Goal: Task Accomplishment & Management: Use online tool/utility

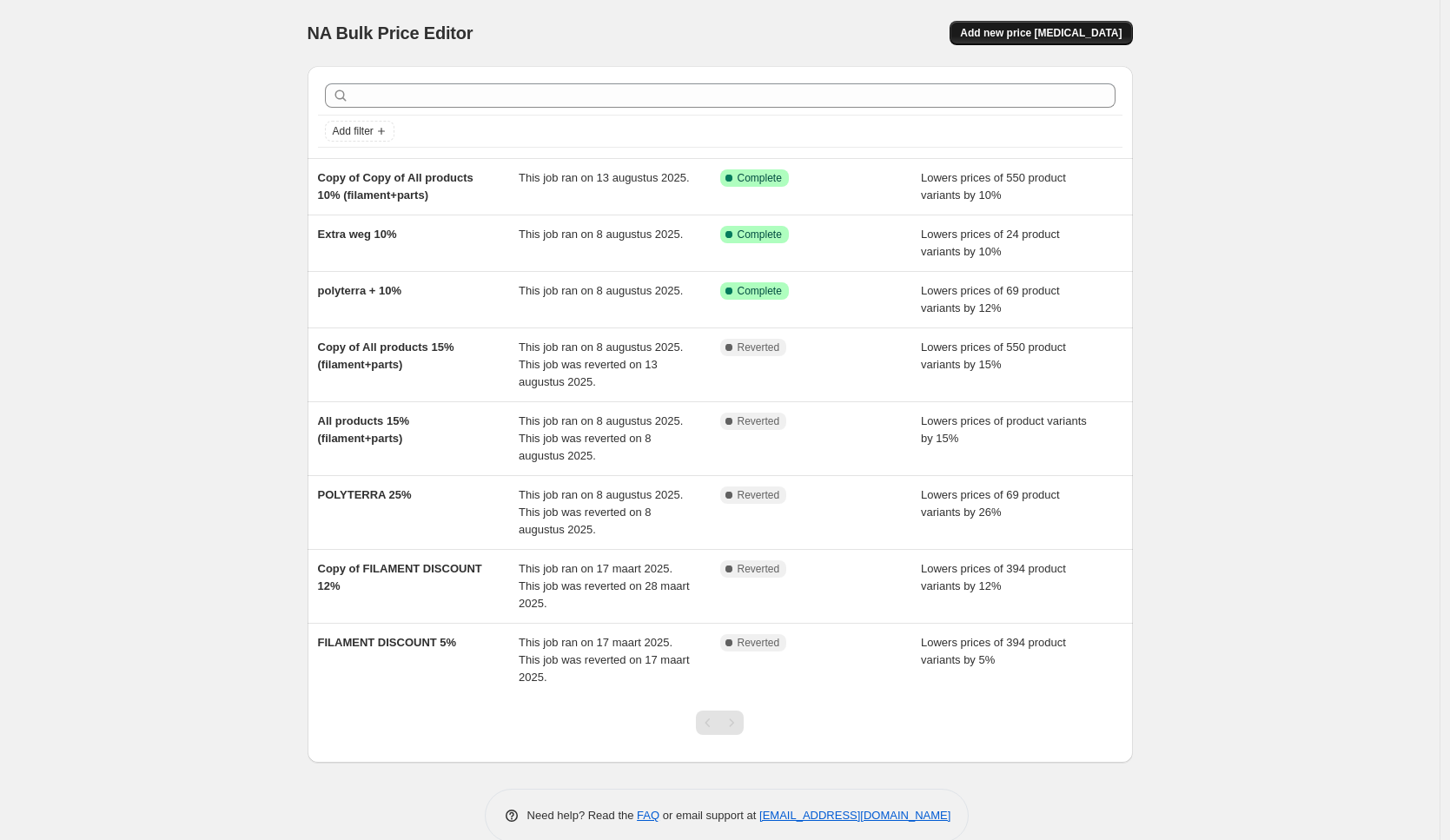
click at [1071, 35] on span "Add new price [MEDICAL_DATA]" at bounding box center [1040, 32] width 161 height 14
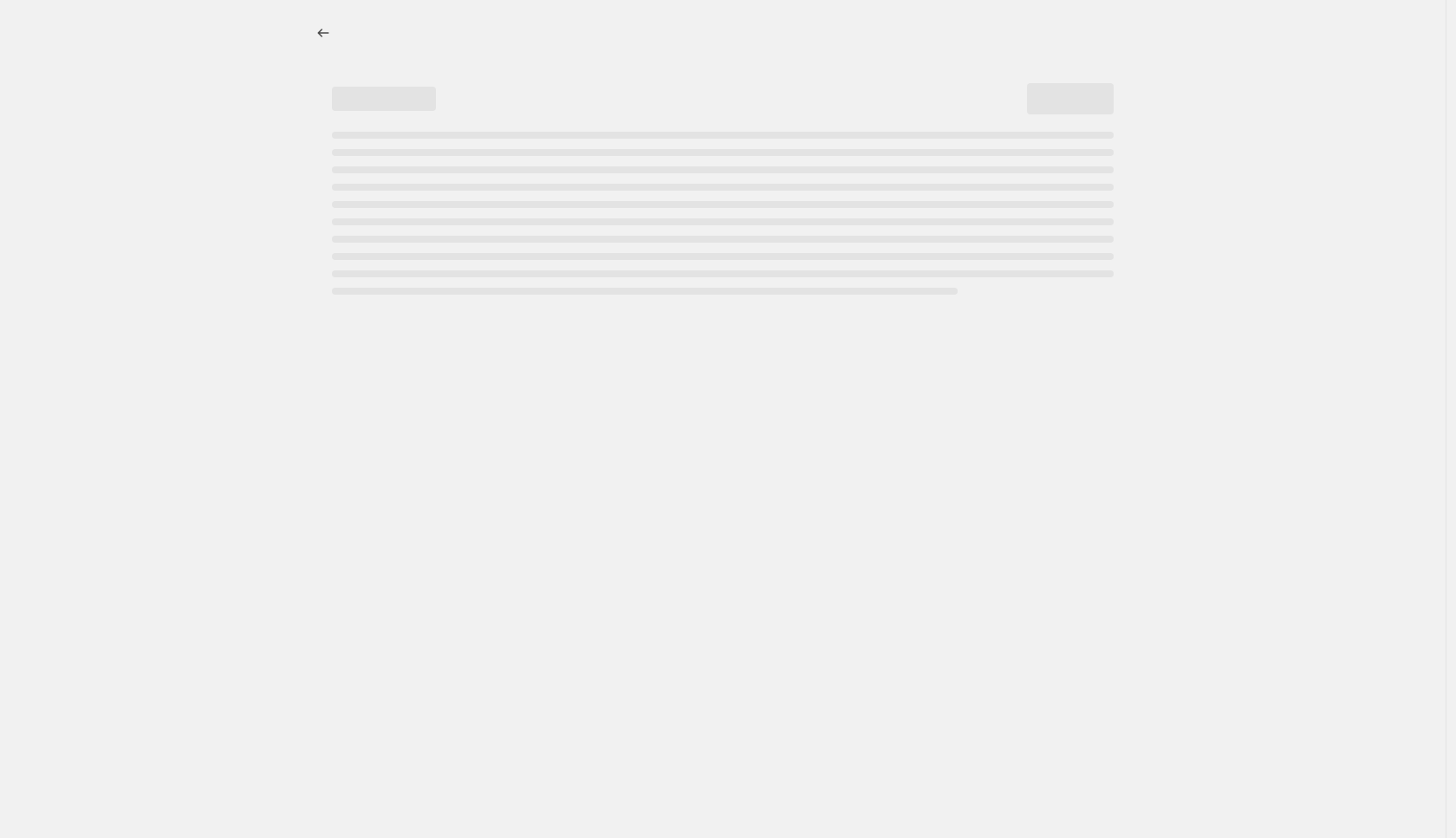
select select "percentage"
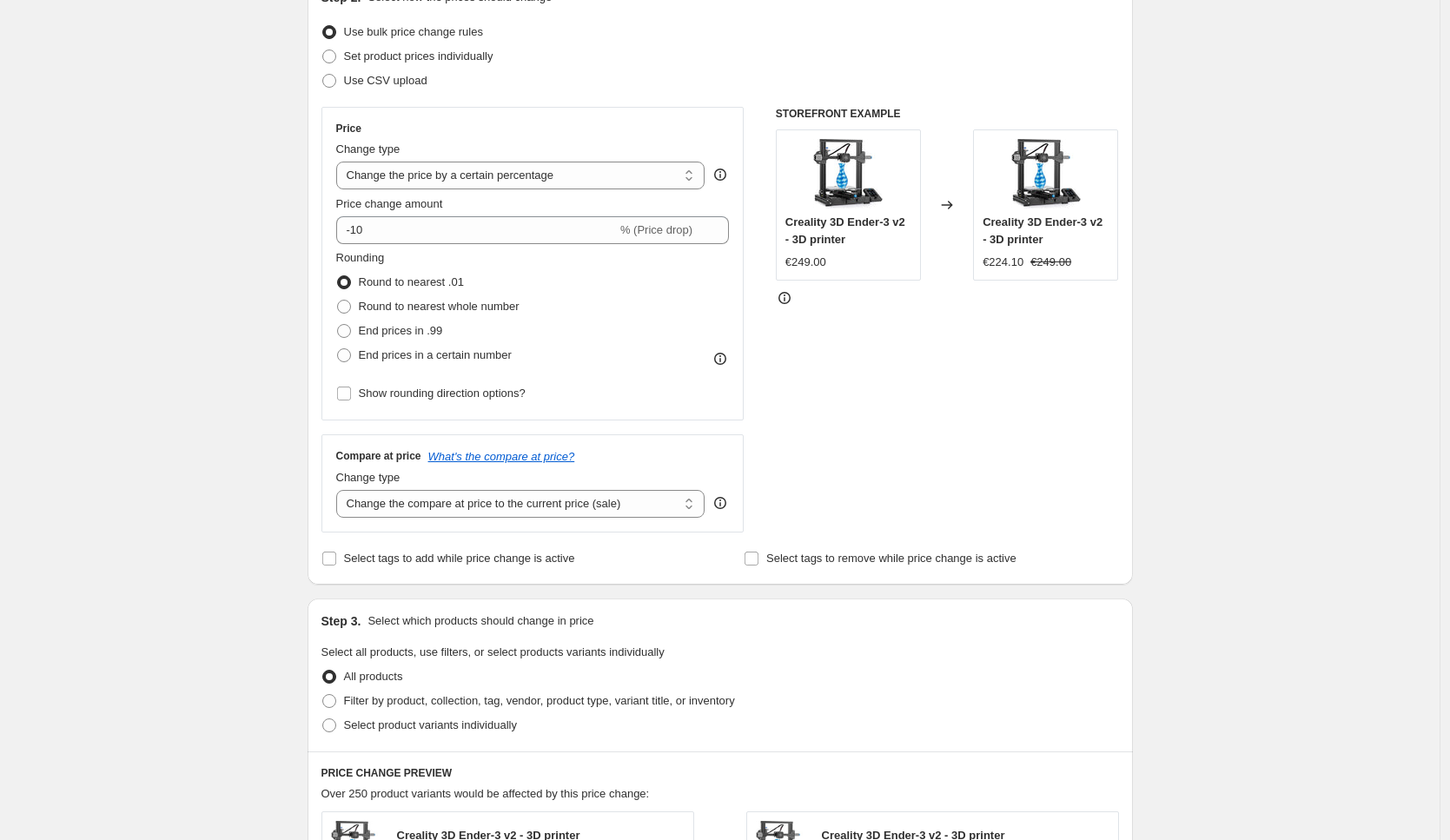
scroll to position [476, 0]
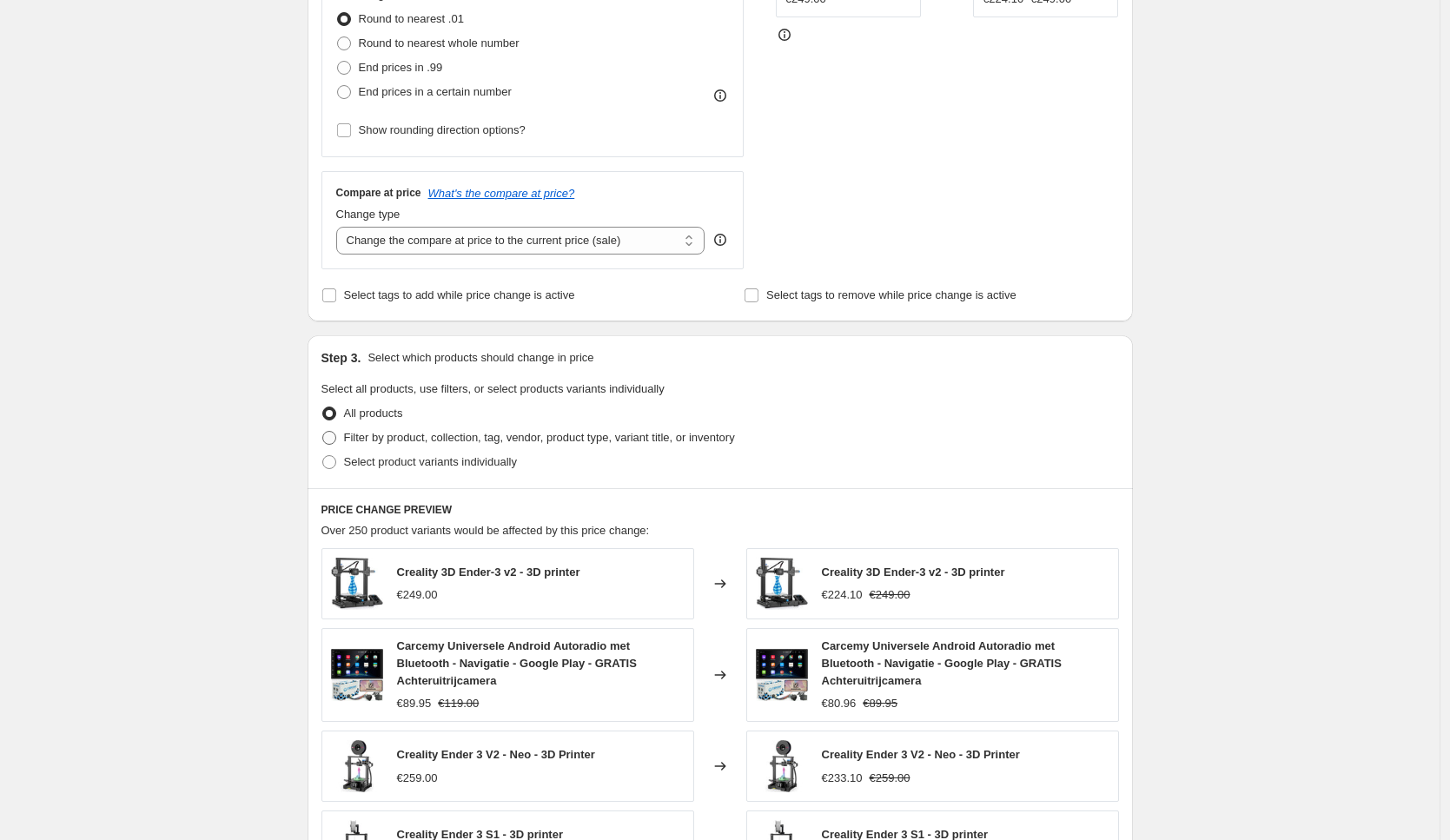
click at [416, 433] on span "Filter by product, collection, tag, vendor, product type, variant title, or inv…" at bounding box center [539, 437] width 391 height 13
click at [323, 431] on input "Filter by product, collection, tag, vendor, product type, variant title, or inv…" at bounding box center [322, 430] width 1 height 1
radio input "true"
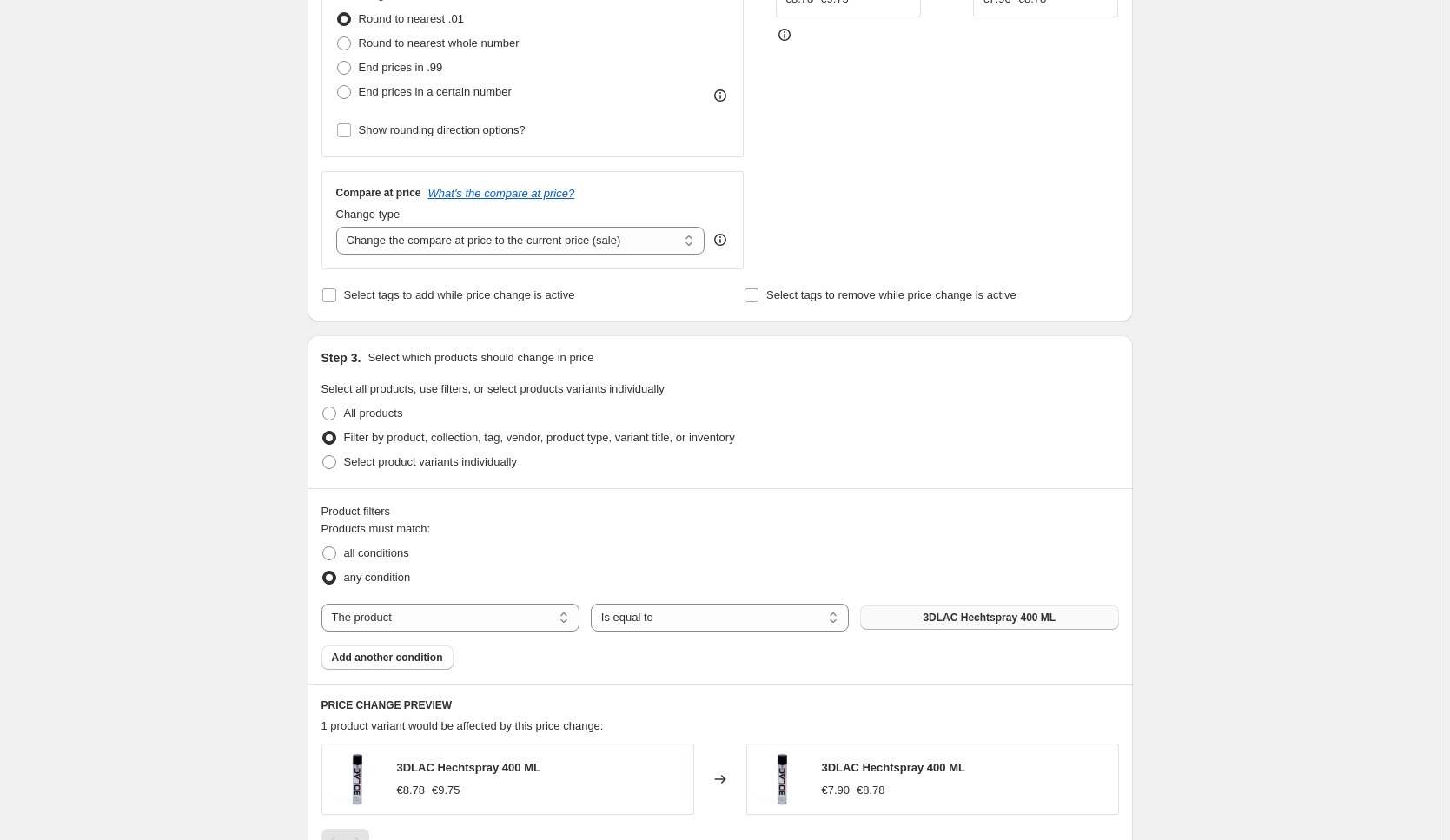
click at [929, 621] on span "3DLAC Hechtspray 400 ML" at bounding box center [989, 617] width 133 height 14
click at [416, 620] on select "The product The product's collection The product's tag The product's vendor The…" at bounding box center [450, 617] width 258 height 28
select select "collection"
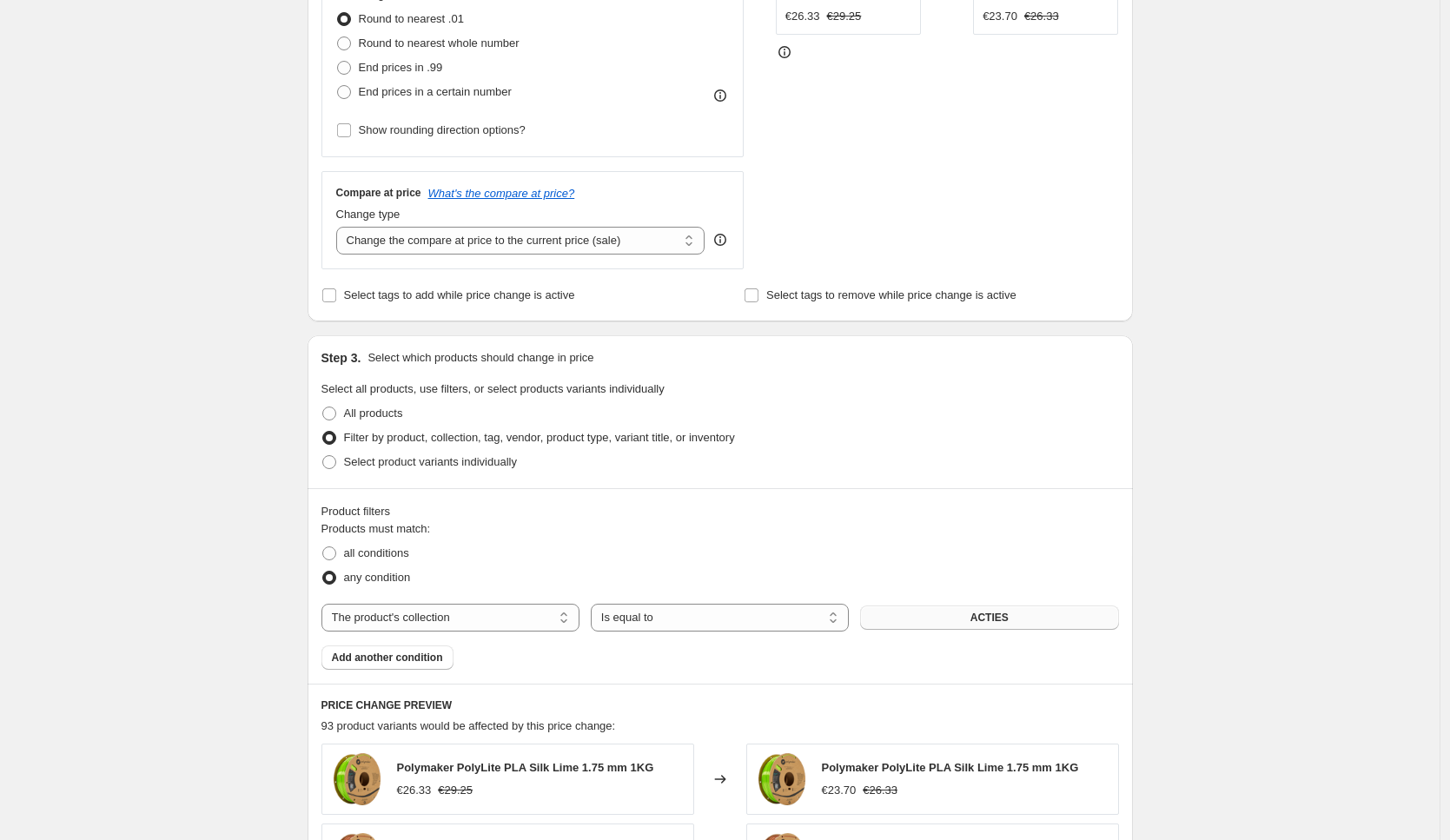
click at [966, 619] on button "ACTIES" at bounding box center [989, 617] width 258 height 24
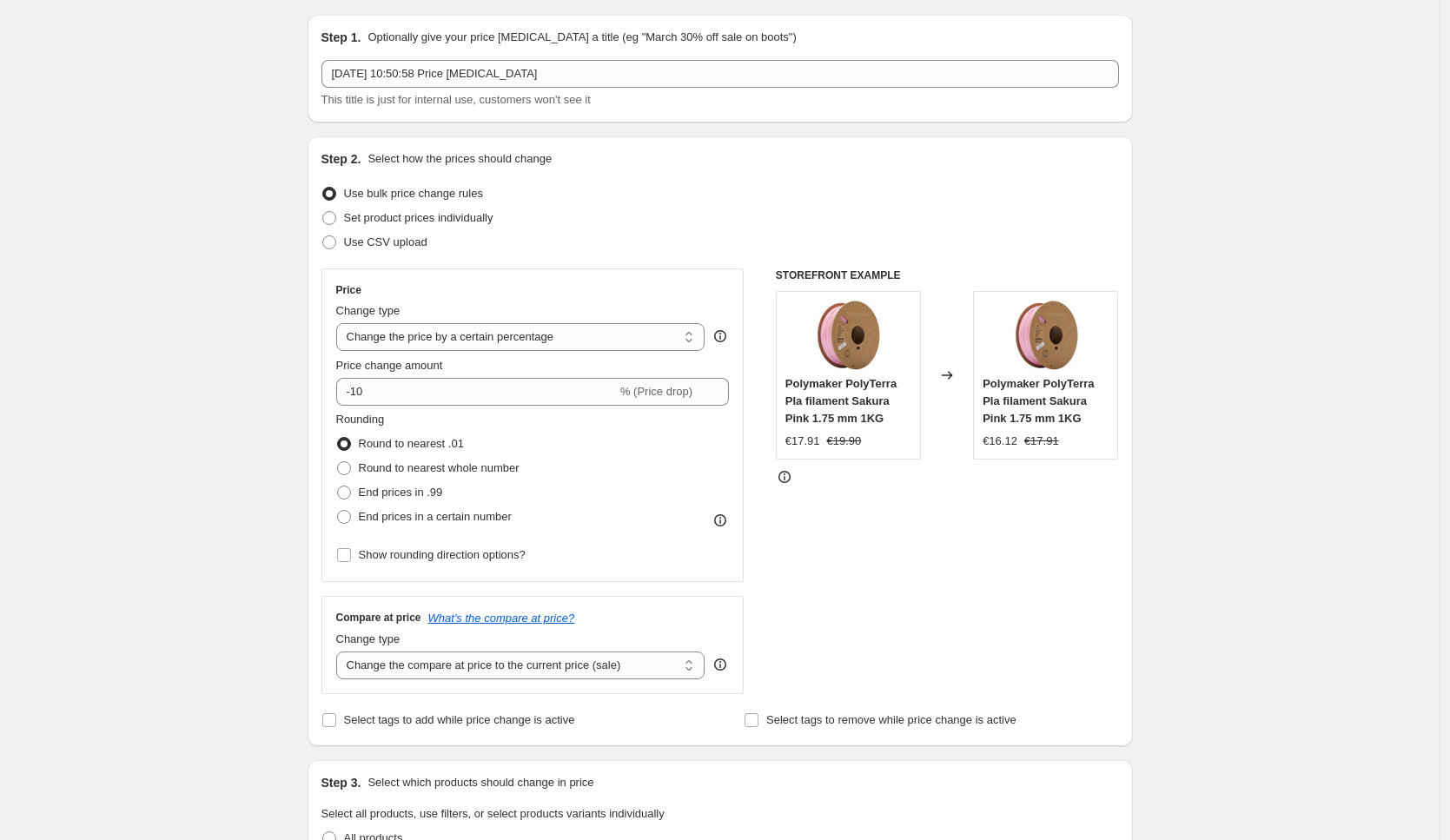
scroll to position [14, 0]
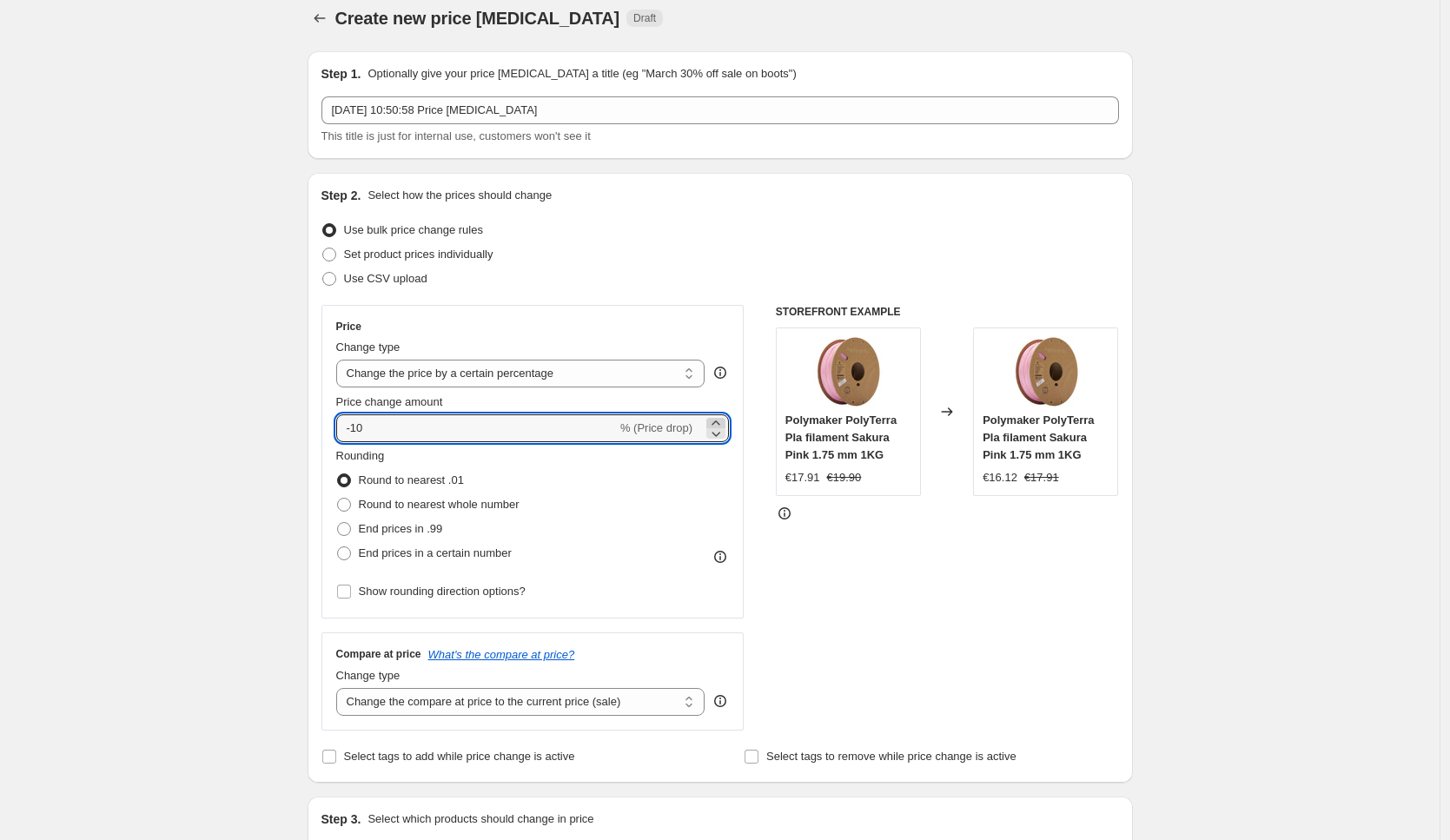
click at [719, 421] on icon at bounding box center [715, 422] width 8 height 5
click at [720, 432] on icon at bounding box center [715, 433] width 17 height 17
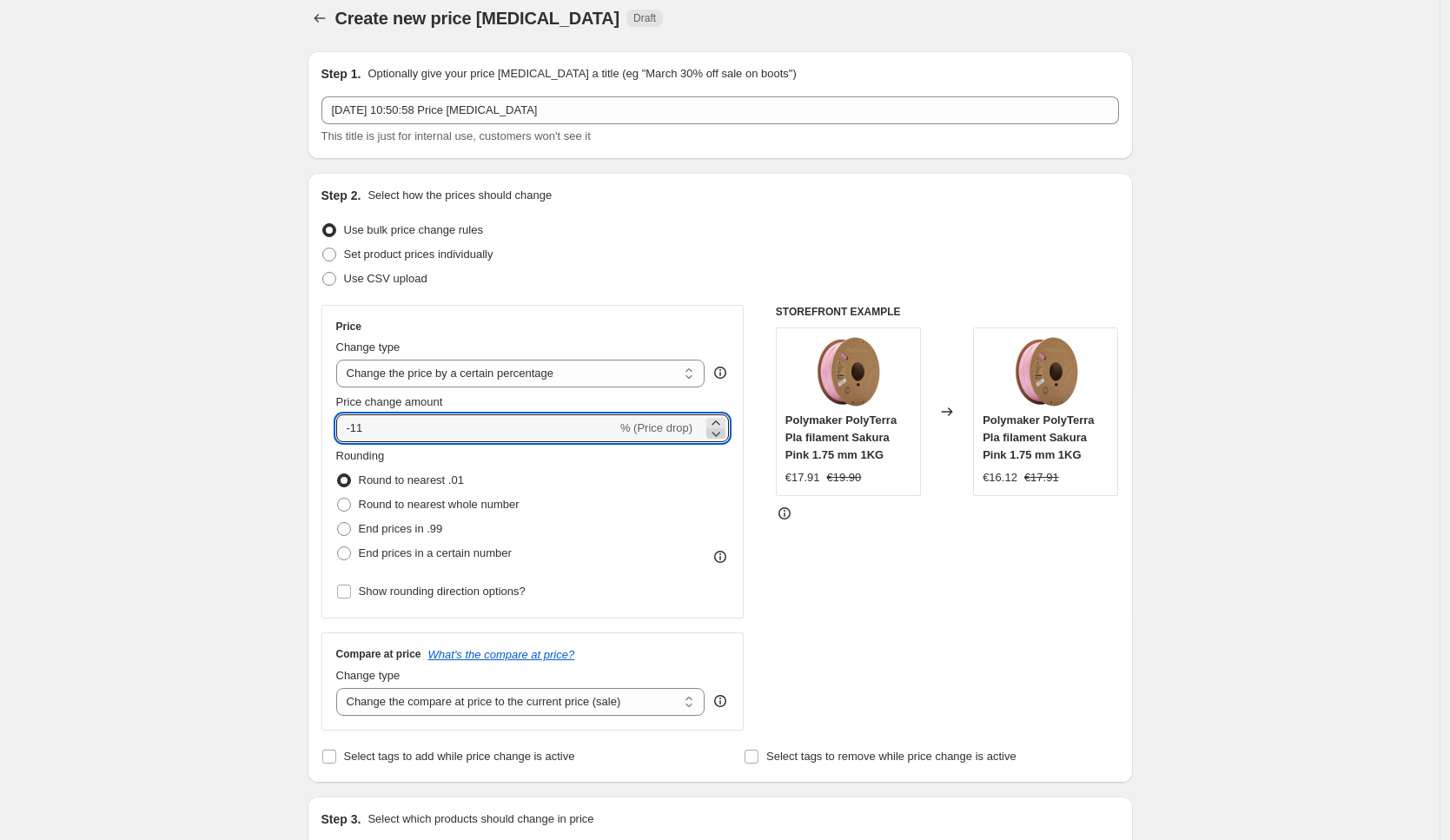
click at [720, 432] on icon at bounding box center [715, 433] width 17 height 17
click at [934, 553] on div "STOREFRONT EXAMPLE Polymaker PolyTerra Pla filament Sakura Pink 1.75 mm 1KG €17…" at bounding box center [947, 518] width 343 height 426
click at [725, 432] on icon at bounding box center [715, 433] width 17 height 17
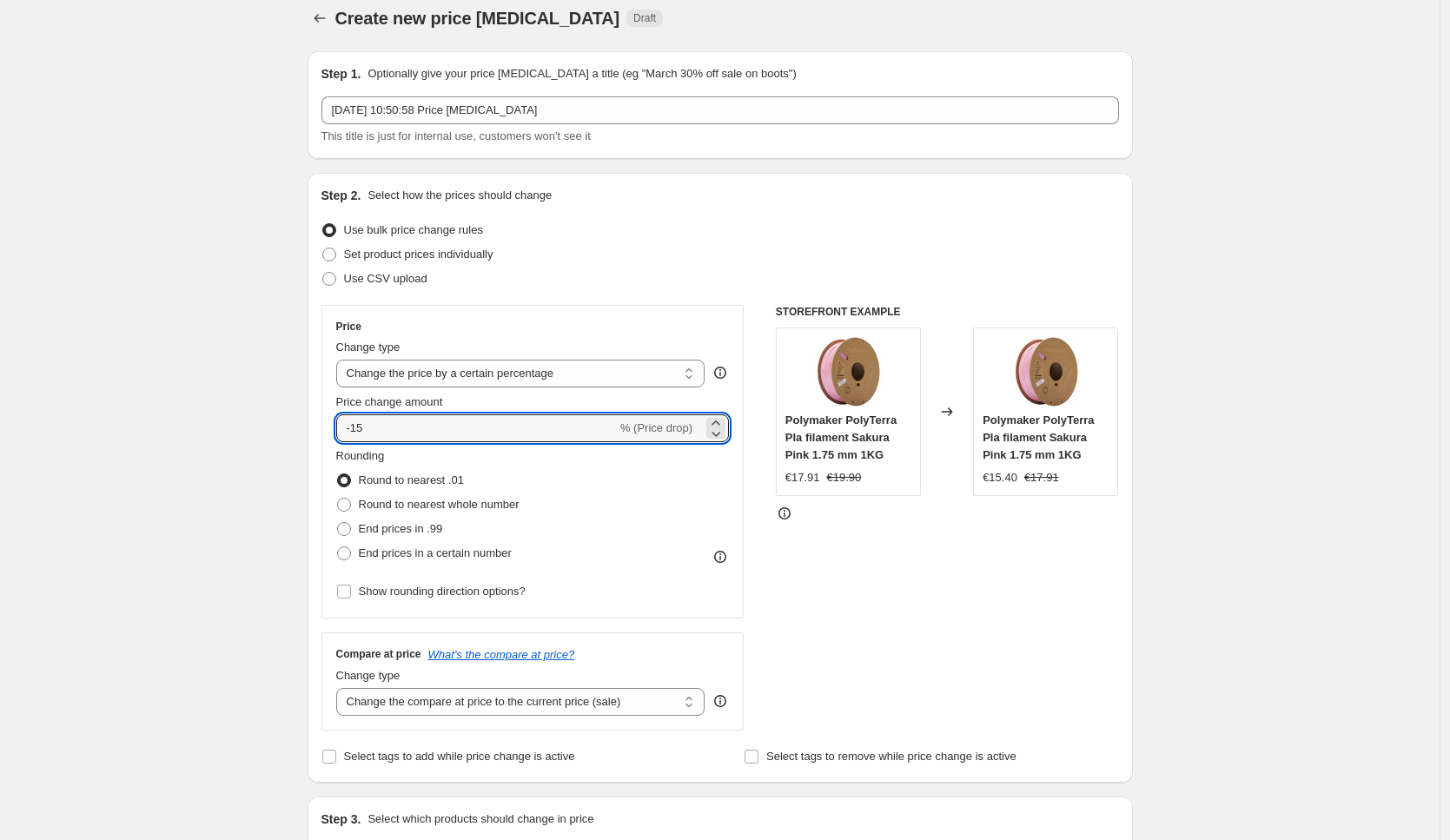
click at [859, 565] on div "STOREFRONT EXAMPLE Polymaker PolyTerra Pla filament Sakura Pink 1.75 mm 1KG €17…" at bounding box center [947, 518] width 343 height 426
click at [715, 432] on icon at bounding box center [715, 433] width 17 height 17
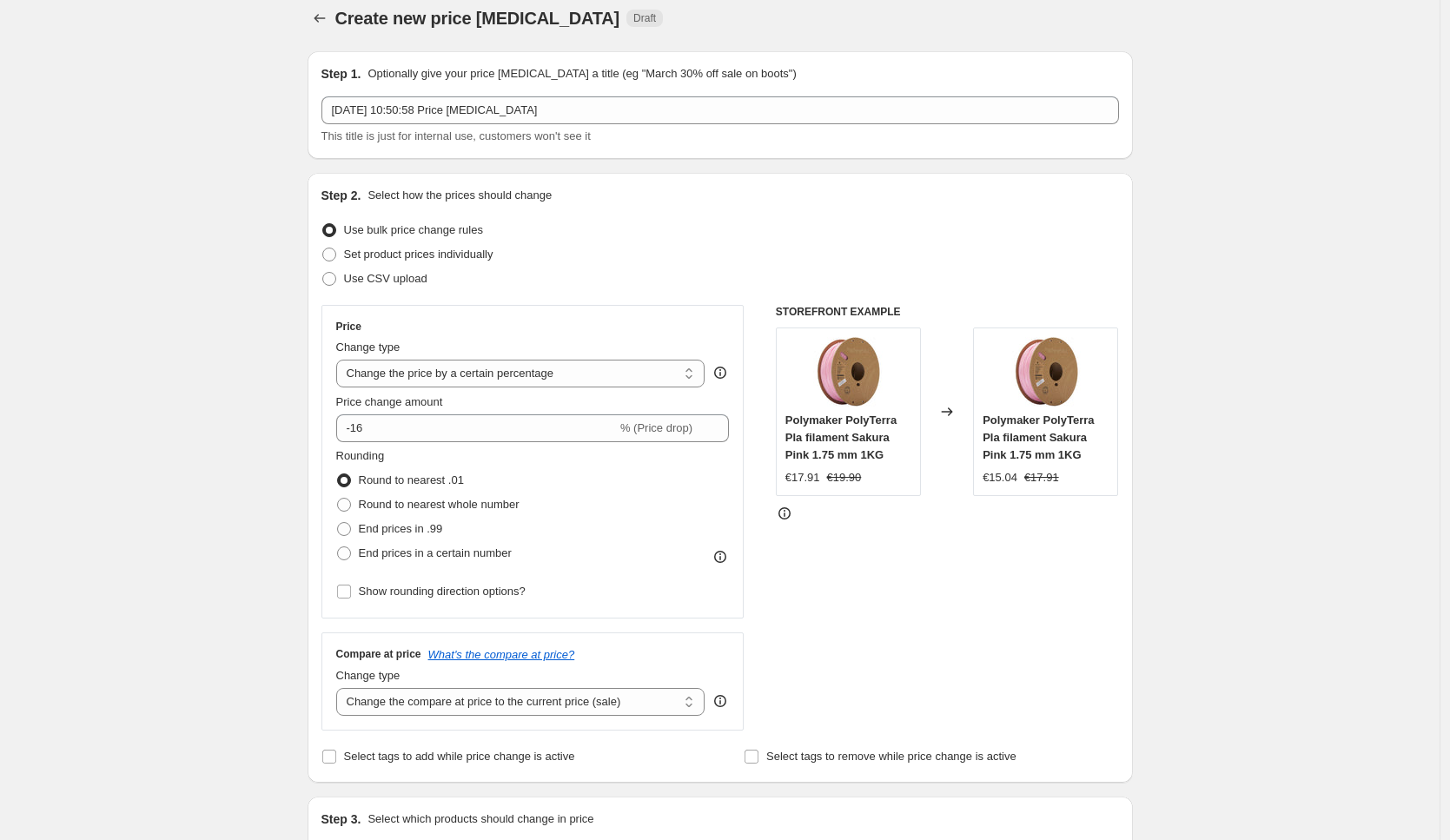
click at [925, 584] on div "STOREFRONT EXAMPLE Polymaker PolyTerra Pla filament Sakura Pink 1.75 mm 1KG €17…" at bounding box center [947, 518] width 343 height 426
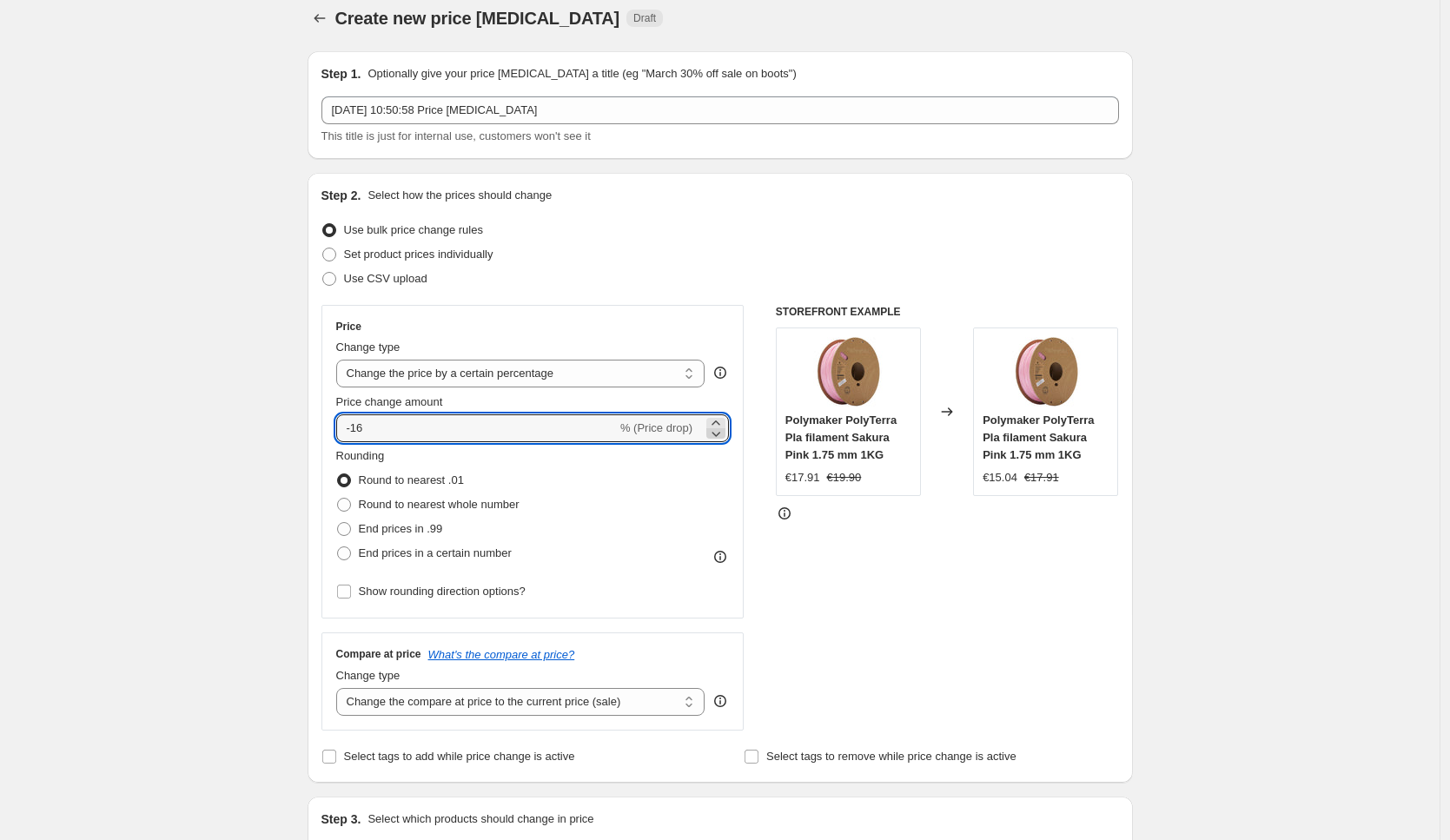
click at [720, 438] on icon at bounding box center [715, 433] width 17 height 17
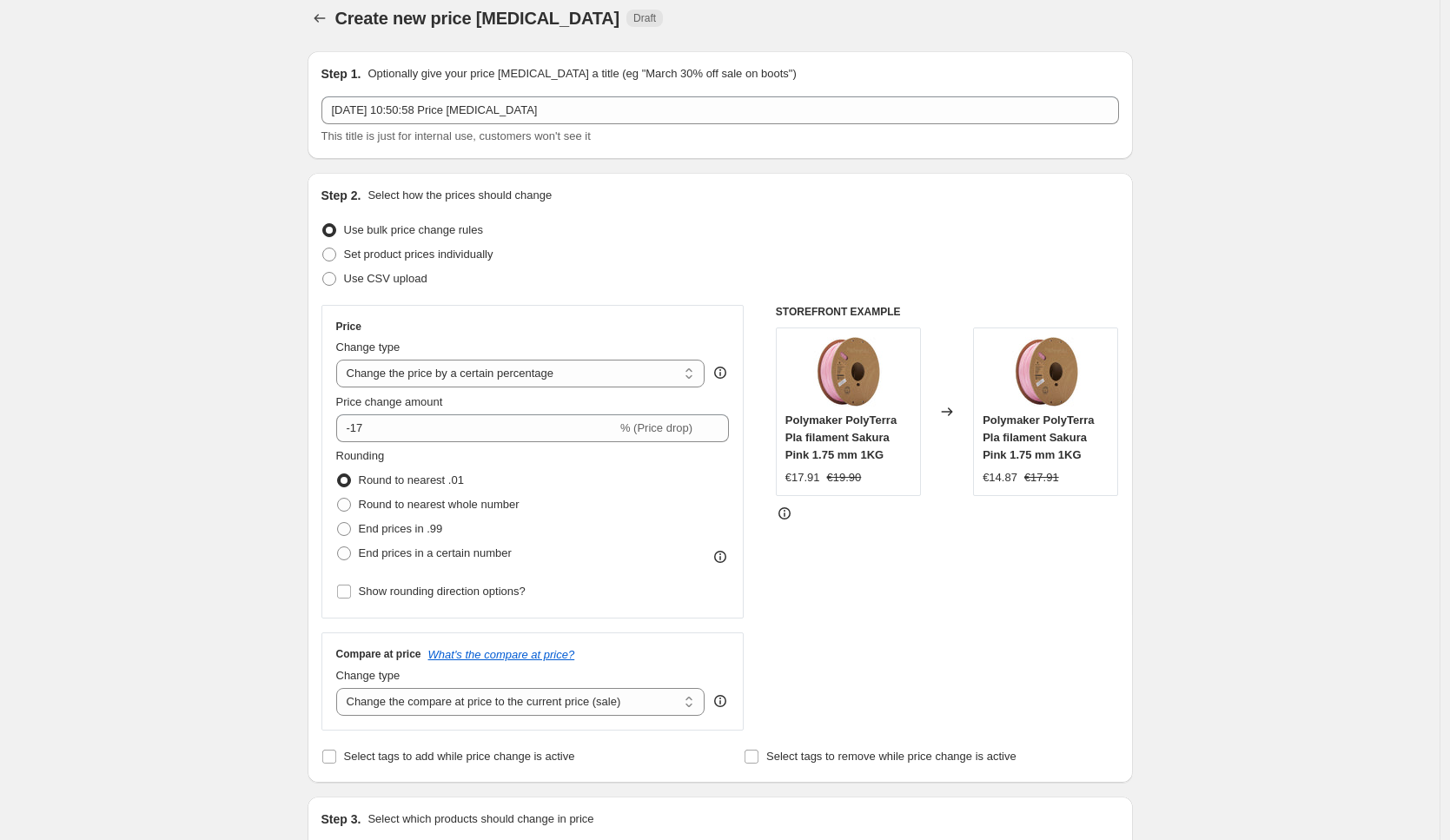
click at [966, 583] on div "STOREFRONT EXAMPLE Polymaker PolyTerra Pla filament Sakura Pink 1.75 mm 1KG €17…" at bounding box center [947, 518] width 343 height 426
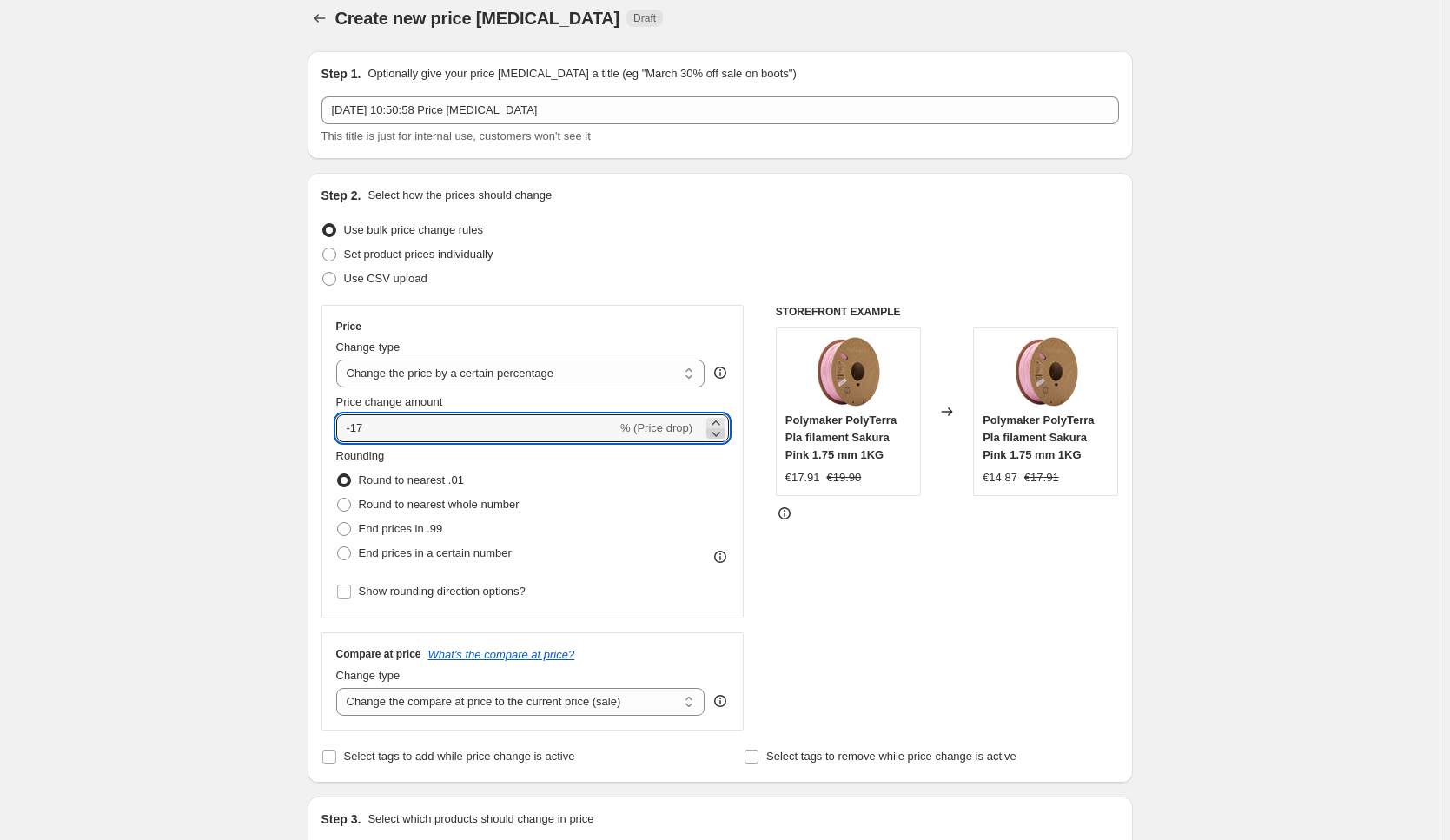
click at [719, 431] on icon at bounding box center [715, 433] width 17 height 17
click at [724, 420] on icon at bounding box center [715, 422] width 17 height 17
click at [839, 549] on div "STOREFRONT EXAMPLE Polymaker PolyTerra Pla filament Sakura Pink 1.75 mm 1KG €17…" at bounding box center [947, 518] width 343 height 426
click at [721, 433] on icon at bounding box center [717, 434] width 9 height 5
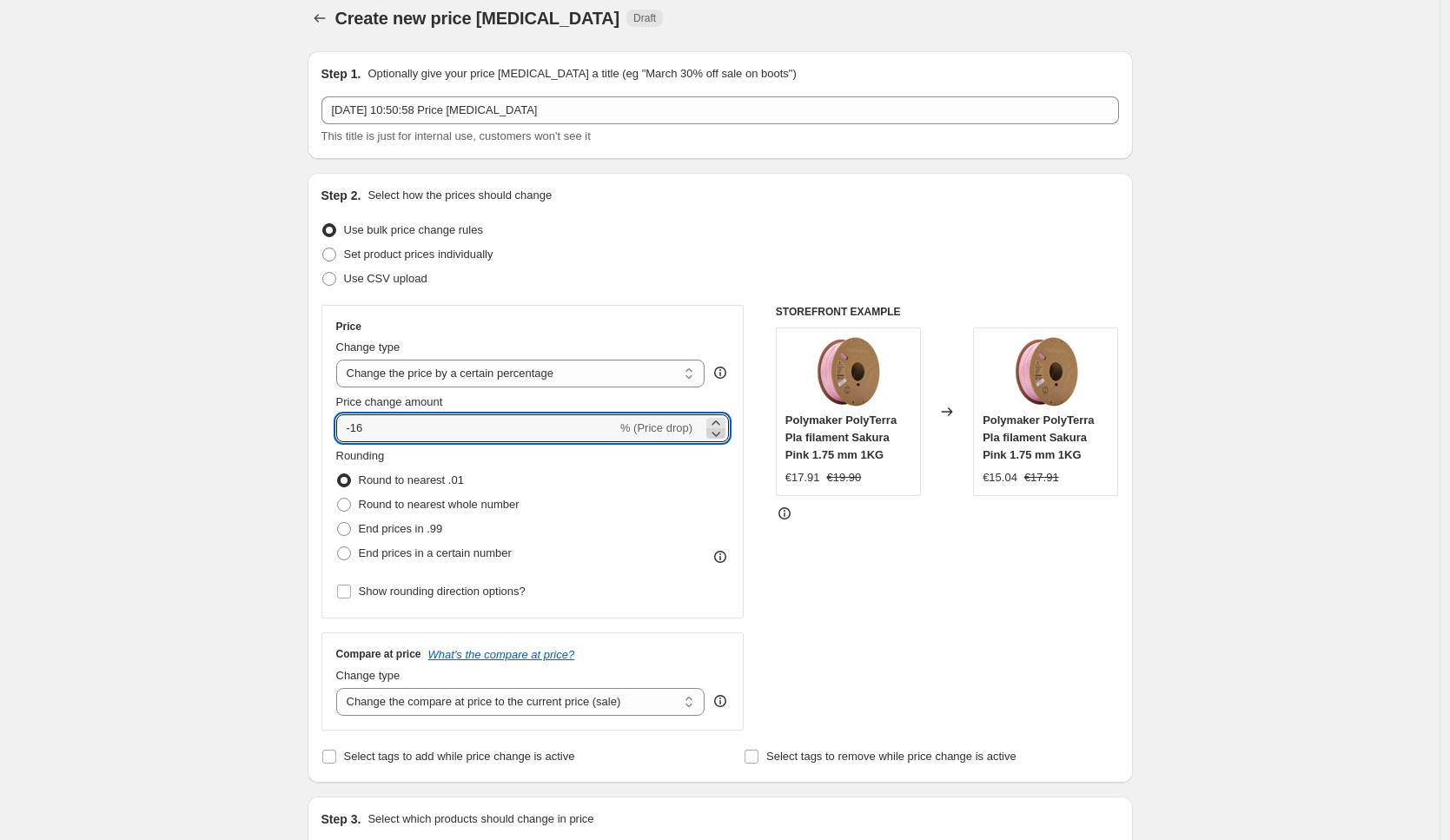
type input "-17"
click at [930, 591] on div "STOREFRONT EXAMPLE Polymaker PolyTerra Pla filament Sakura Pink 1.75 mm 1KG €17…" at bounding box center [947, 518] width 343 height 426
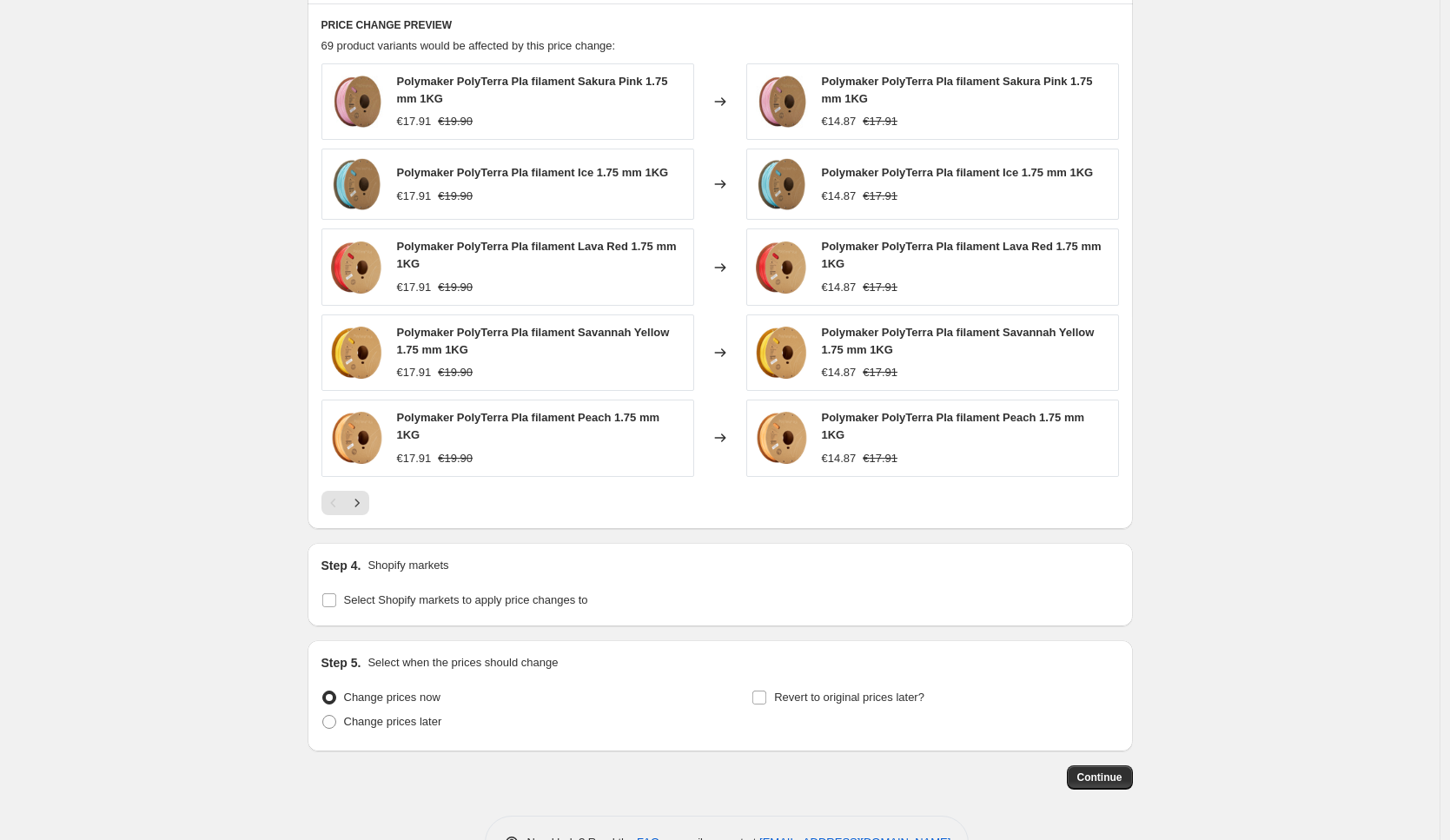
scroll to position [1212, 0]
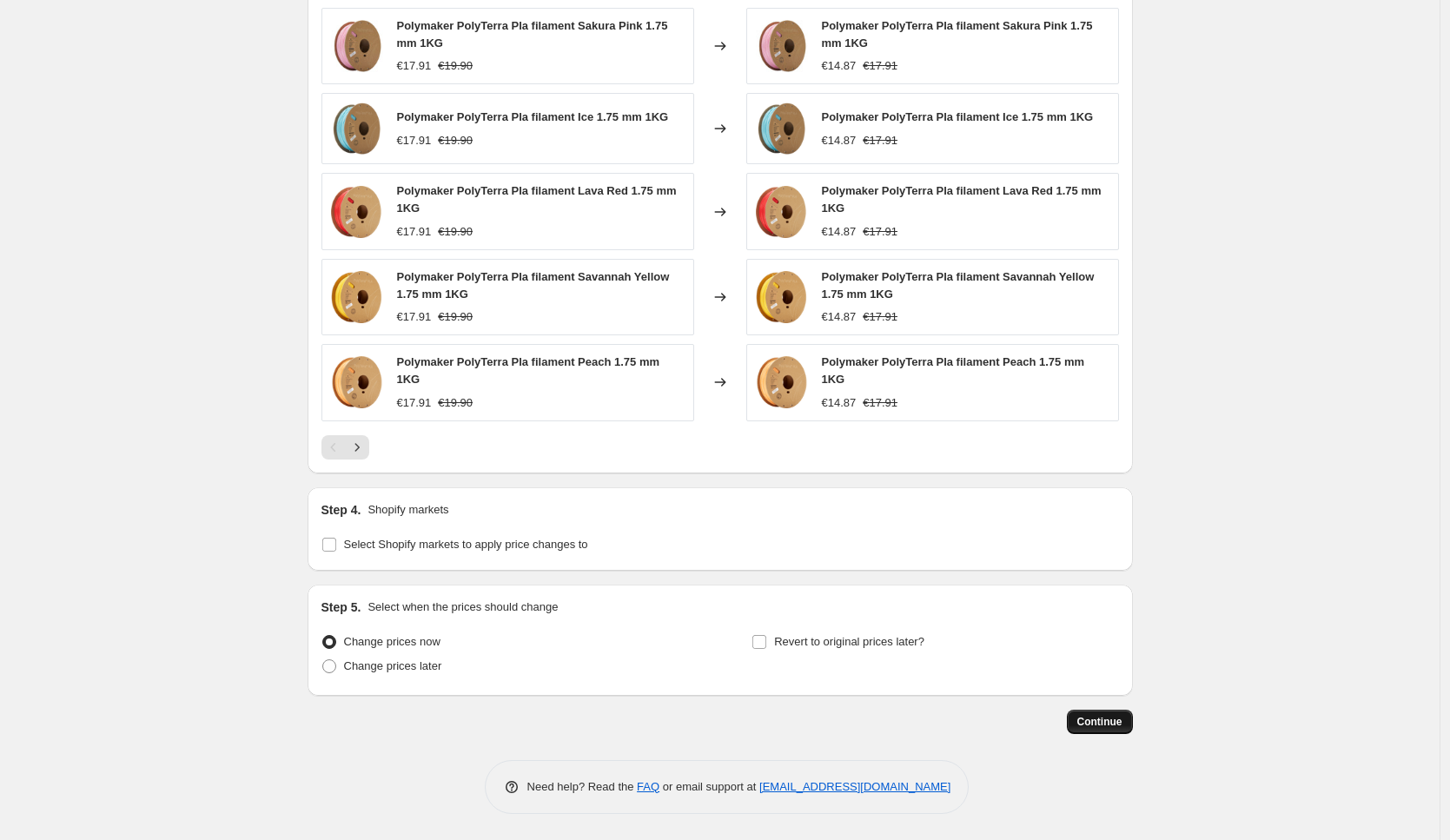
click at [1094, 727] on span "Continue" at bounding box center [1100, 721] width 45 height 14
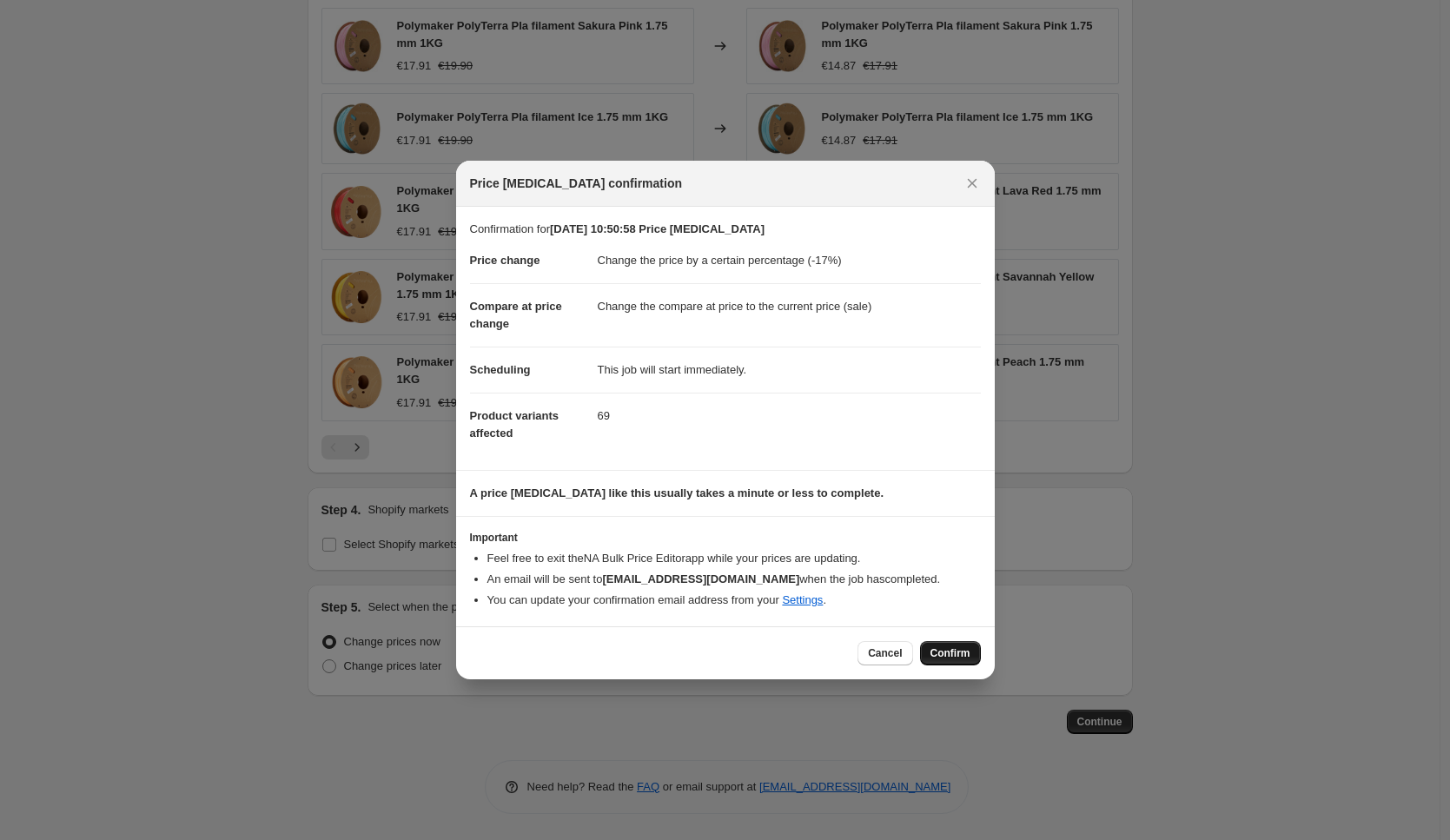
click at [946, 651] on span "Confirm" at bounding box center [950, 653] width 40 height 14
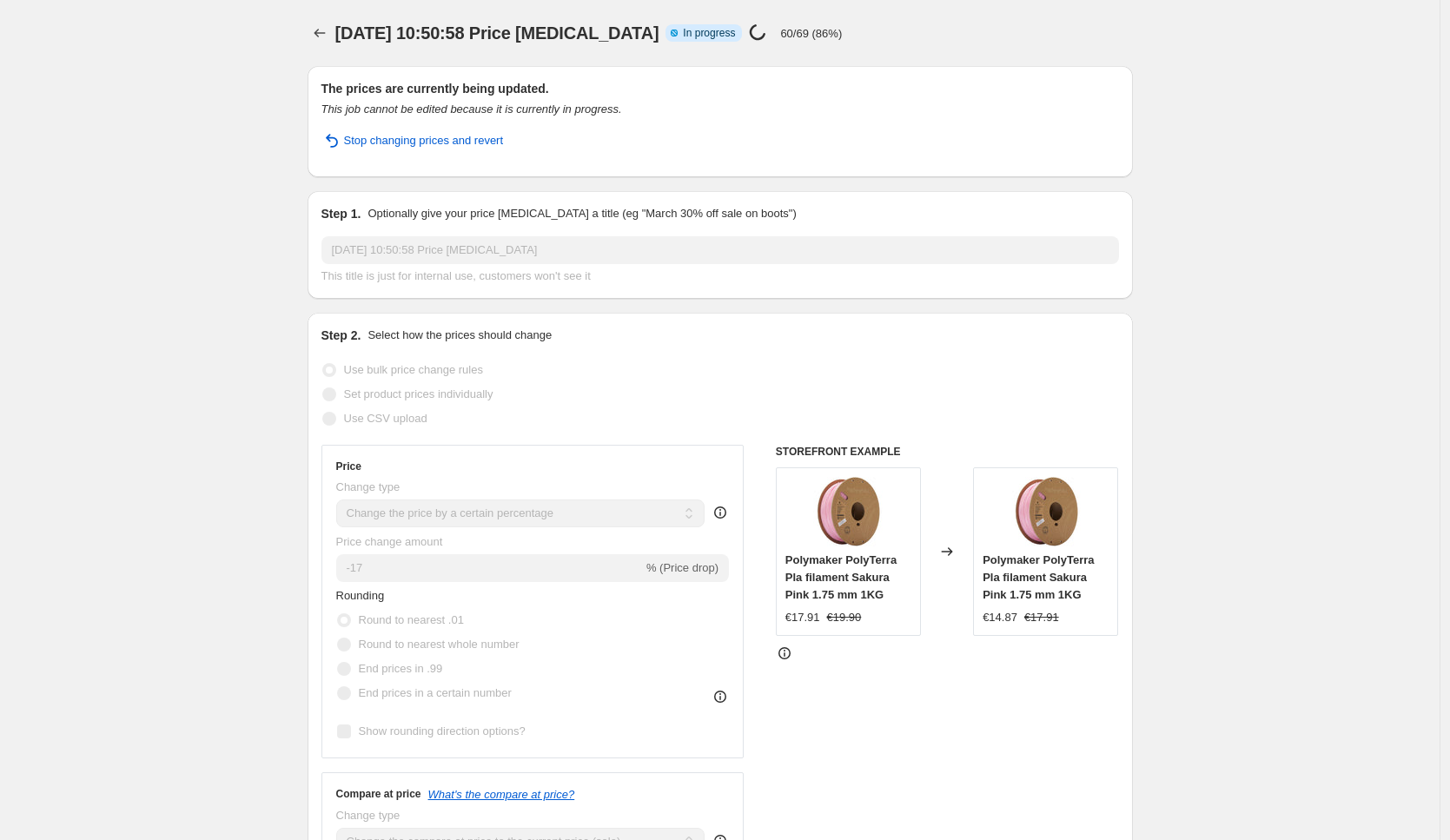
select select "percentage"
select select "collection"
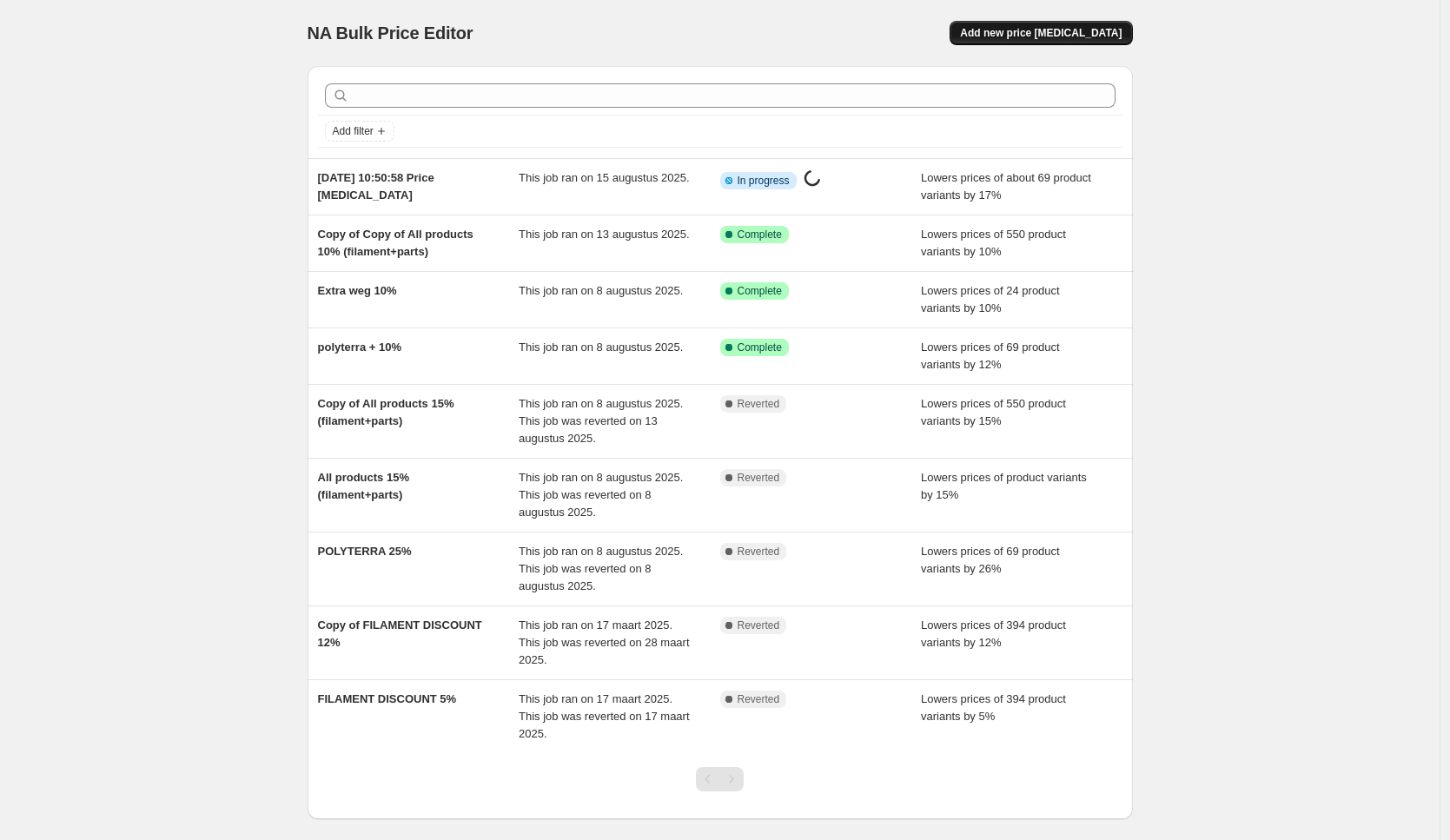
click at [1047, 37] on span "Add new price [MEDICAL_DATA]" at bounding box center [1040, 32] width 161 height 14
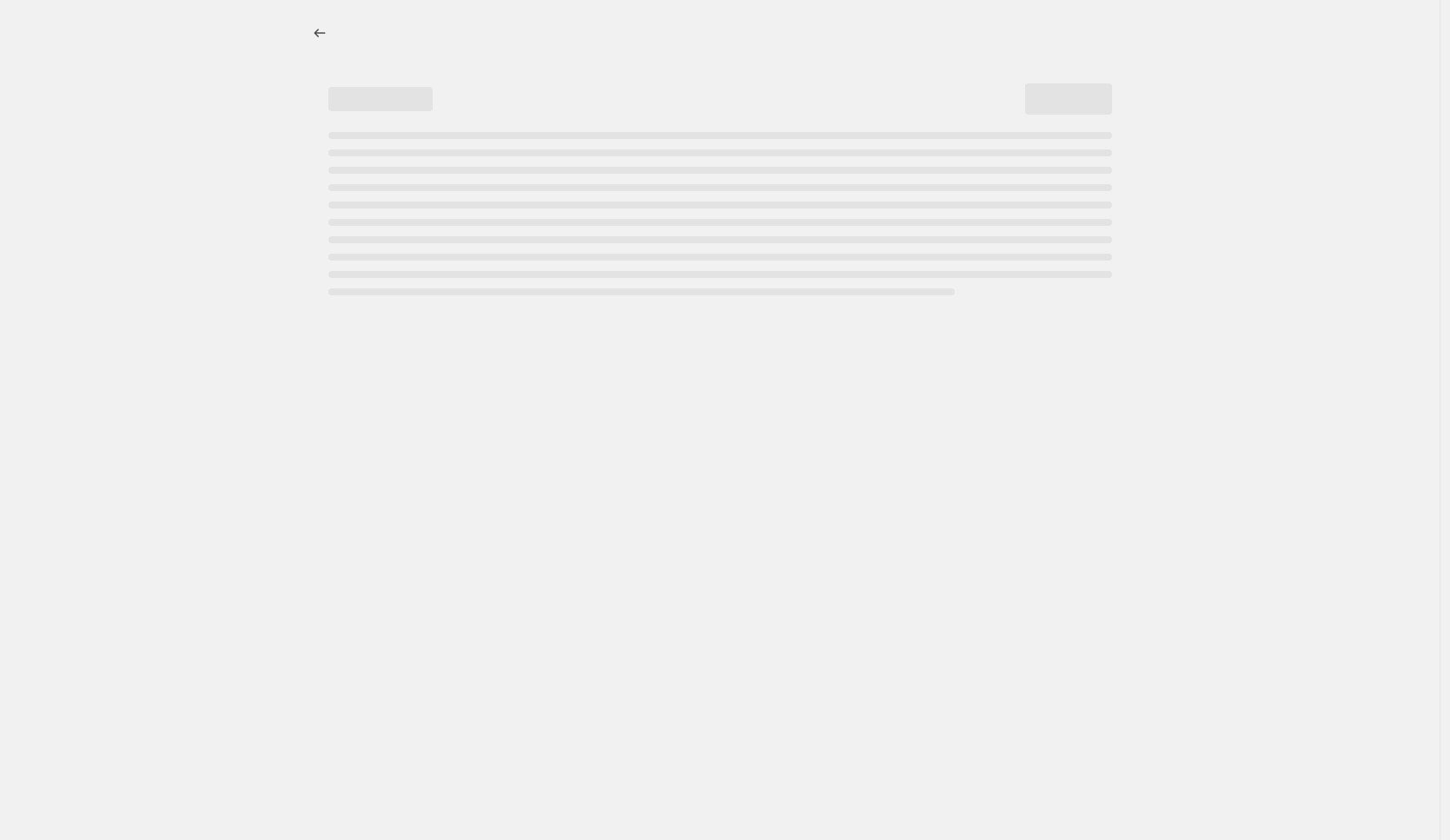
select select "percentage"
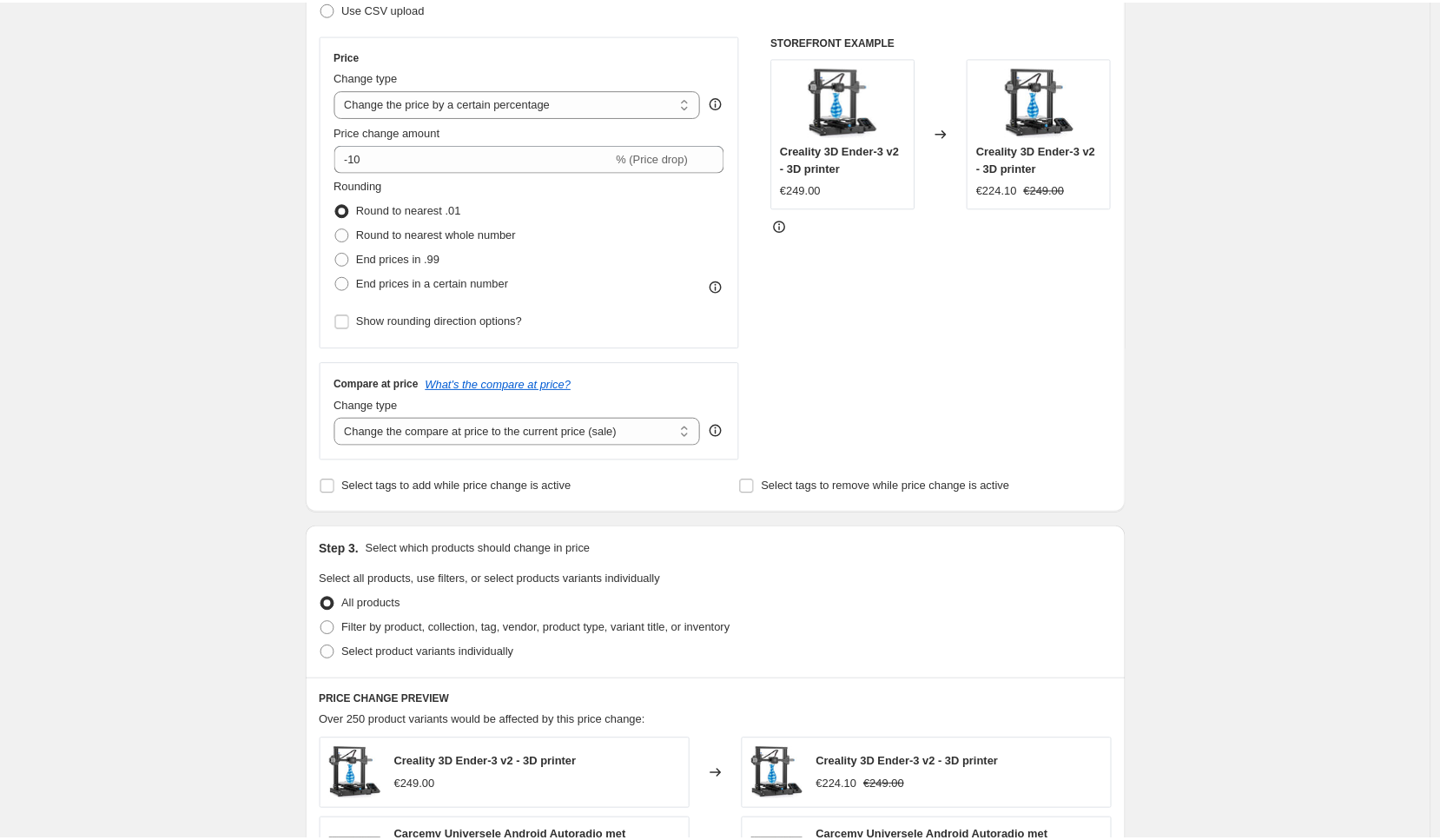
scroll to position [838, 0]
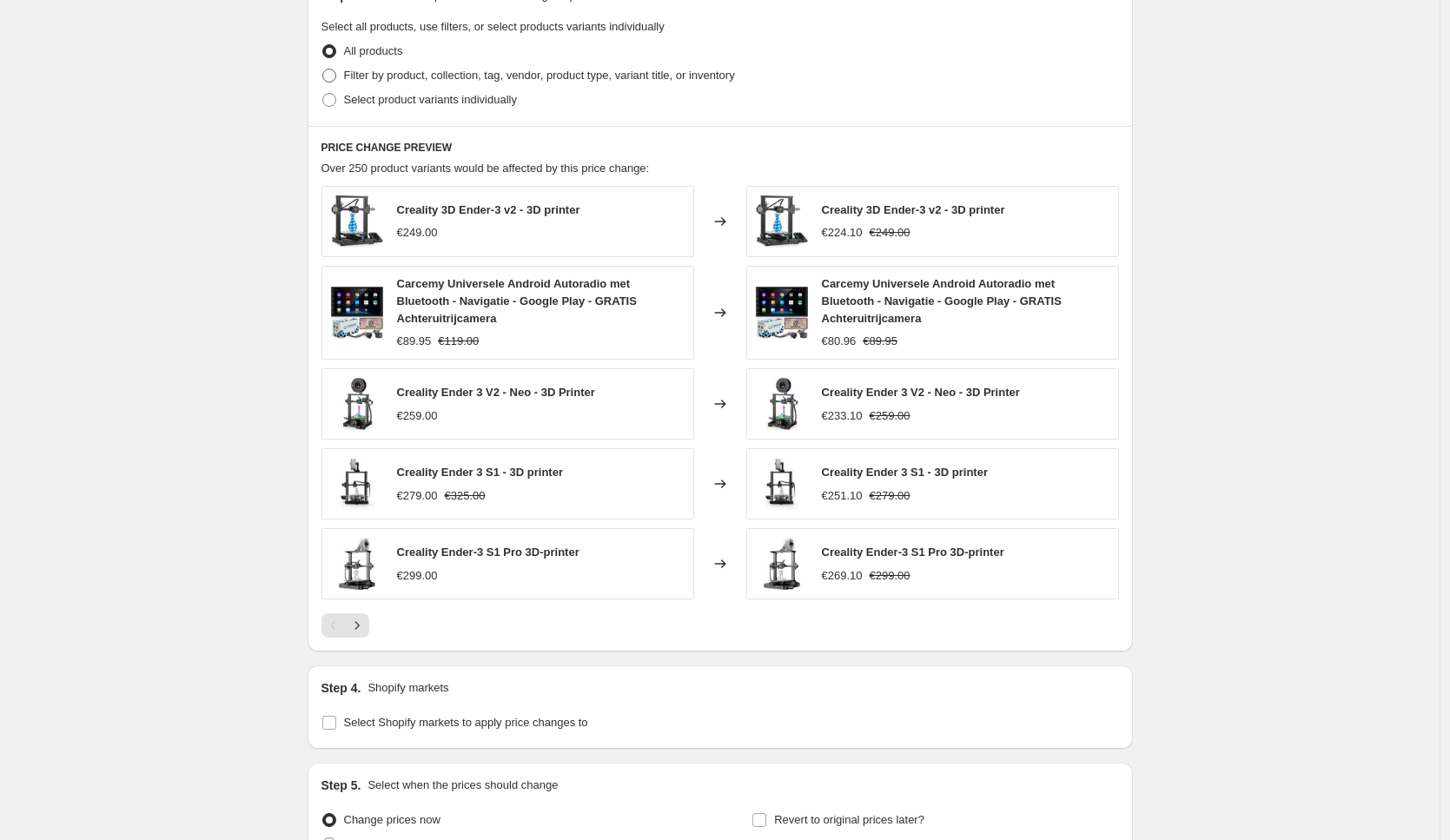
click at [404, 77] on span "Filter by product, collection, tag, vendor, product type, variant title, or inv…" at bounding box center [539, 75] width 391 height 13
click at [323, 69] on input "Filter by product, collection, tag, vendor, product type, variant title, or inv…" at bounding box center [322, 68] width 1 height 1
radio input "true"
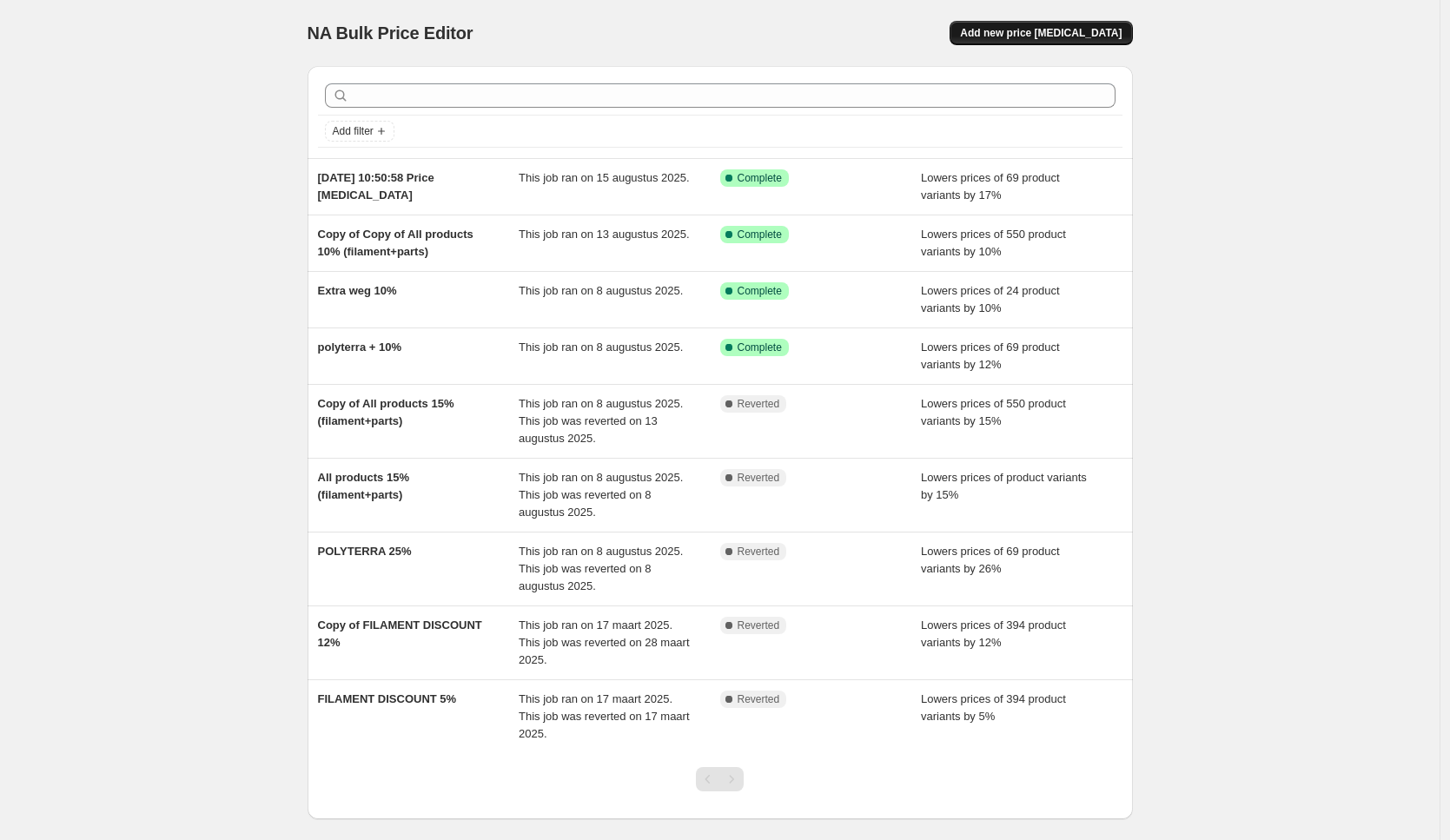
click at [1066, 32] on span "Add new price [MEDICAL_DATA]" at bounding box center [1040, 32] width 161 height 14
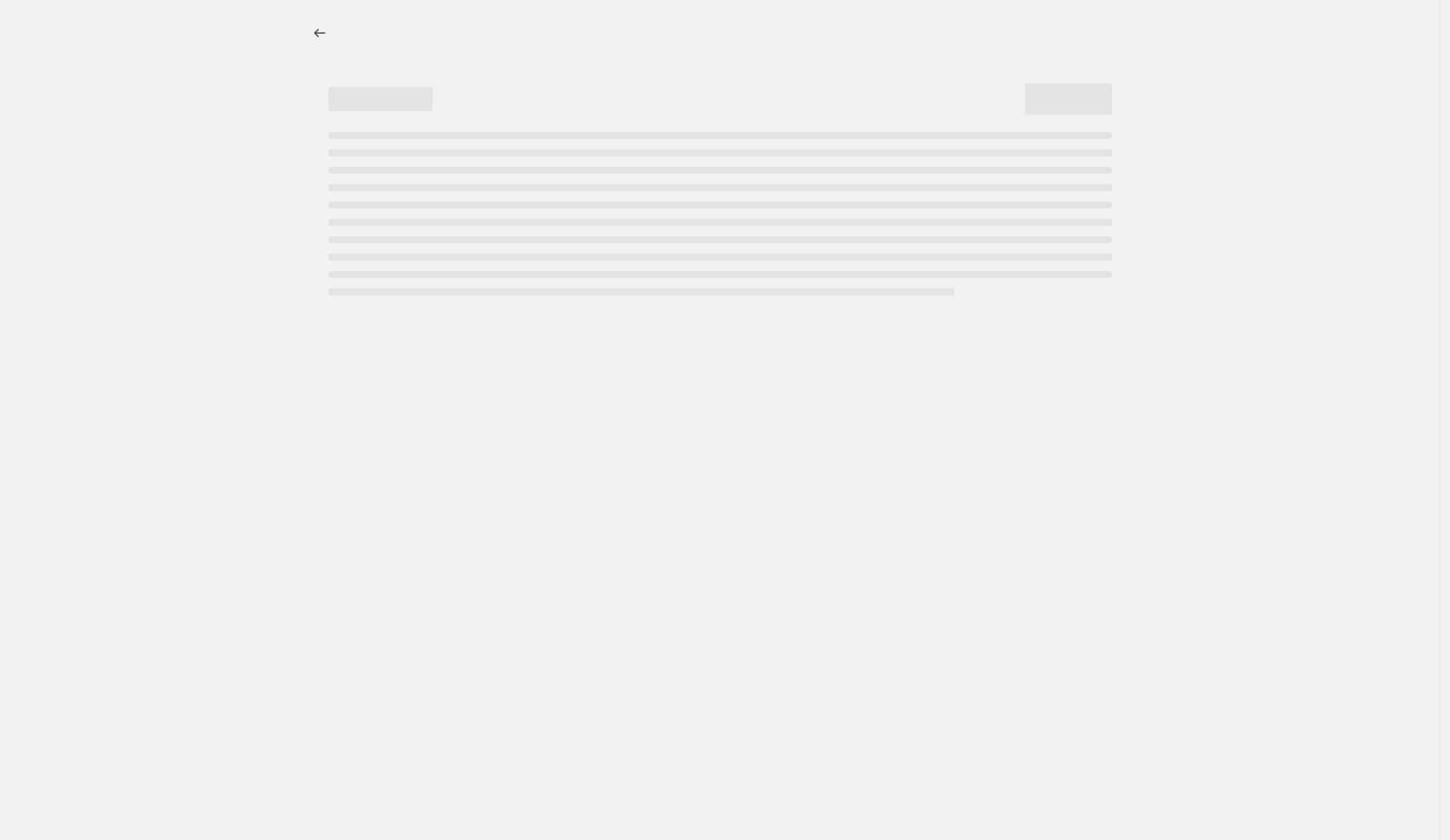
select select "percentage"
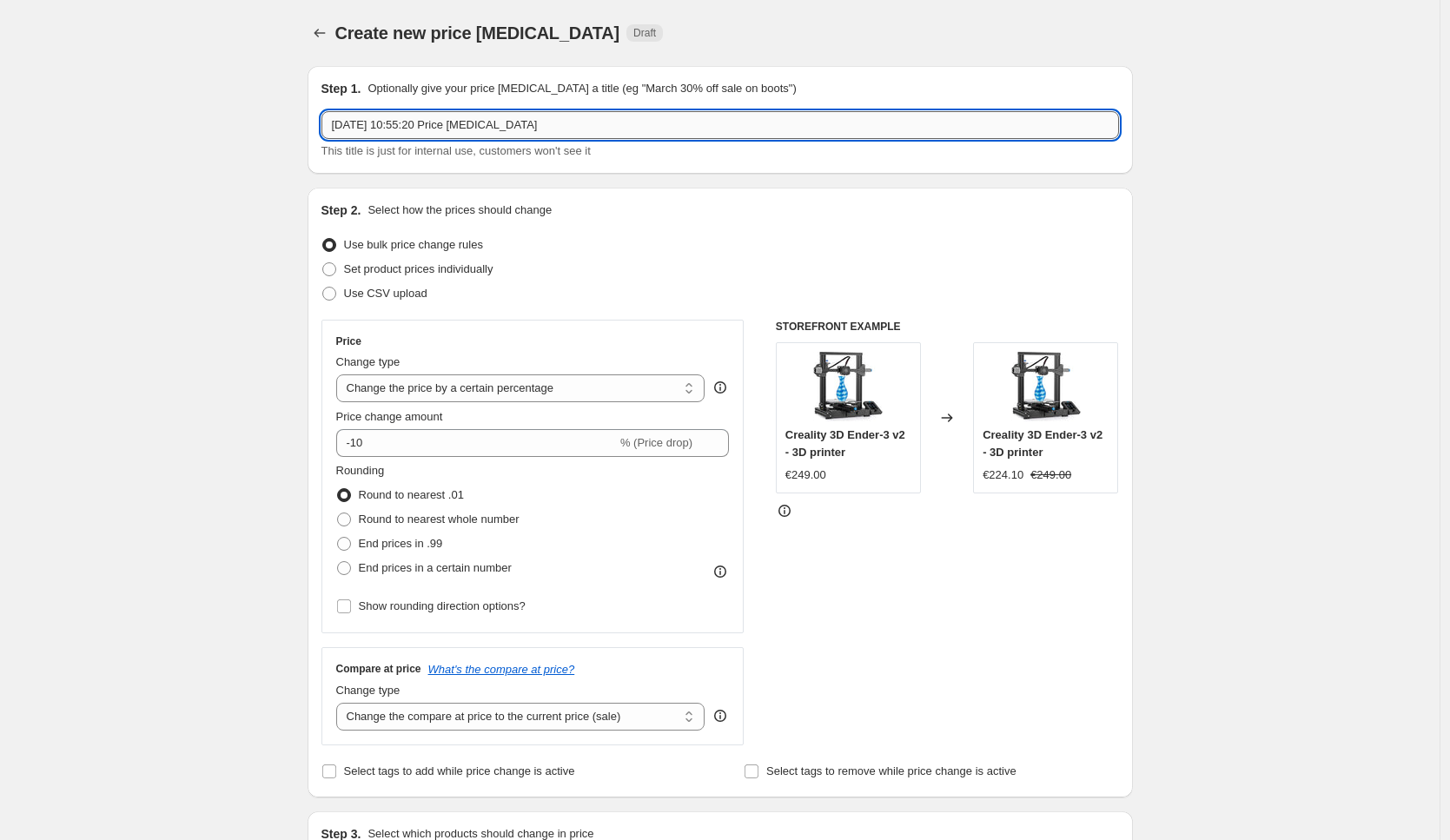
click at [460, 134] on input "15 aug 2025, 10:55:20 Price change job" at bounding box center [720, 124] width 798 height 28
type input "FILAMENT WEINING VERKOCHT"
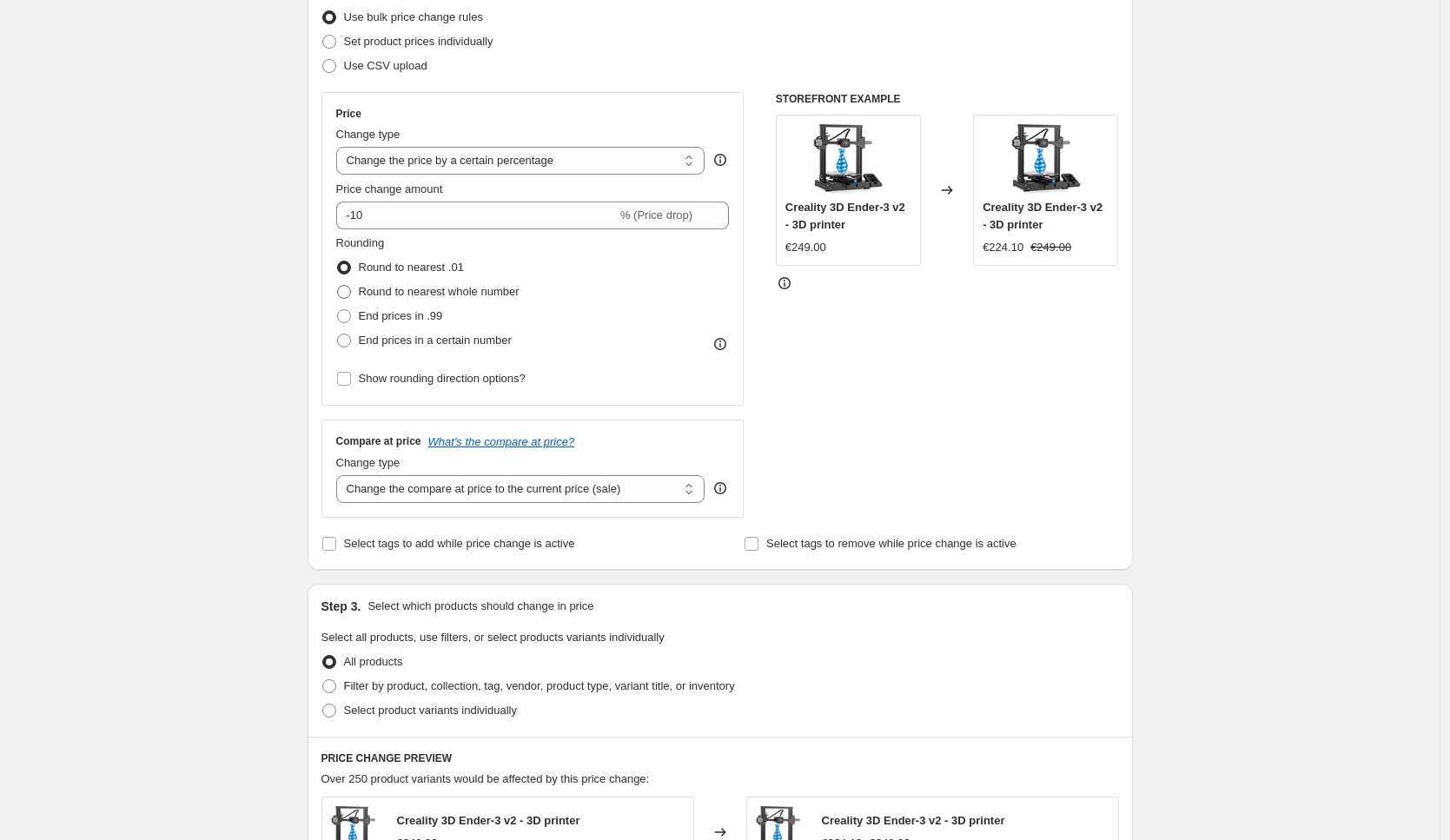
scroll to position [499, 0]
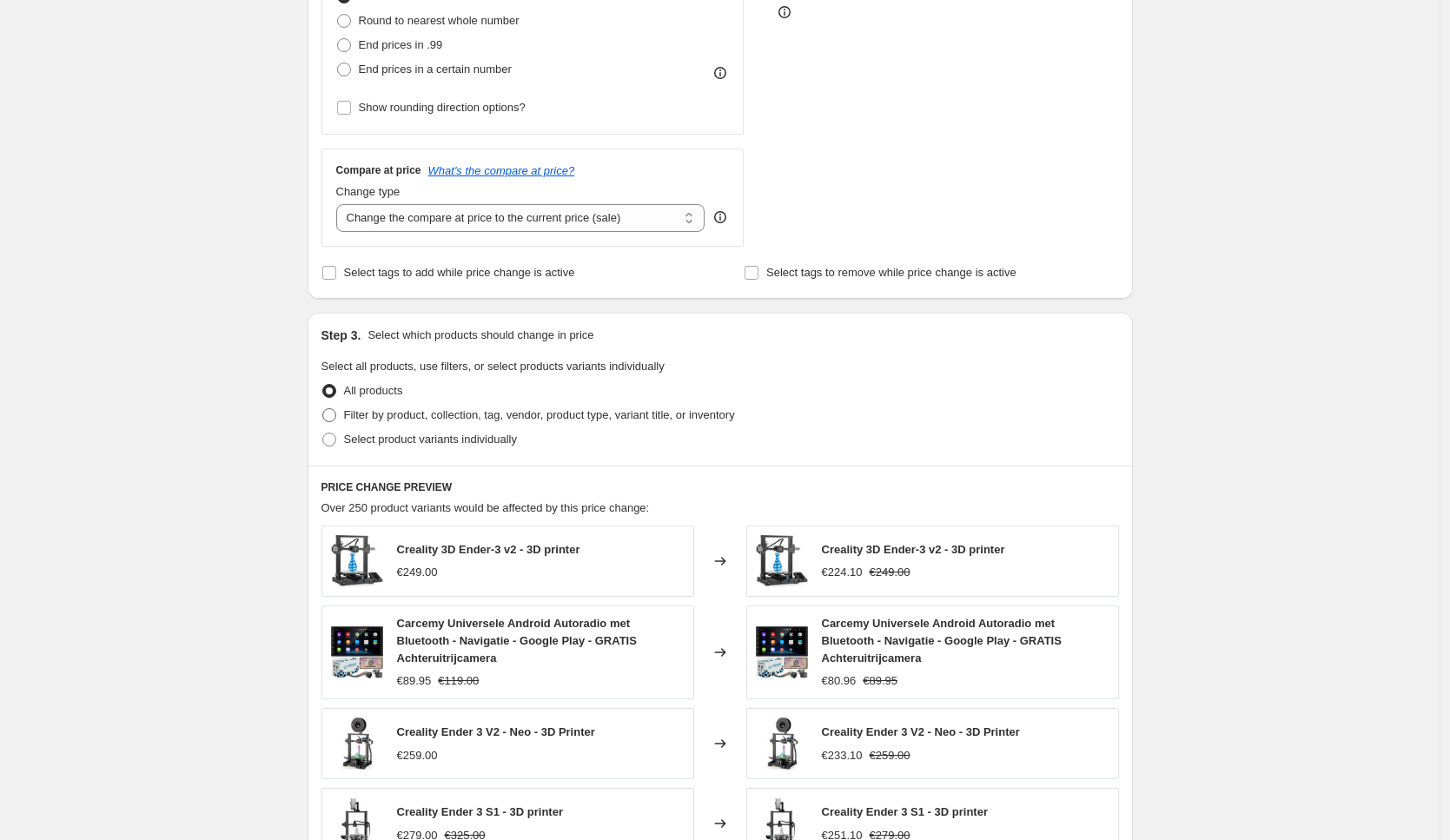
click at [405, 416] on span "Filter by product, collection, tag, vendor, product type, variant title, or inv…" at bounding box center [539, 414] width 391 height 13
click at [323, 409] on input "Filter by product, collection, tag, vendor, product type, variant title, or inv…" at bounding box center [322, 408] width 1 height 1
radio input "true"
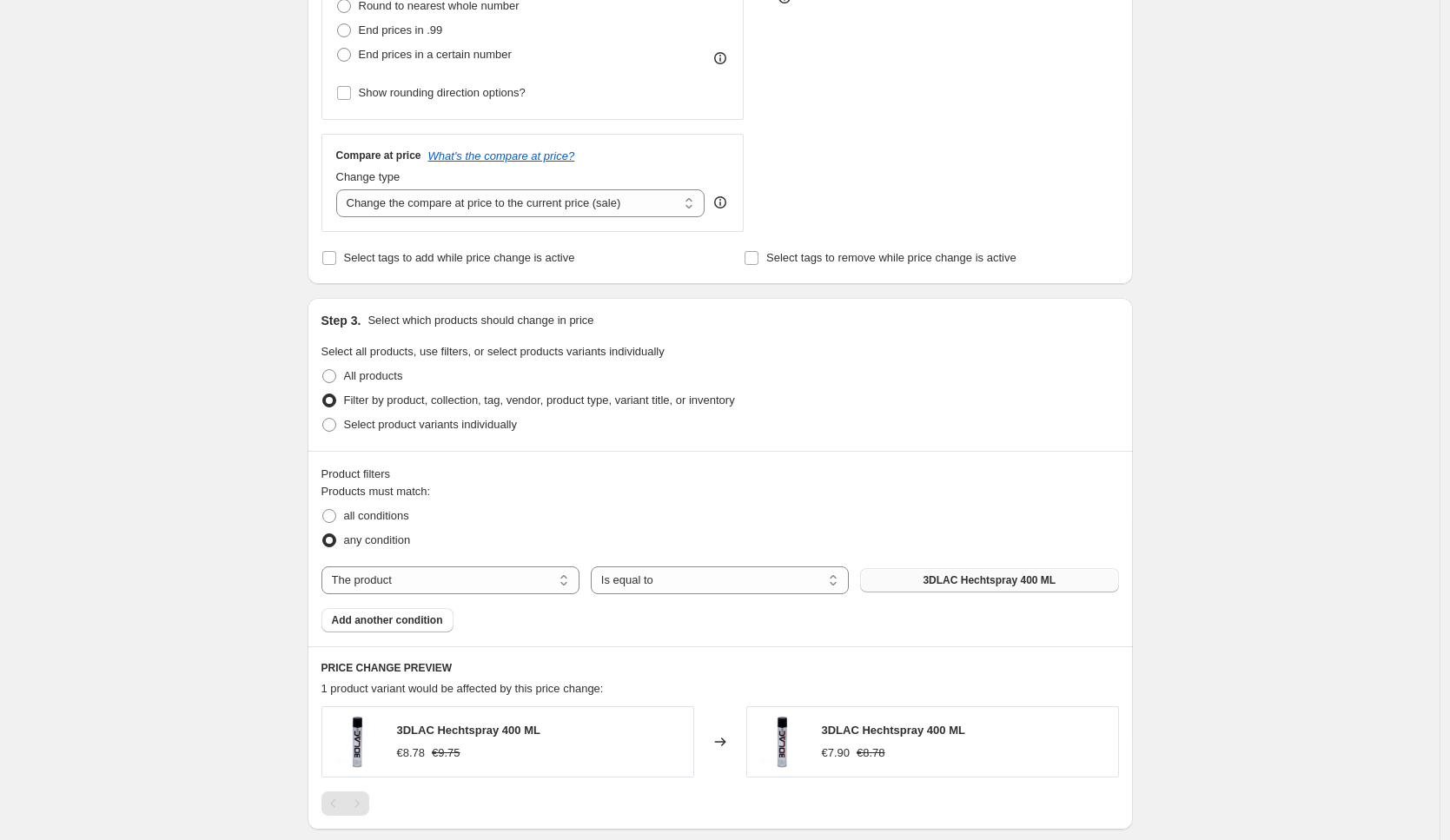
scroll to position [536, 0]
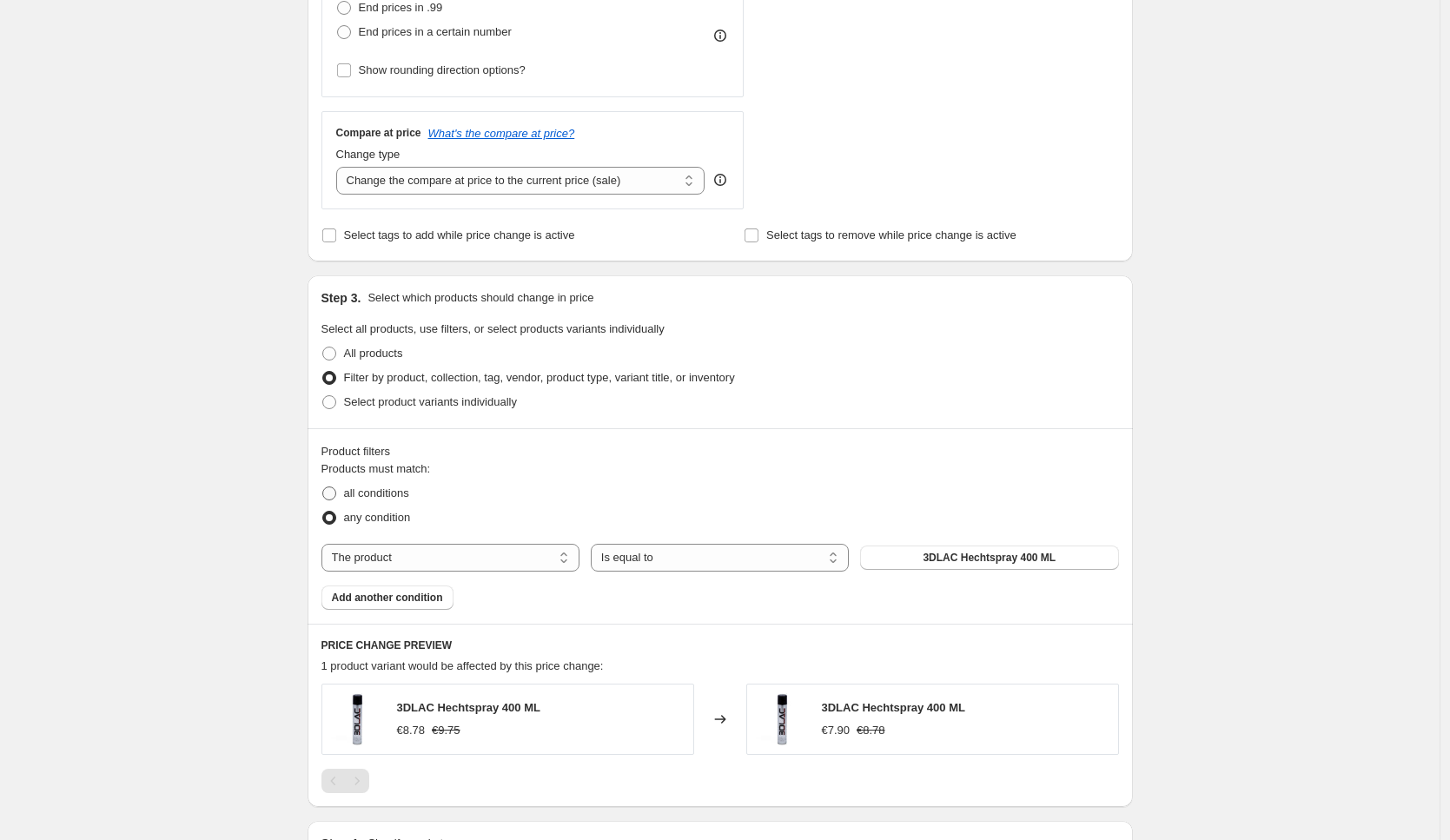
click at [397, 492] on span "all conditions" at bounding box center [376, 492] width 65 height 13
click at [323, 487] on input "all conditions" at bounding box center [322, 486] width 1 height 1
radio input "true"
click at [406, 521] on span "any condition" at bounding box center [377, 517] width 67 height 13
click at [323, 511] on input "any condition" at bounding box center [322, 510] width 1 height 1
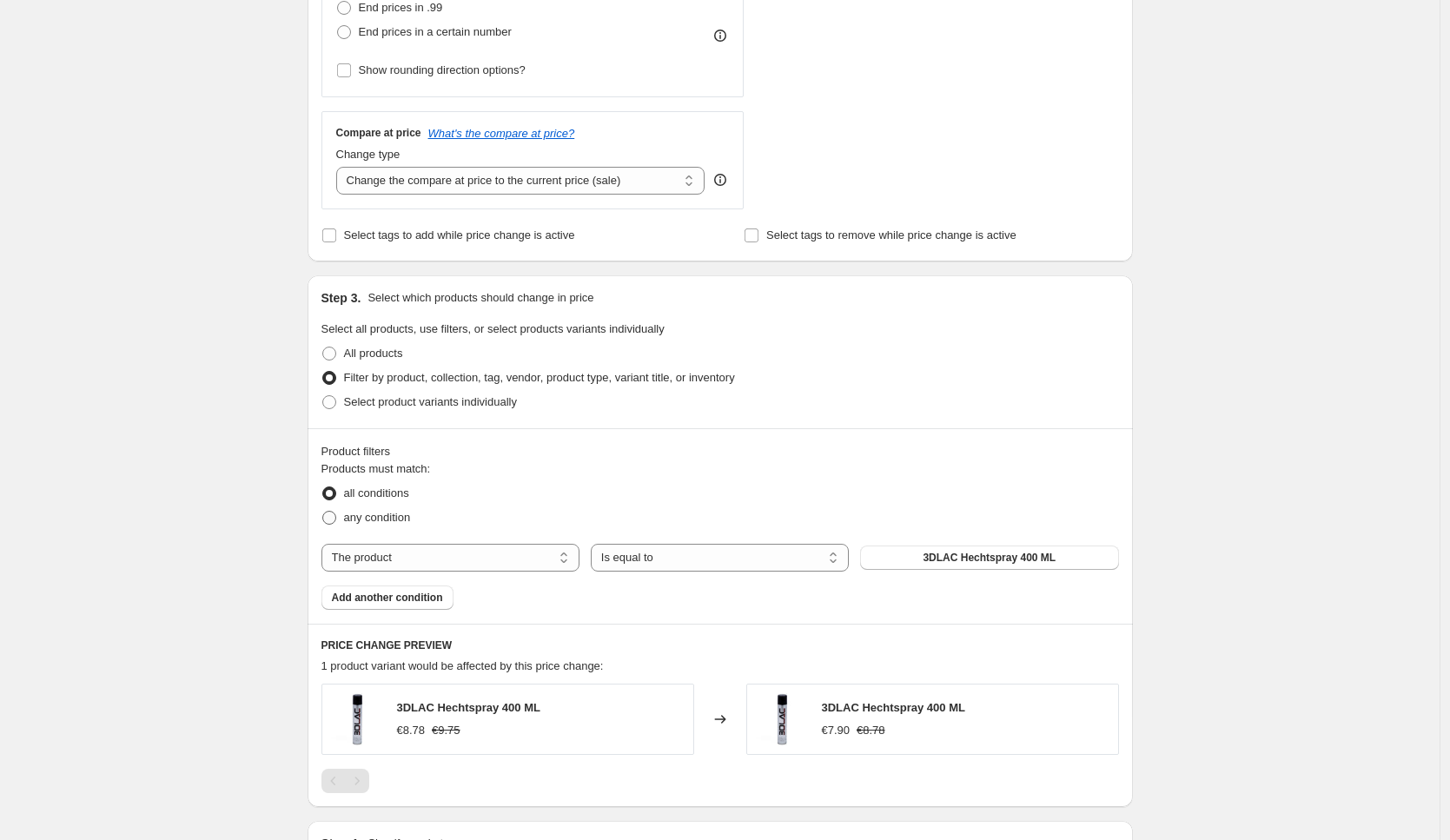
radio input "true"
click at [427, 555] on select "The product The product's collection The product's tag The product's vendor The…" at bounding box center [450, 557] width 258 height 28
select select "collection"
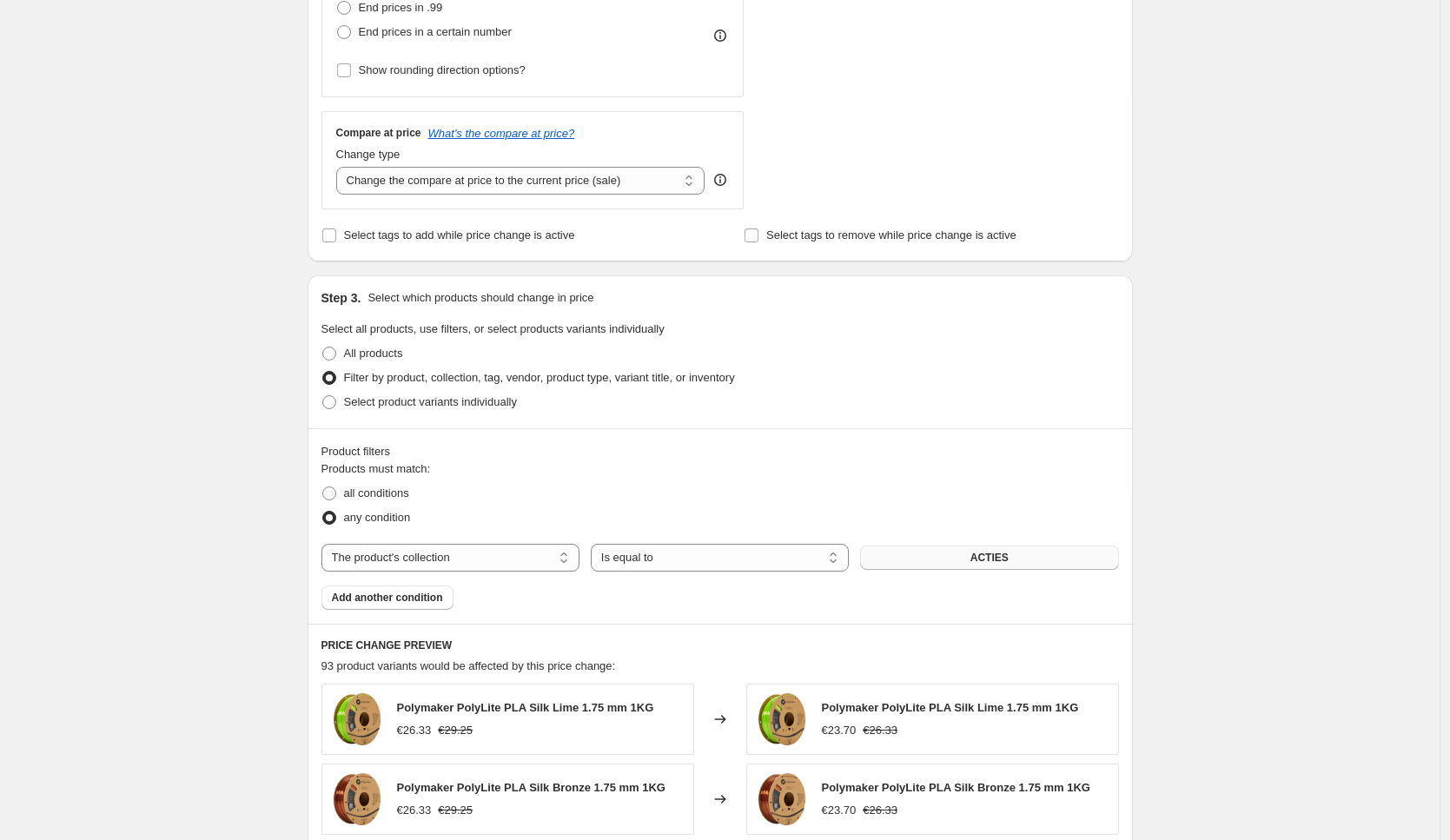
click at [932, 555] on button "ACTIES" at bounding box center [989, 557] width 258 height 24
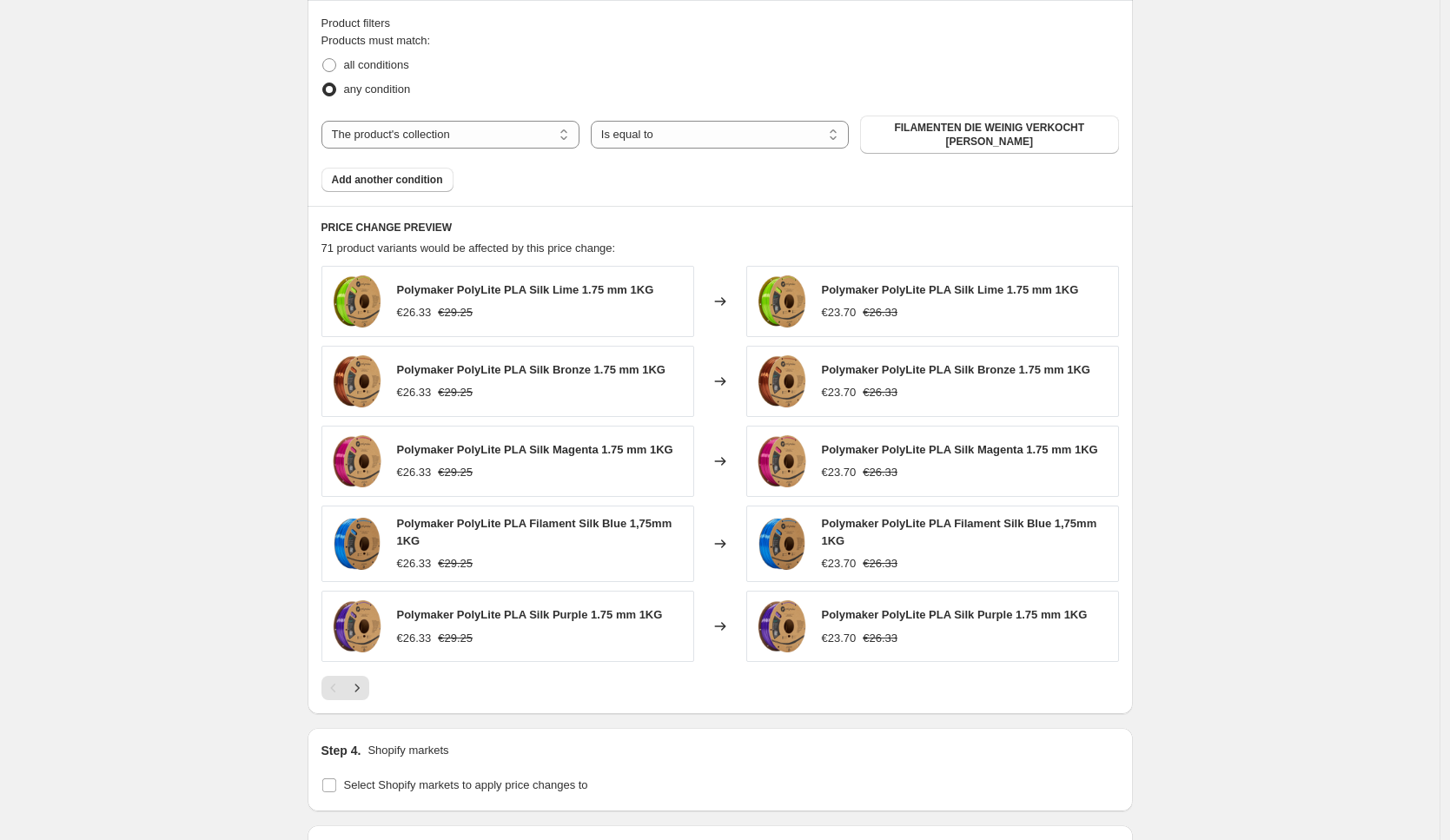
scroll to position [974, 0]
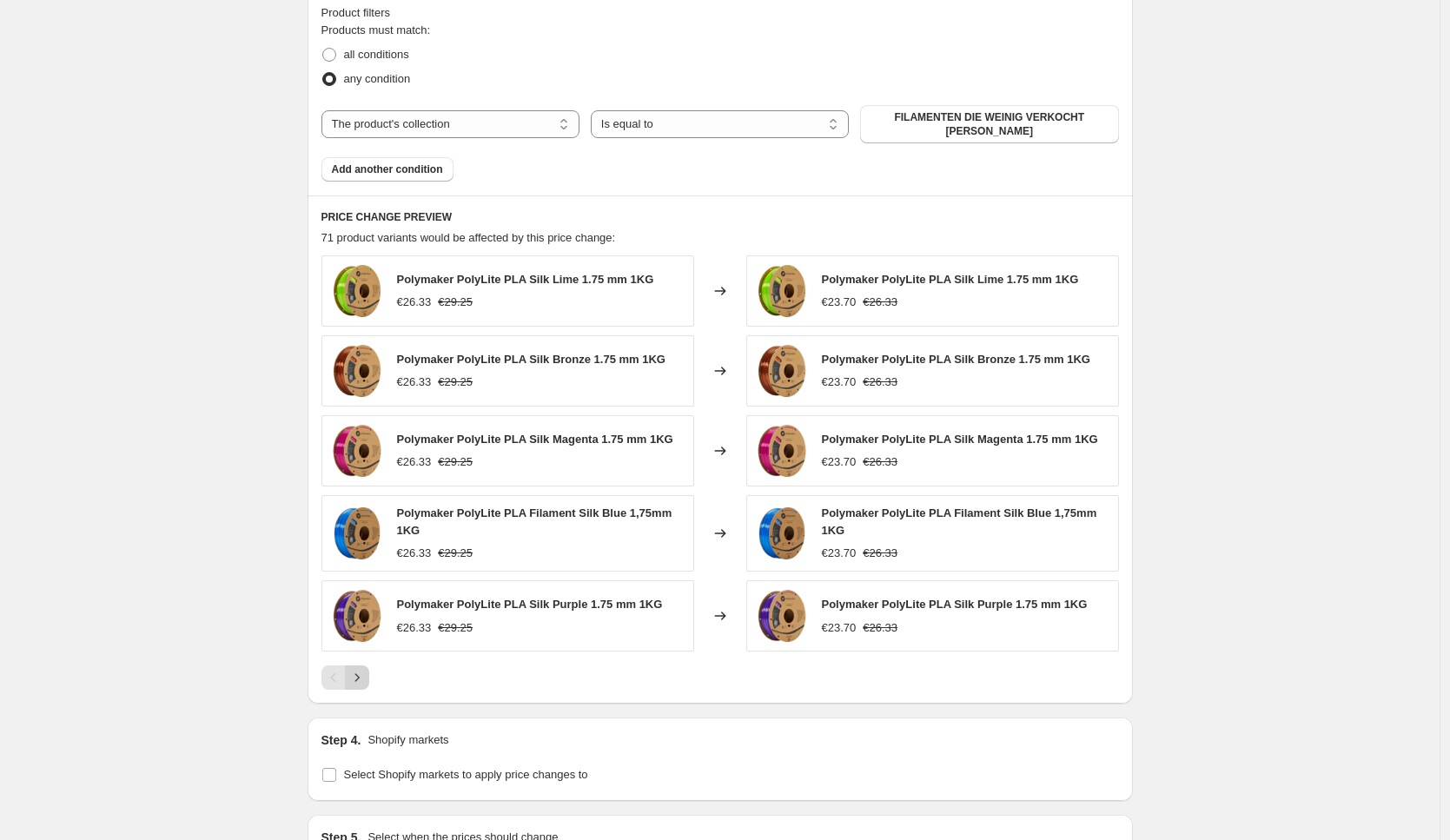
click at [362, 673] on icon "Next" at bounding box center [357, 677] width 17 height 17
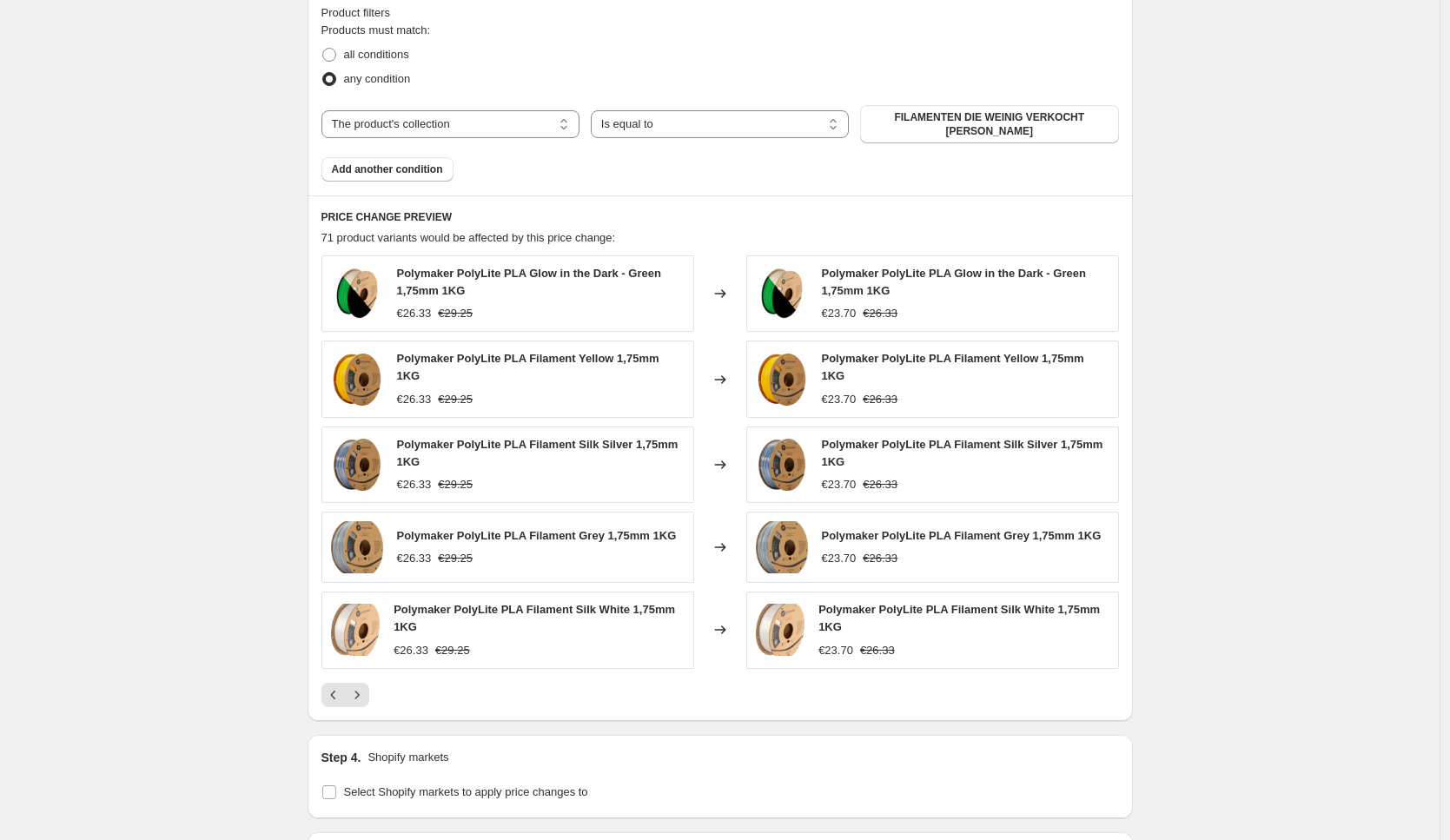
click at [360, 675] on div "Polymaker PolyLite PLA Glow in the Dark - Green 1,75mm 1KG €26.33 €29.25 Change…" at bounding box center [720, 482] width 798 height 452
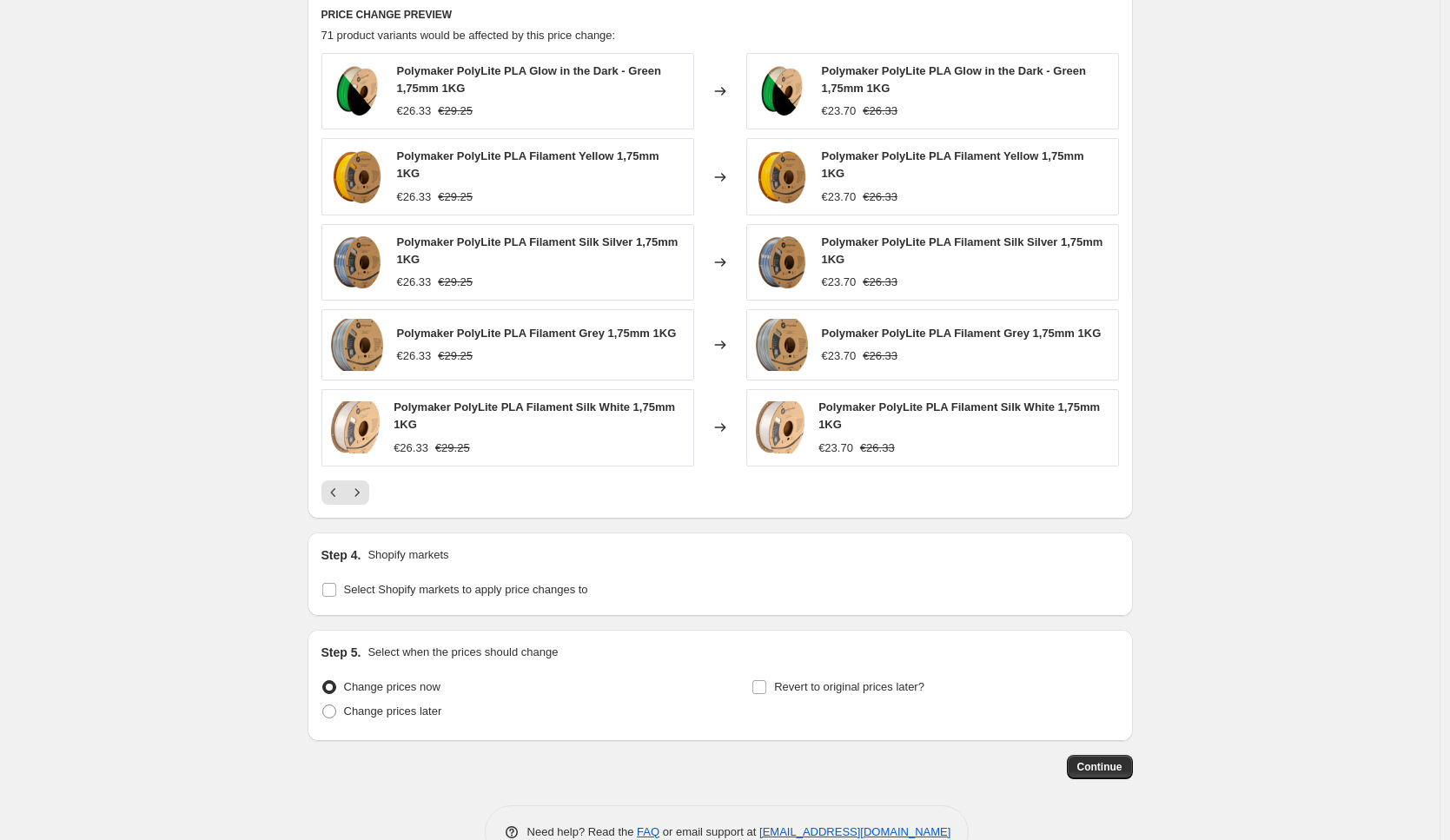
scroll to position [1222, 0]
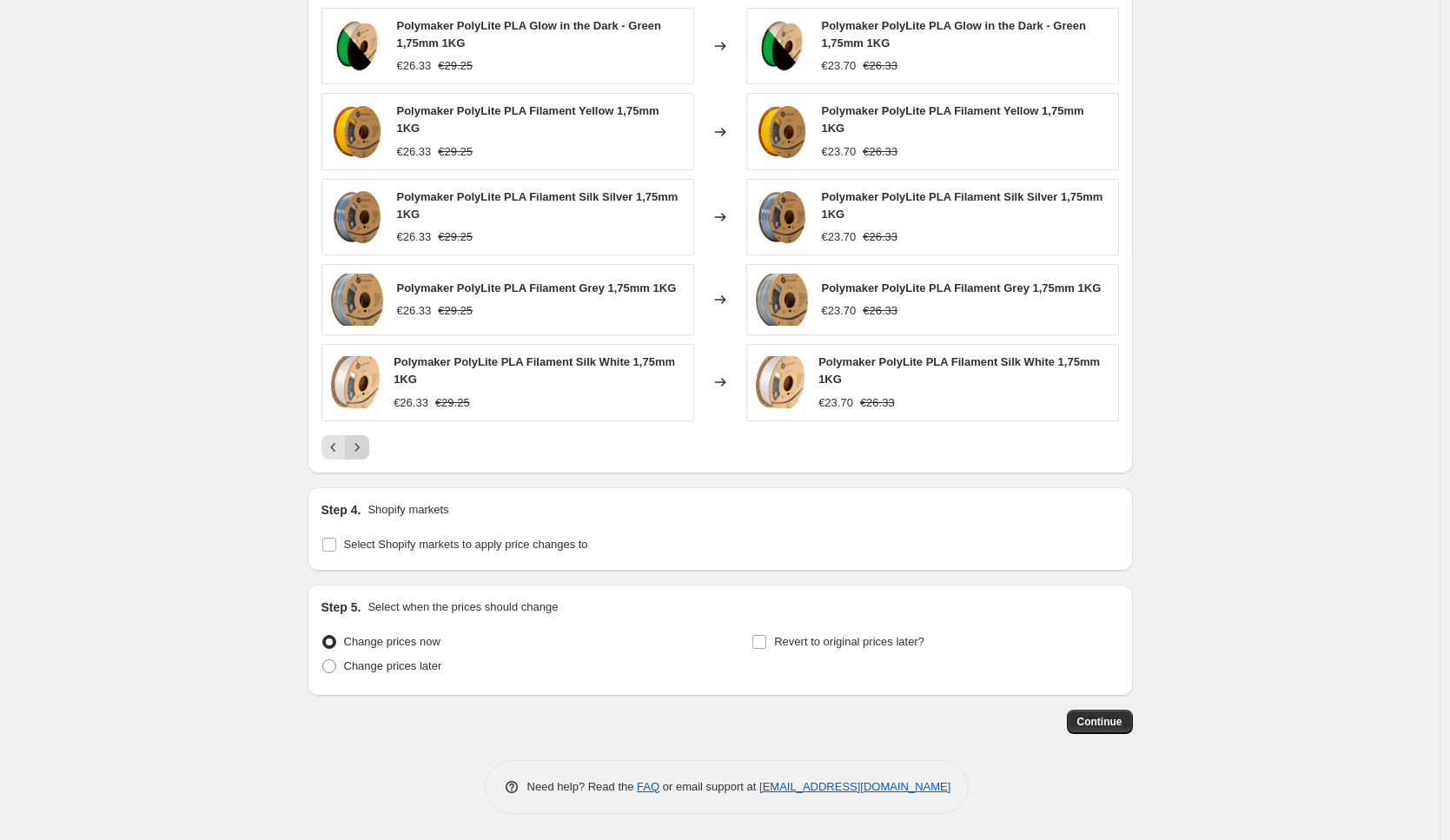
click at [366, 453] on icon "Next" at bounding box center [357, 447] width 17 height 17
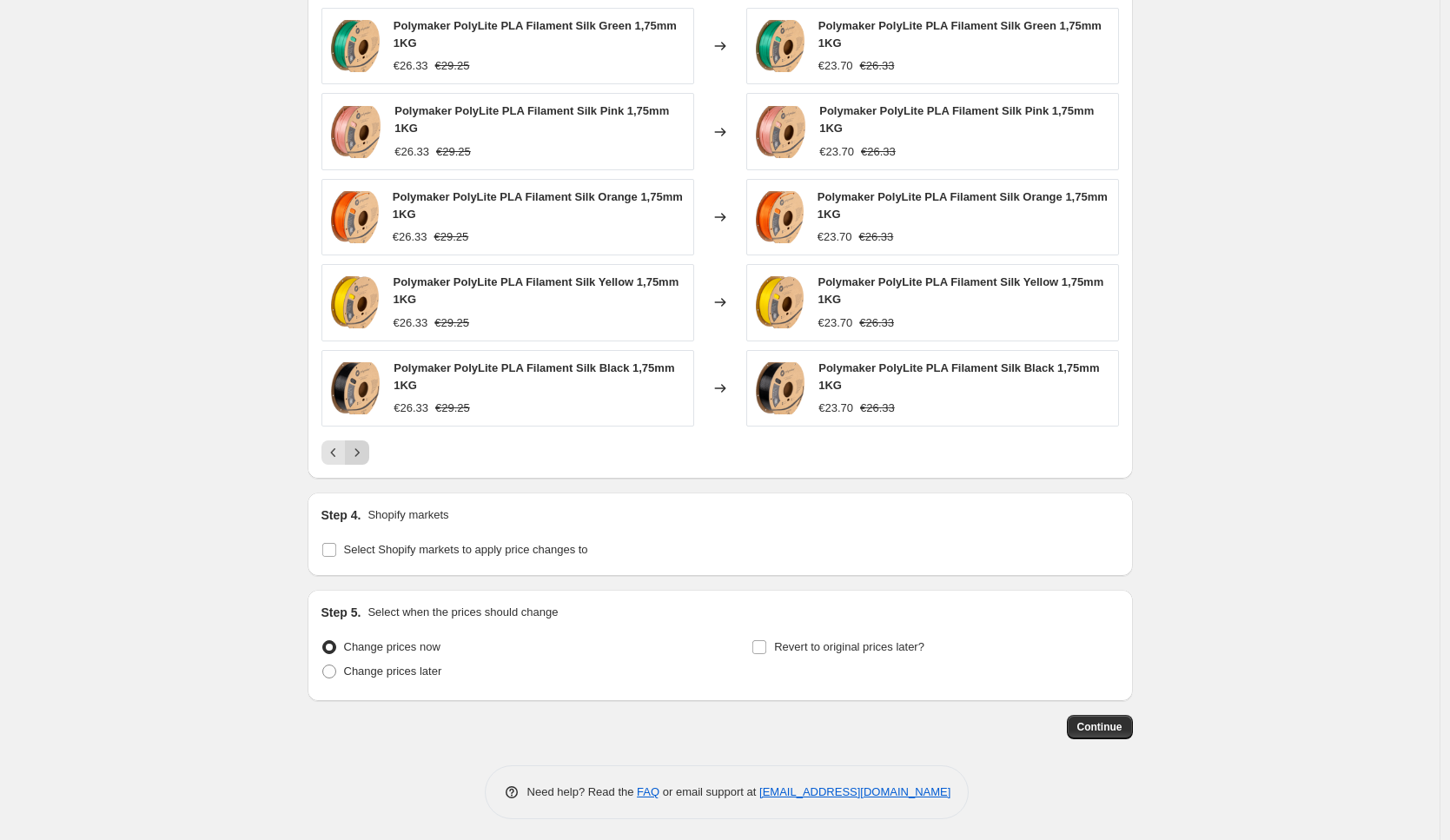
click at [366, 453] on icon "Next" at bounding box center [357, 452] width 17 height 17
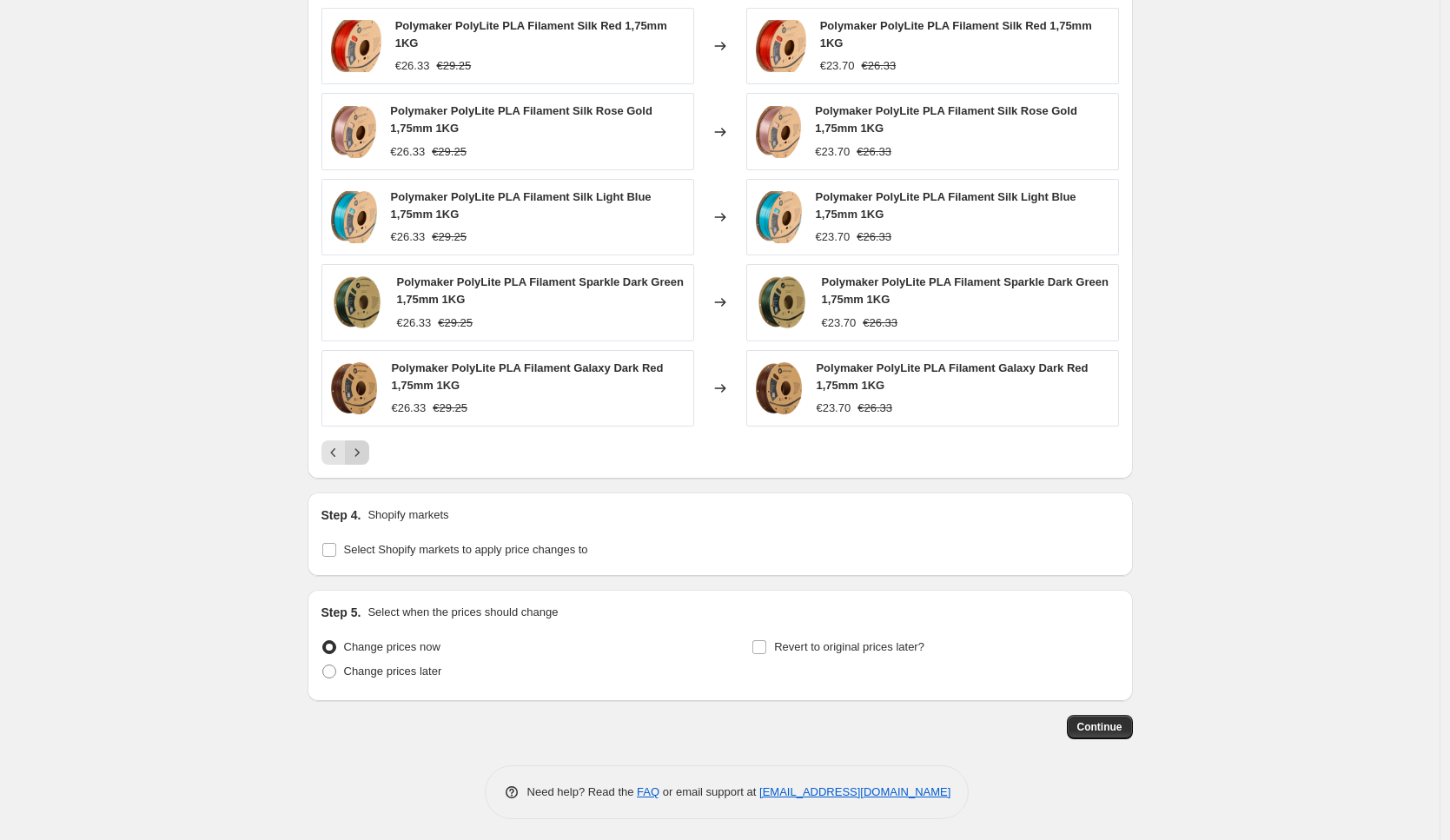
click at [366, 453] on icon "Next" at bounding box center [357, 452] width 17 height 17
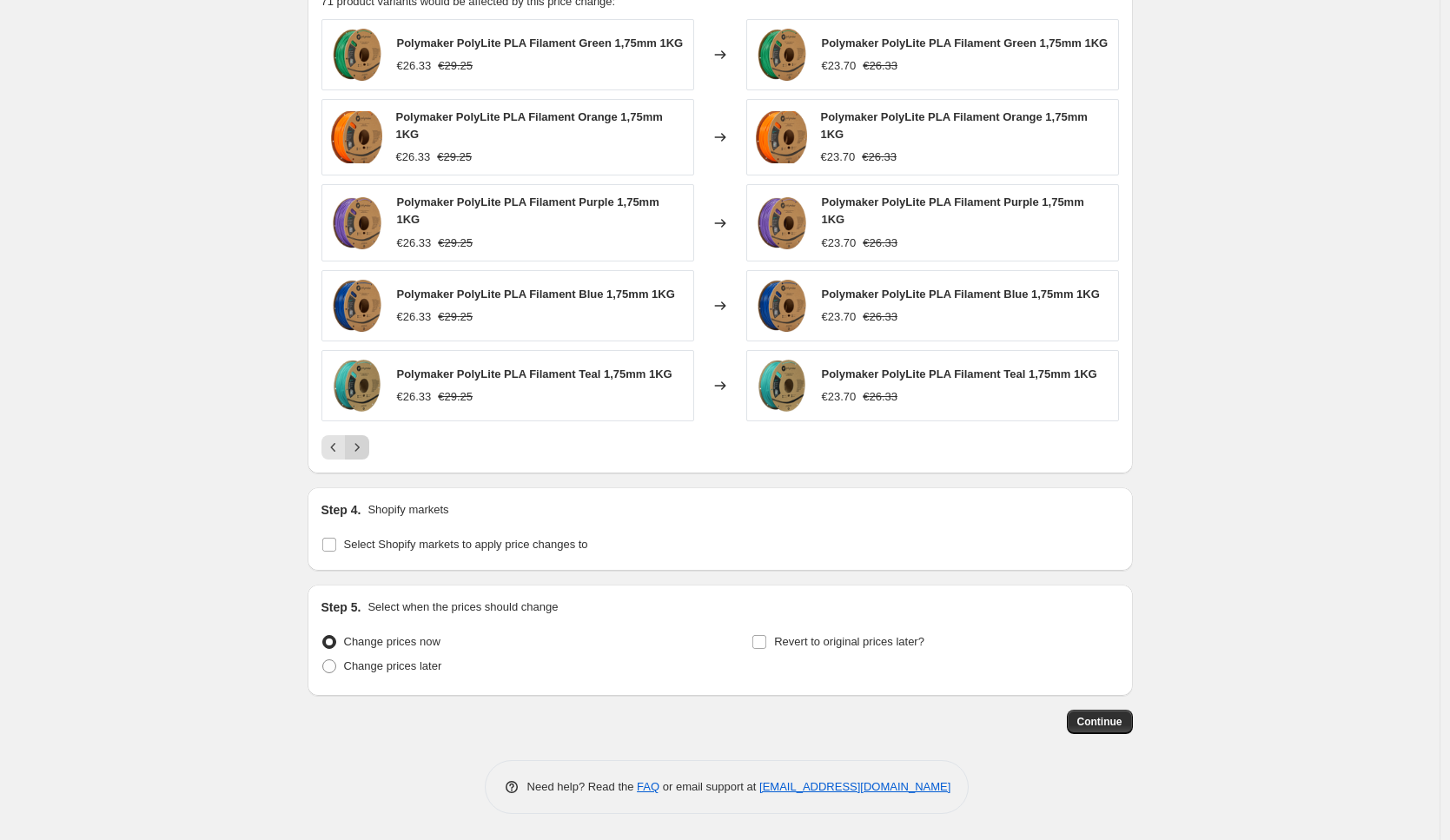
click at [366, 453] on icon "Next" at bounding box center [357, 447] width 17 height 17
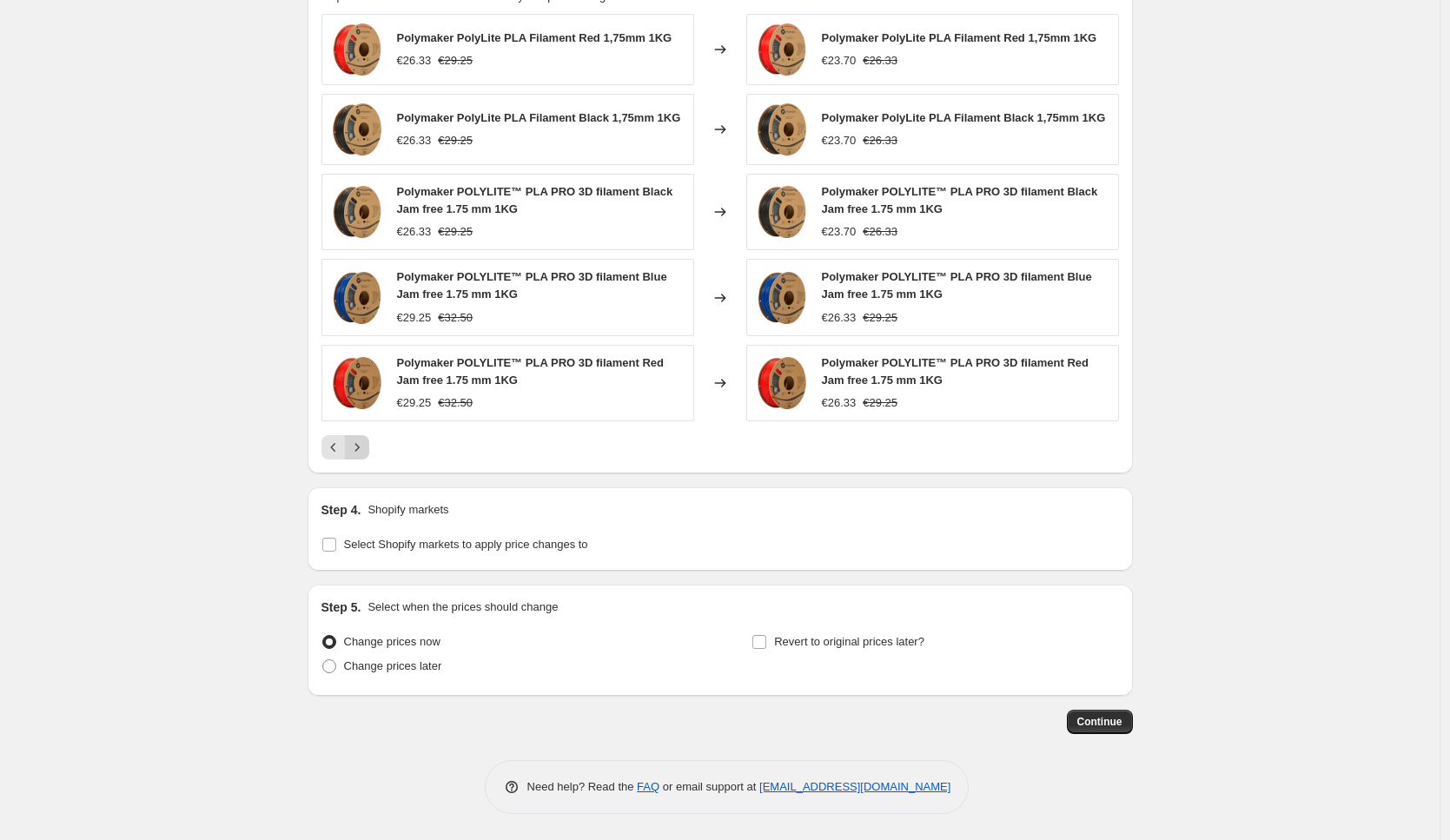
click at [366, 453] on icon "Next" at bounding box center [357, 447] width 17 height 17
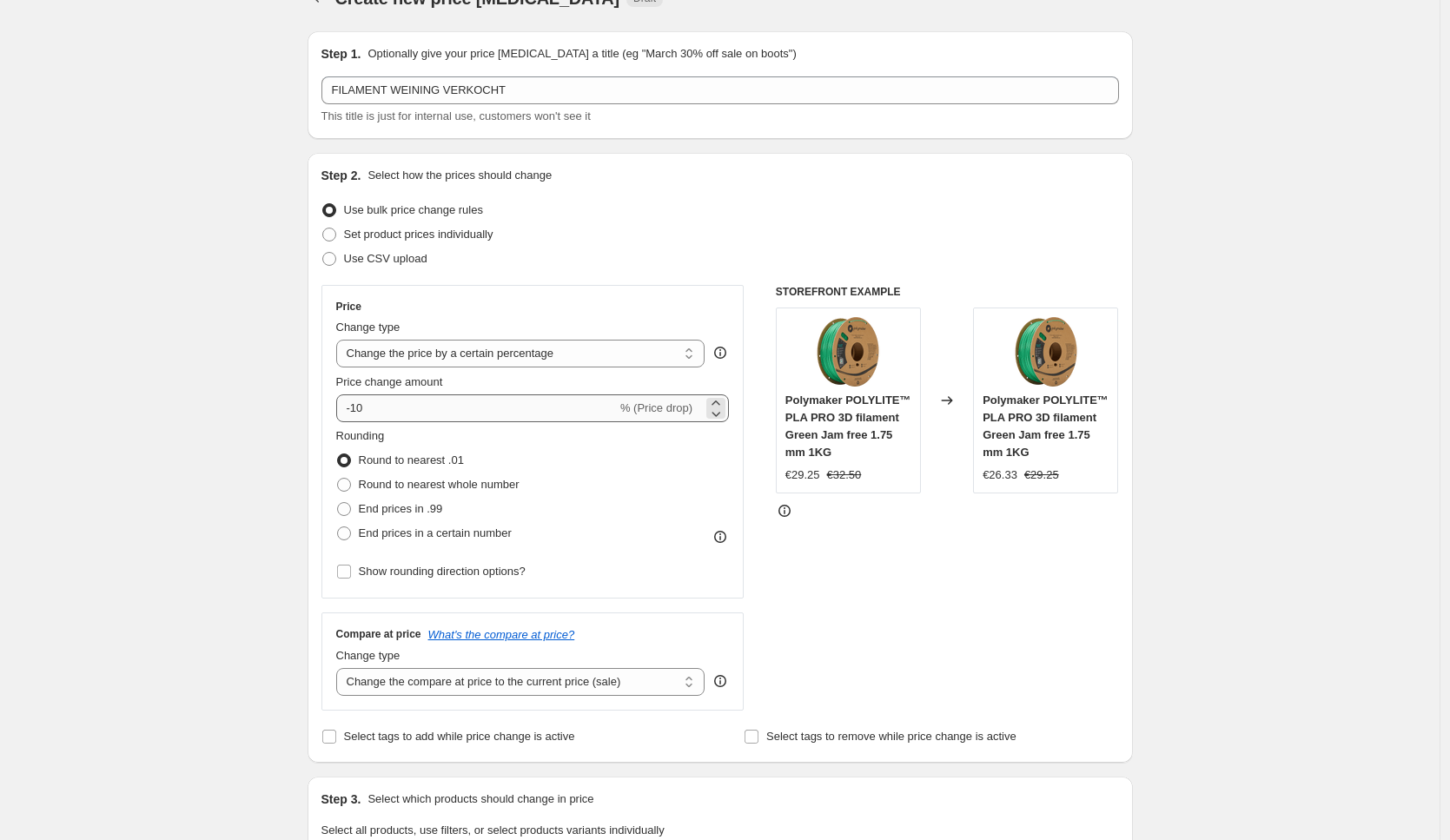
scroll to position [20, 0]
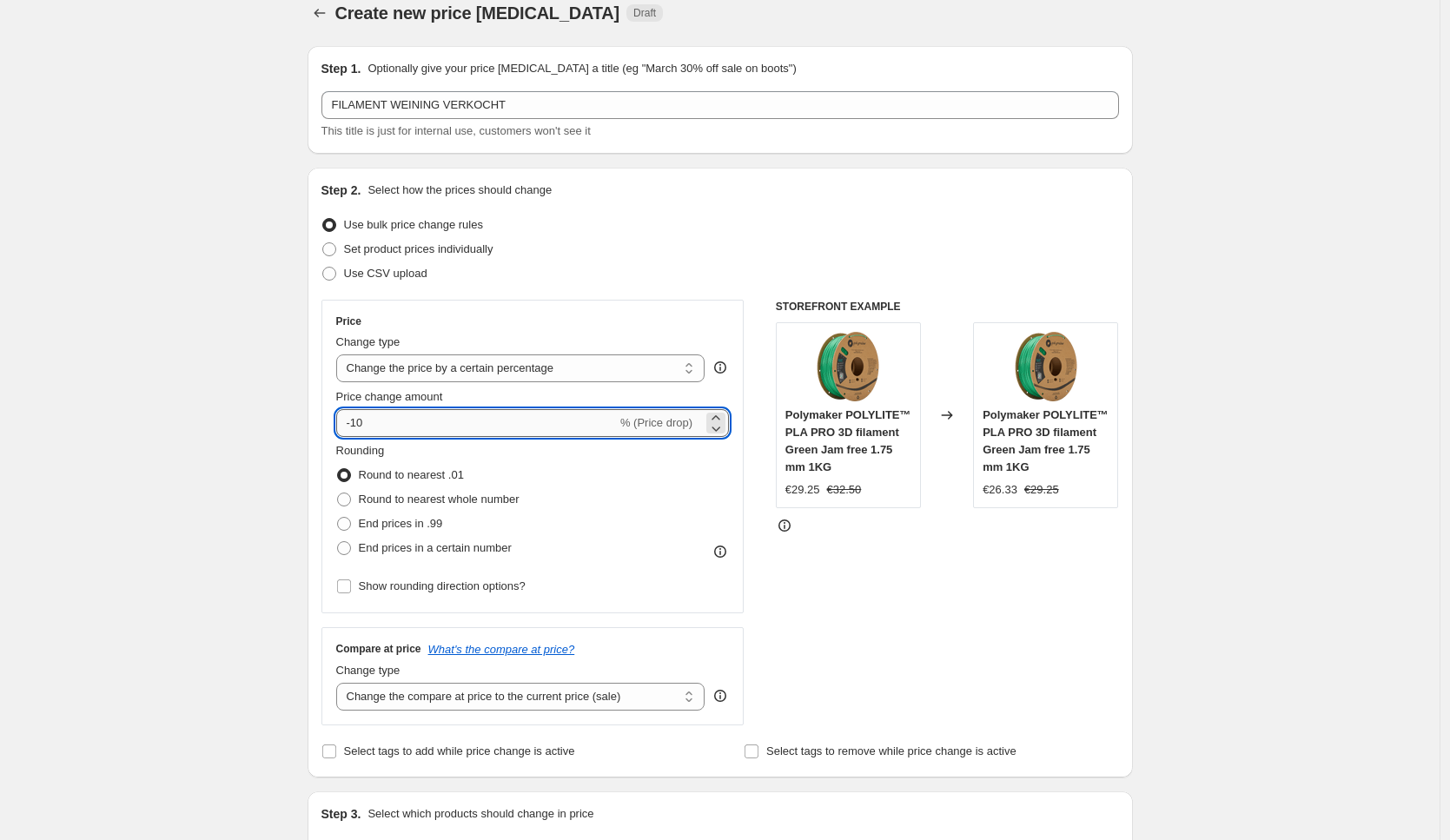
click at [476, 429] on input "-10" at bounding box center [476, 422] width 281 height 28
click at [725, 430] on icon at bounding box center [715, 428] width 17 height 17
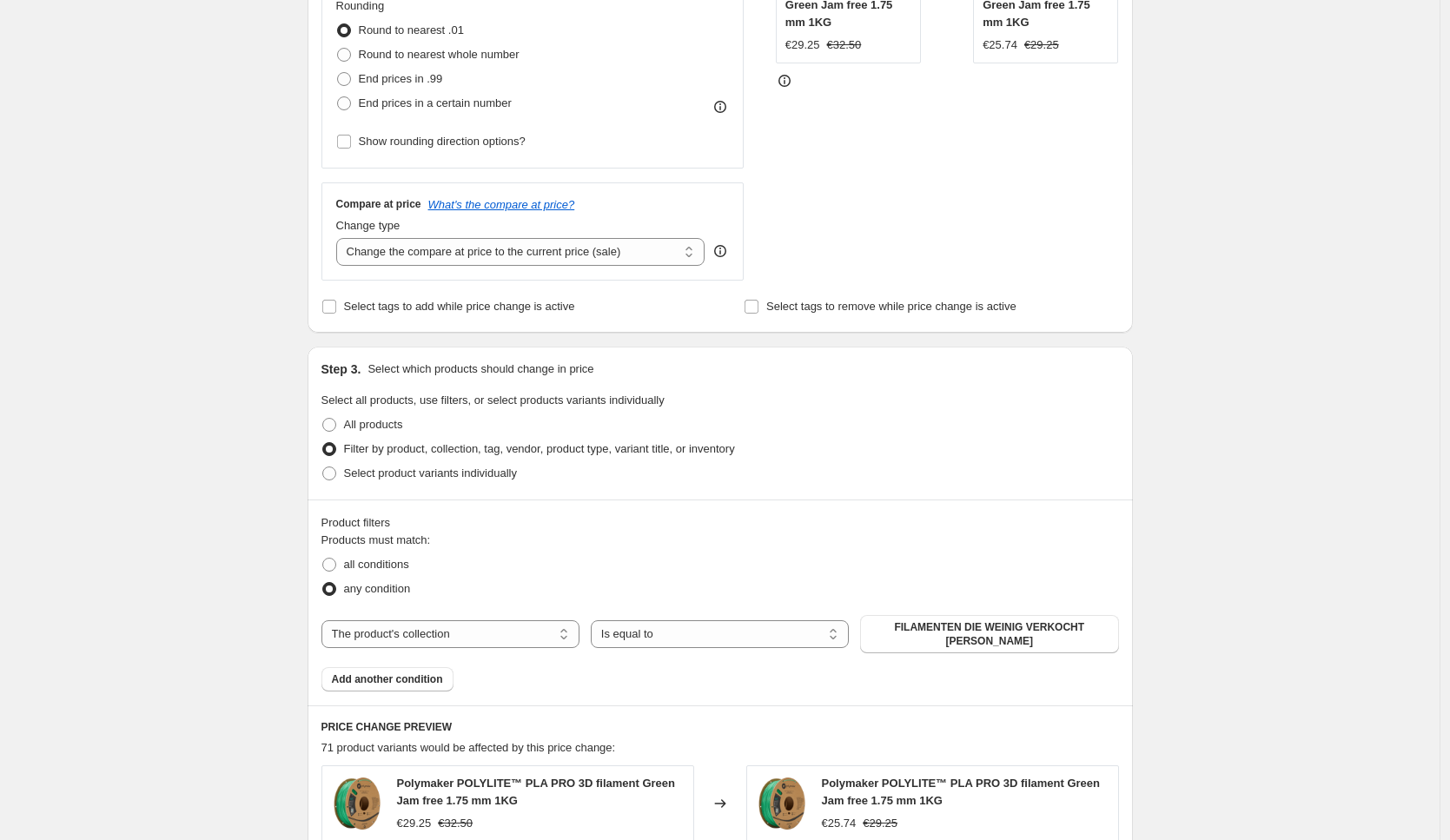
scroll to position [1227, 0]
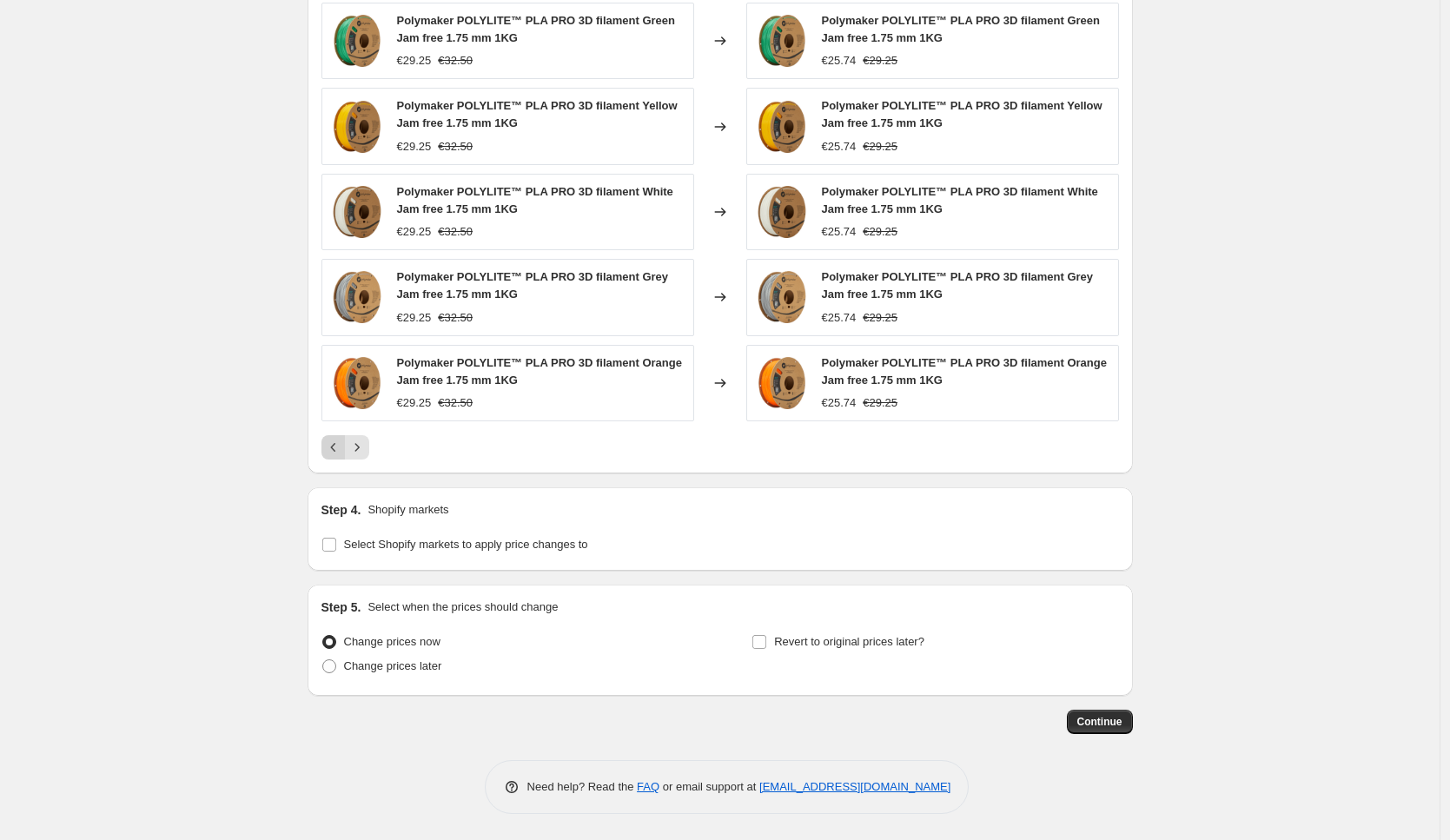
click at [337, 455] on icon "Previous" at bounding box center [333, 447] width 17 height 17
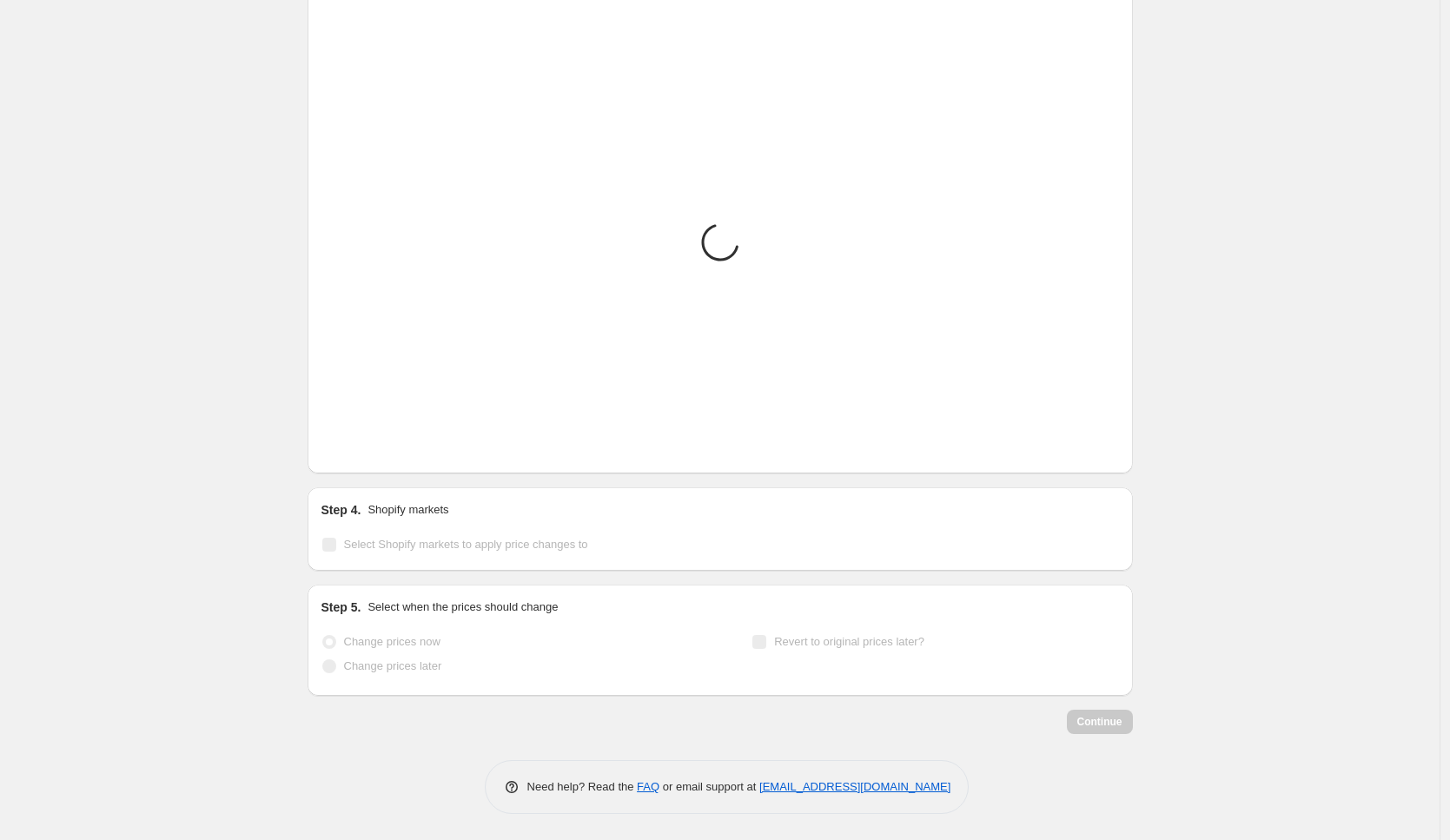
click at [337, 455] on icon "Previous" at bounding box center [333, 447] width 17 height 17
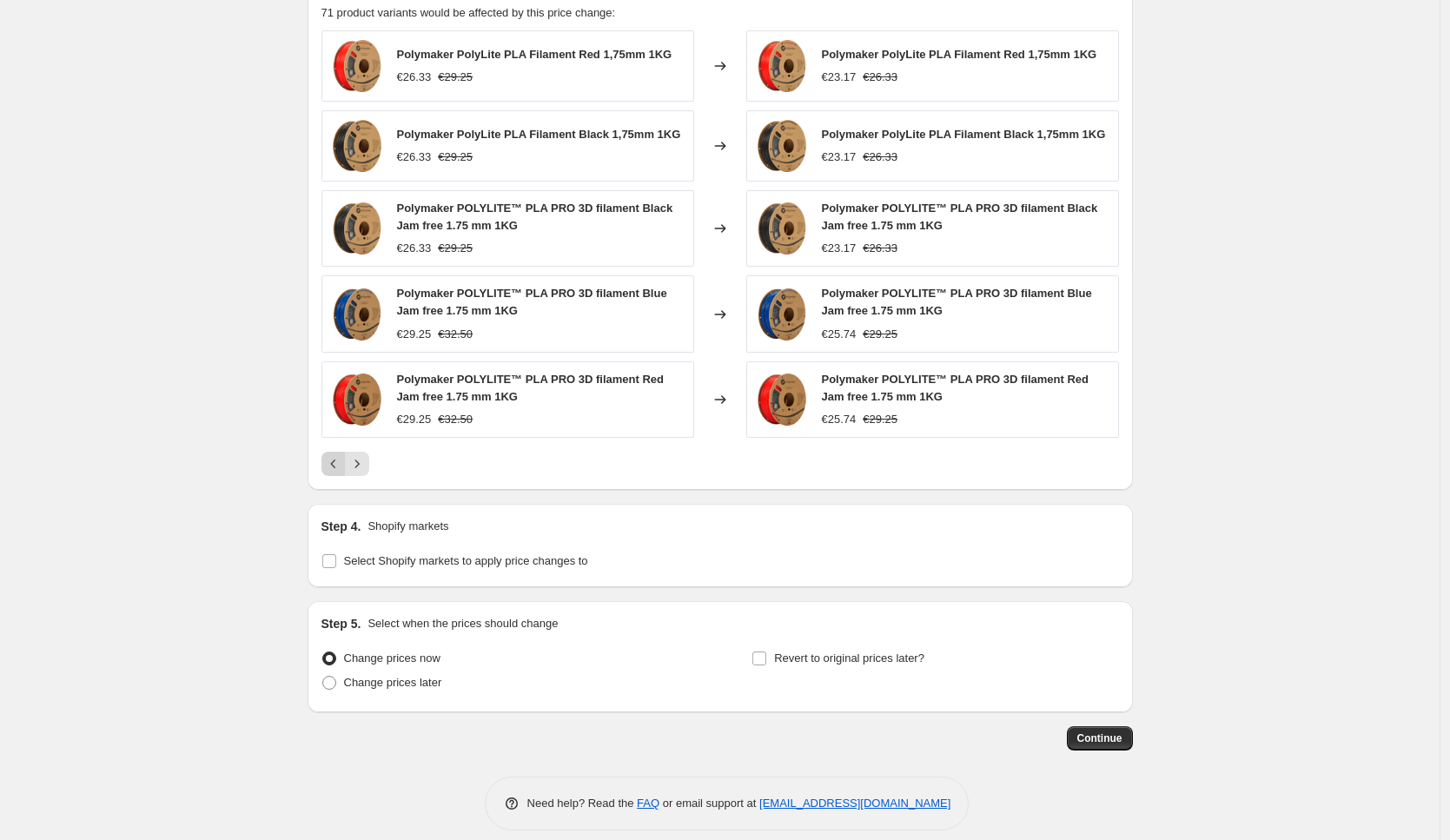
click at [337, 455] on button "Previous" at bounding box center [333, 464] width 24 height 24
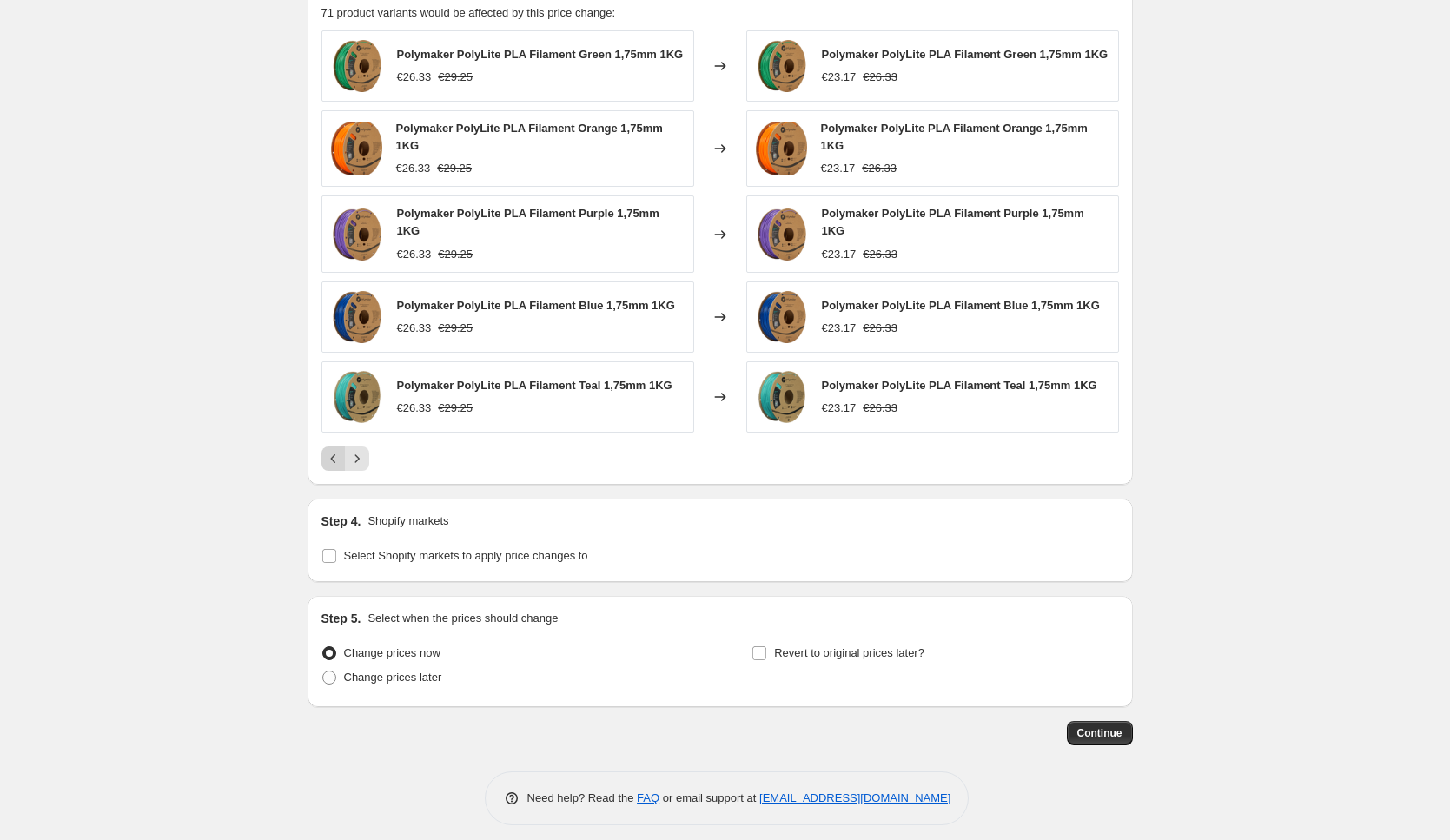
click at [336, 456] on icon "Previous" at bounding box center [333, 458] width 17 height 17
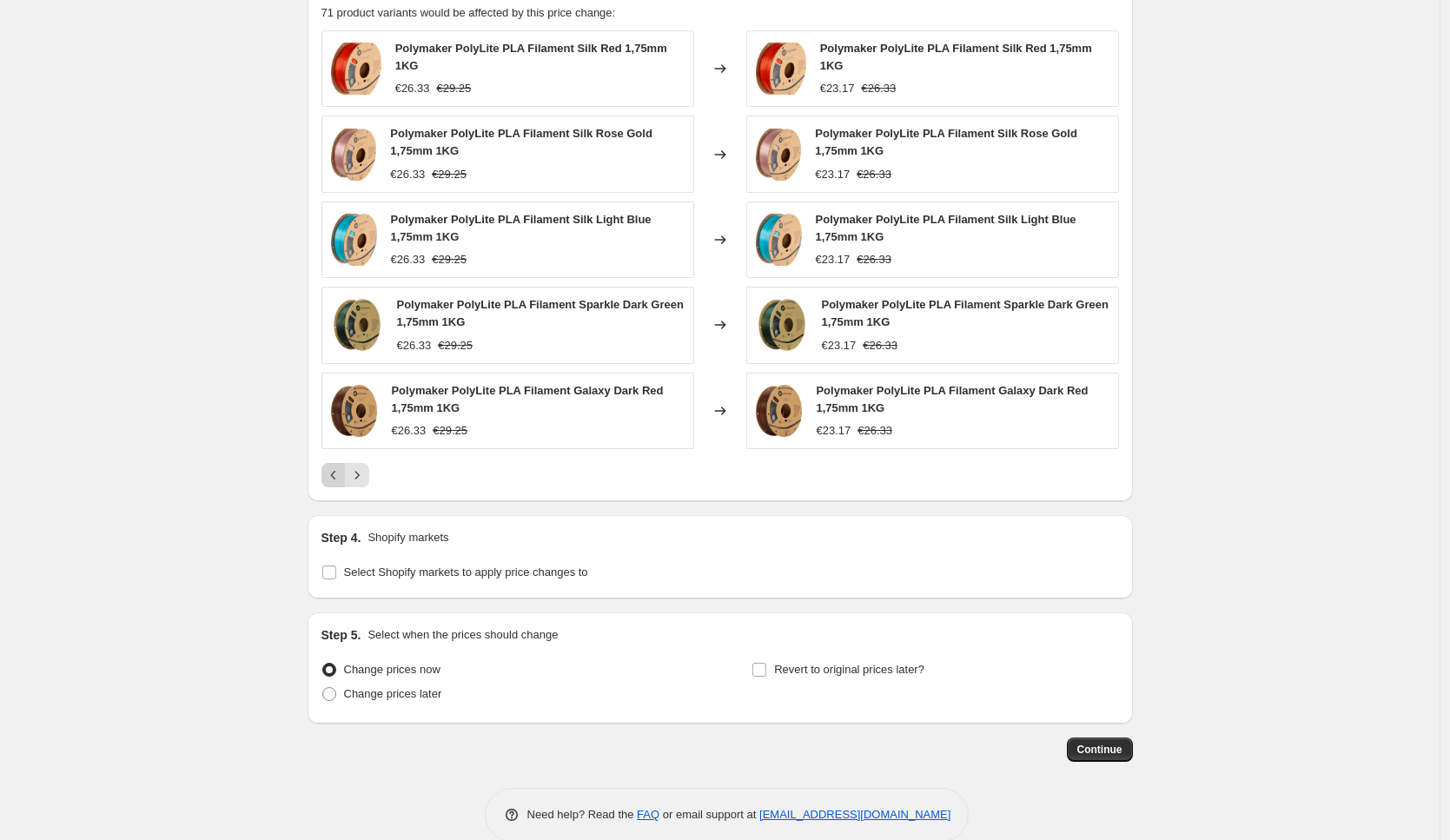
click at [336, 456] on div "Polymaker PolyLite PLA Filament Silk Red 1,75mm 1KG €26.33 €29.25 Changed to Po…" at bounding box center [720, 258] width 798 height 456
click at [334, 474] on icon "Previous" at bounding box center [333, 474] width 17 height 17
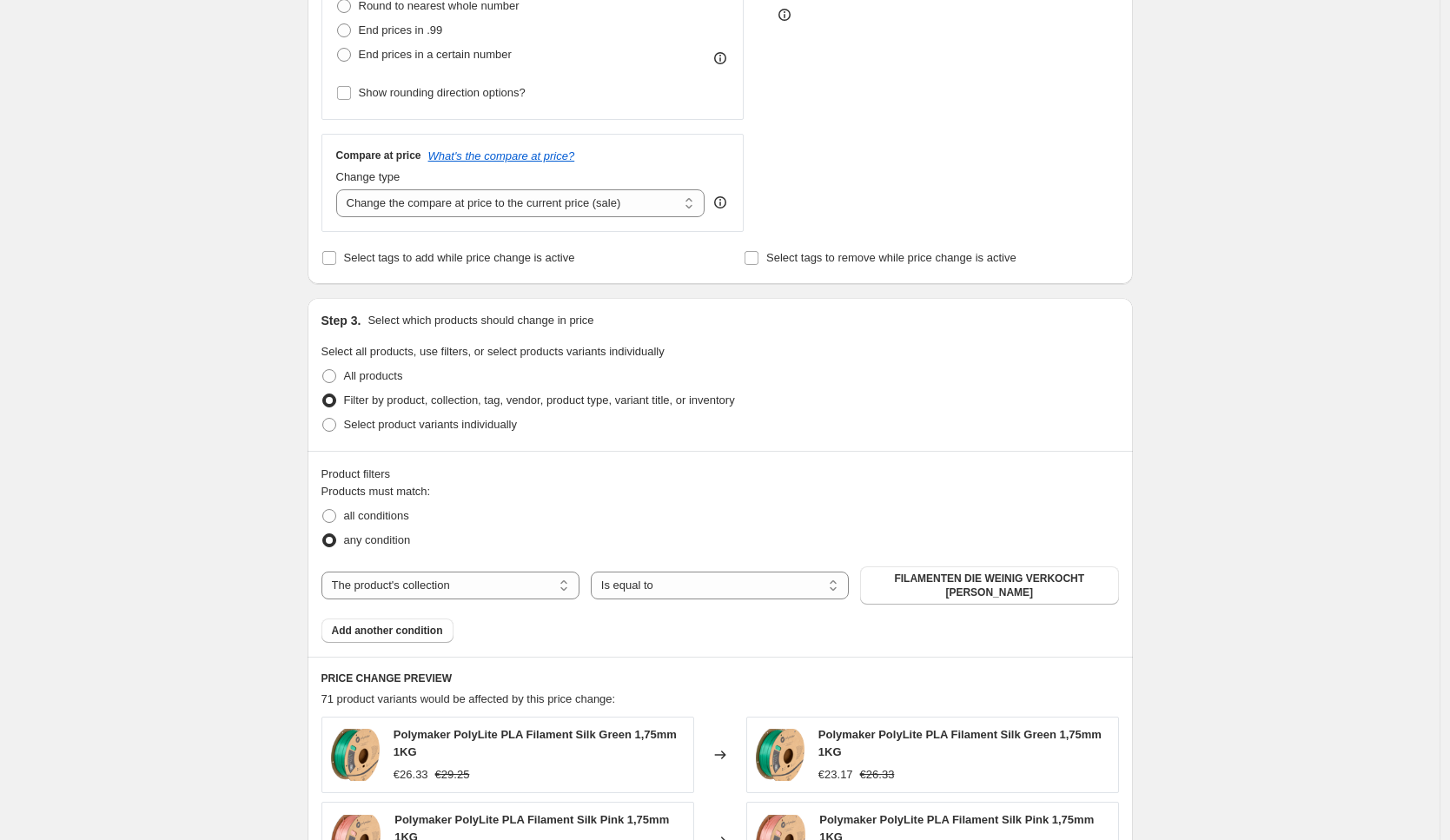
scroll to position [283, 0]
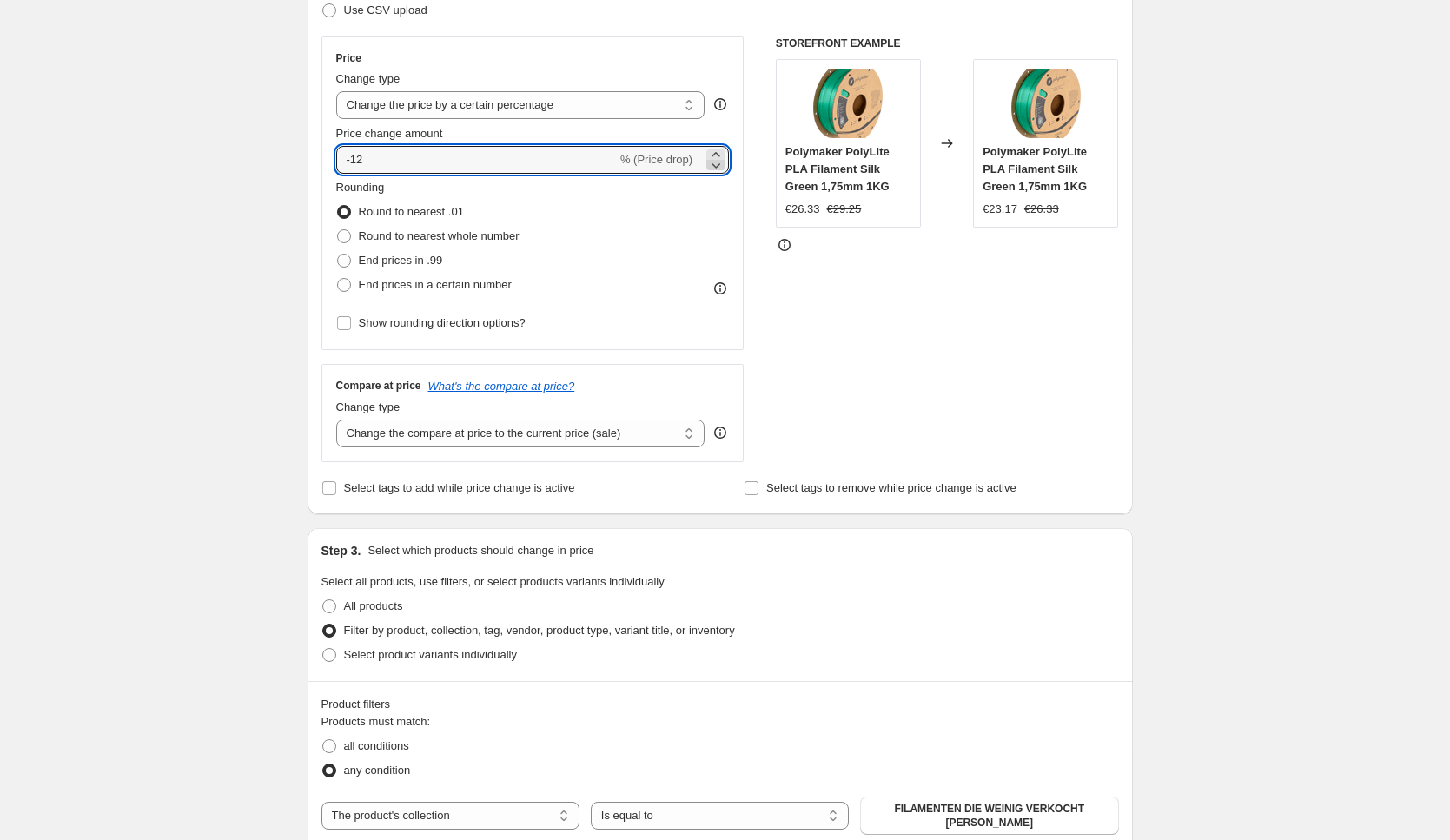
click at [719, 163] on icon at bounding box center [715, 165] width 17 height 17
type input "-13"
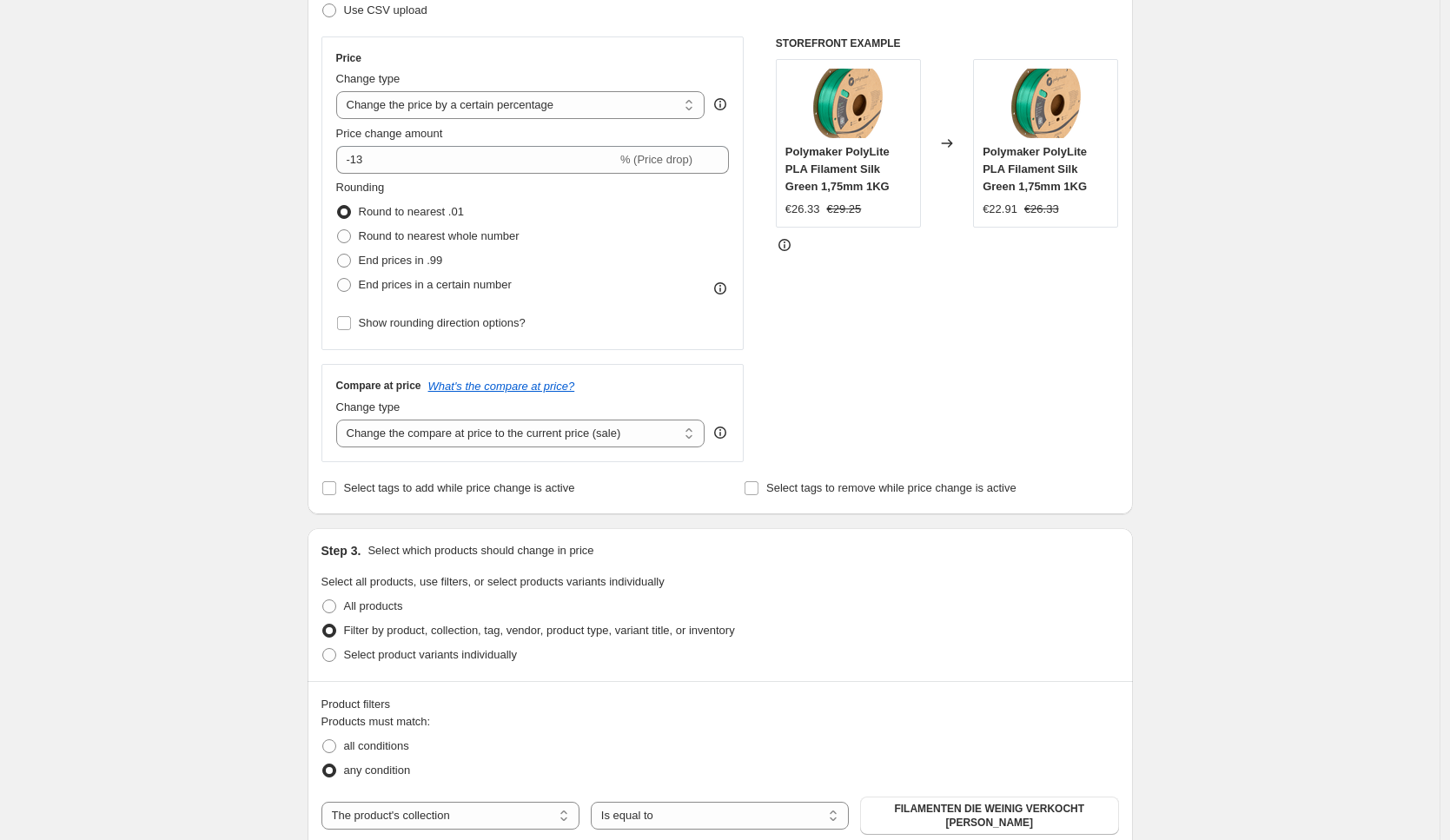
click at [1192, 283] on div "Create new price change job. This page is ready Create new price change job Dra…" at bounding box center [720, 751] width 1439 height 2067
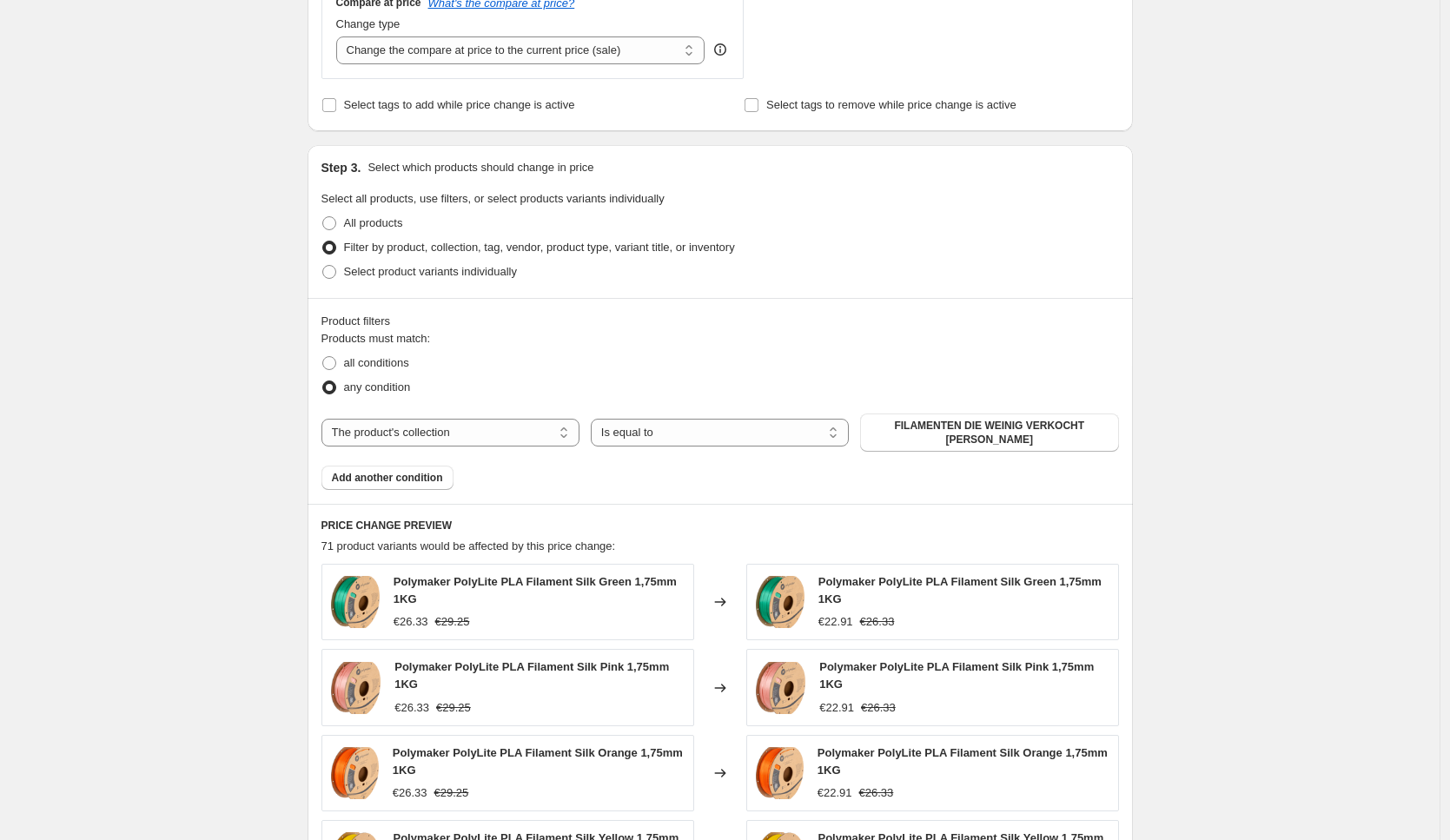
scroll to position [1227, 0]
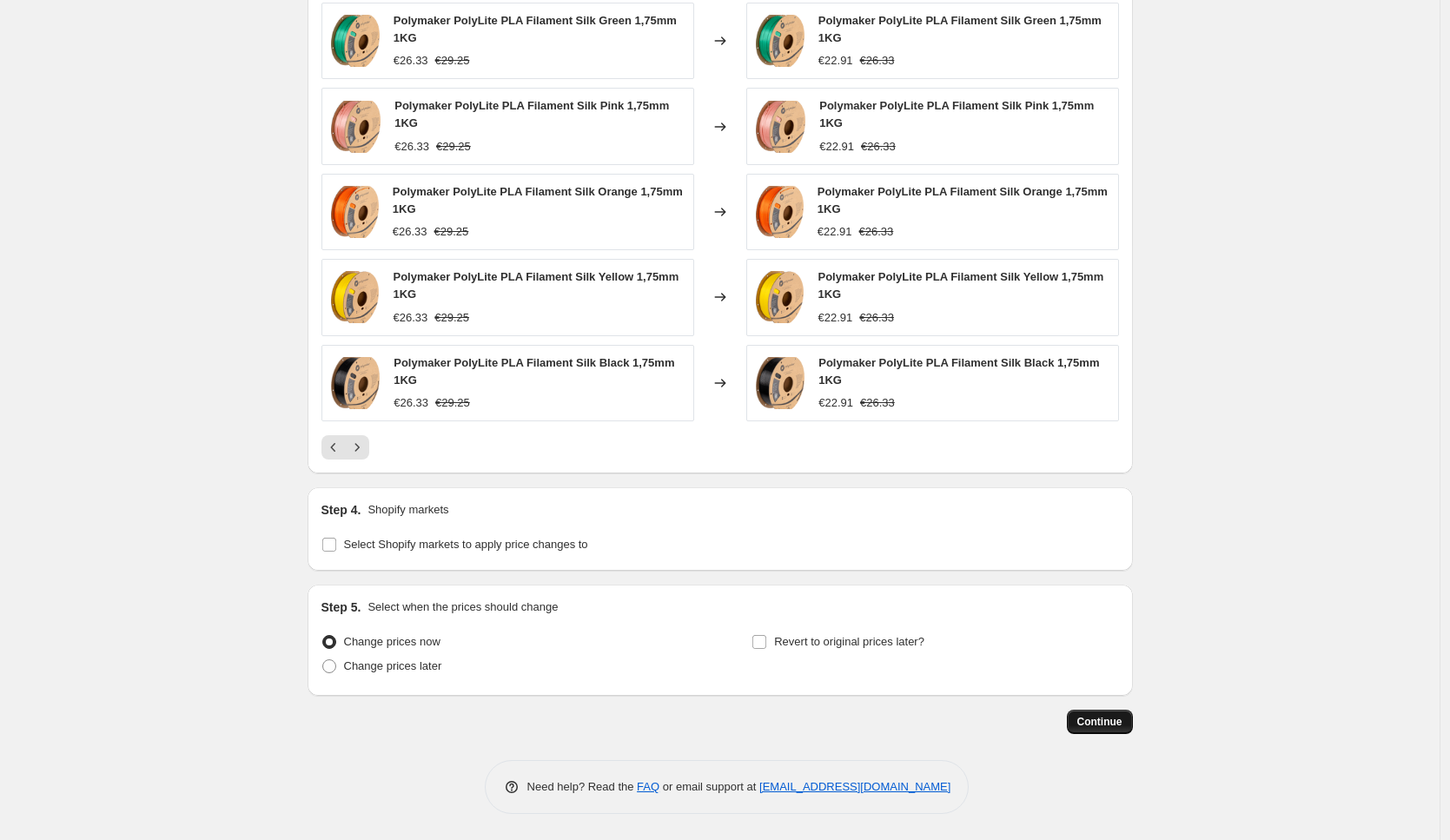
click at [1097, 725] on span "Continue" at bounding box center [1100, 721] width 45 height 14
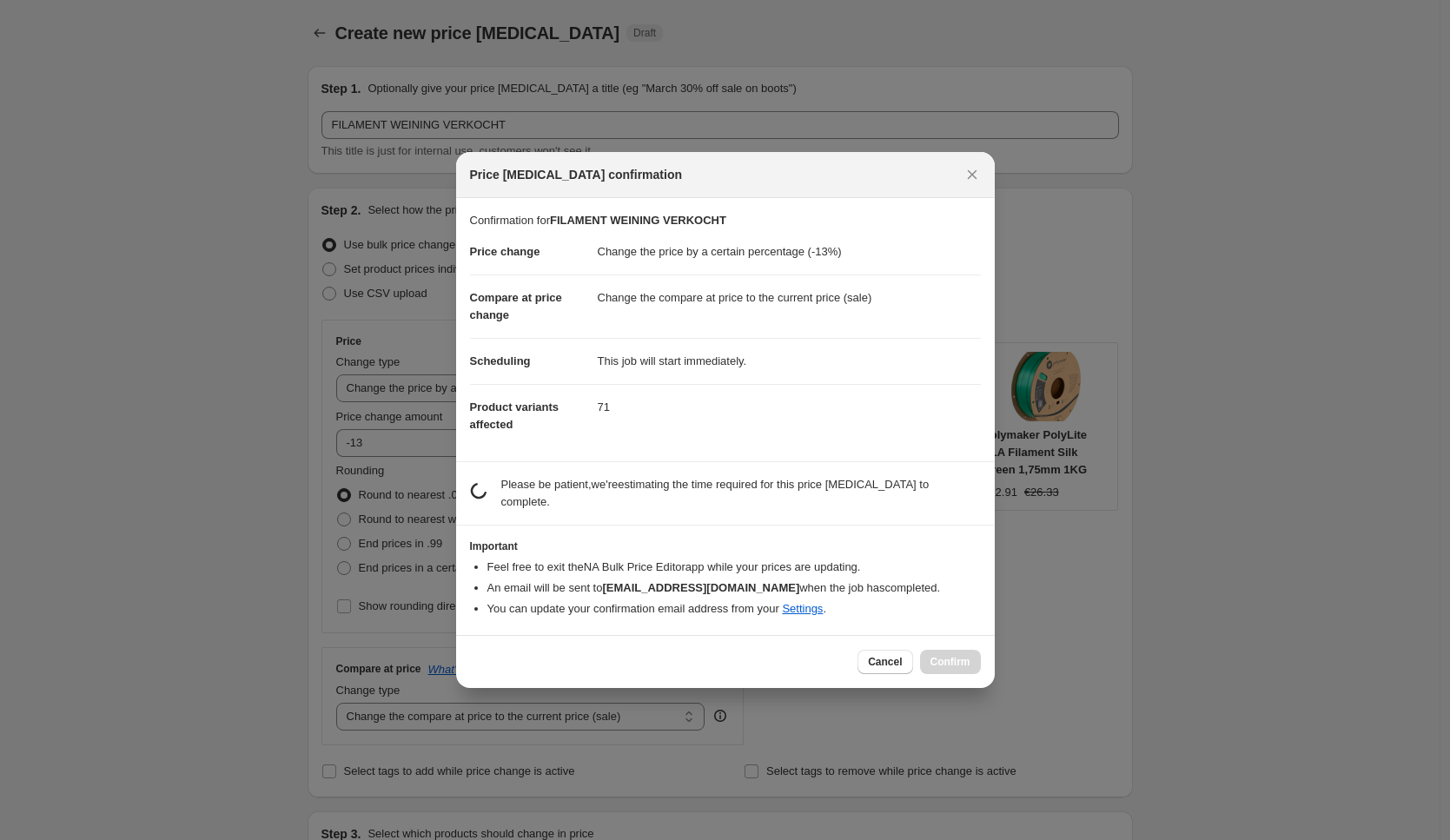
scroll to position [0, 0]
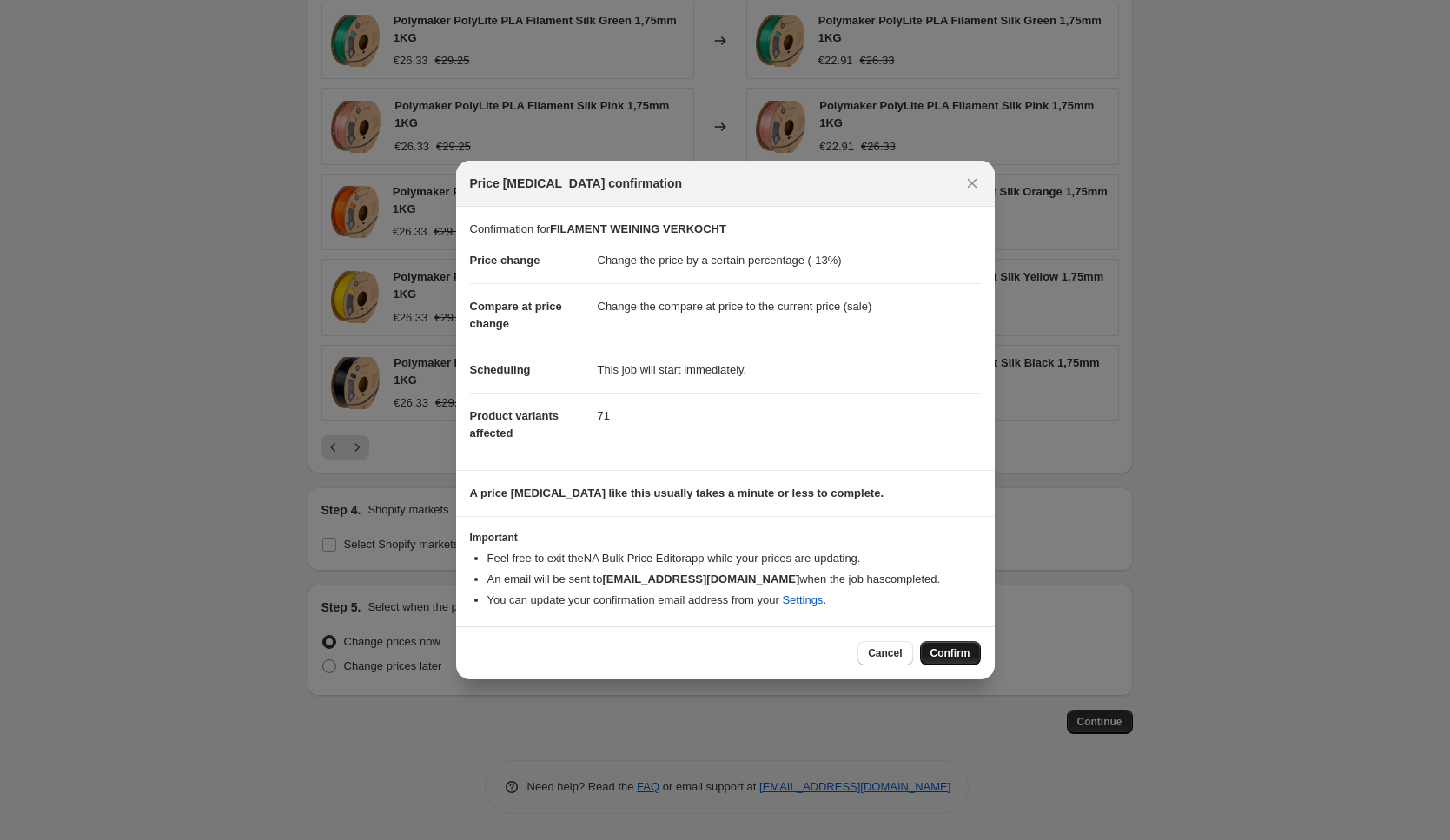
click at [958, 653] on span "Confirm" at bounding box center [950, 653] width 40 height 14
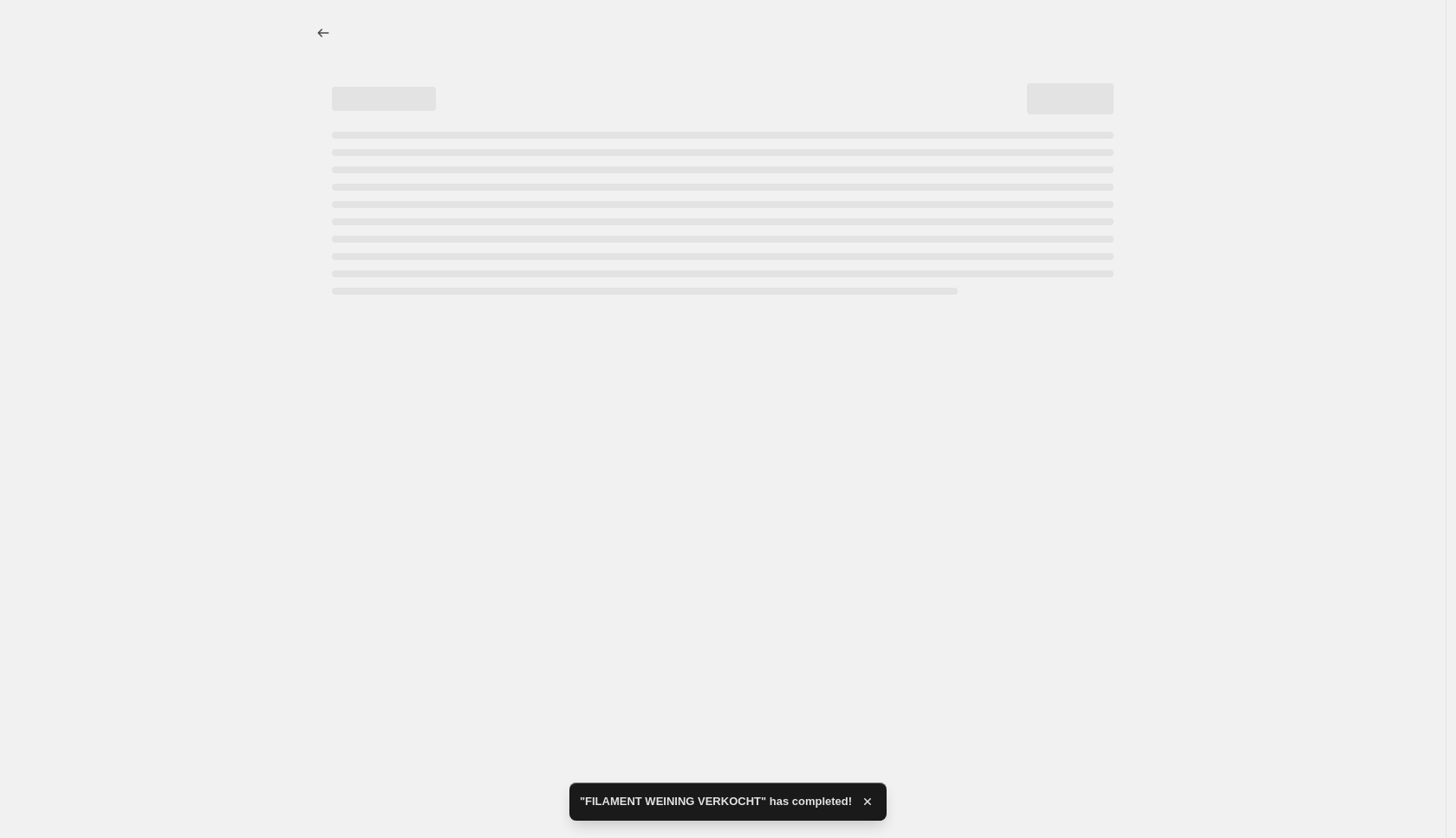
select select "percentage"
select select "collection"
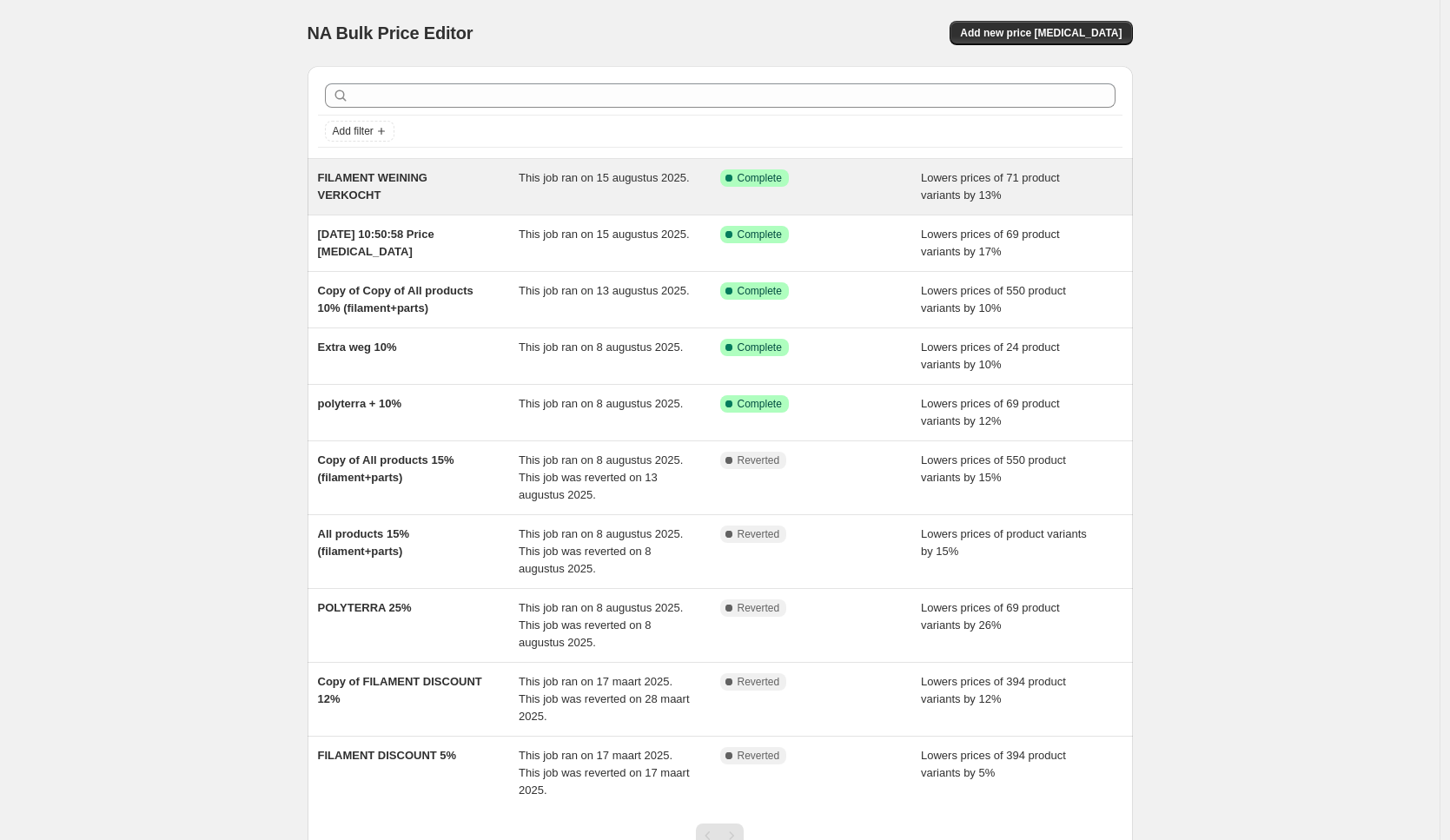
click at [569, 186] on div "This job ran on 15 augustus 2025." at bounding box center [620, 186] width 202 height 35
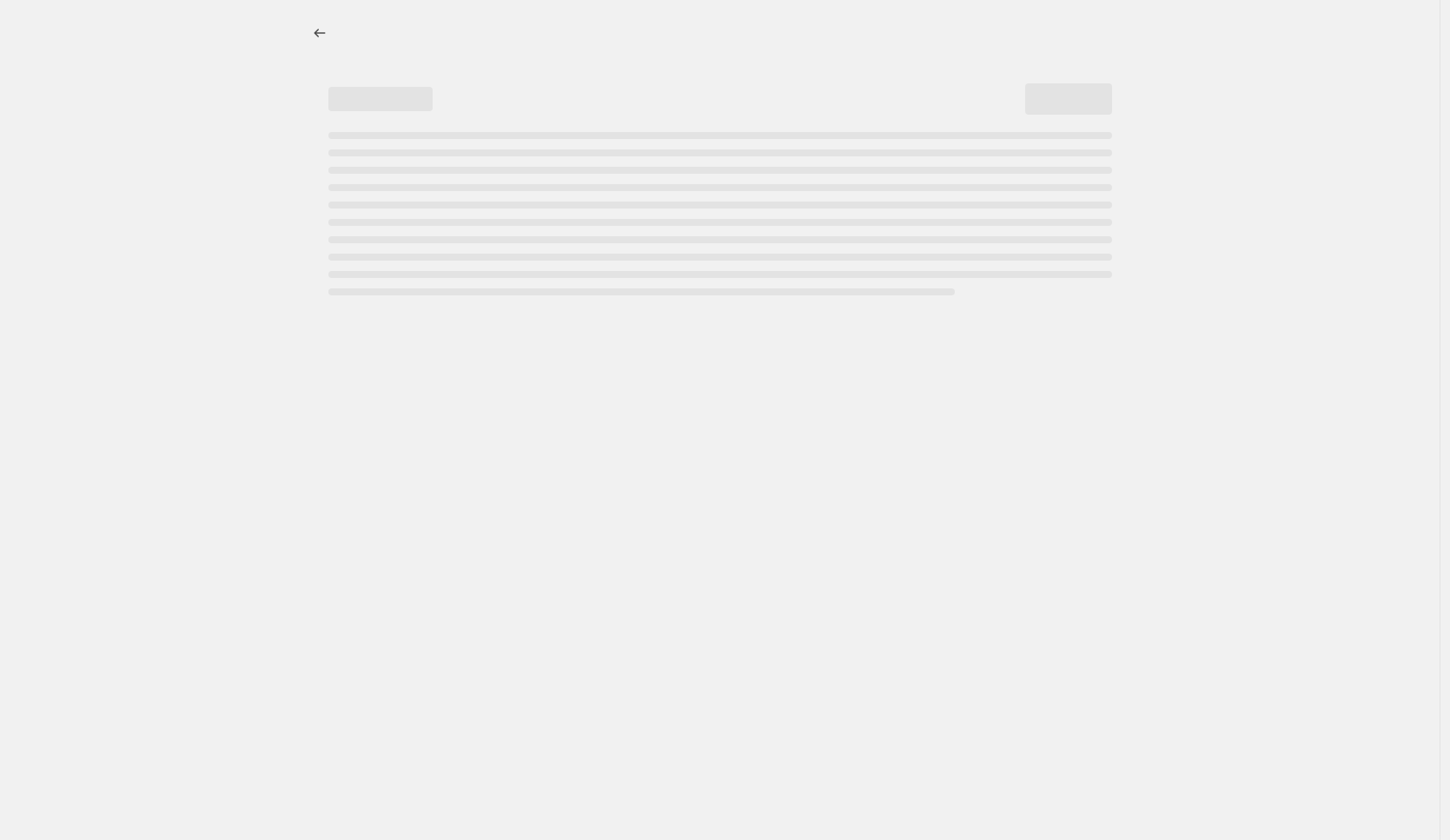
select select "percentage"
select select "collection"
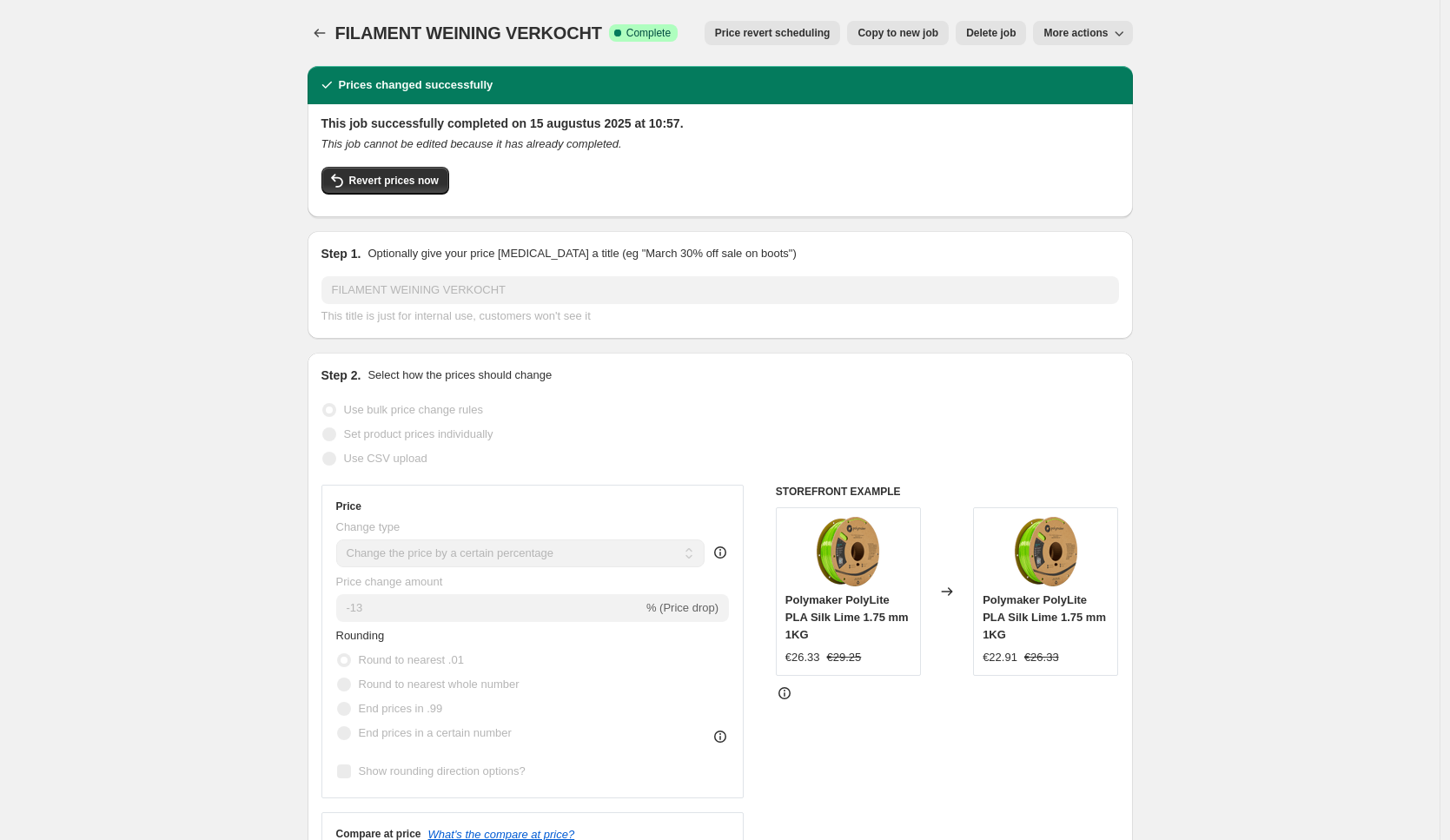
click at [1020, 619] on span "Polymaker PolyLite PLA Silk Lime 1.75 mm 1KG" at bounding box center [1044, 617] width 123 height 48
copy span "Polymaker PolyLite PLA Silk Lime 1.75 mm 1KG"
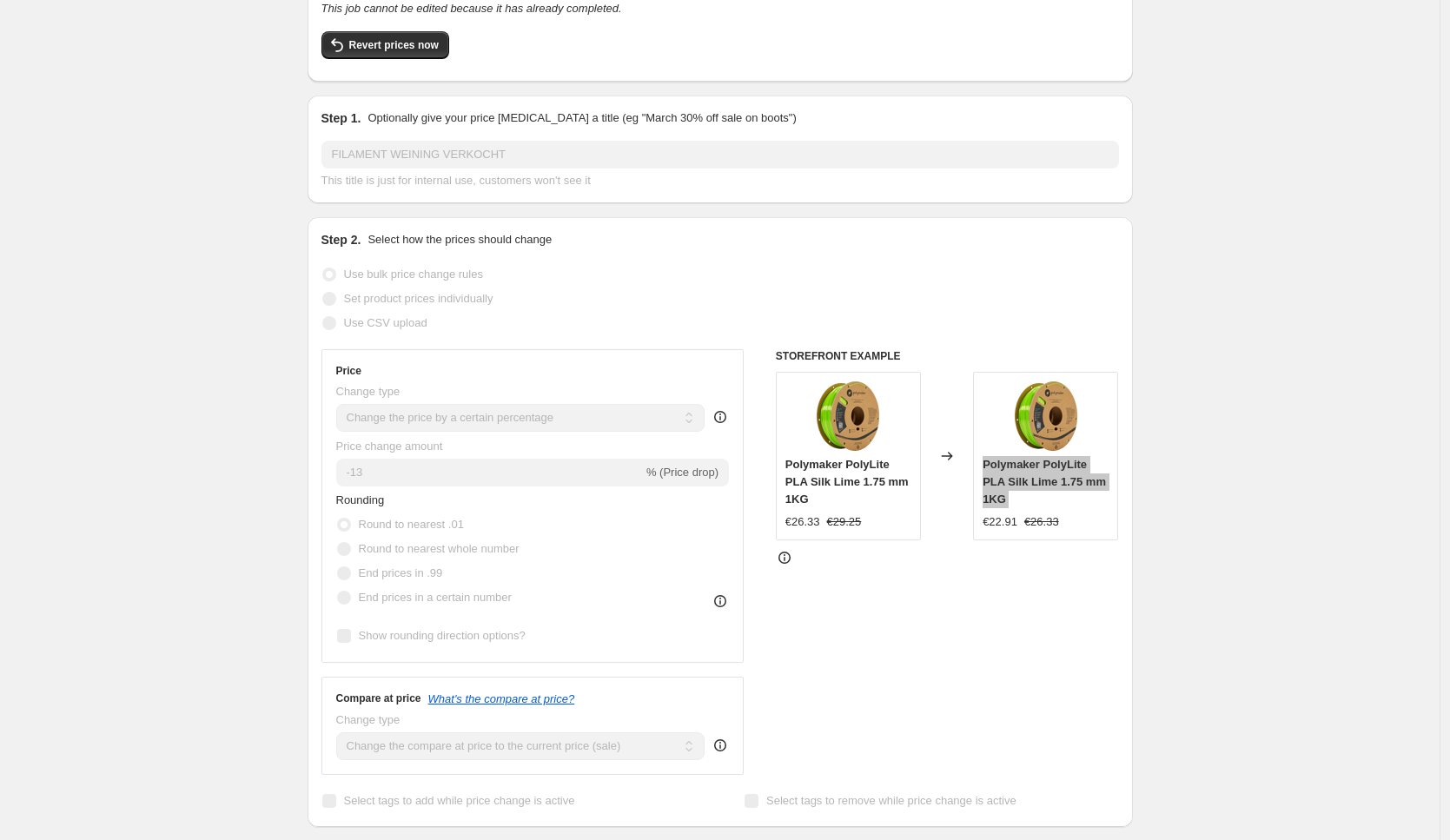
scroll to position [1332, 0]
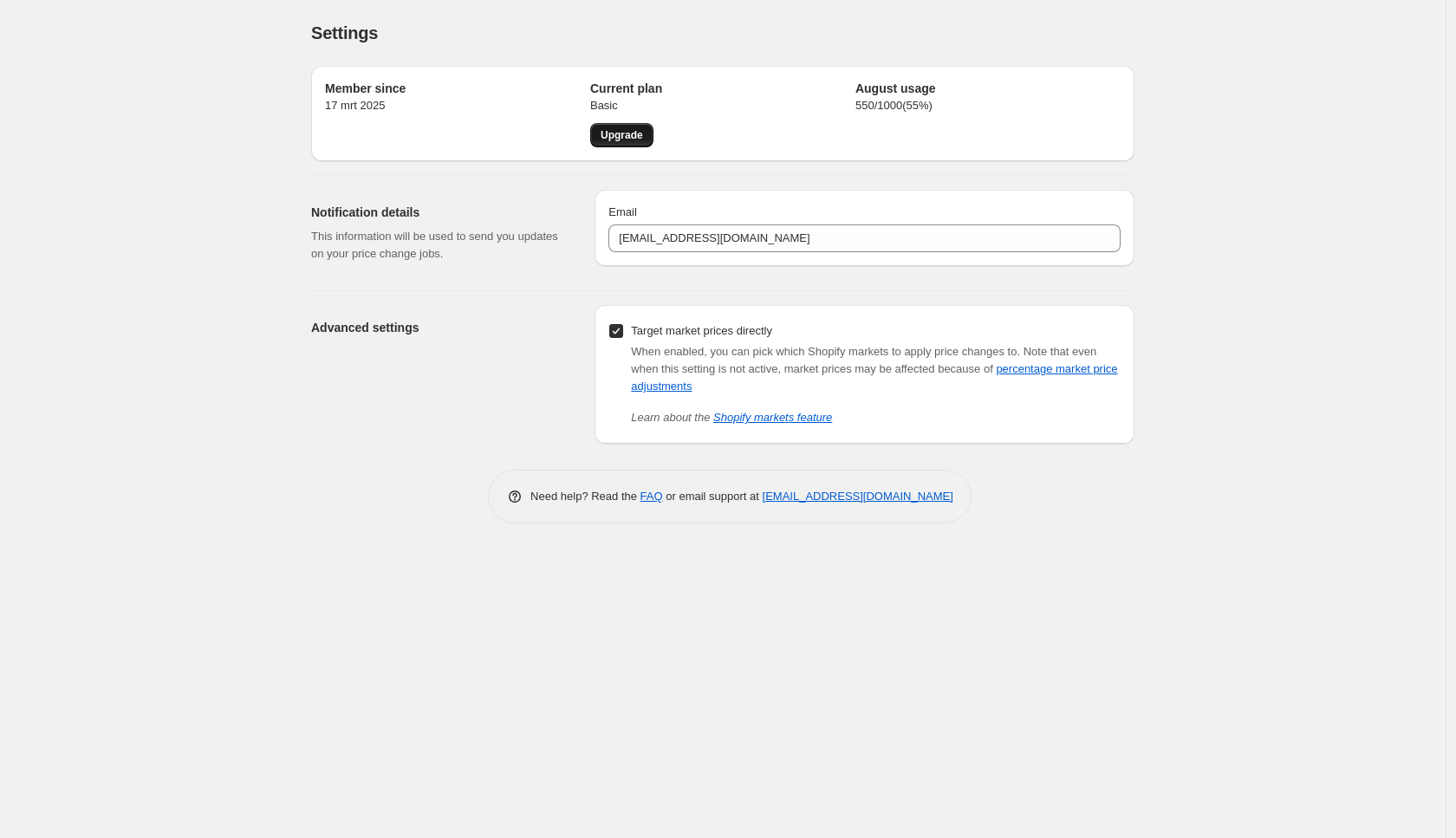
click at [637, 131] on span "Upgrade" at bounding box center [622, 135] width 42 height 13
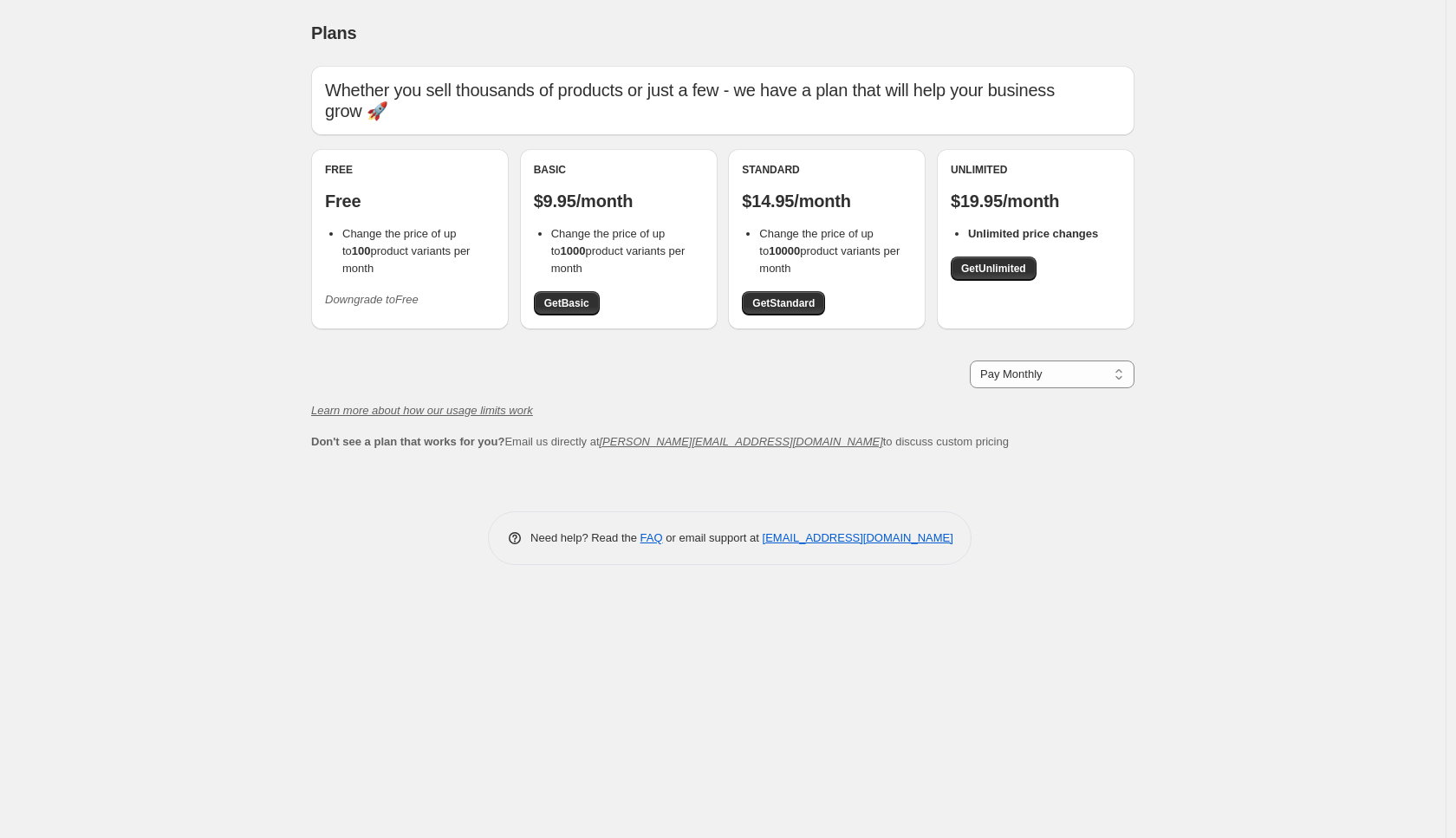
click at [411, 327] on div "Whether you sell thousands of products or just a few - we have a plan that will…" at bounding box center [722, 258] width 823 height 384
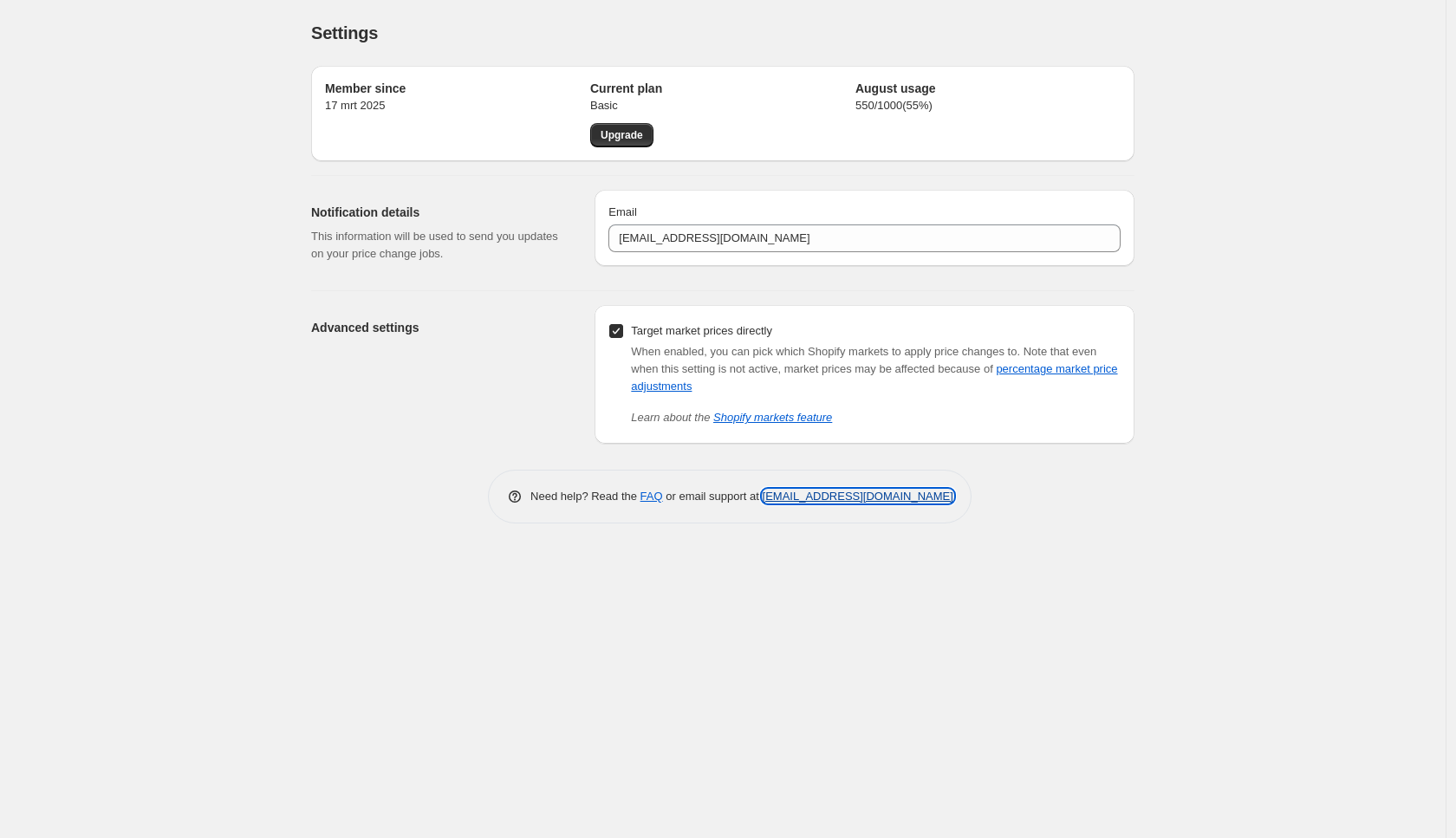
click at [784, 492] on link "[EMAIL_ADDRESS][DOMAIN_NAME]" at bounding box center [858, 496] width 190 height 13
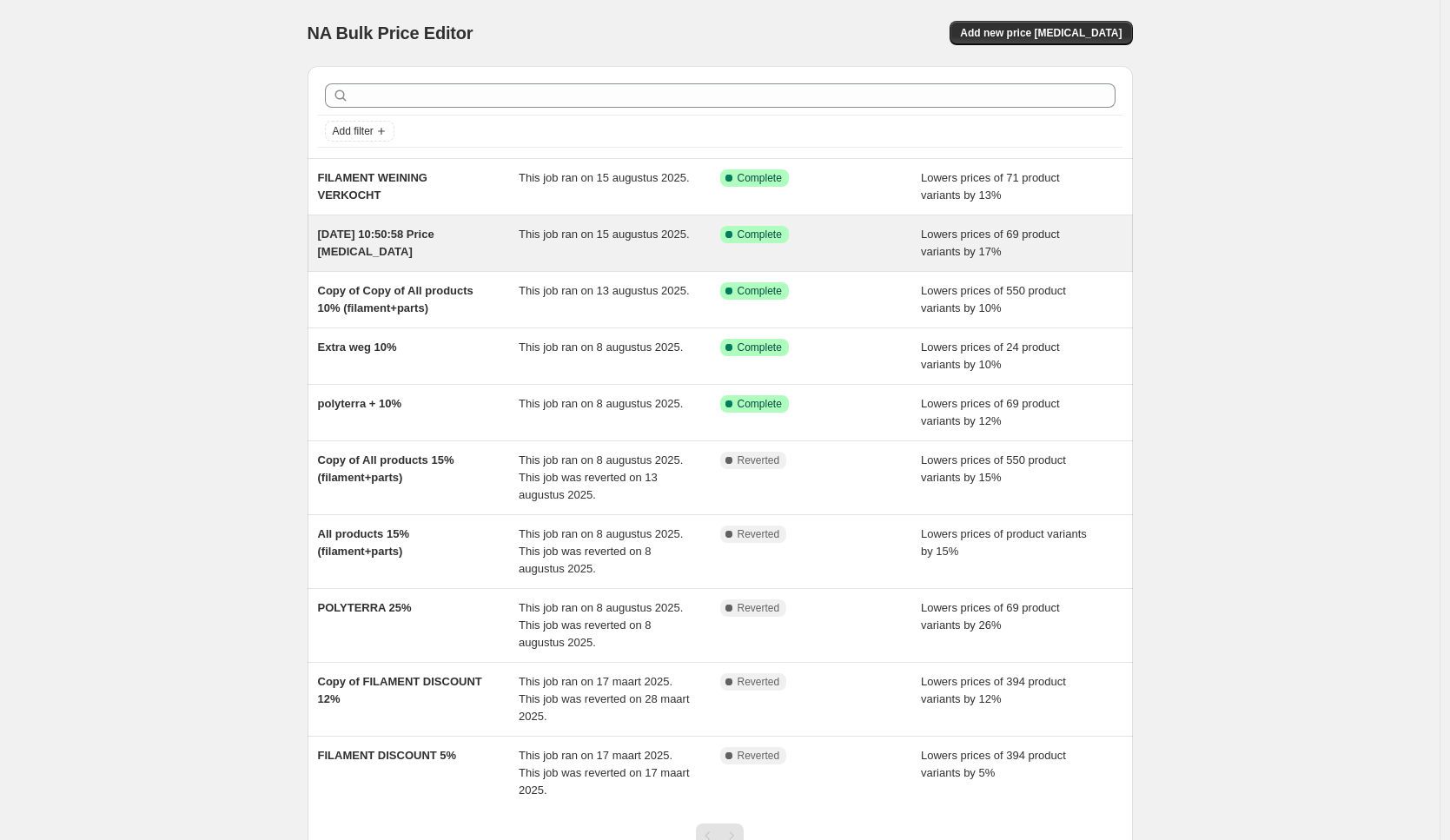
click at [374, 249] on span "[DATE] 10:50:58 Price [MEDICAL_DATA]" at bounding box center [376, 243] width 116 height 31
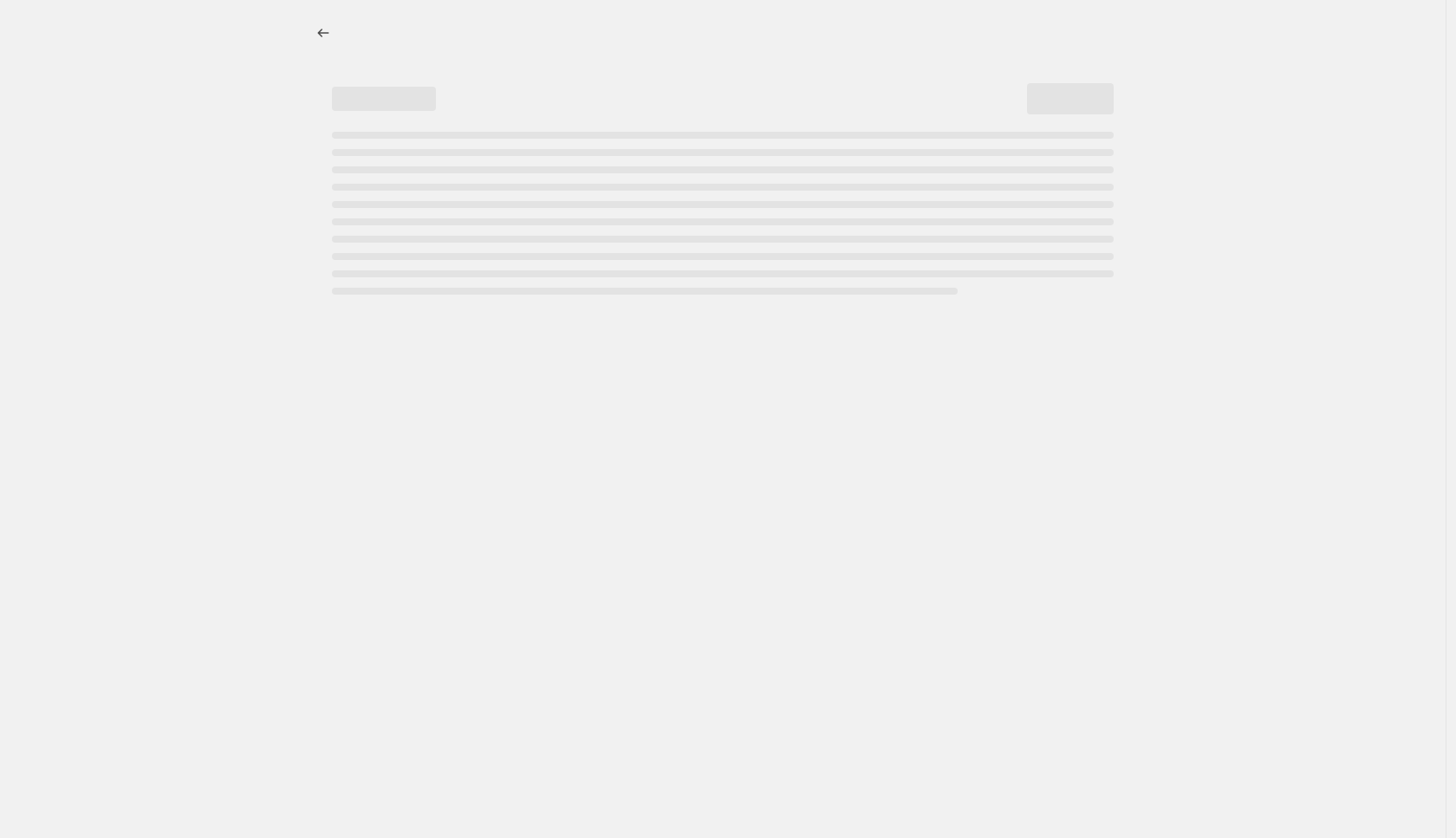
select select "percentage"
select select "collection"
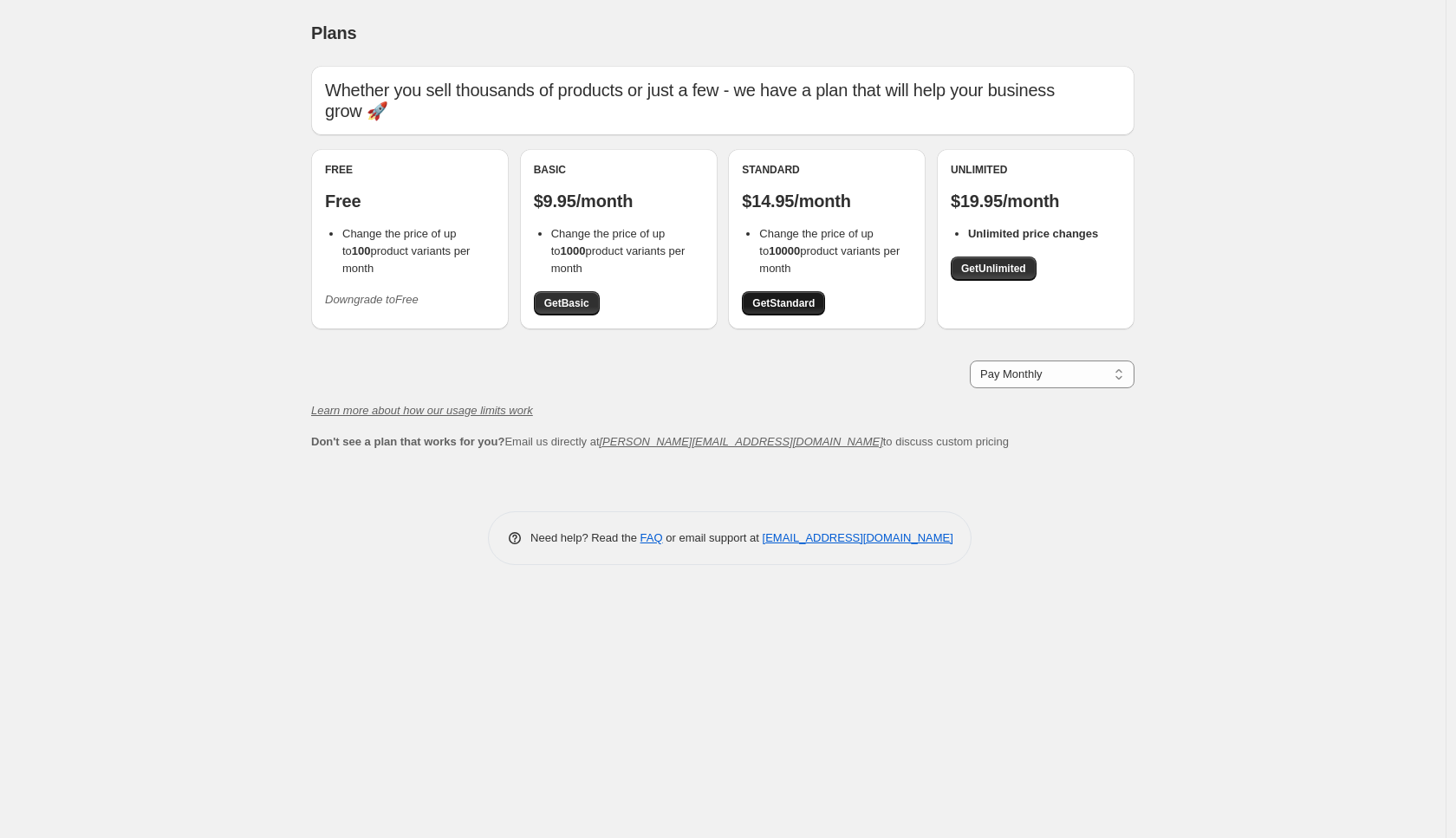
click at [799, 296] on span "Get Standard" at bounding box center [782, 303] width 62 height 13
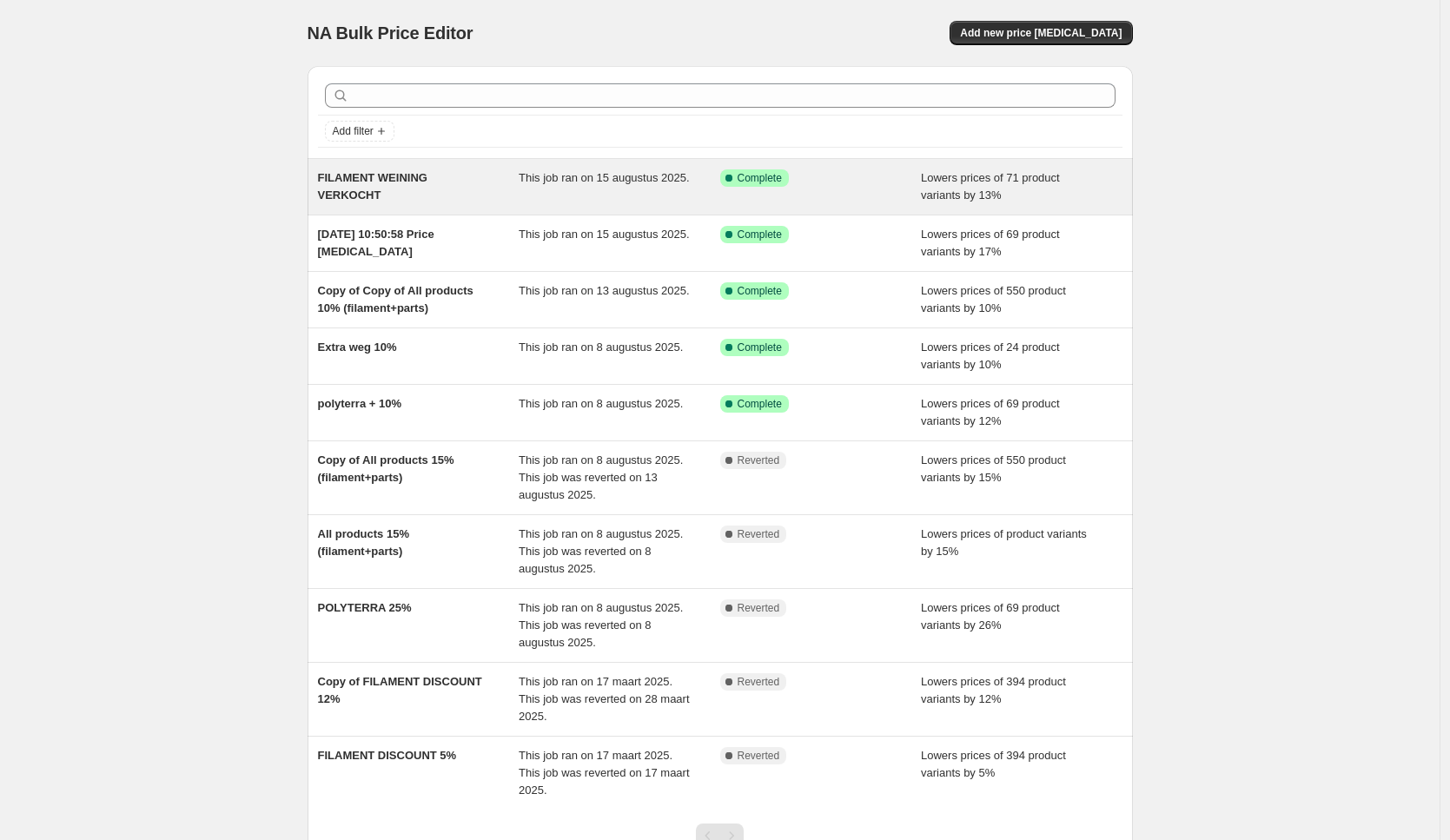
click at [601, 193] on div "This job ran on 15 augustus 2025." at bounding box center [620, 186] width 202 height 35
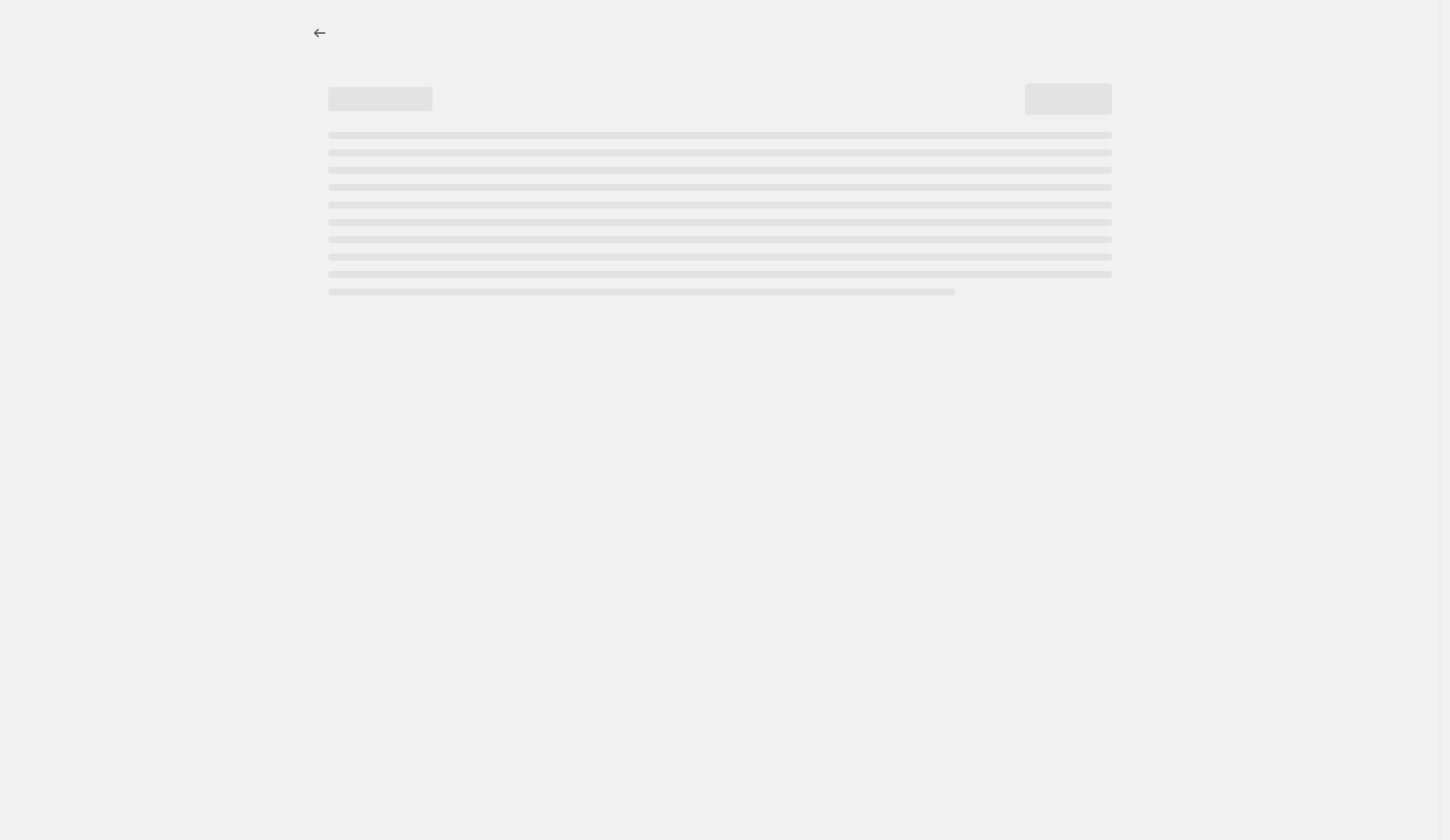
select select "percentage"
select select "collection"
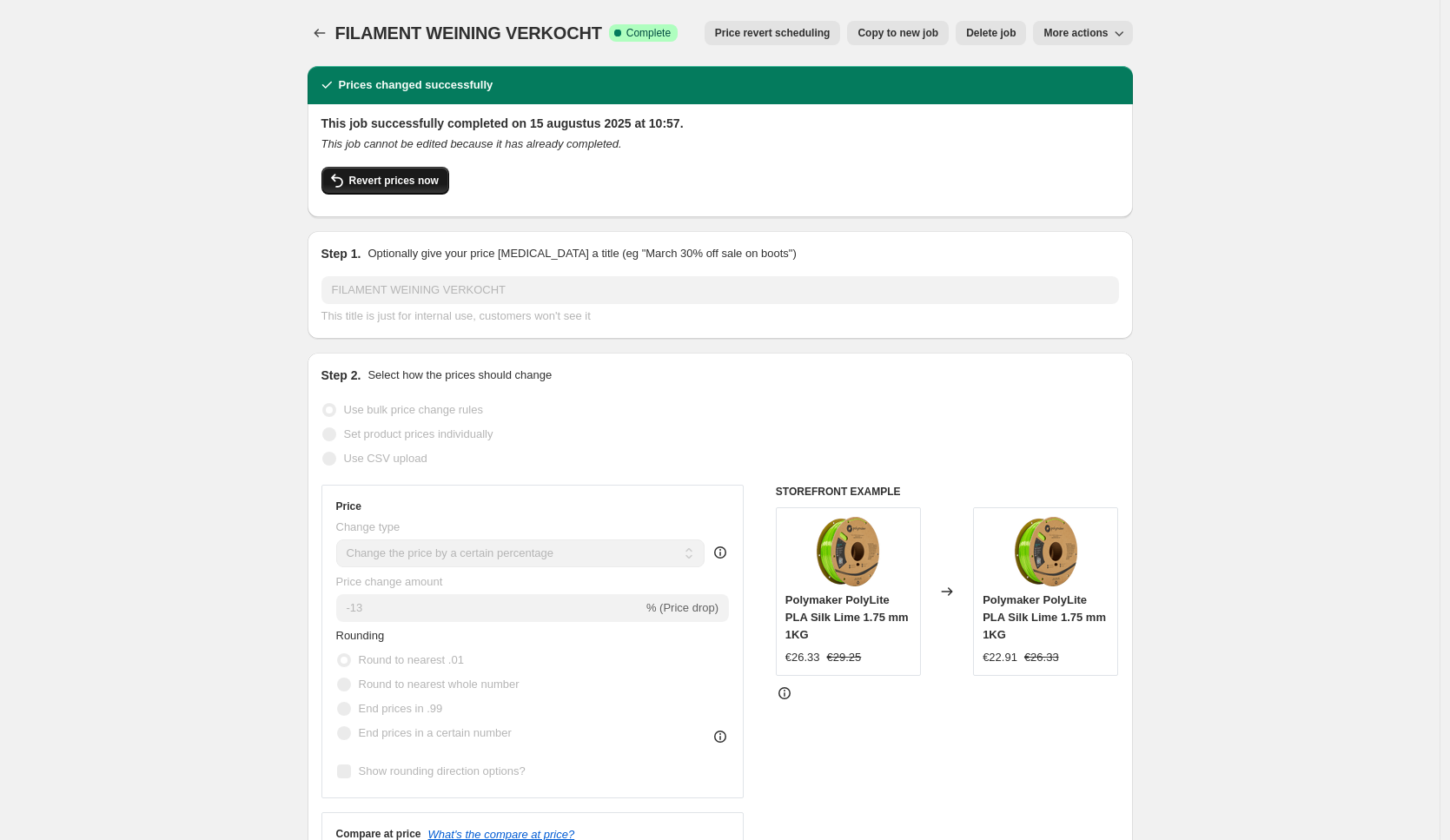
click at [392, 187] on button "Revert prices now" at bounding box center [385, 180] width 128 height 28
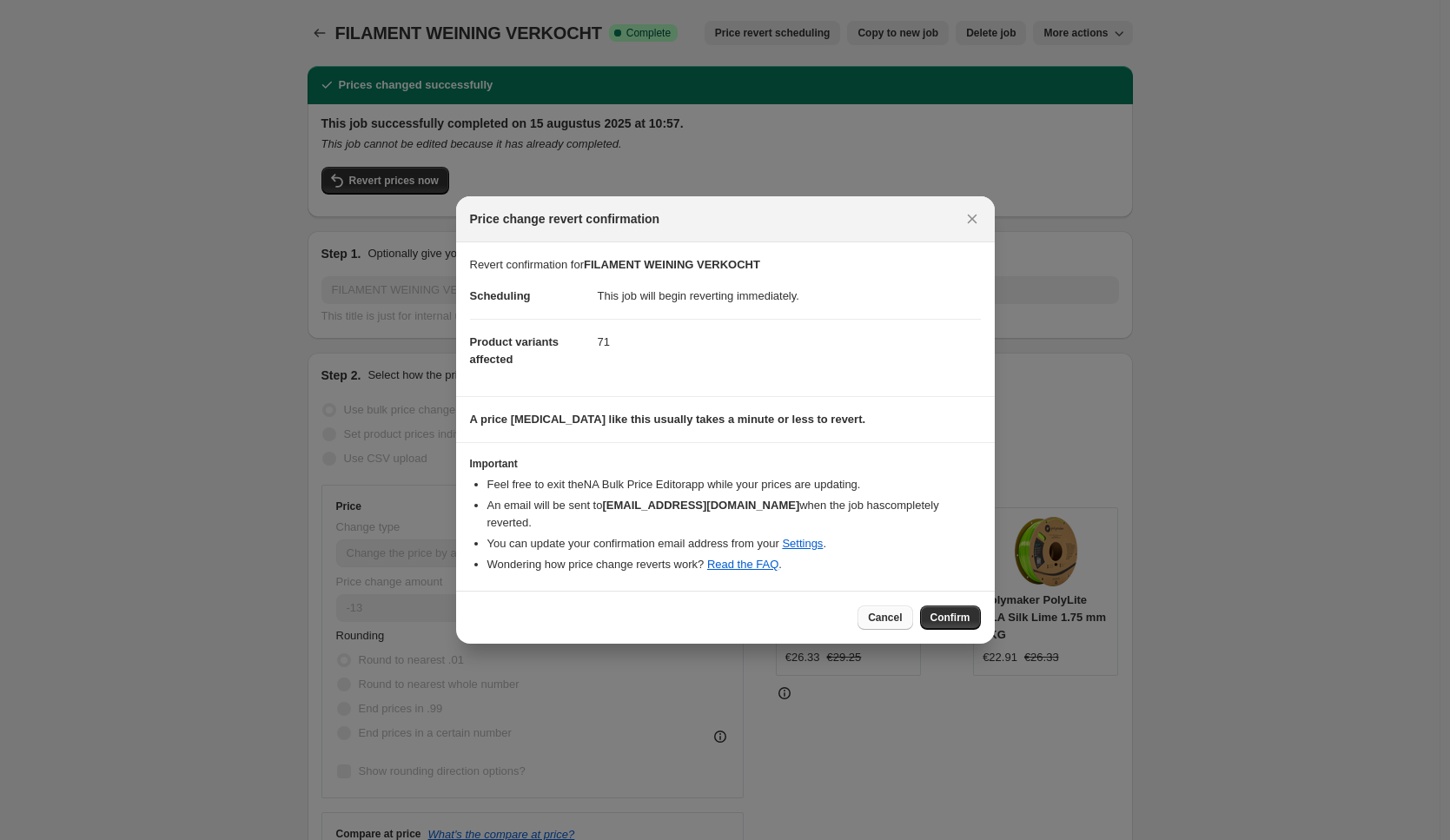
click at [898, 610] on span "Cancel" at bounding box center [885, 617] width 34 height 14
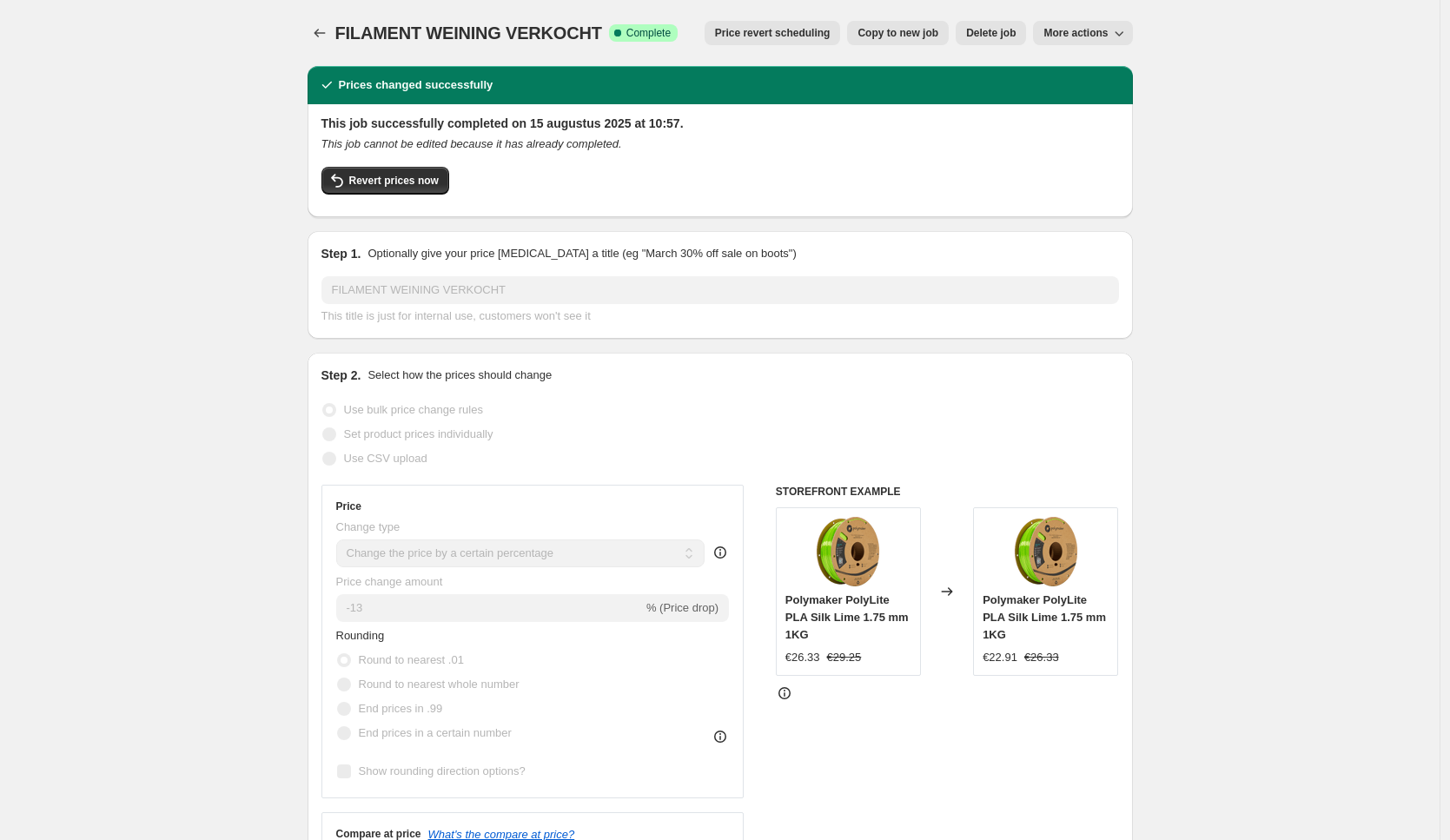
click at [918, 32] on span "Copy to new job" at bounding box center [898, 32] width 81 height 14
select select "percentage"
select select "collection"
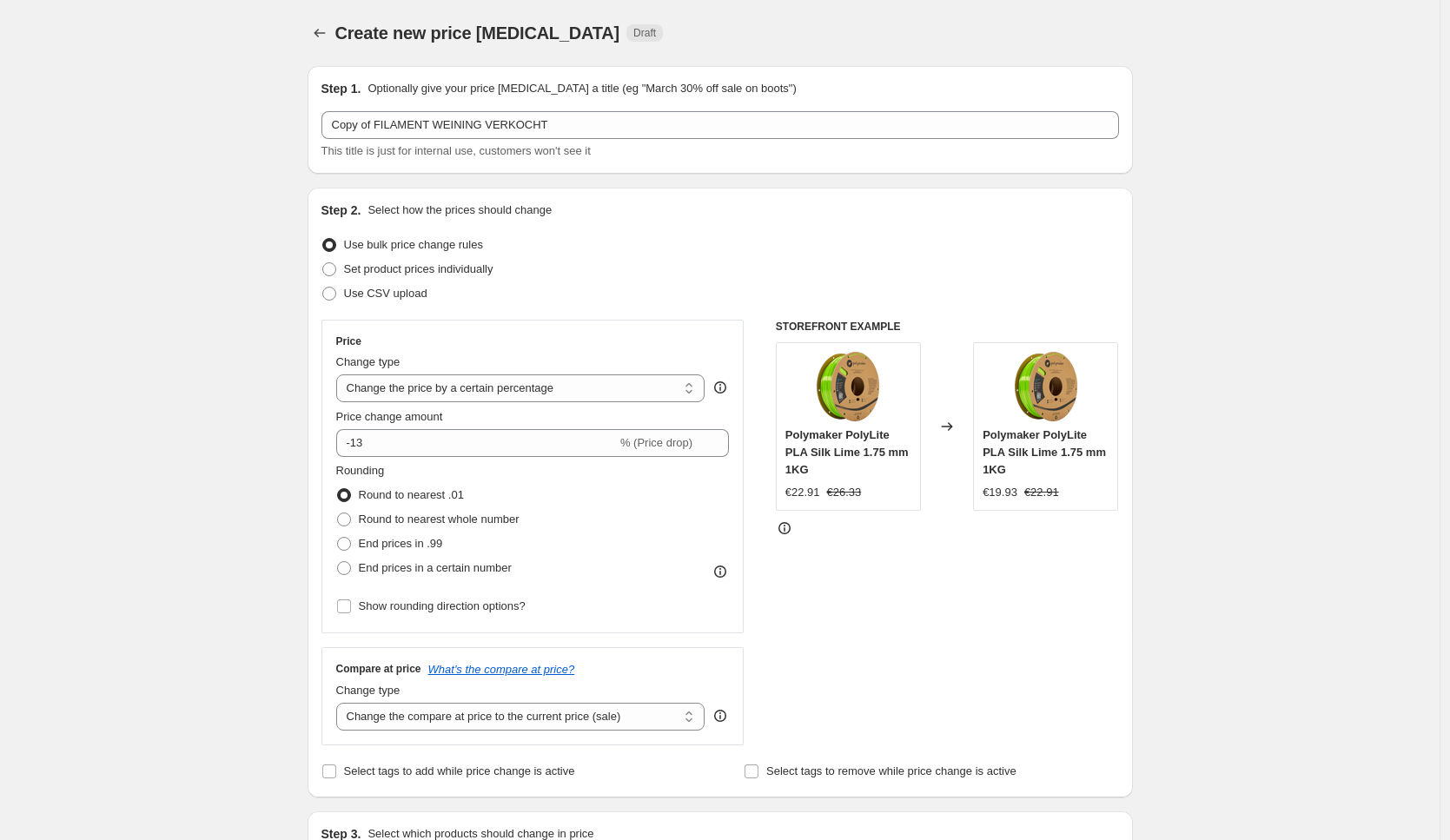
scroll to position [1205, 0]
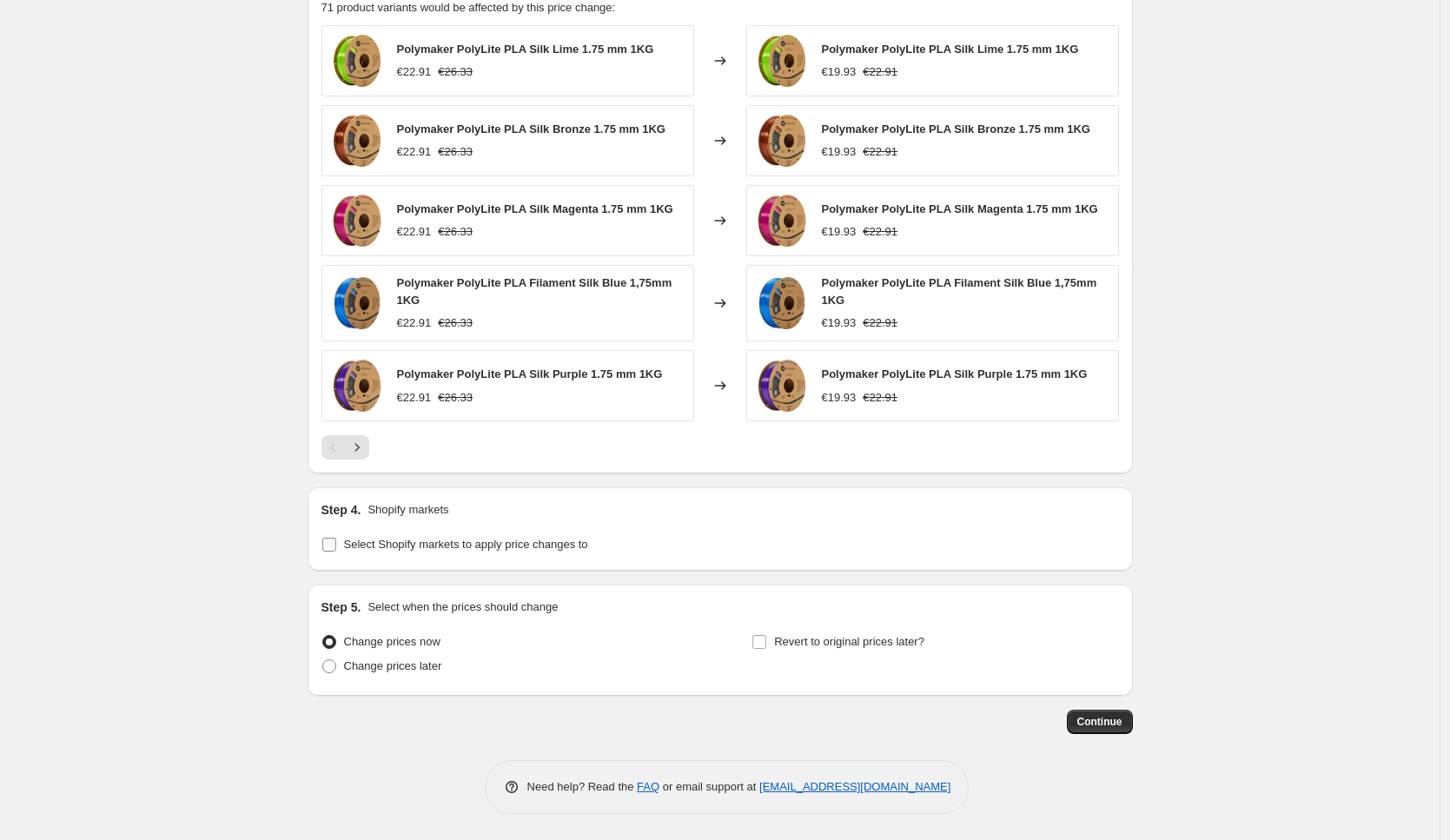
click at [443, 546] on span "Select Shopify markets to apply price changes to" at bounding box center [466, 544] width 244 height 13
click at [336, 546] on input "Select Shopify markets to apply price changes to" at bounding box center [329, 544] width 14 height 14
checkbox input "true"
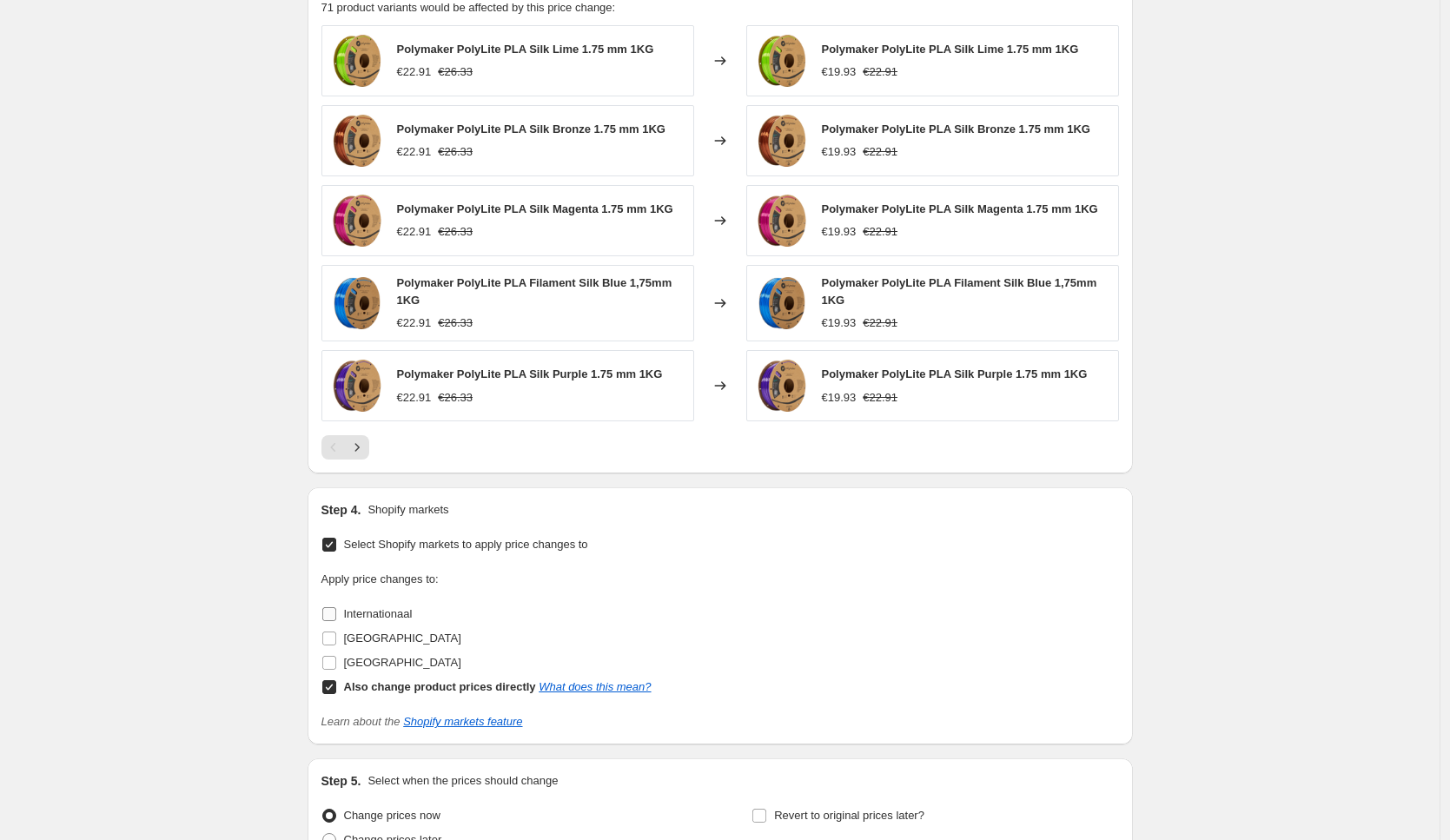
click at [377, 612] on span "Internationaal" at bounding box center [378, 613] width 68 height 13
click at [336, 612] on input "Internationaal" at bounding box center [329, 613] width 14 height 14
checkbox input "true"
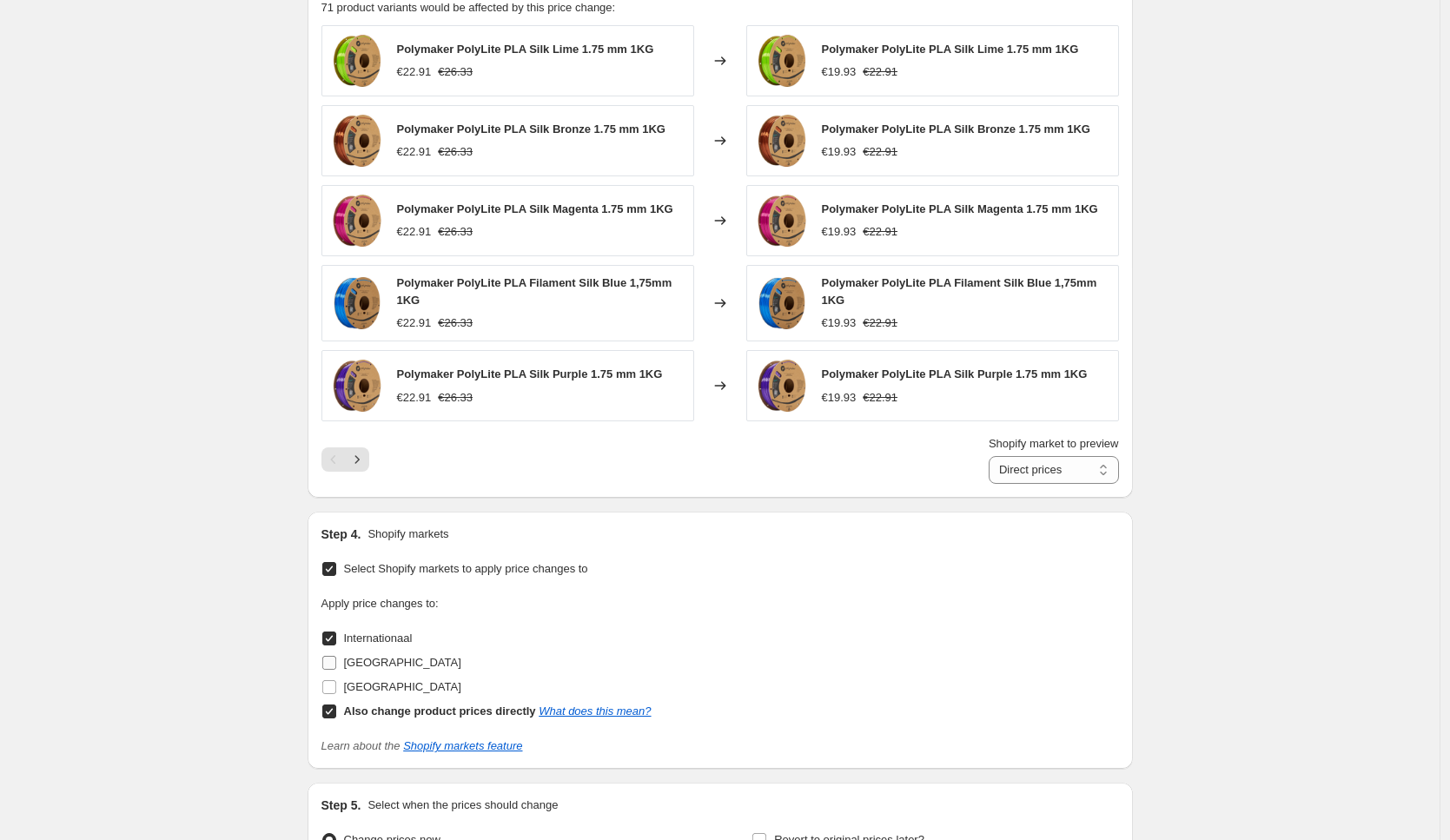
click at [385, 669] on span "[GEOGRAPHIC_DATA]" at bounding box center [403, 662] width 117 height 13
click at [336, 669] on input "[GEOGRAPHIC_DATA]" at bounding box center [329, 662] width 14 height 14
checkbox input "true"
click at [381, 687] on span "[GEOGRAPHIC_DATA]" at bounding box center [403, 686] width 117 height 13
click at [336, 687] on input "[GEOGRAPHIC_DATA]" at bounding box center [329, 686] width 14 height 14
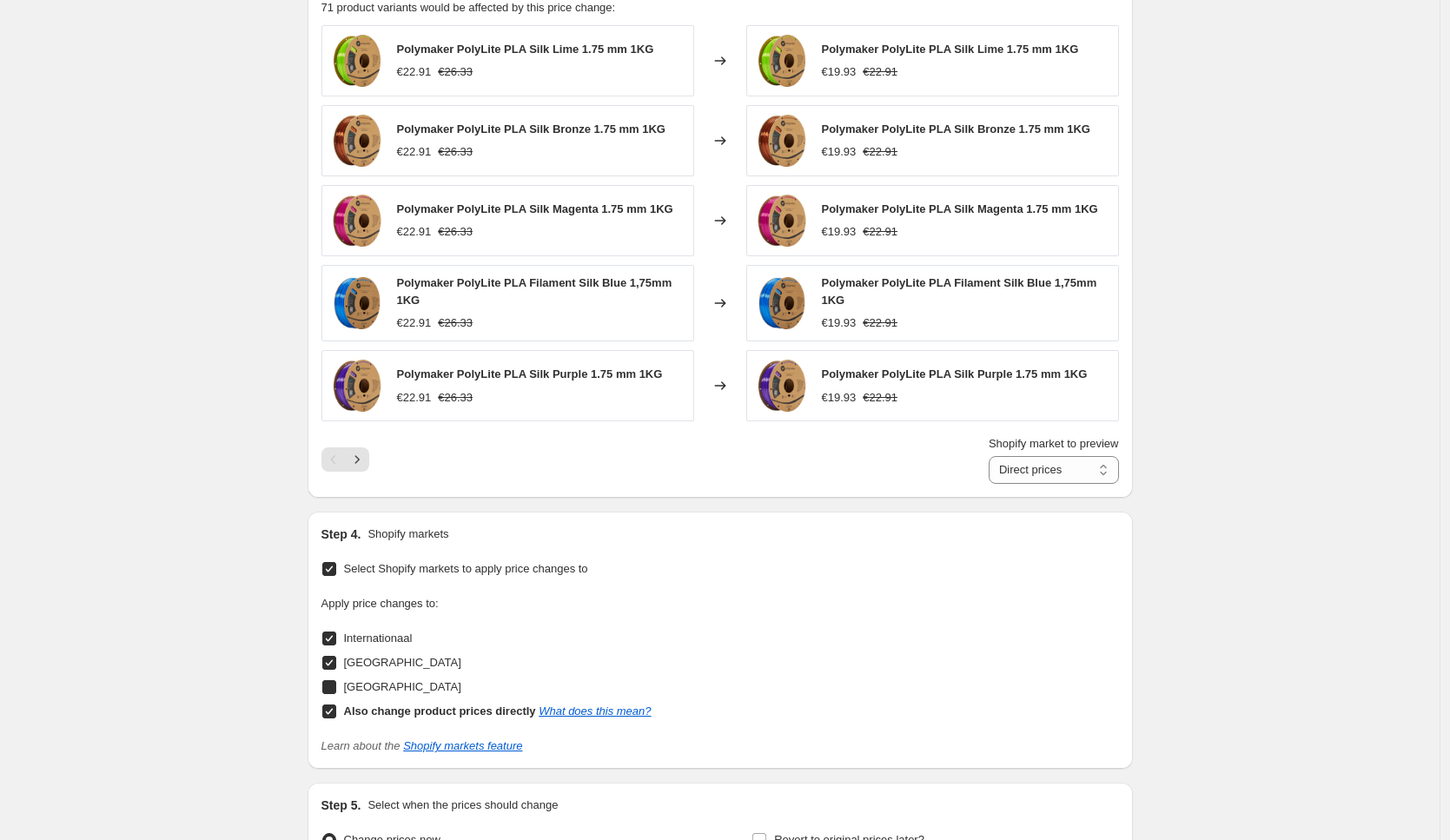
checkbox input "true"
click at [407, 710] on b "Also change product prices directly" at bounding box center [440, 710] width 192 height 13
click at [336, 710] on input "Also change product prices directly What does this mean?" at bounding box center [329, 710] width 14 height 14
checkbox input "false"
select select "38787449096"
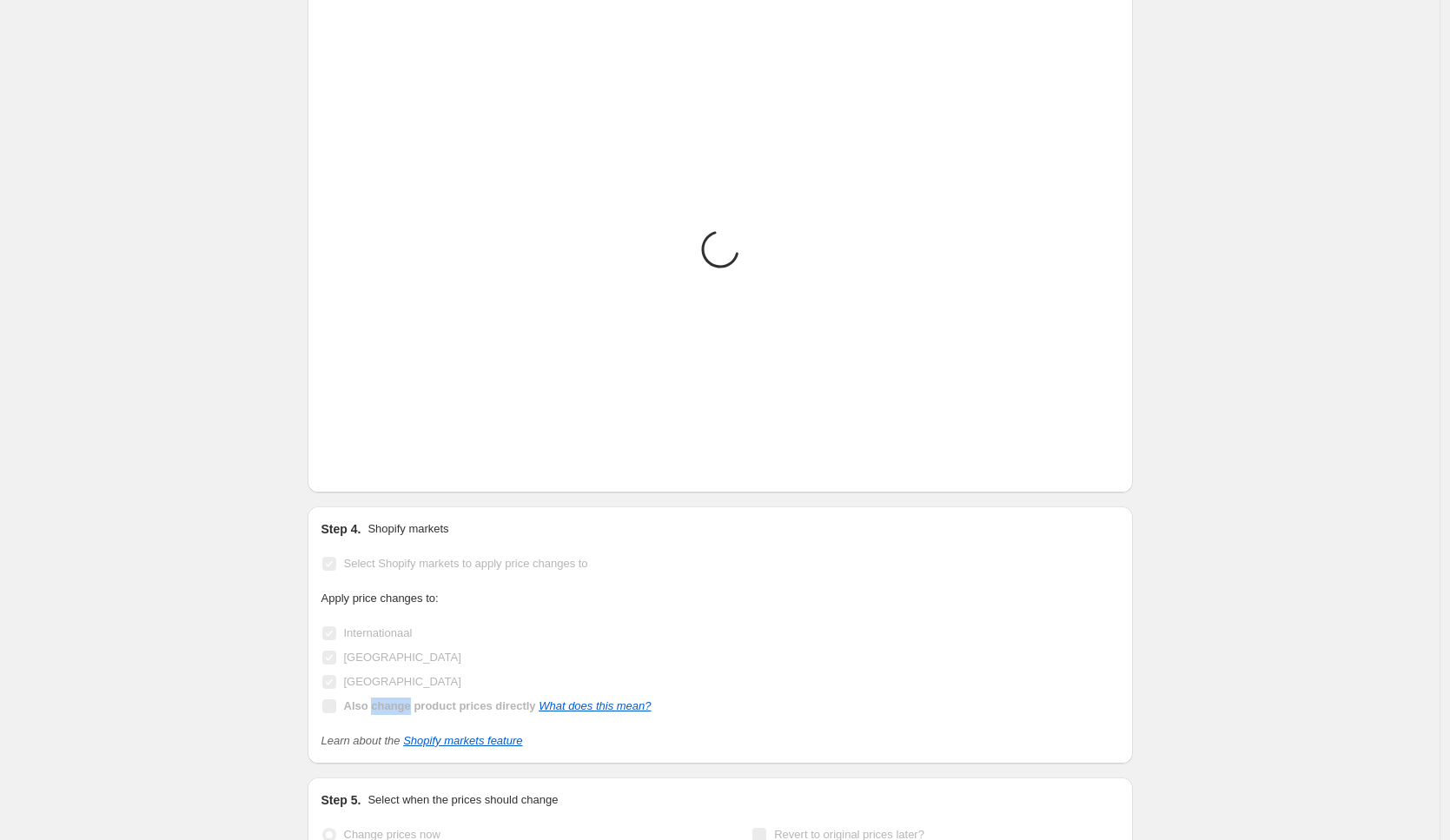
click at [407, 710] on b "Also change product prices directly" at bounding box center [440, 706] width 192 height 13
click at [420, 701] on b "Also change product prices directly" at bounding box center [440, 706] width 192 height 13
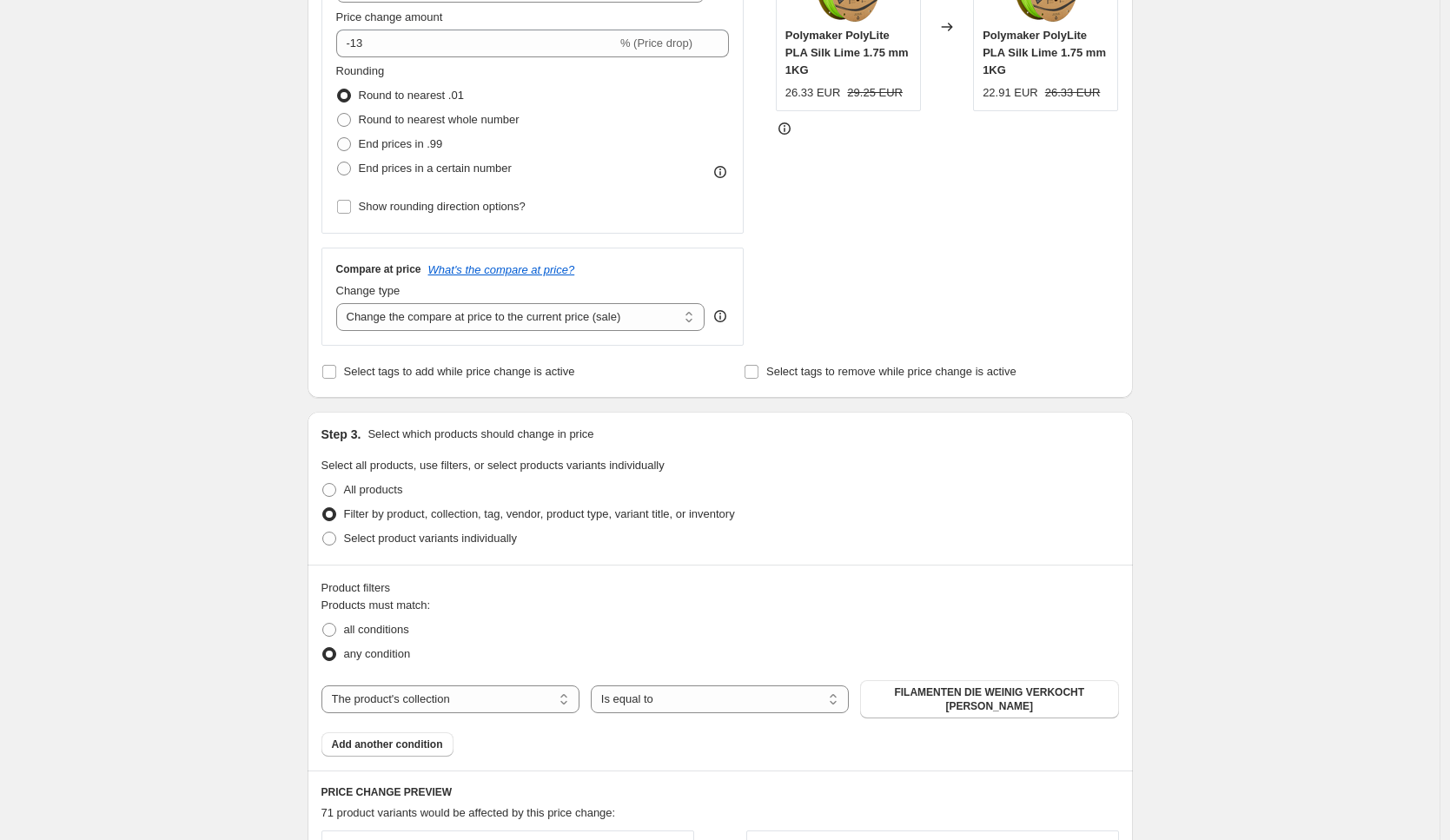
scroll to position [0, 0]
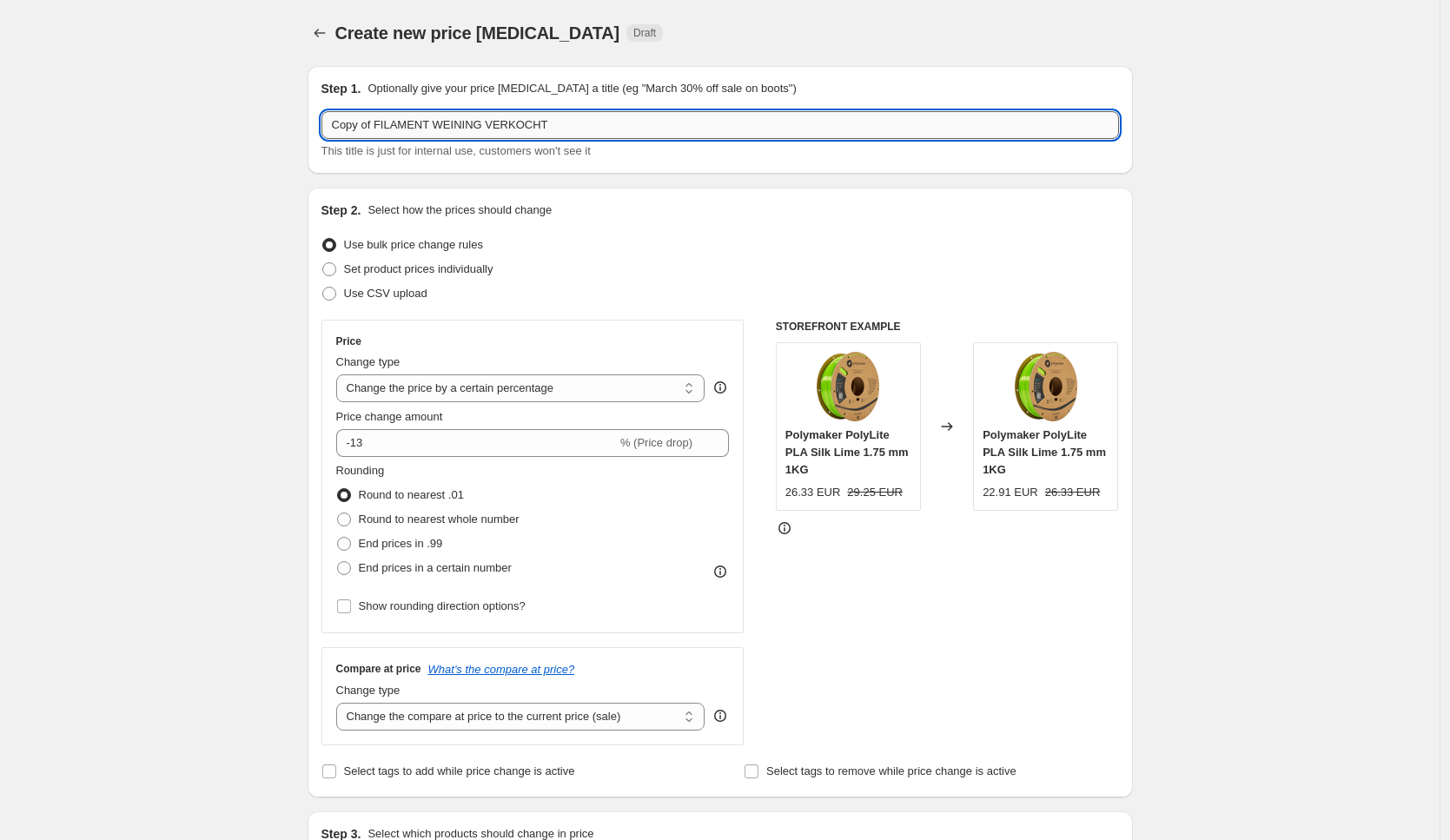
click at [590, 130] on input "Copy of FILAMENT WEINING VERKOCHT" at bounding box center [720, 124] width 798 height 28
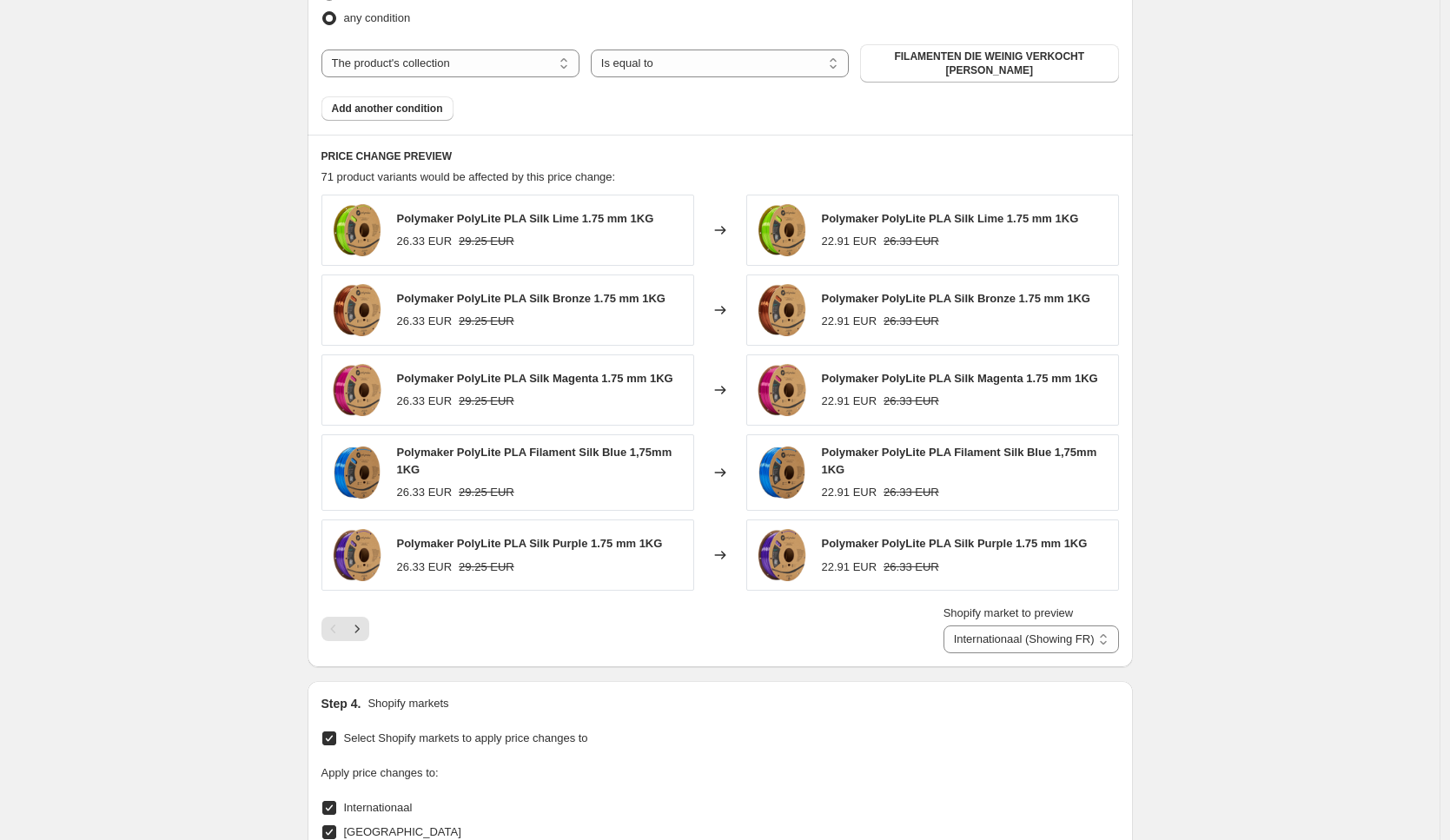
scroll to position [1403, 0]
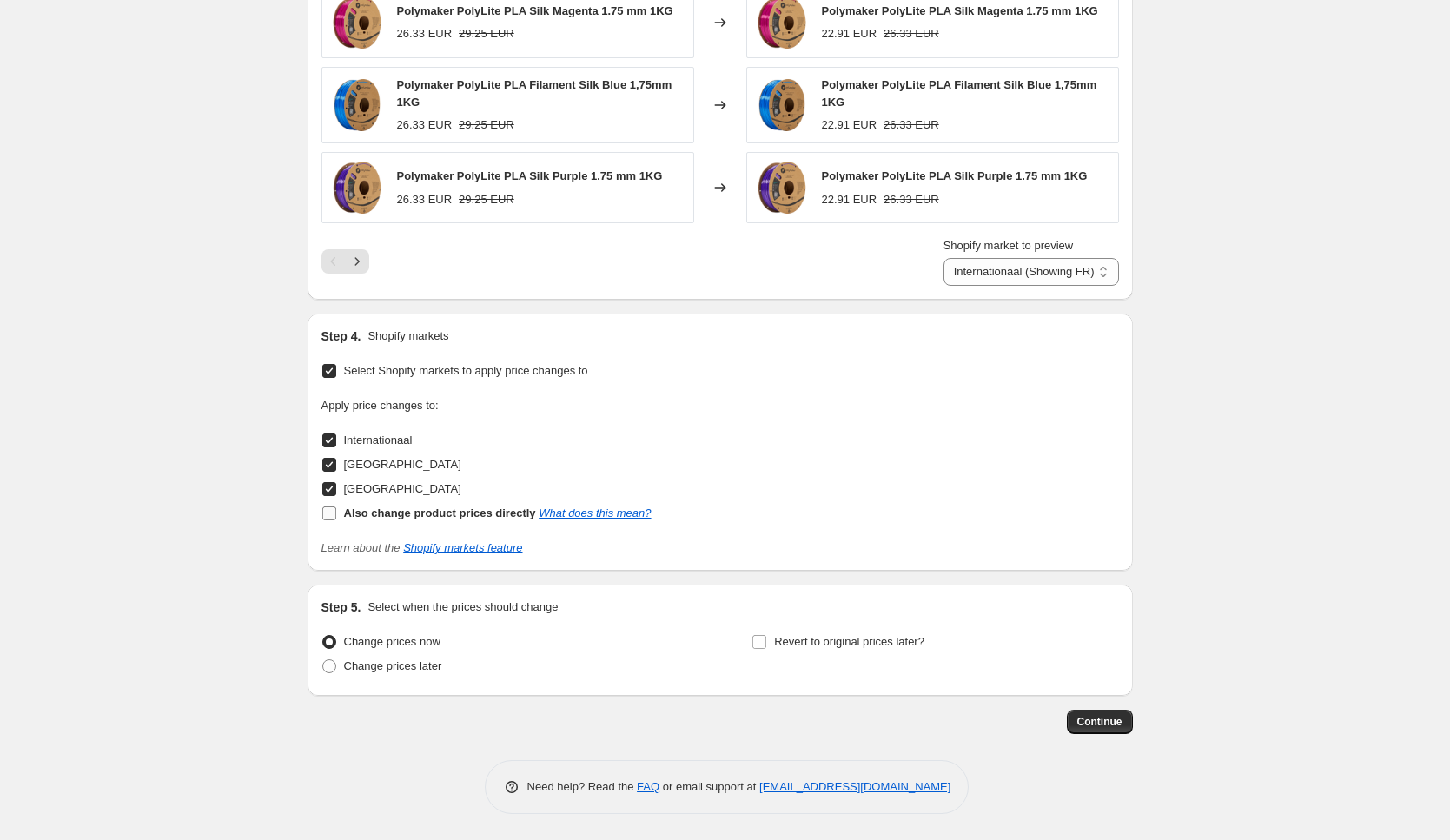
click at [421, 511] on b "Also change product prices directly" at bounding box center [440, 512] width 192 height 13
click at [336, 511] on input "Also change product prices directly What does this mean?" at bounding box center [329, 512] width 14 height 14
checkbox input "true"
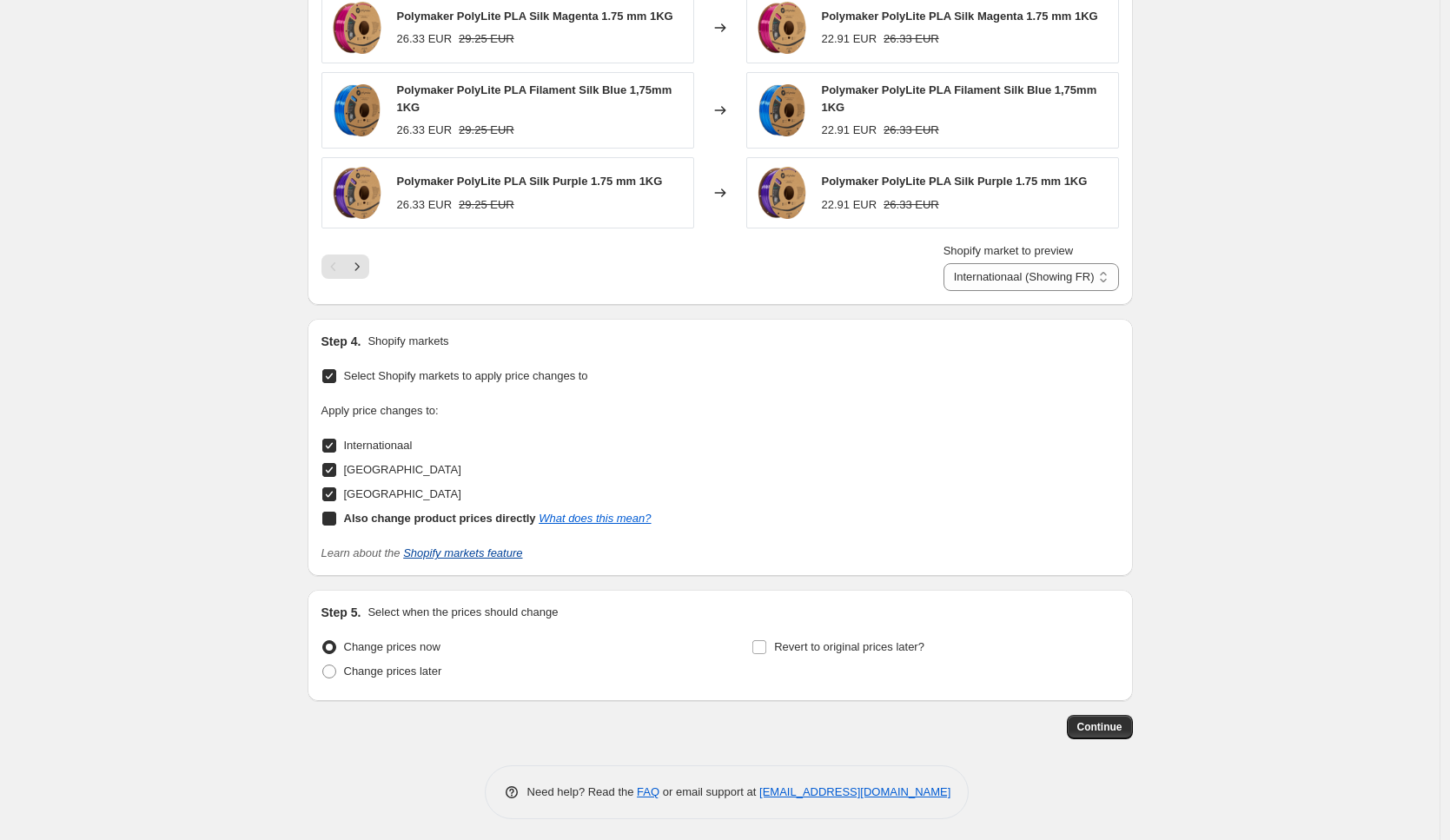
select select "direct"
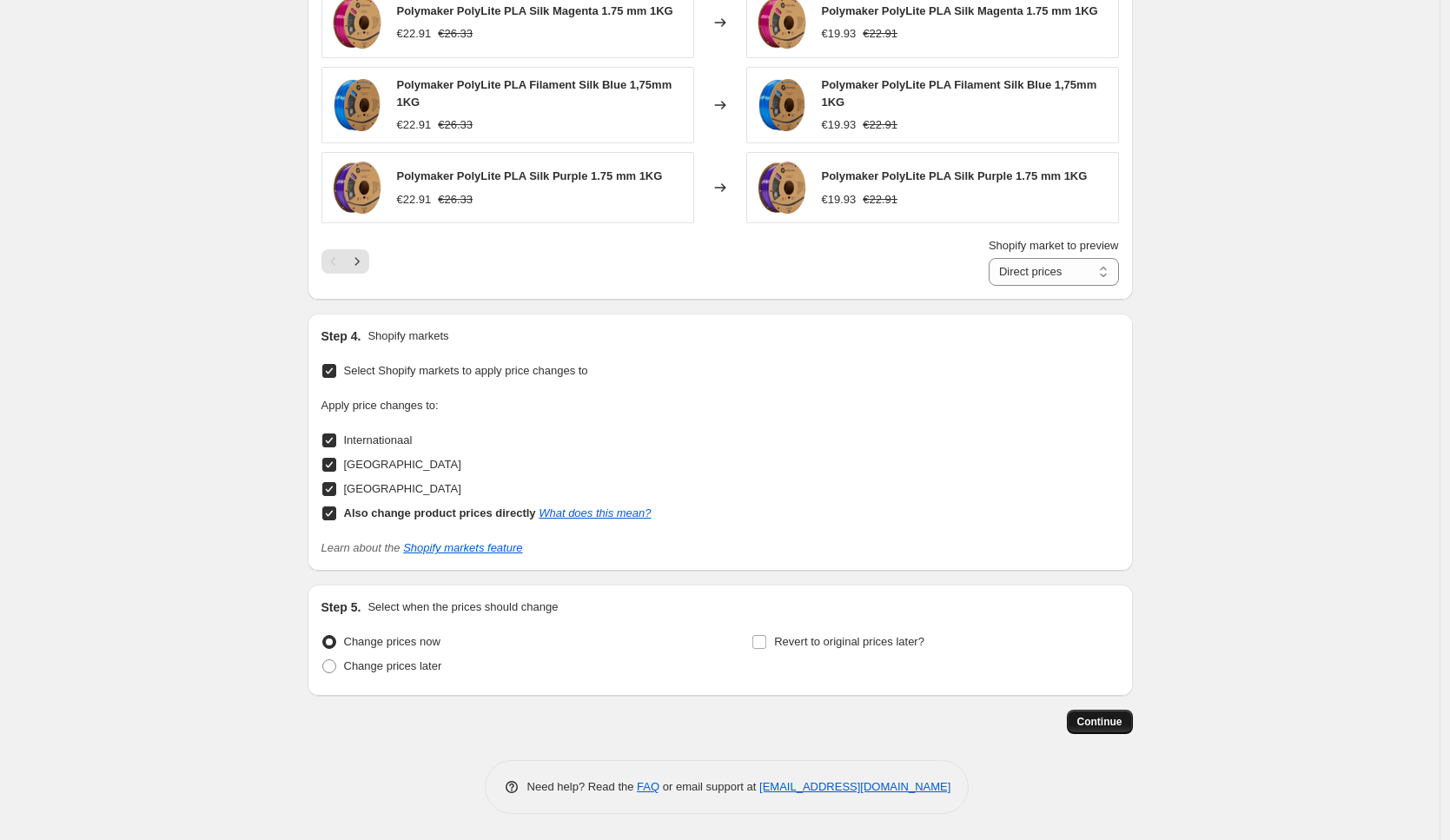
click at [1110, 727] on span "Continue" at bounding box center [1100, 721] width 45 height 14
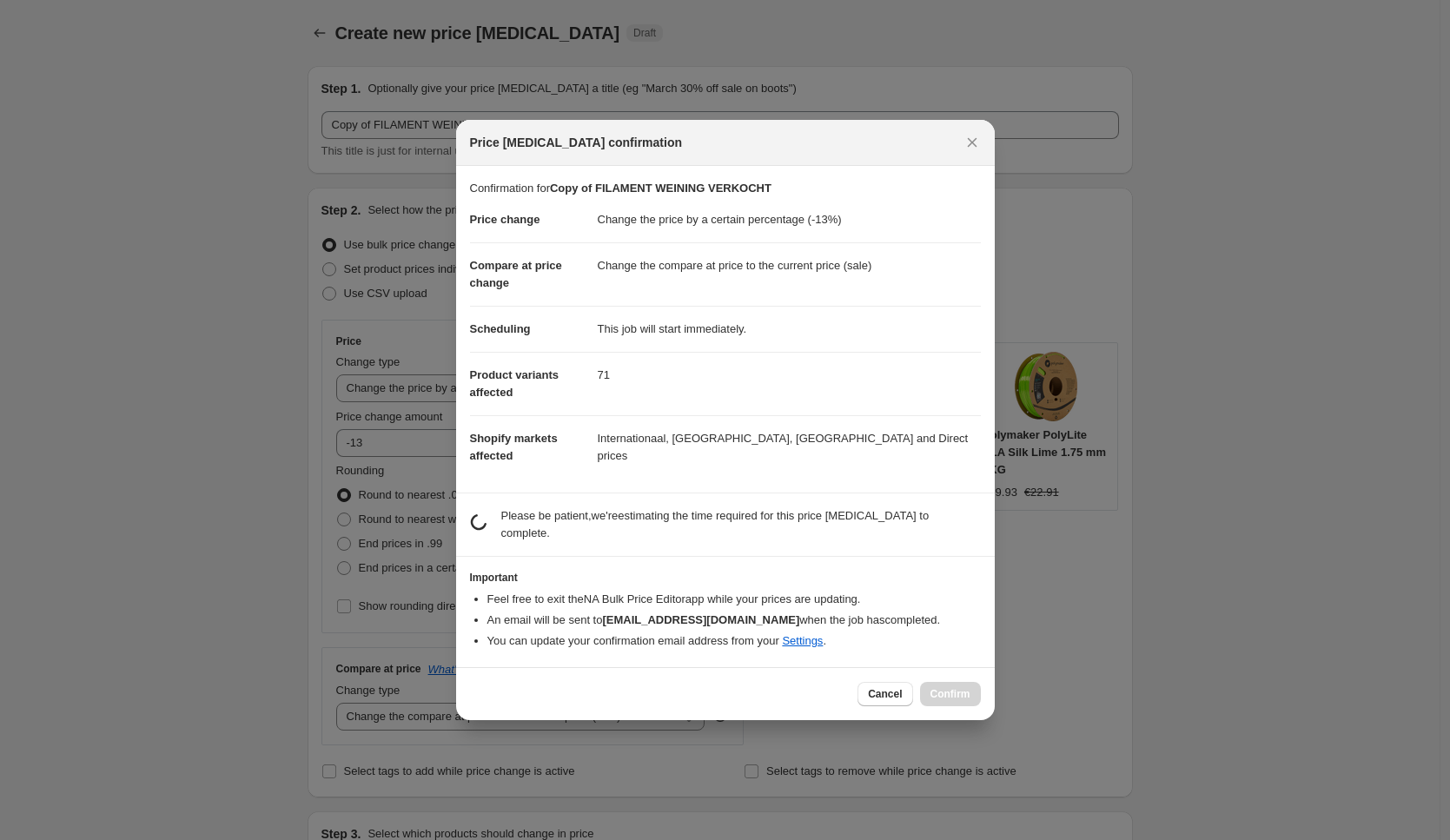
scroll to position [0, 0]
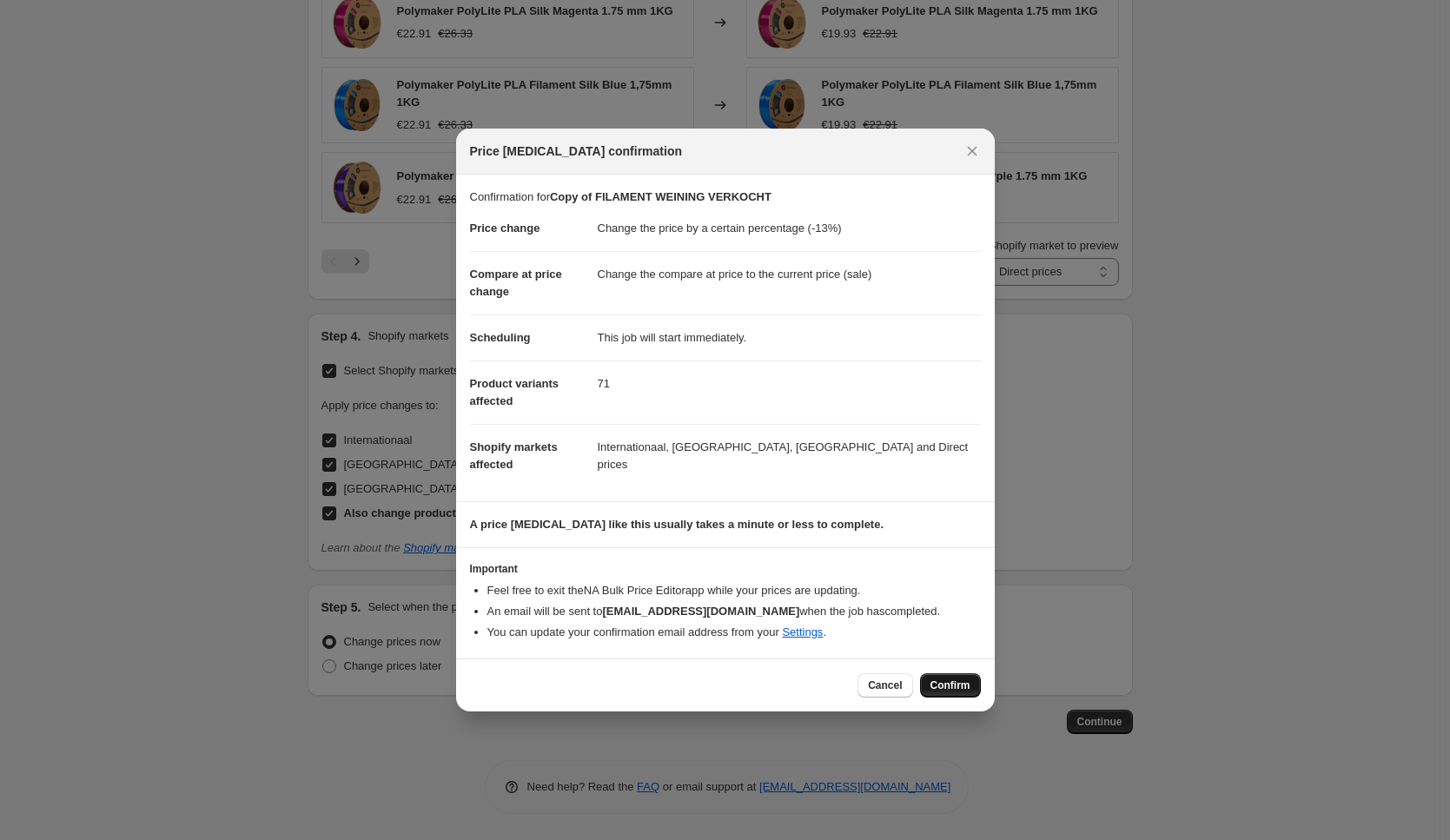
click at [958, 682] on span "Confirm" at bounding box center [950, 684] width 40 height 14
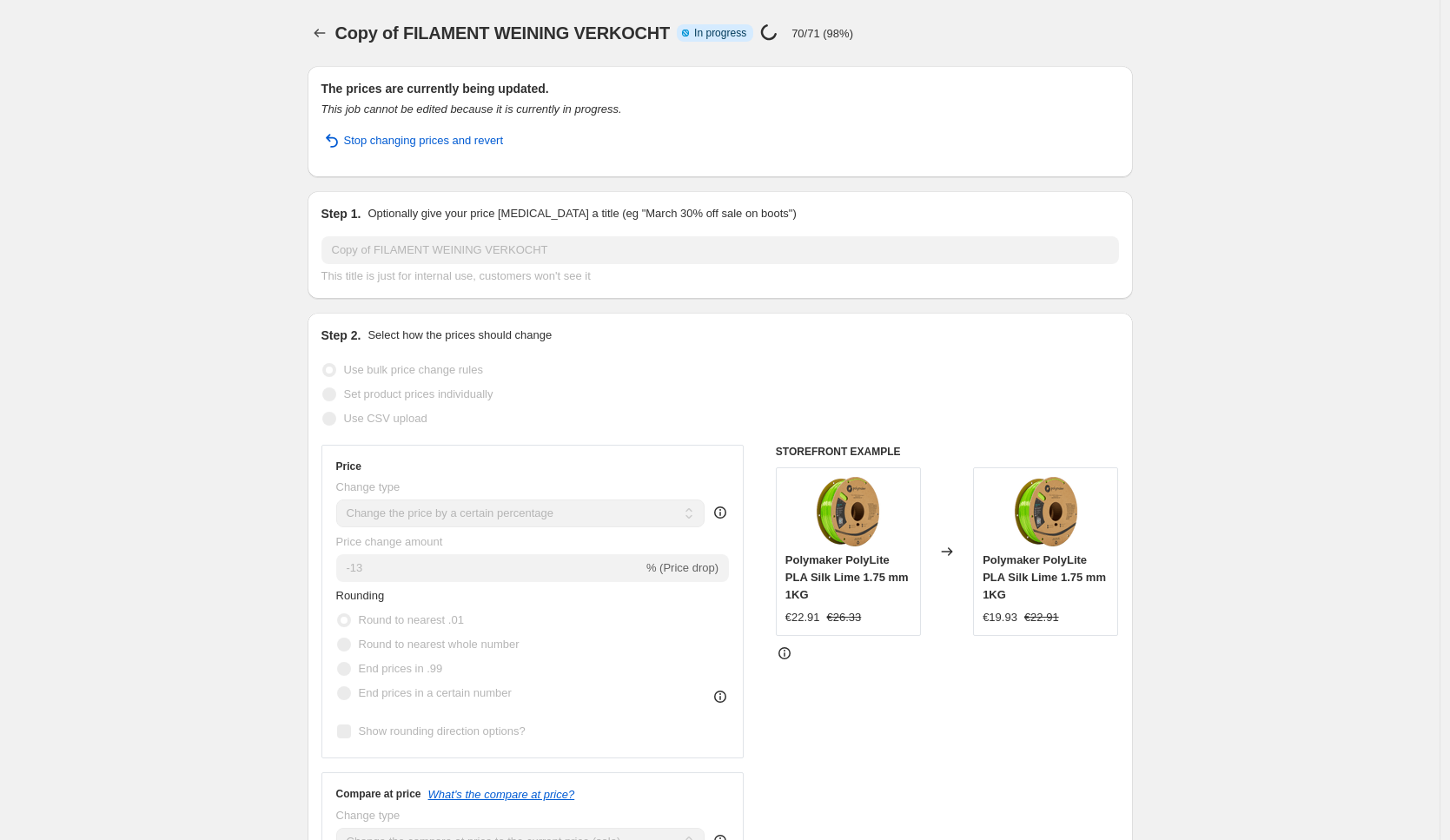
select select "percentage"
select select "collection"
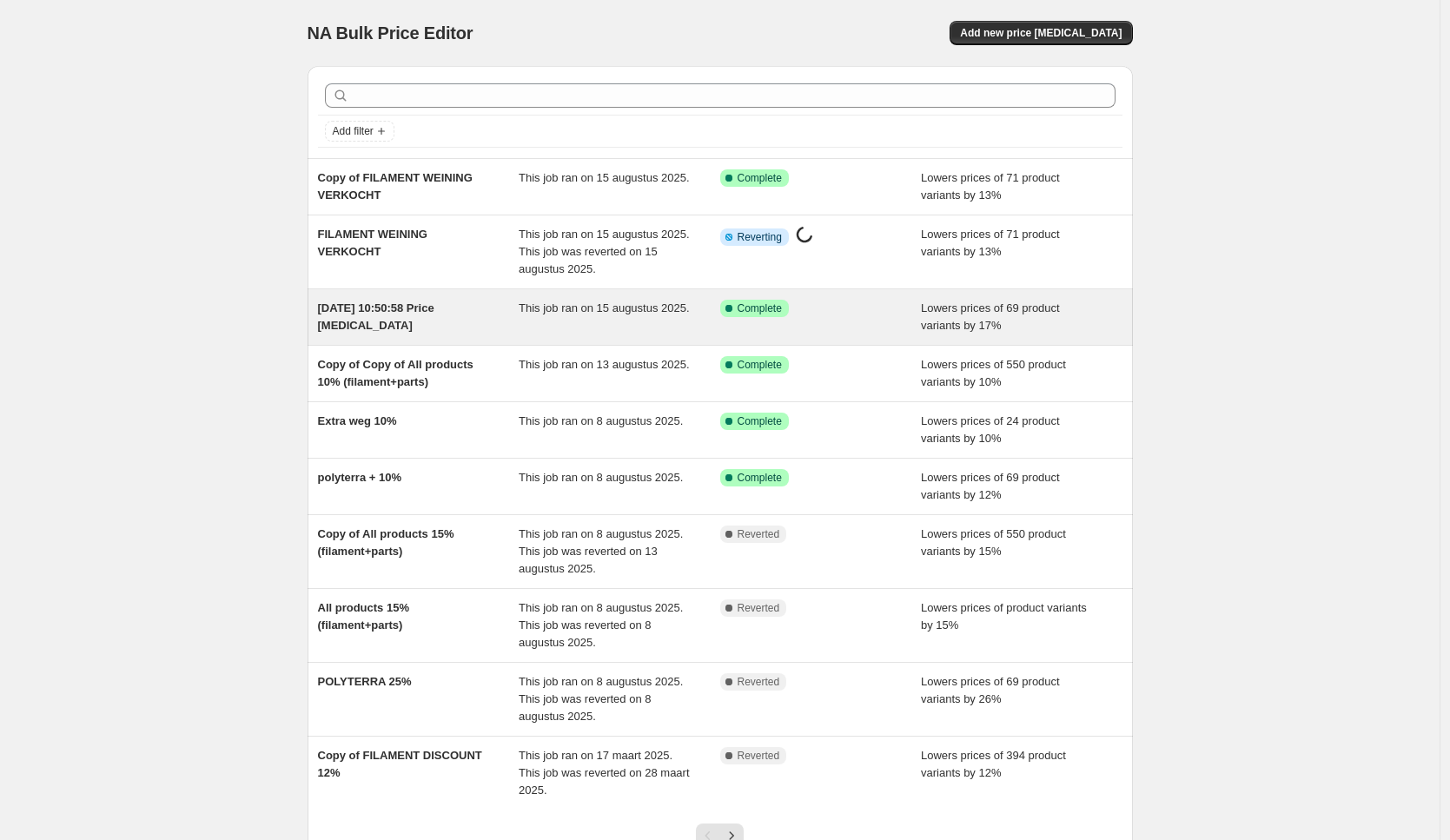
click at [444, 315] on div "[DATE] 10:50:58 Price [MEDICAL_DATA]" at bounding box center [419, 317] width 202 height 35
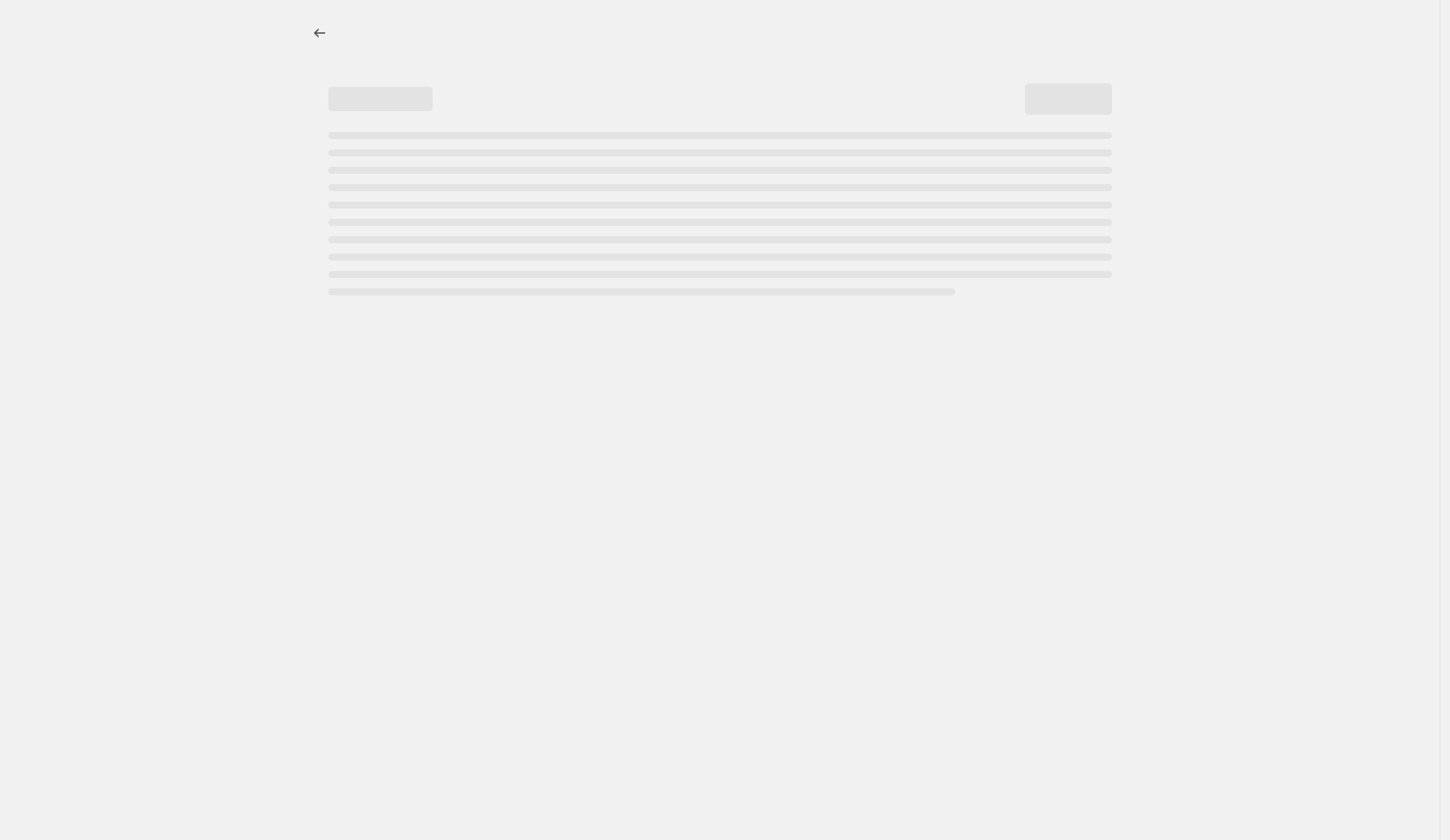
select select "percentage"
select select "collection"
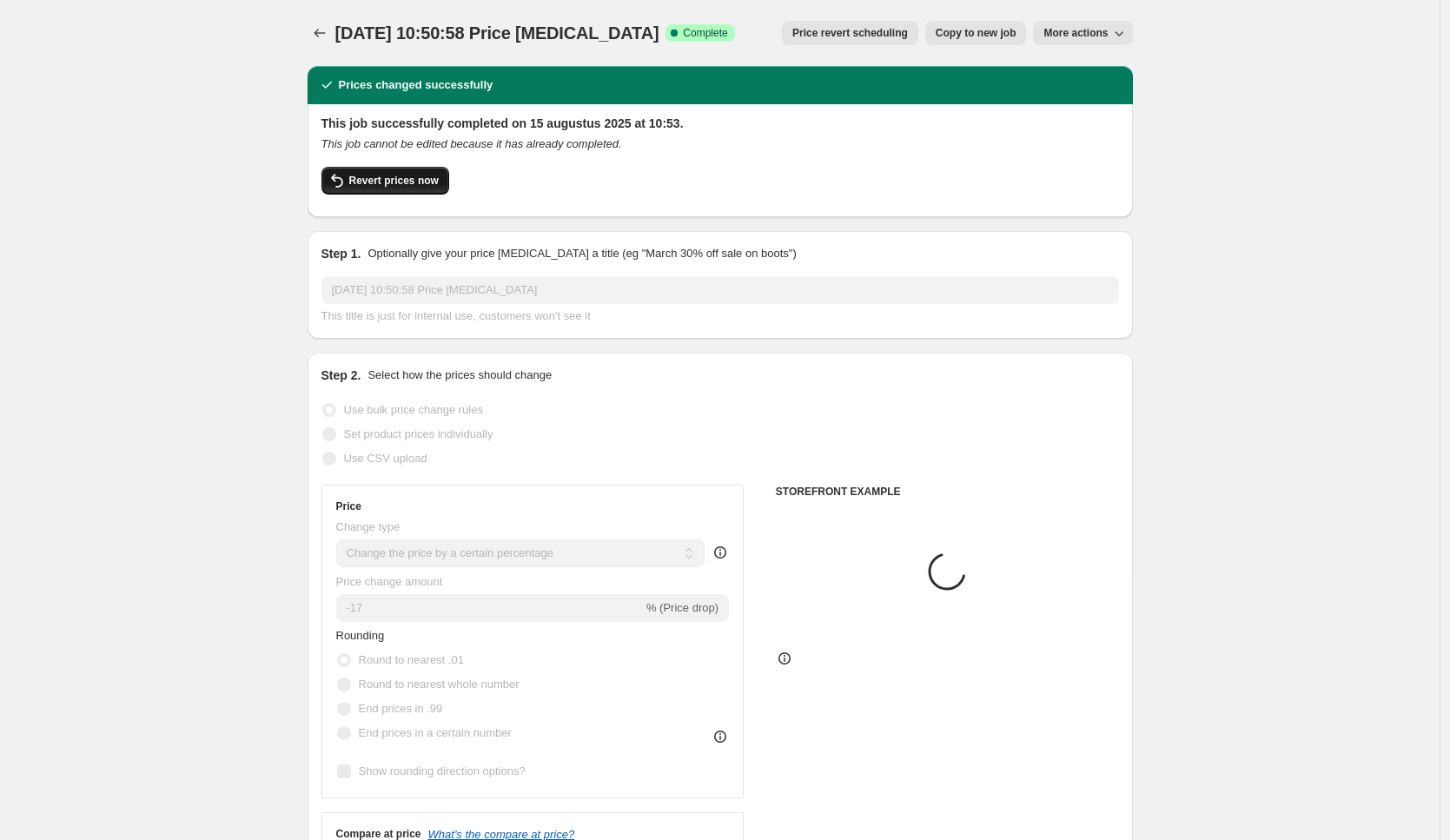
click at [430, 189] on button "Revert prices now" at bounding box center [385, 180] width 128 height 28
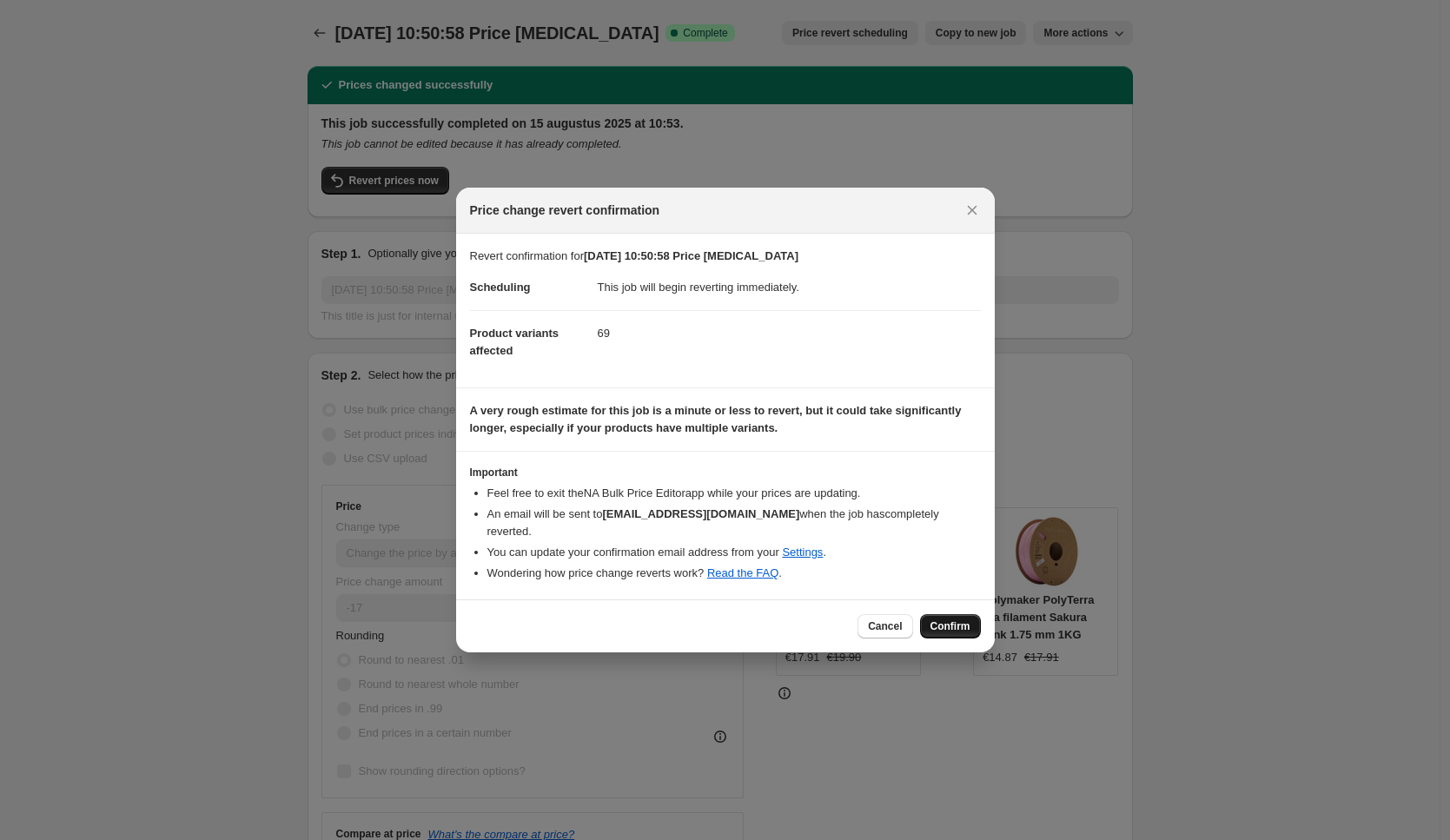
click at [964, 620] on span "Confirm" at bounding box center [950, 626] width 40 height 14
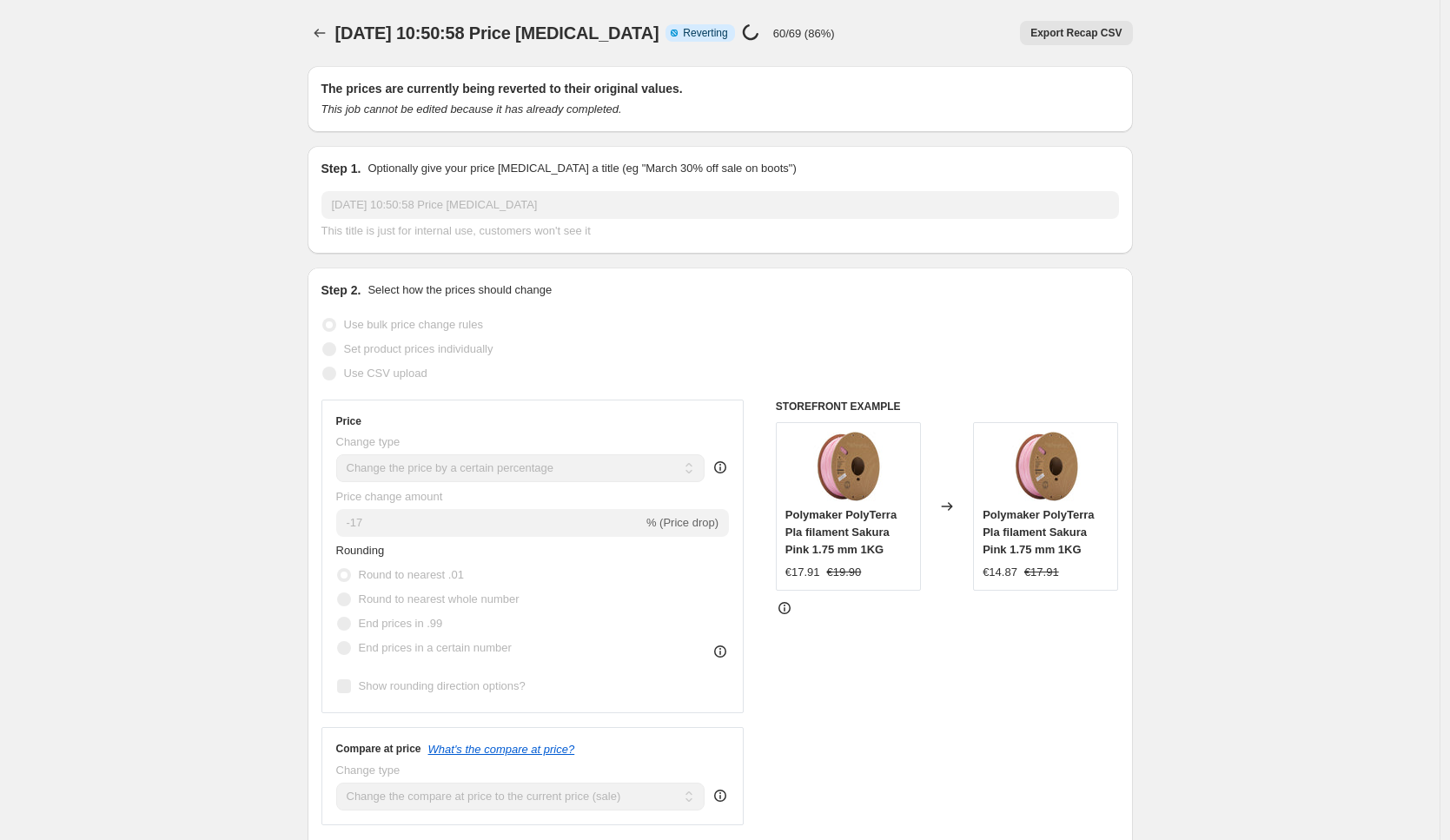
select select "percentage"
select select "collection"
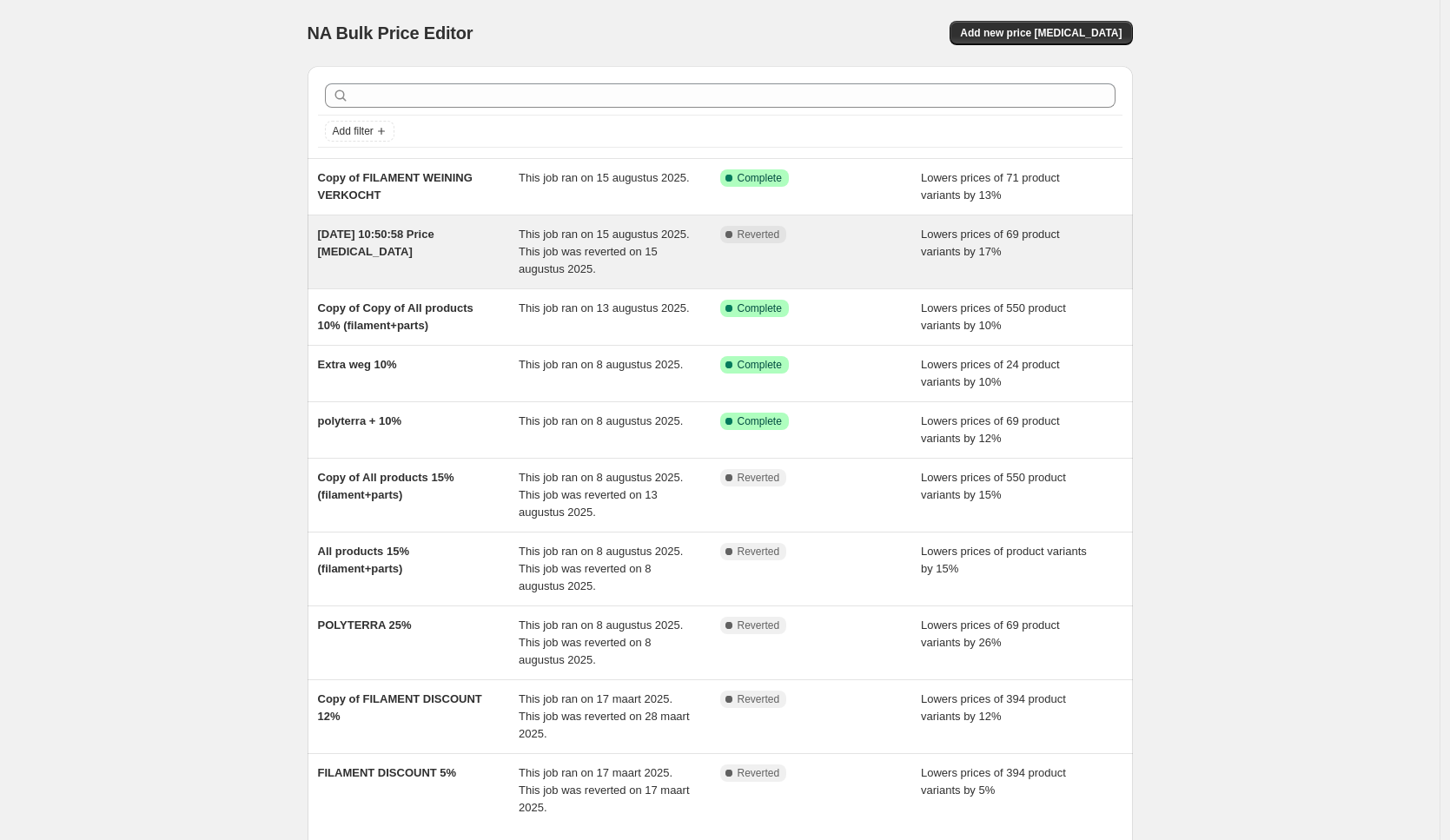
click at [651, 254] on span "This job ran on 15 augustus 2025. This job was reverted on 15 augustus 2025." at bounding box center [604, 251] width 171 height 48
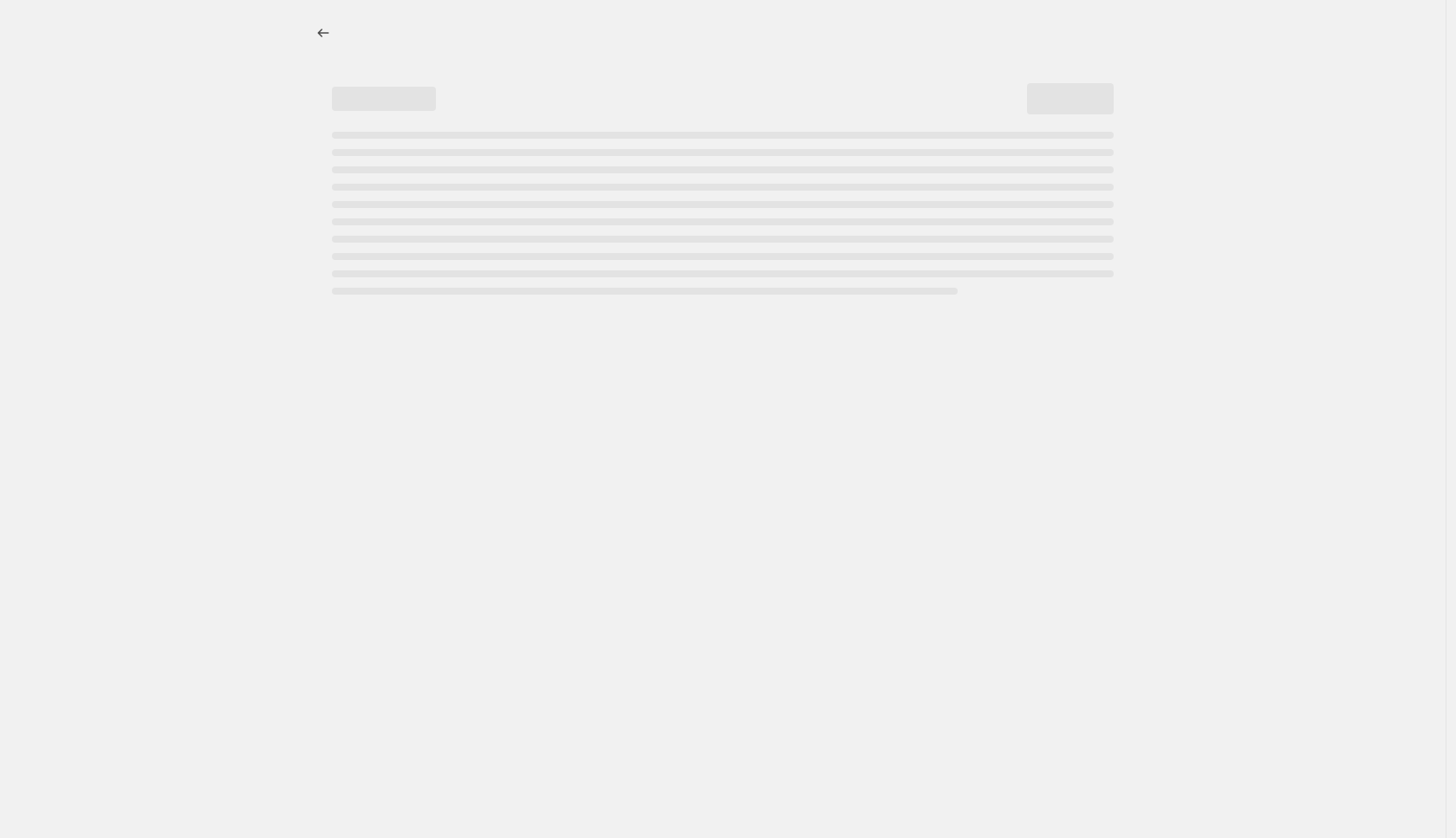
select select "percentage"
select select "collection"
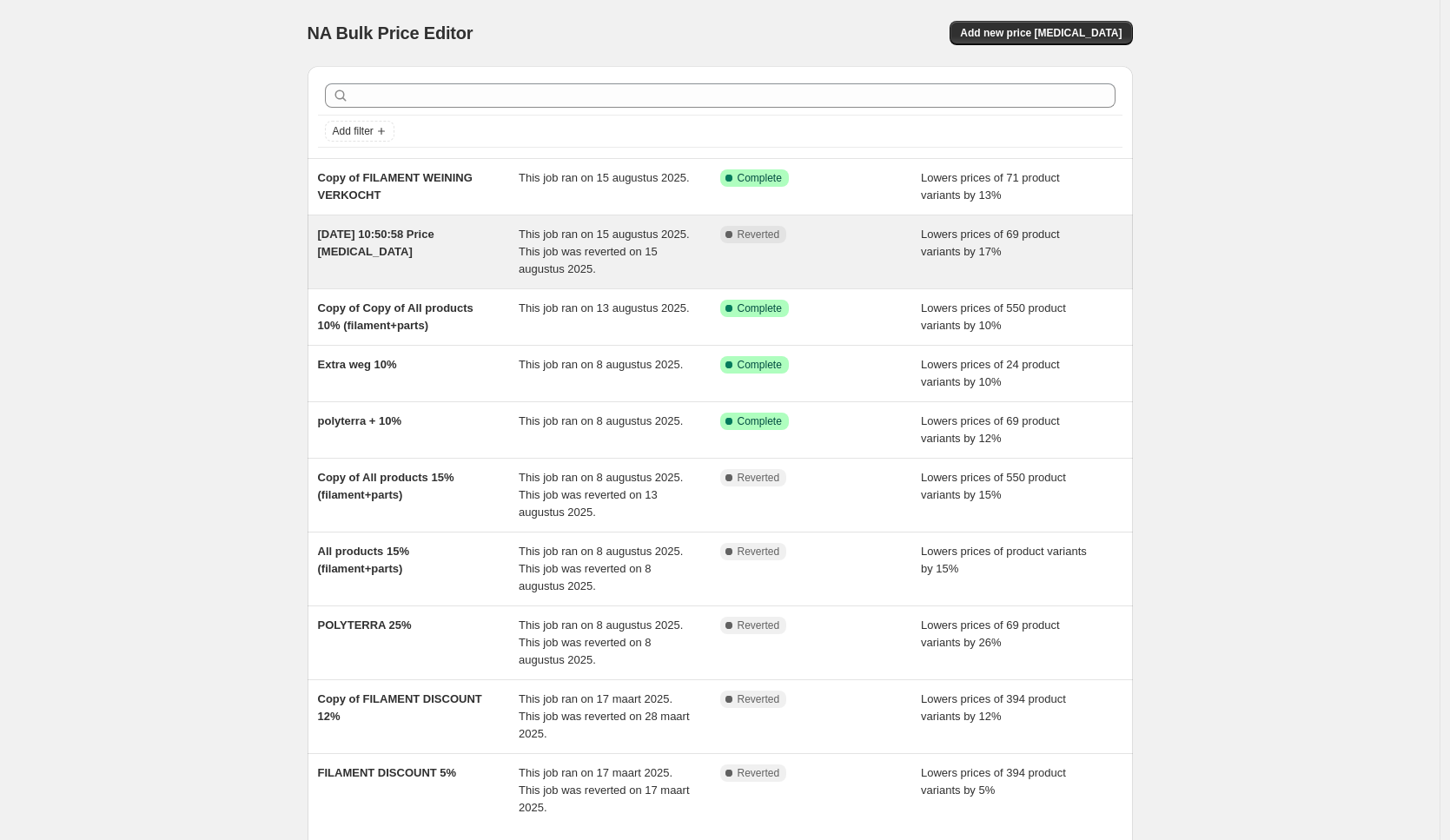
click at [833, 250] on div "Complete Reverted" at bounding box center [821, 252] width 202 height 52
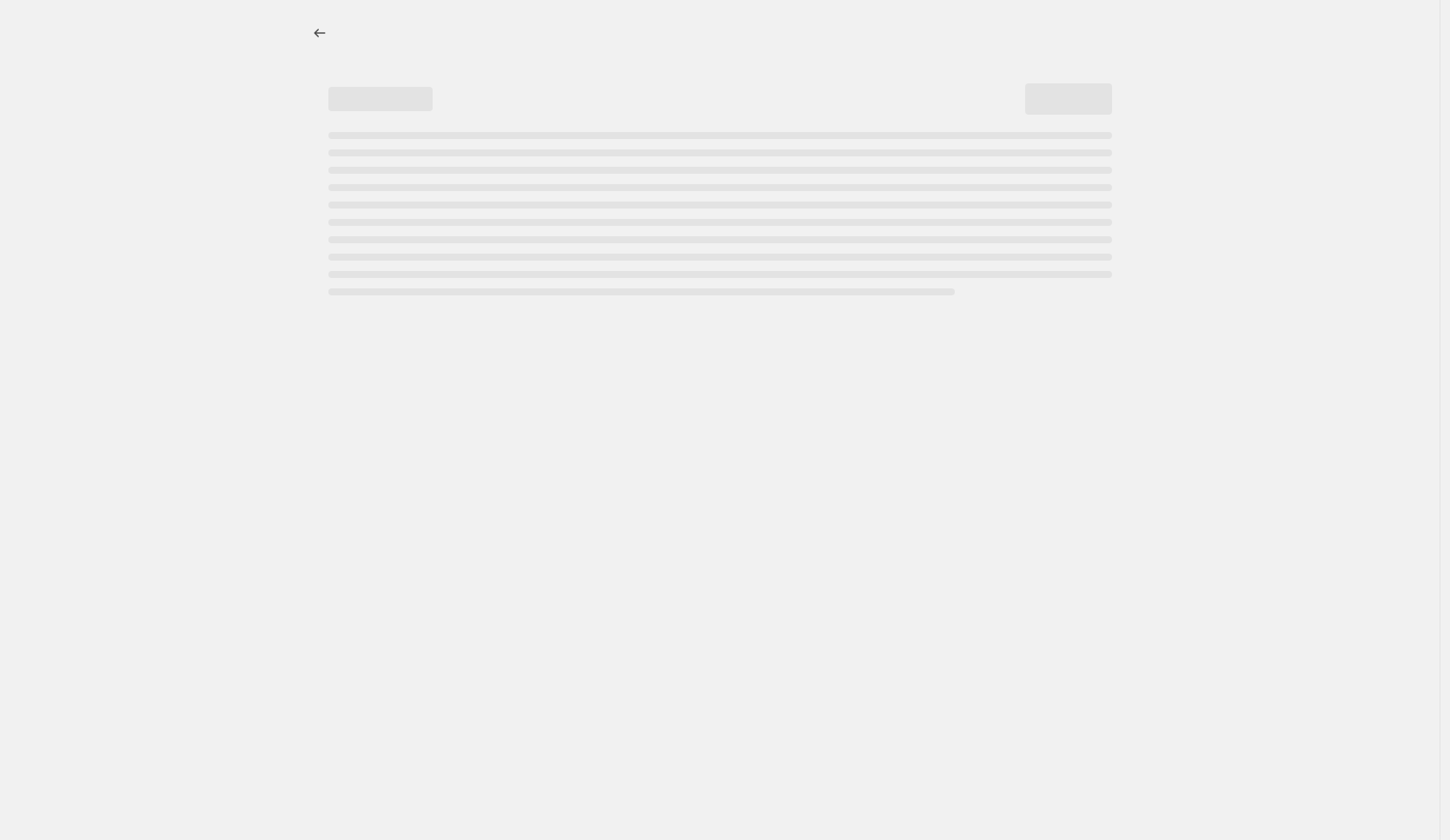
select select "percentage"
select select "collection"
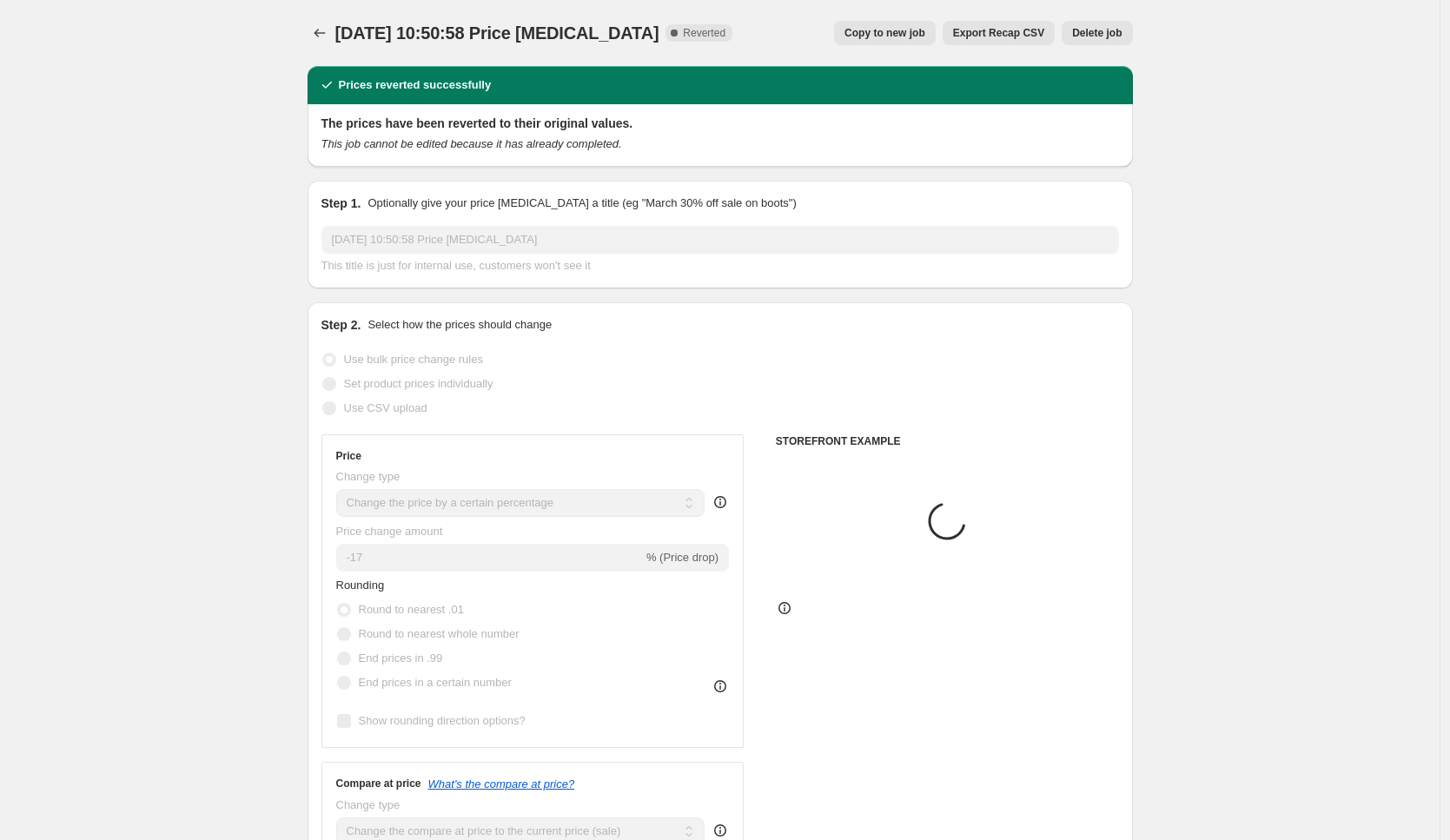
click at [1102, 35] on span "Delete job" at bounding box center [1096, 32] width 50 height 14
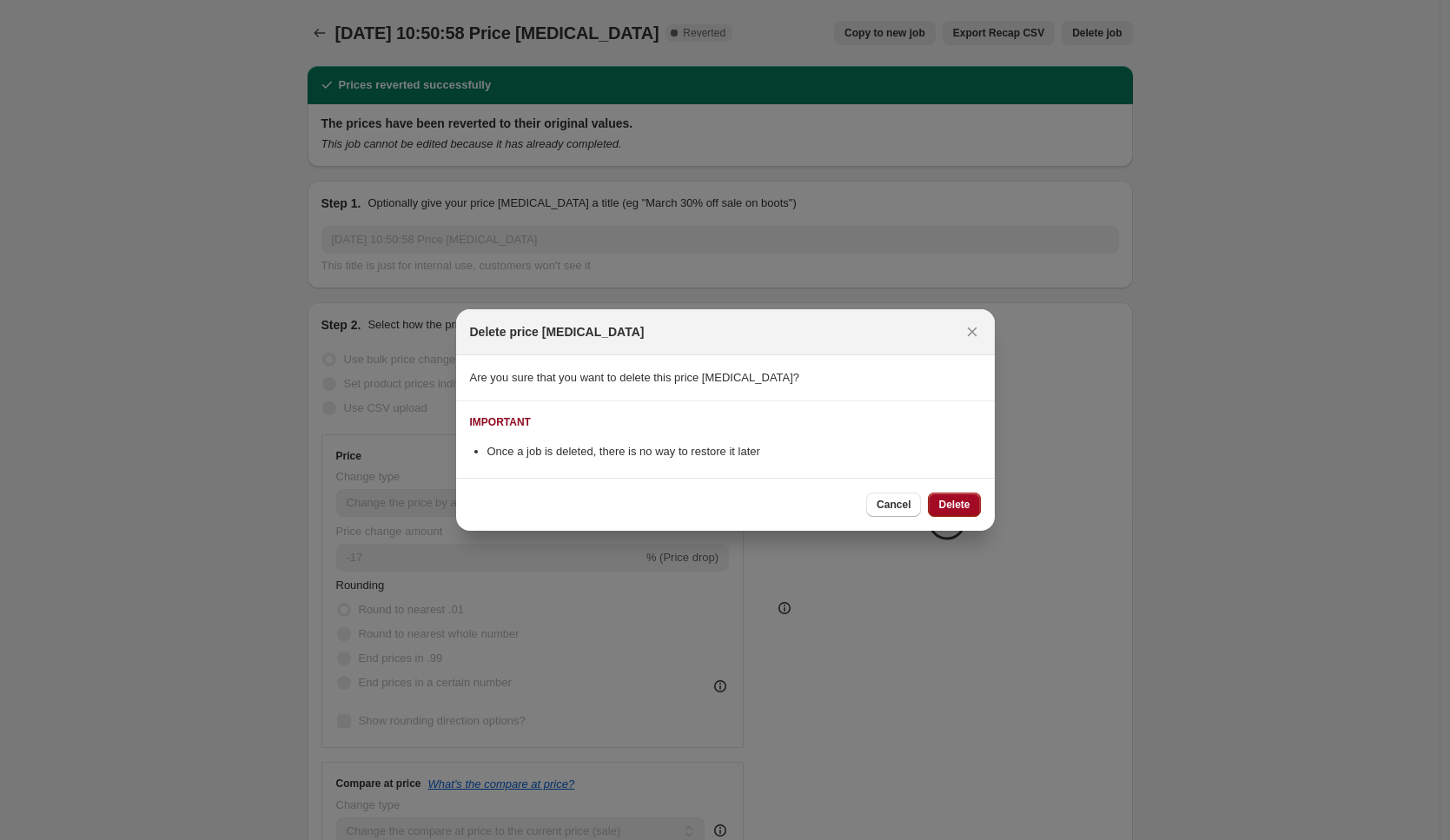
click at [959, 503] on span "Delete" at bounding box center [954, 504] width 32 height 14
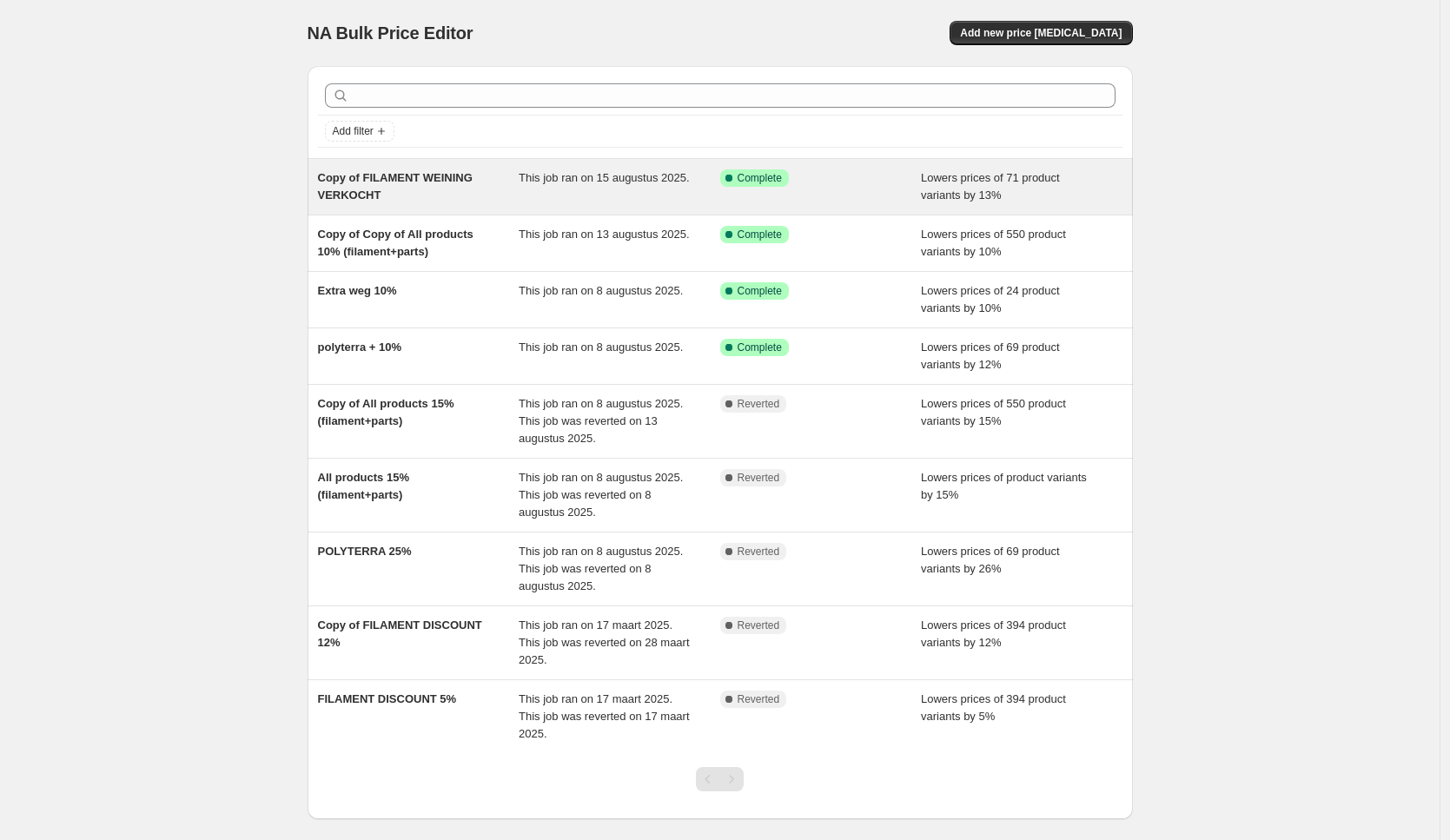
click at [784, 198] on div "Success Complete Complete" at bounding box center [821, 186] width 202 height 35
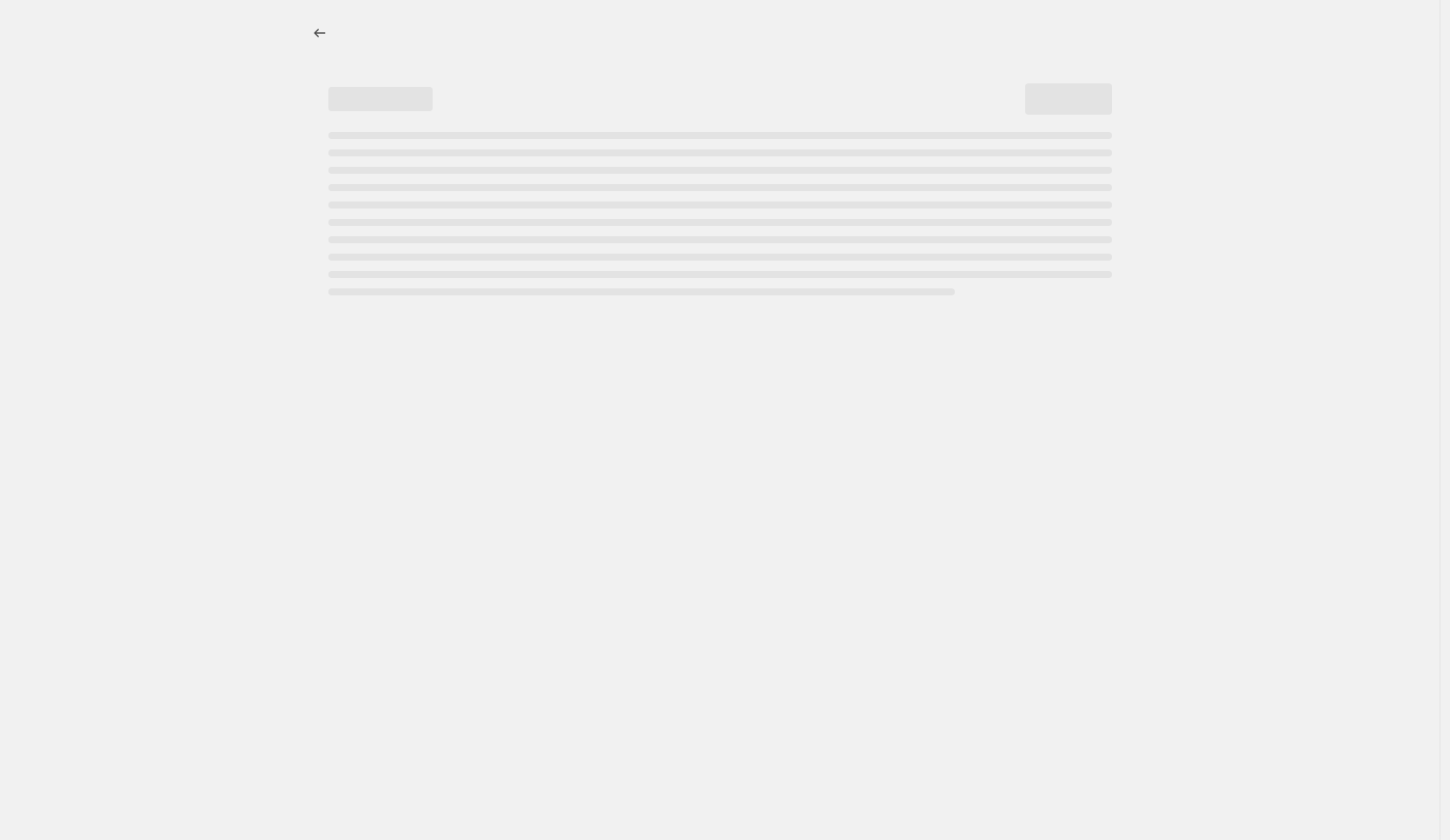
select select "percentage"
select select "collection"
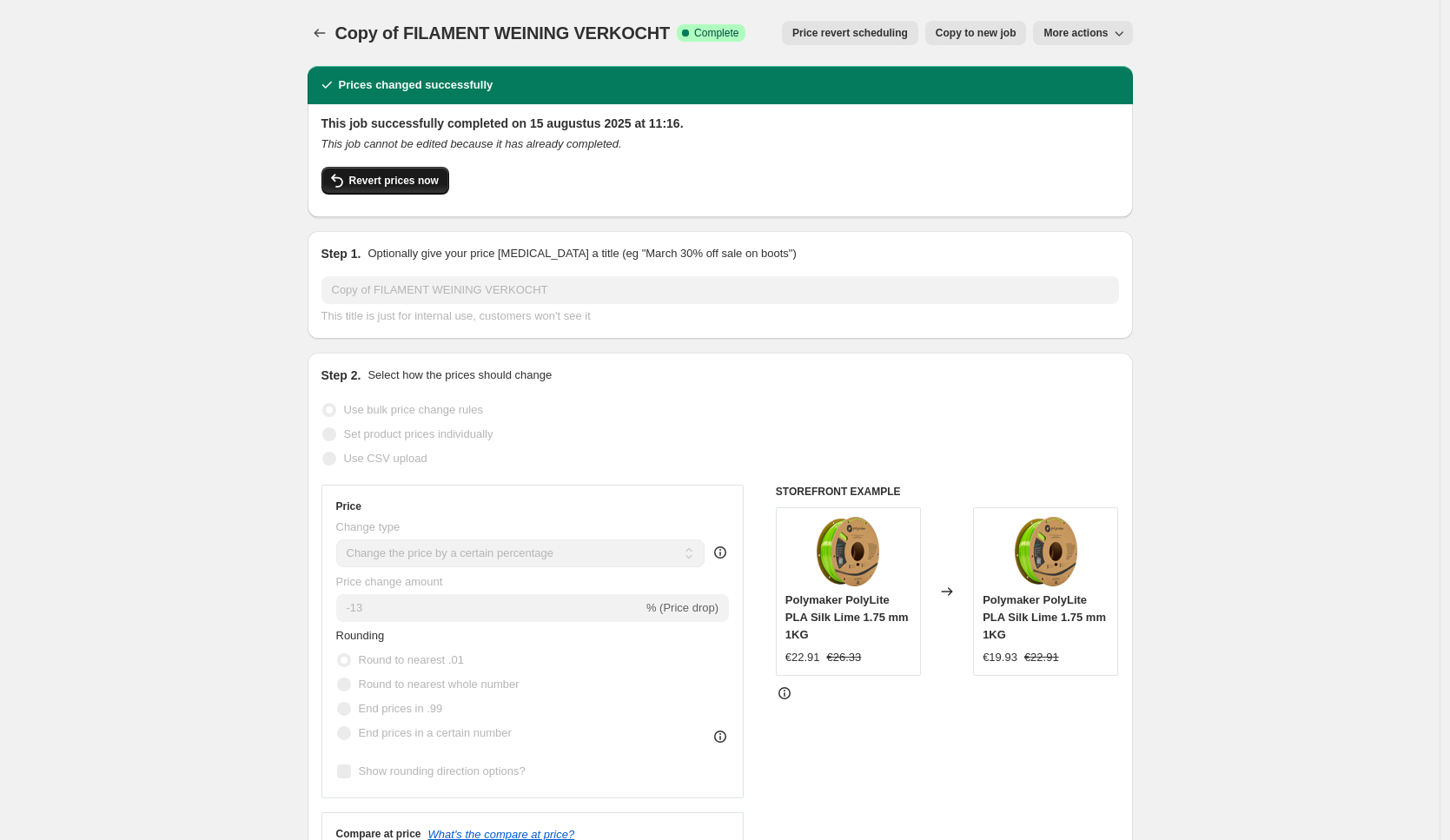
click at [425, 178] on span "Revert prices now" at bounding box center [394, 180] width 89 height 14
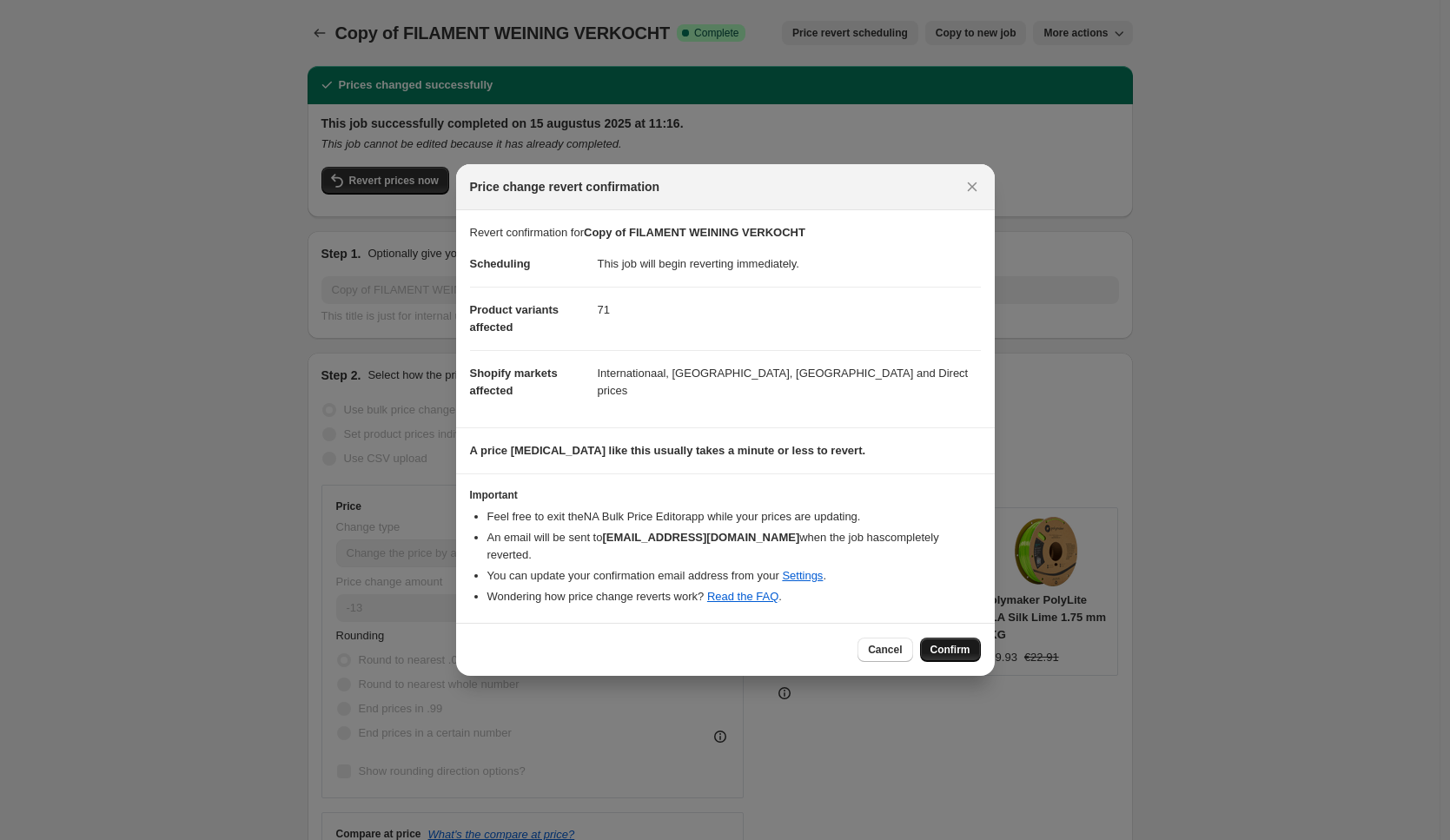
click at [938, 643] on span "Confirm" at bounding box center [950, 649] width 40 height 14
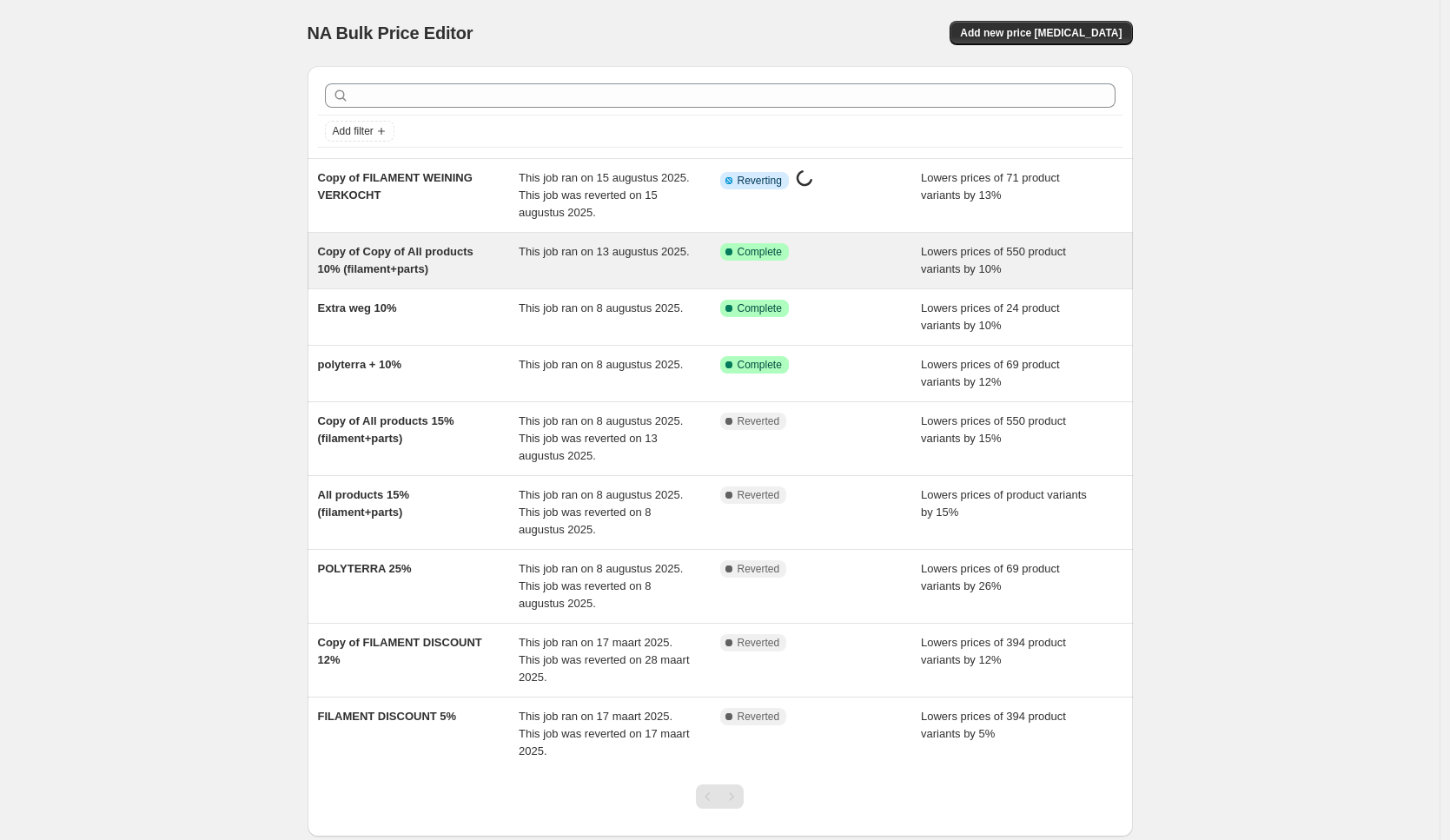
click at [675, 265] on div "This job ran on 13 augustus 2025." at bounding box center [620, 260] width 202 height 35
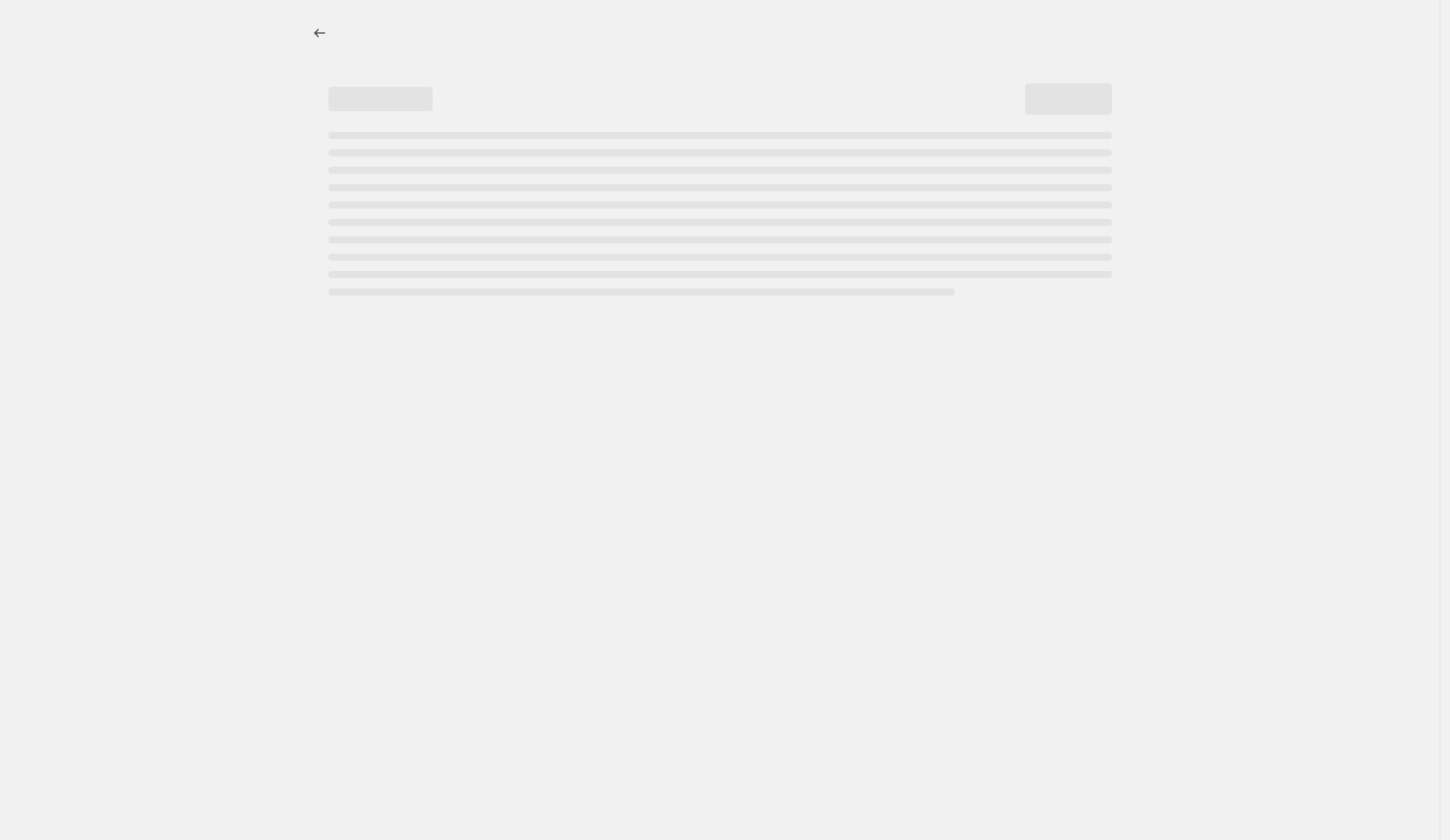
select select "percentage"
select select "collection"
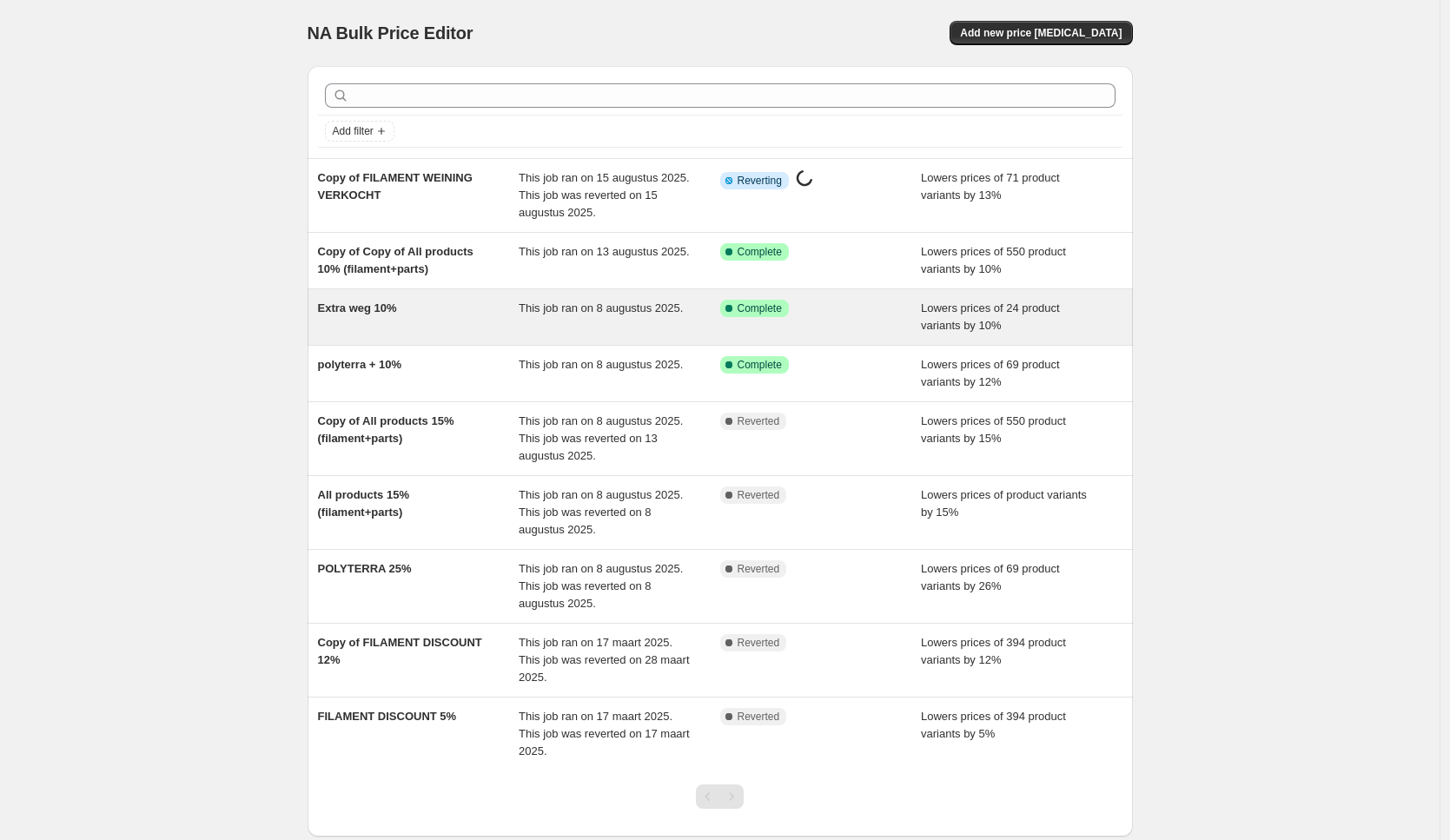
click at [420, 312] on div "Extra weg 10%" at bounding box center [419, 317] width 202 height 35
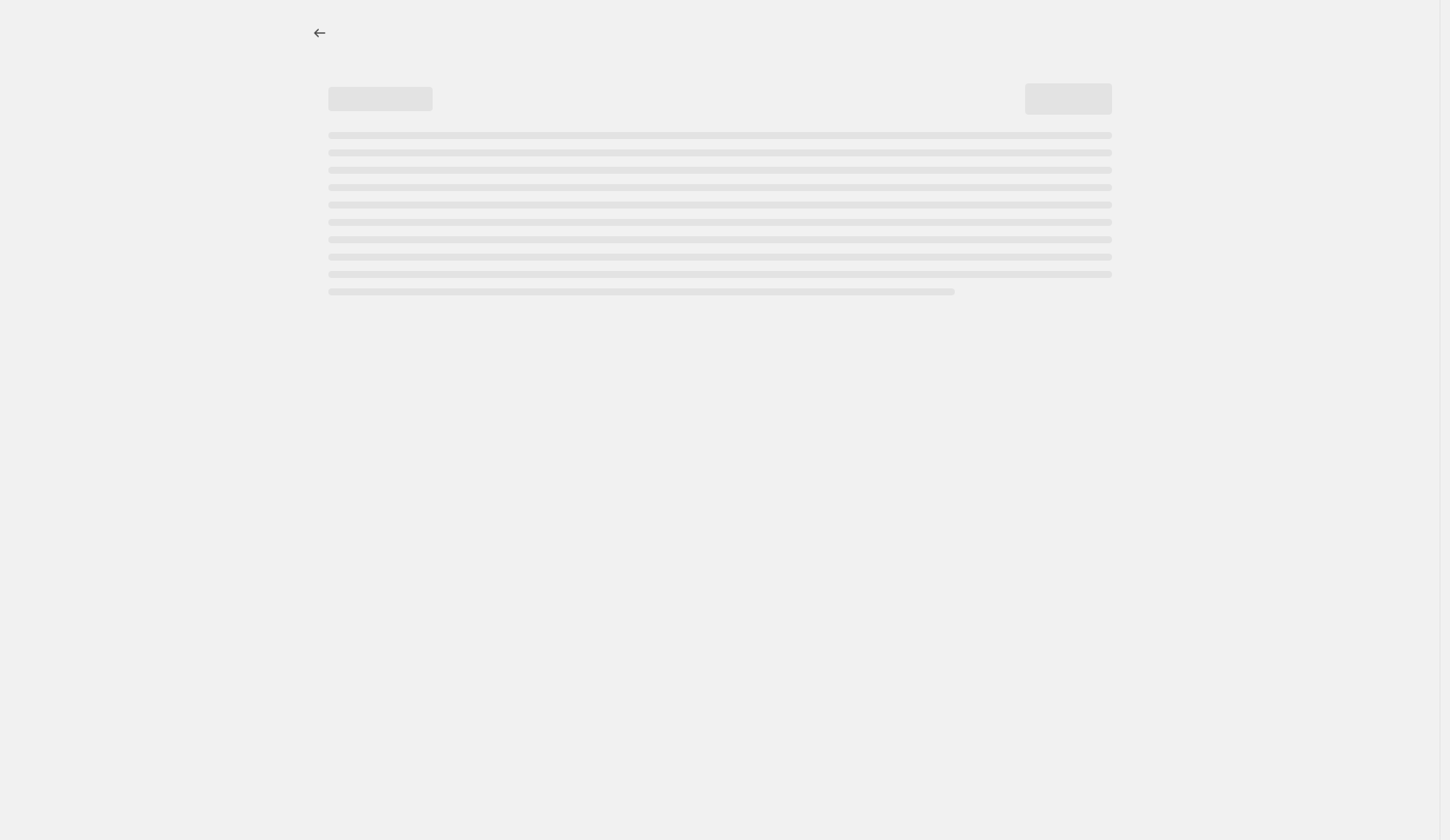
select select "percentage"
select select "collection"
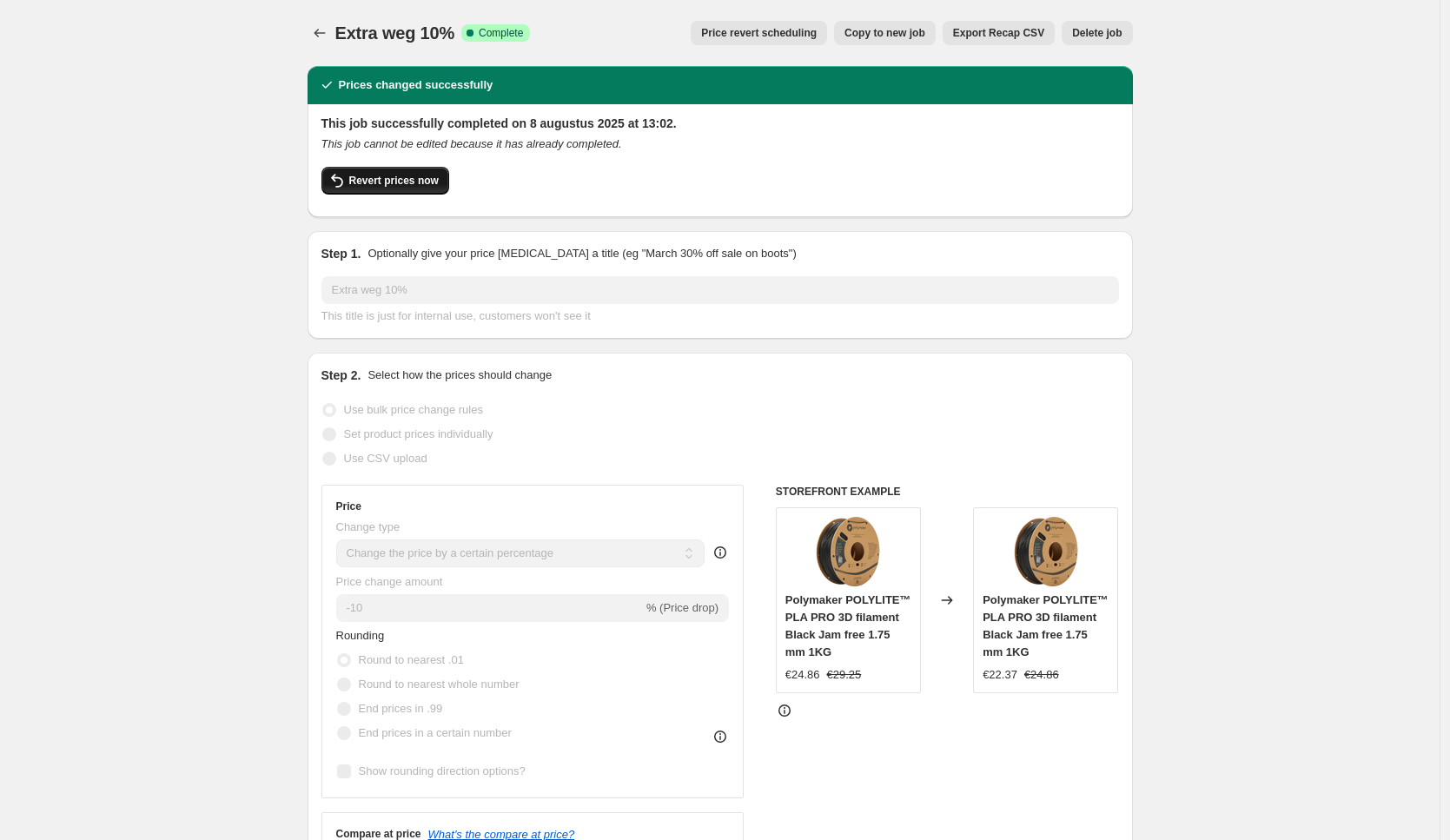
click at [438, 185] on span "Revert prices now" at bounding box center [394, 180] width 89 height 14
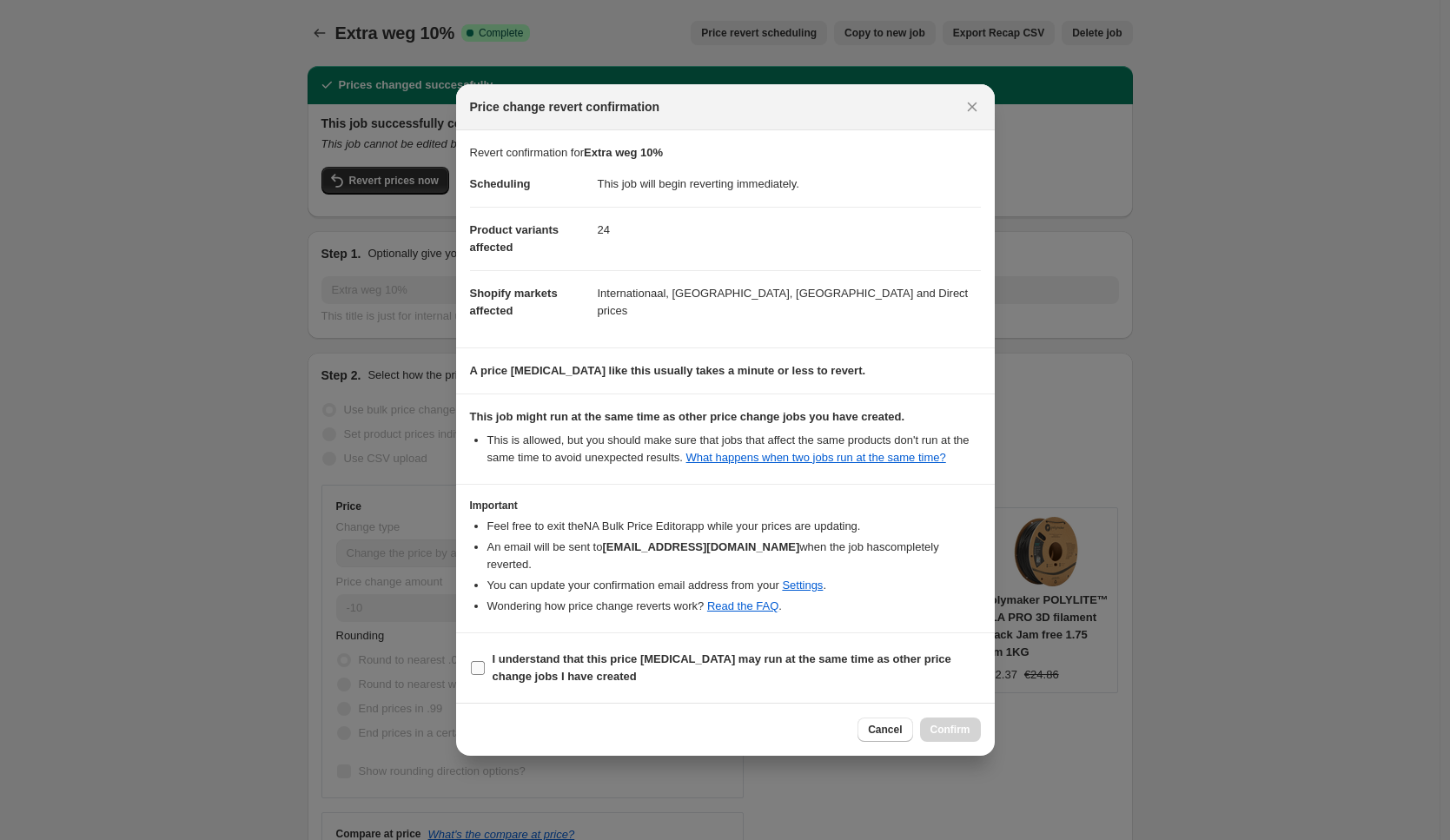
click at [575, 665] on b "I understand that this price change job may run at the same time as other price…" at bounding box center [721, 667] width 458 height 31
click at [485, 665] on input "I understand that this price change job may run at the same time as other price…" at bounding box center [477, 667] width 14 height 14
checkbox input "true"
click at [952, 730] on span "Confirm" at bounding box center [950, 729] width 40 height 14
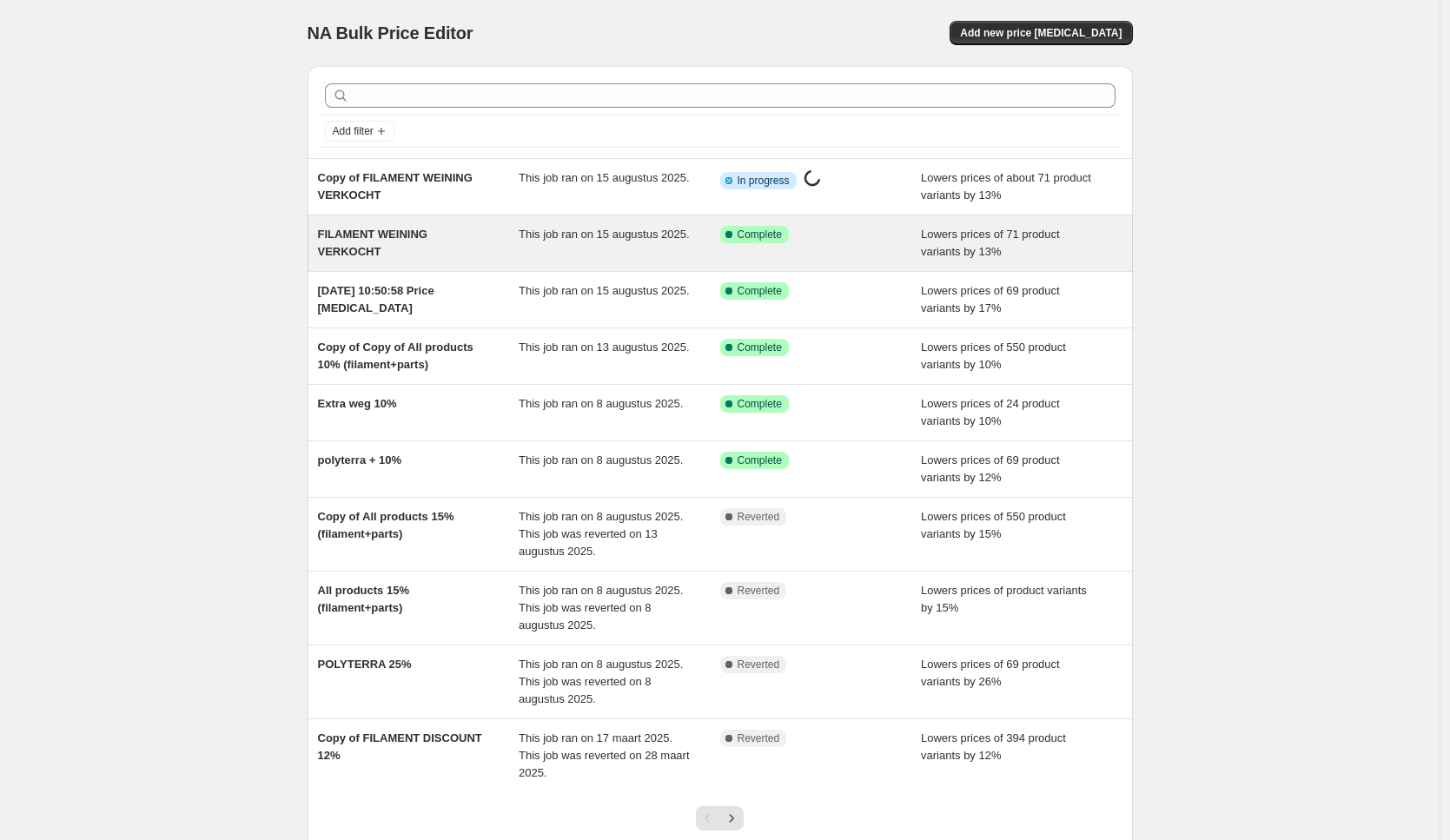
click at [396, 239] on span "FILAMENT WEINING VERKOCHT" at bounding box center [373, 243] width 110 height 31
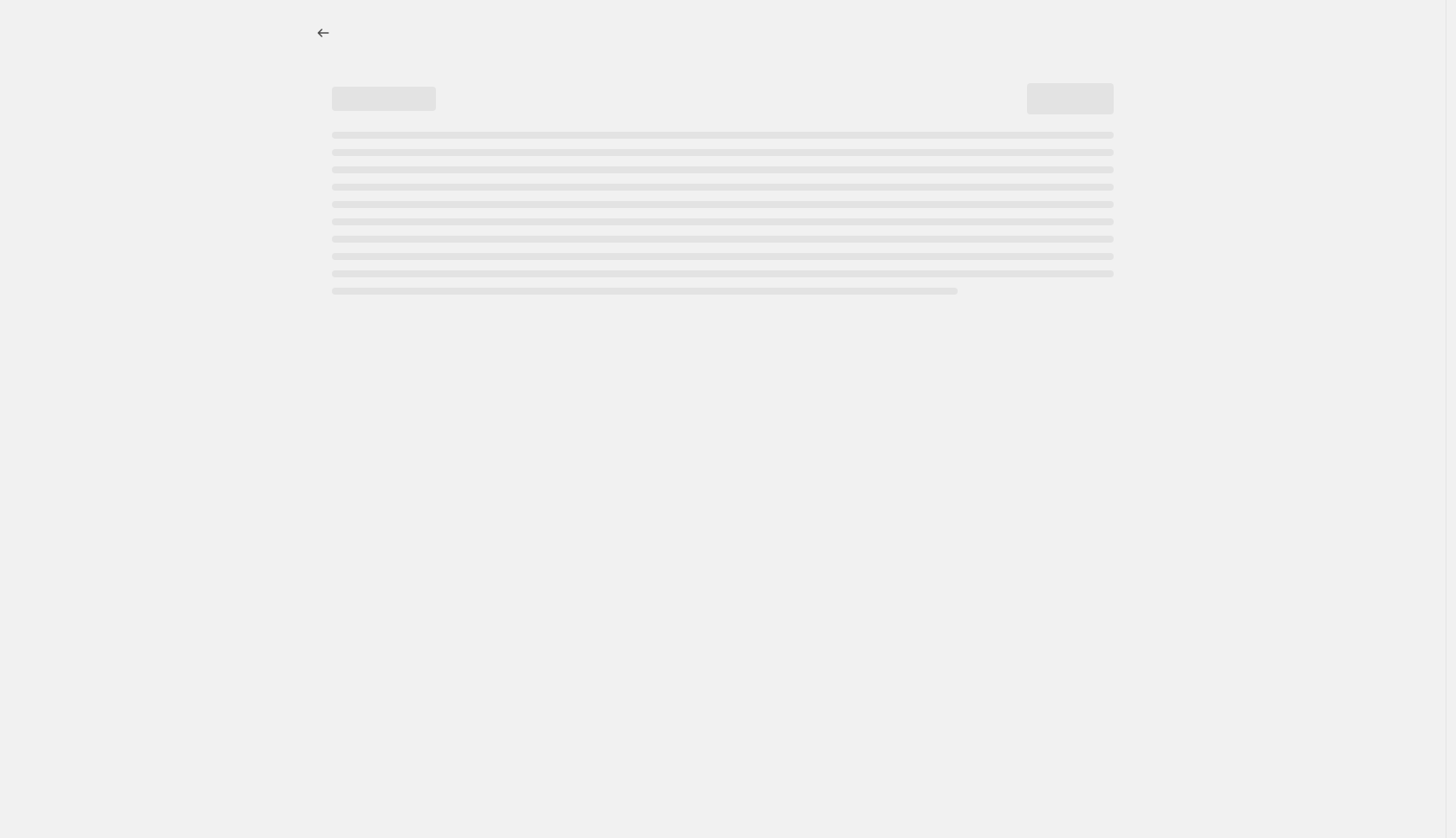
select select "percentage"
select select "collection"
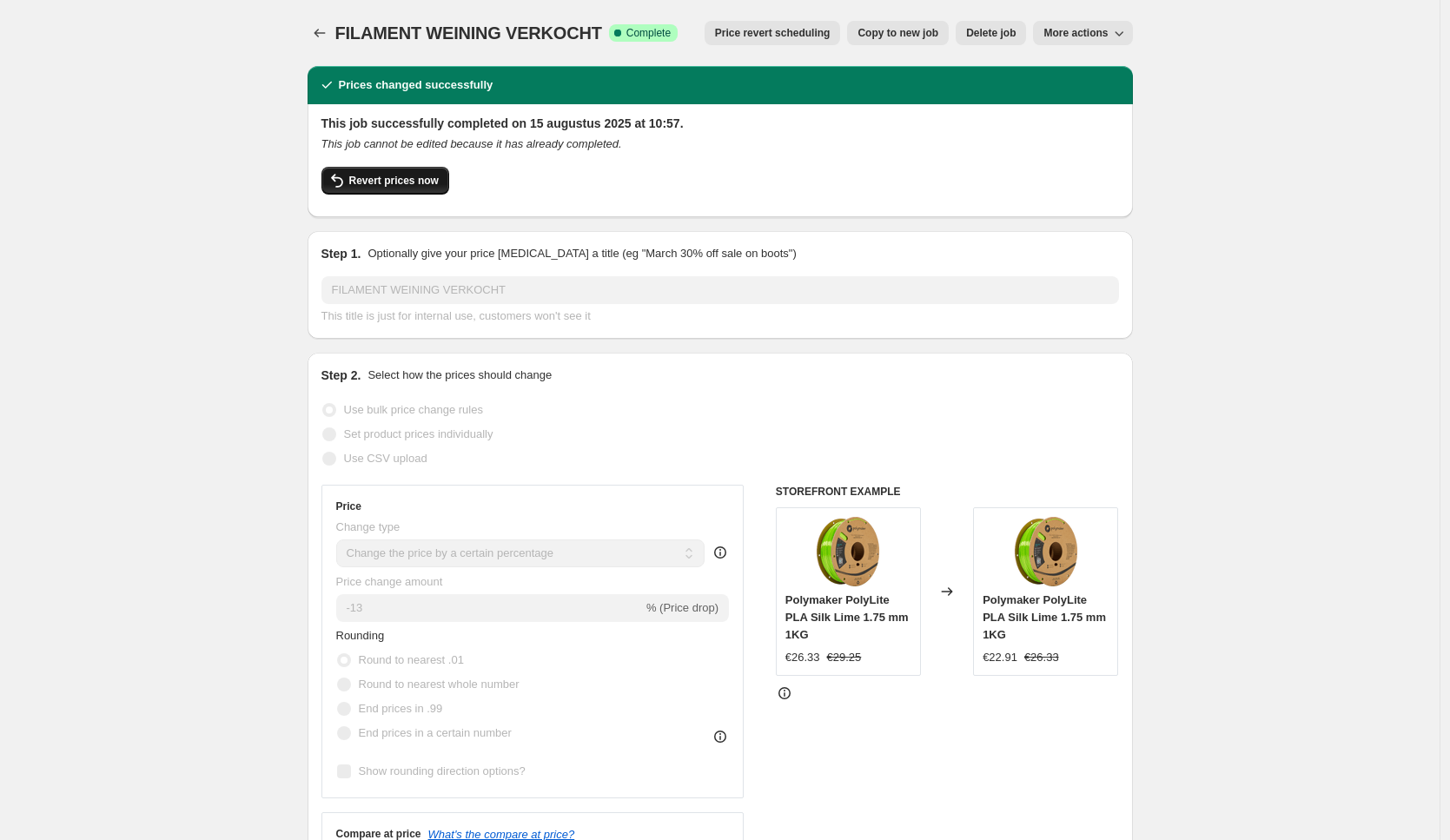
click at [408, 177] on span "Revert prices now" at bounding box center [394, 180] width 89 height 14
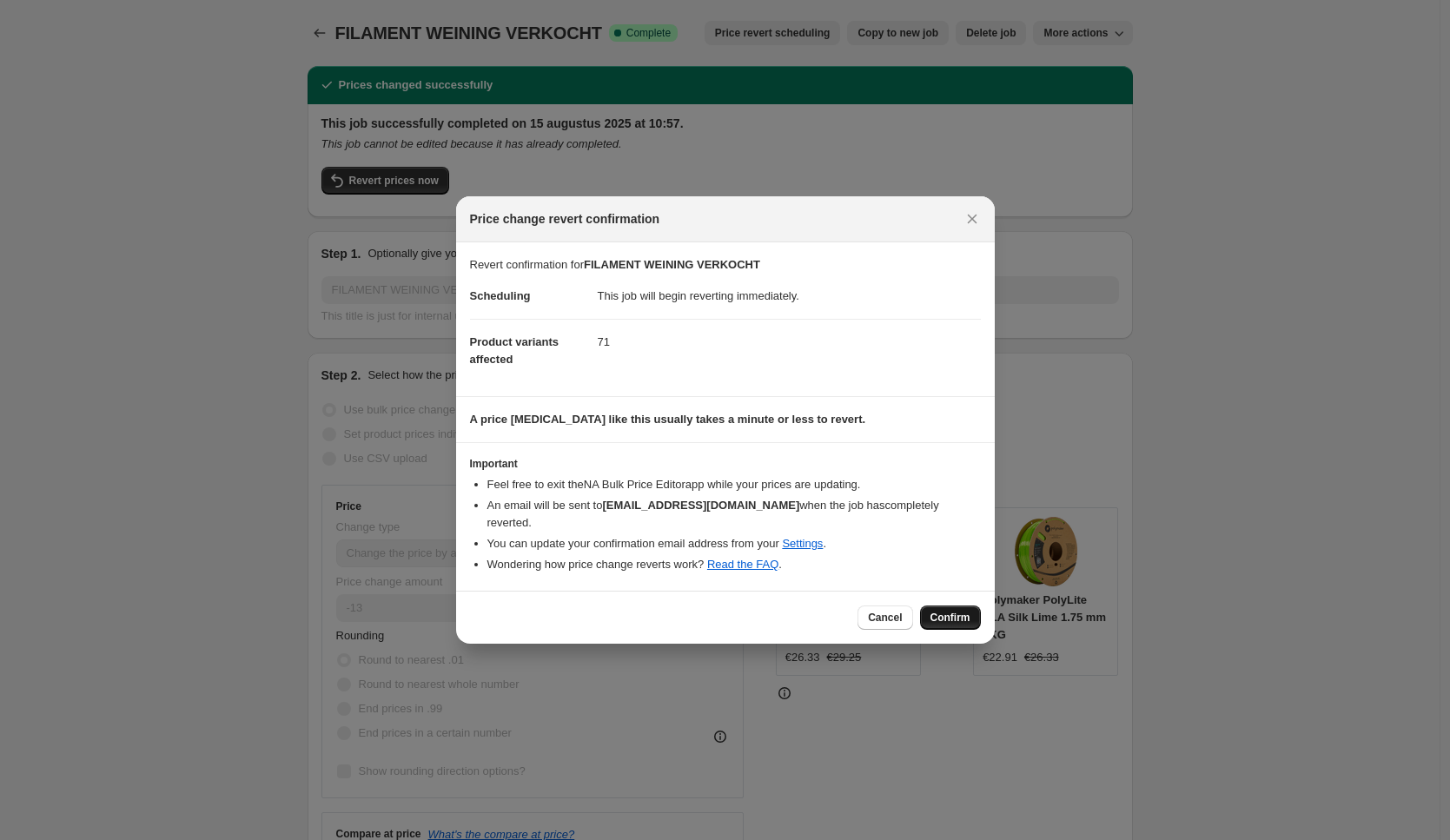
click at [947, 610] on span "Confirm" at bounding box center [950, 617] width 40 height 14
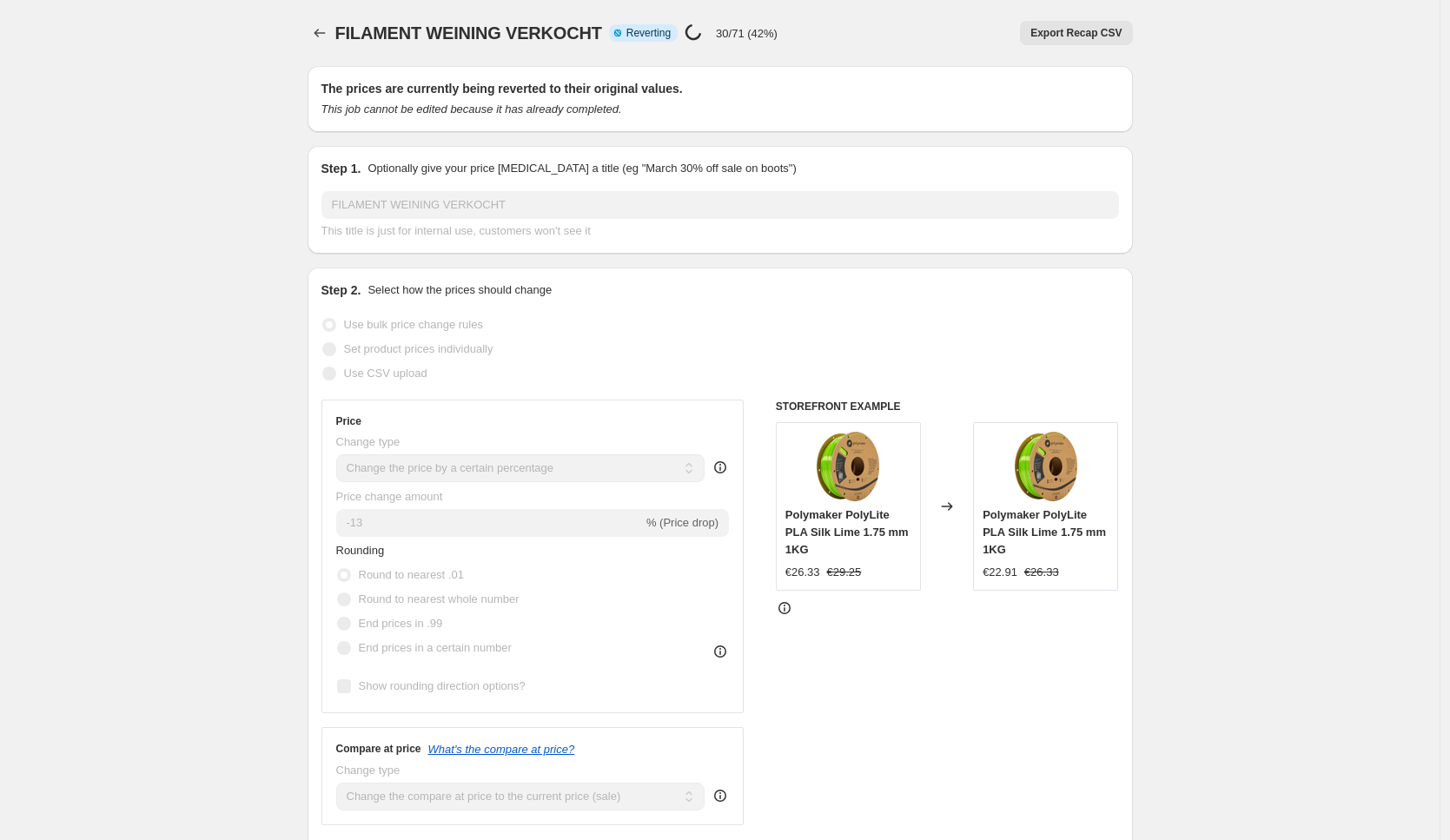
select select "percentage"
select select "collection"
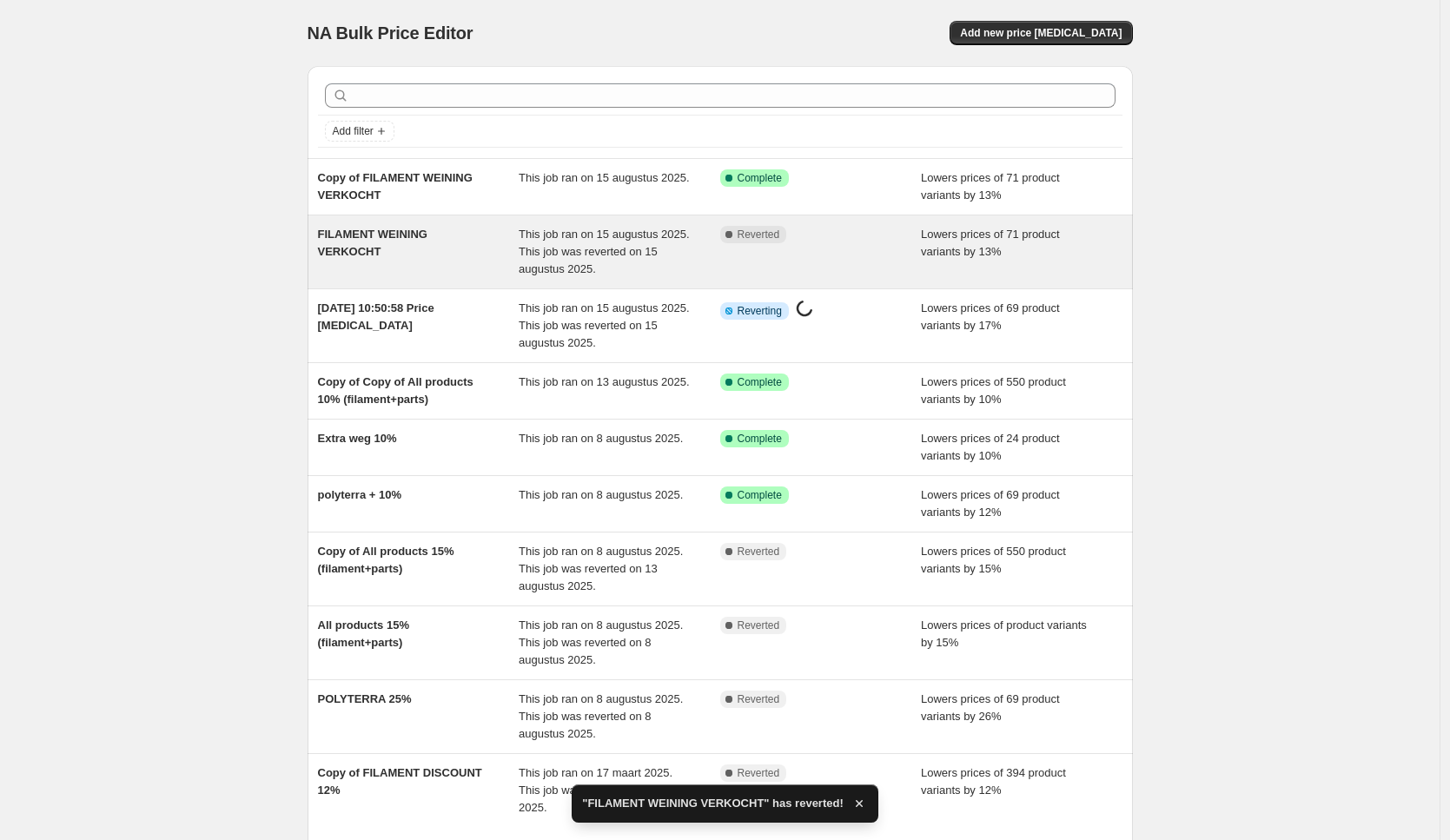
click at [554, 248] on span "This job ran on 15 augustus 2025. This job was reverted on 15 augustus 2025." at bounding box center [604, 251] width 171 height 48
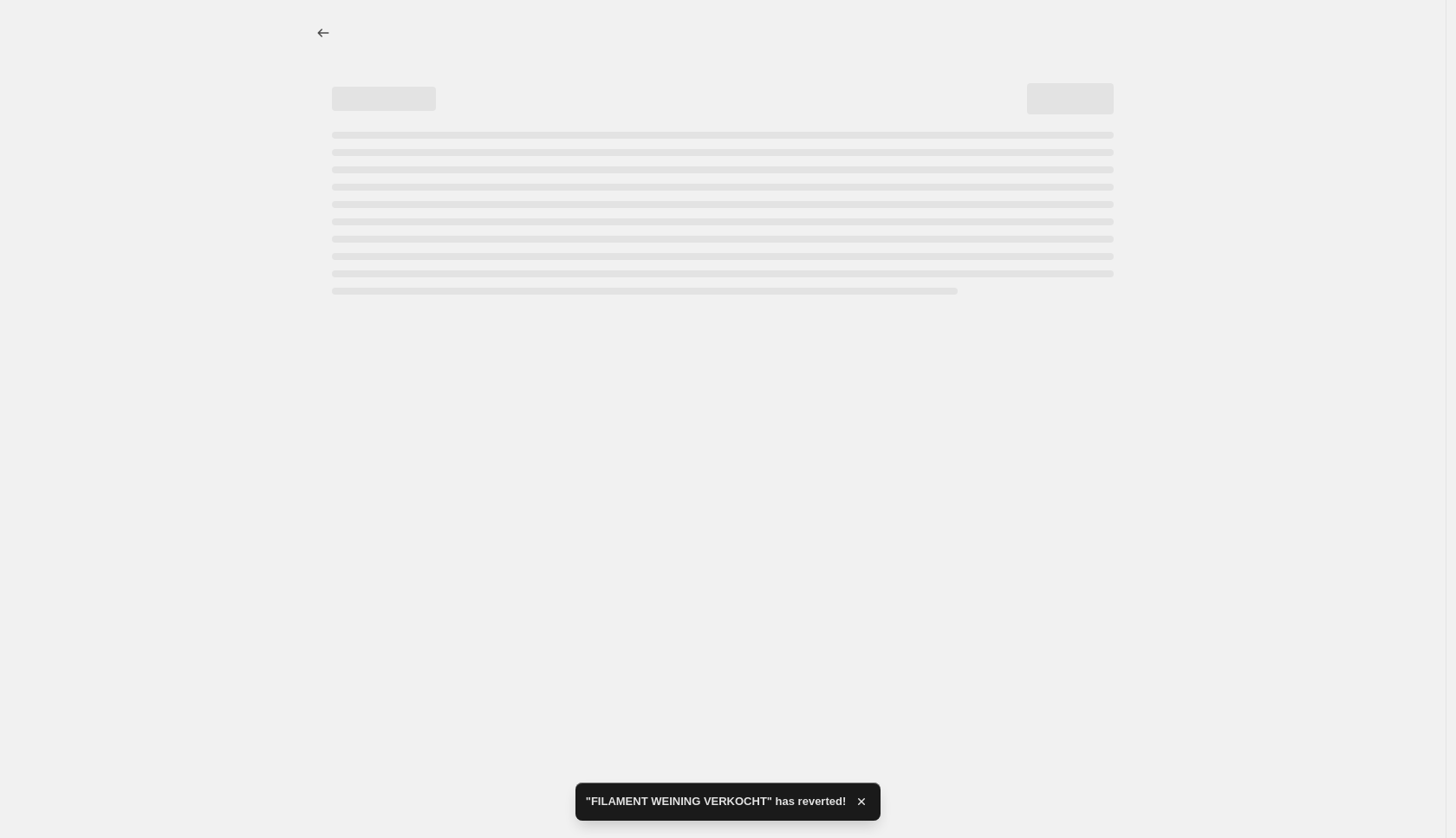
select select "percentage"
select select "collection"
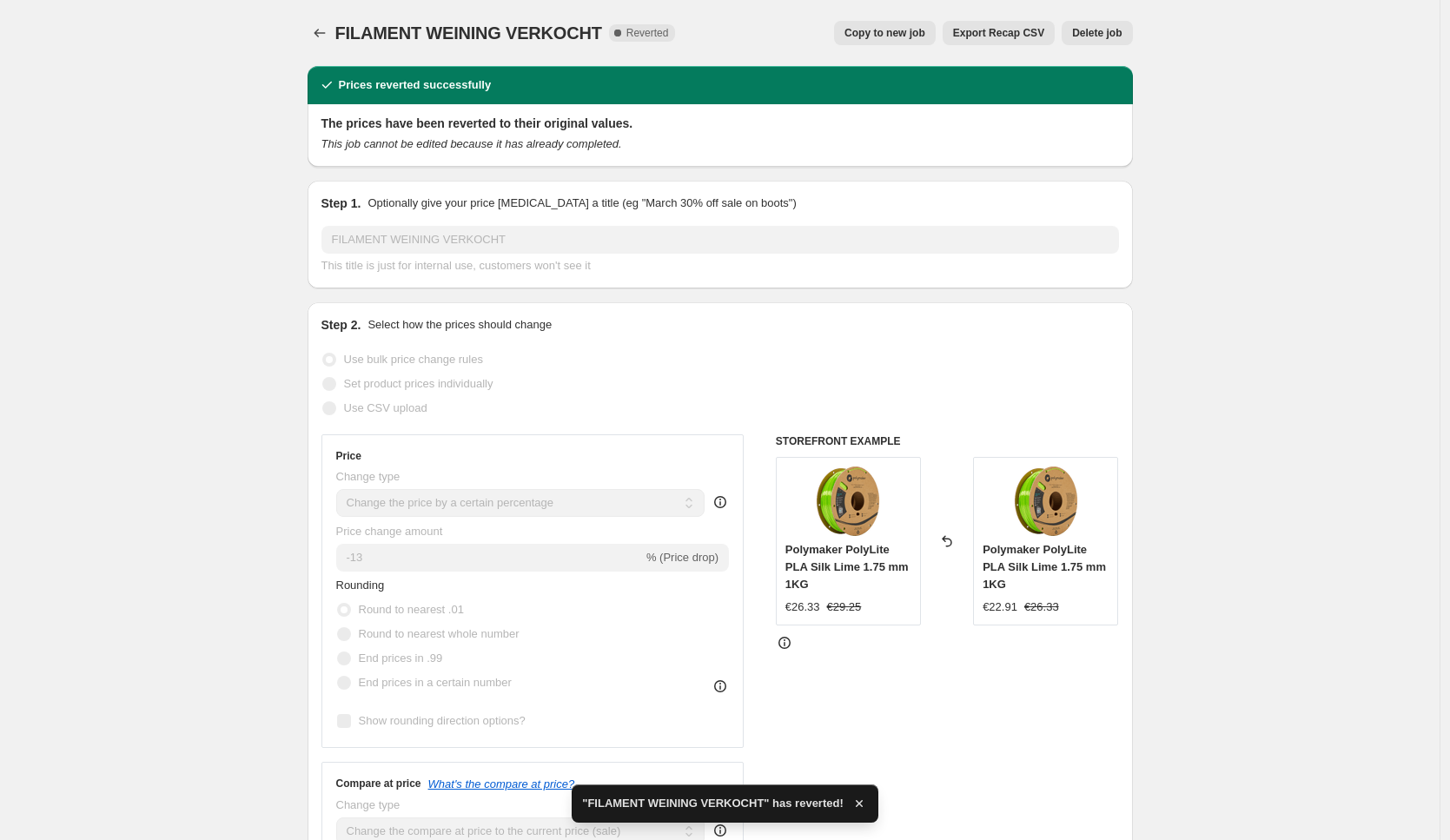
click at [1094, 35] on span "Delete job" at bounding box center [1096, 32] width 50 height 14
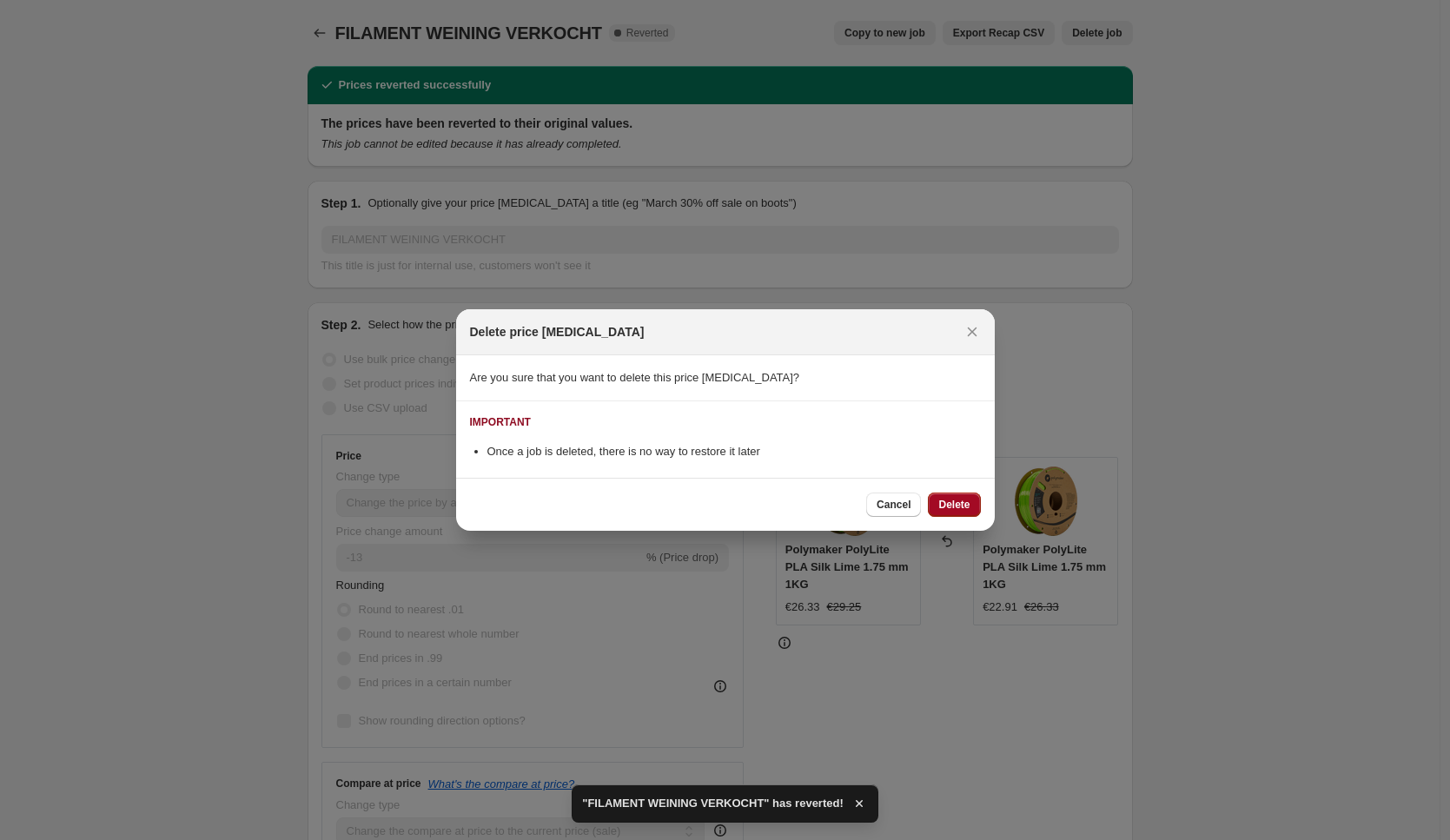
click at [938, 504] on span "Delete" at bounding box center [954, 504] width 32 height 14
